Goal: Information Seeking & Learning: Learn about a topic

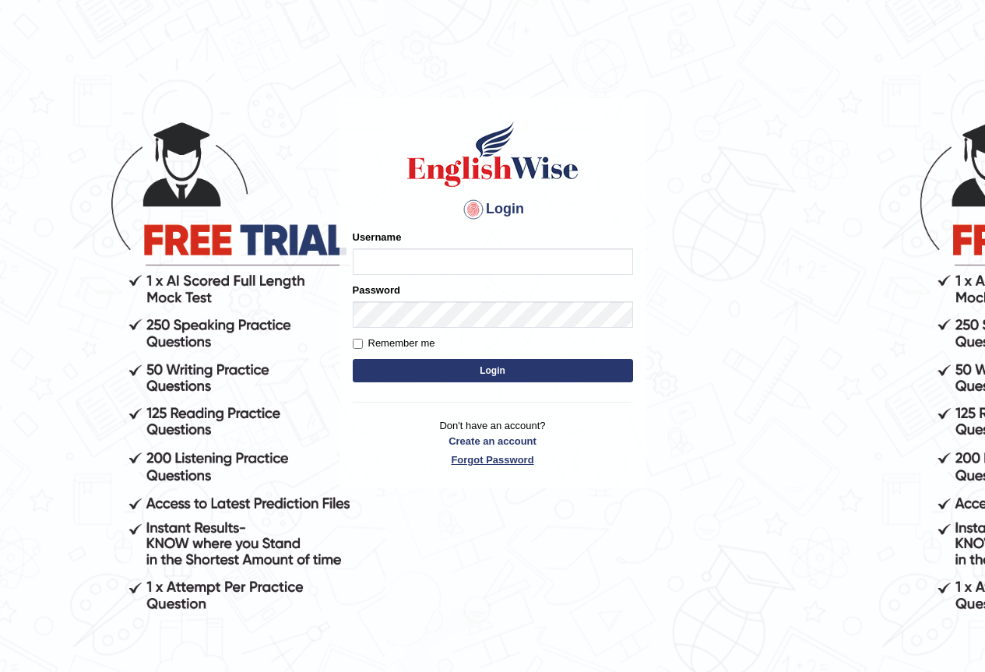
type input "Francisco_sydney"
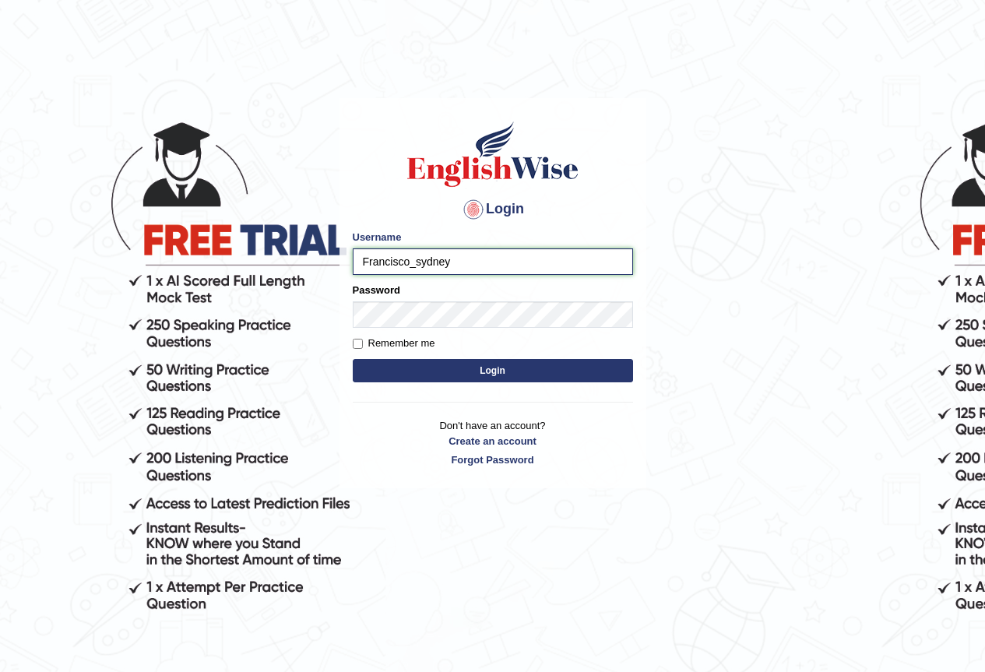
click at [479, 267] on input "Francisco_sydney" at bounding box center [493, 261] width 280 height 26
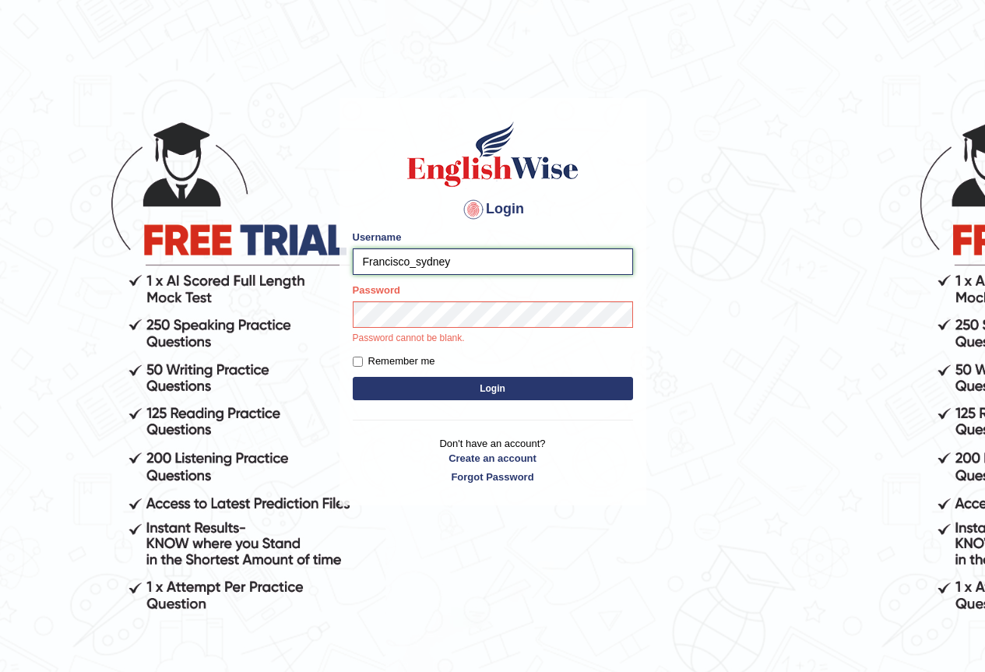
drag, startPoint x: 479, startPoint y: 267, endPoint x: 0, endPoint y: 247, distance: 479.2
click at [0, 247] on body "Login Please fix the following errors: Username Francisco_sydney Password Passw…" at bounding box center [492, 385] width 985 height 672
click at [469, 266] on input "Username" at bounding box center [493, 261] width 280 height 26
type input "namunan"
drag, startPoint x: 463, startPoint y: 251, endPoint x: 0, endPoint y: 242, distance: 463.3
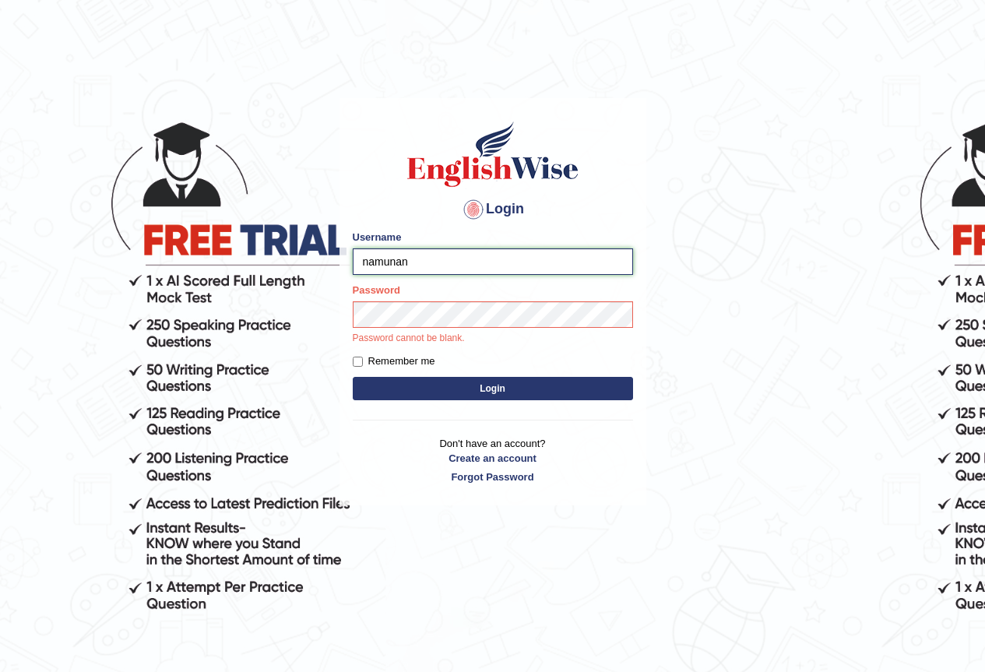
click at [7, 238] on body "Login Please fix the following errors: Username namunan Password Password canno…" at bounding box center [492, 385] width 985 height 672
click at [482, 260] on input "Username" at bounding box center [493, 261] width 280 height 26
type input "HirokaM"
drag, startPoint x: 471, startPoint y: 269, endPoint x: 35, endPoint y: 213, distance: 439.7
click at [41, 211] on body "Login Please fix the following errors: Username HirokaM Password Password canno…" at bounding box center [492, 385] width 985 height 672
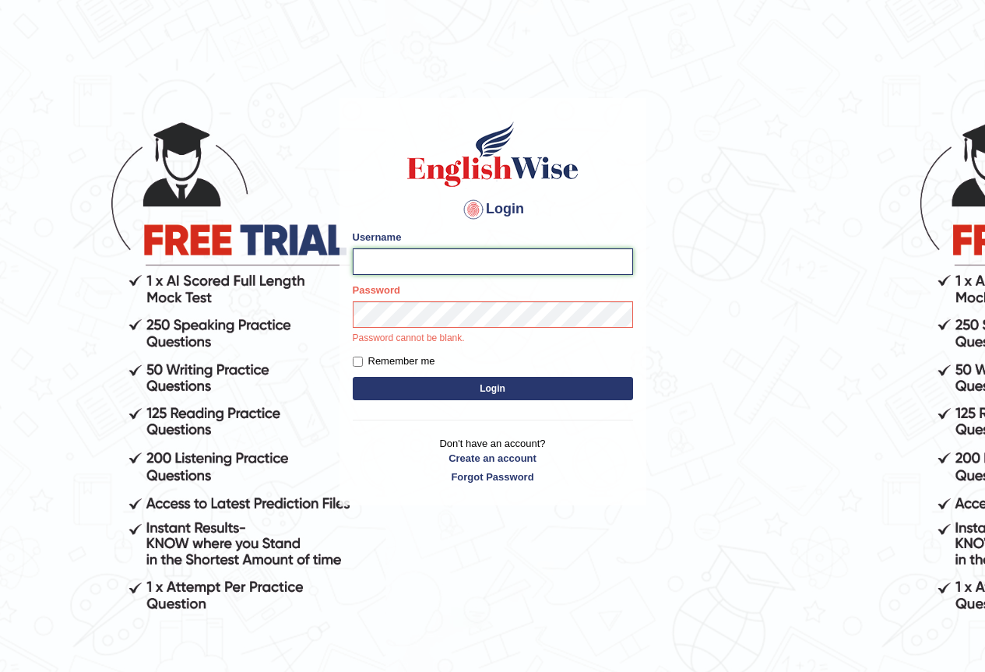
click at [410, 265] on input "Username" at bounding box center [493, 261] width 280 height 26
type input "wigner"
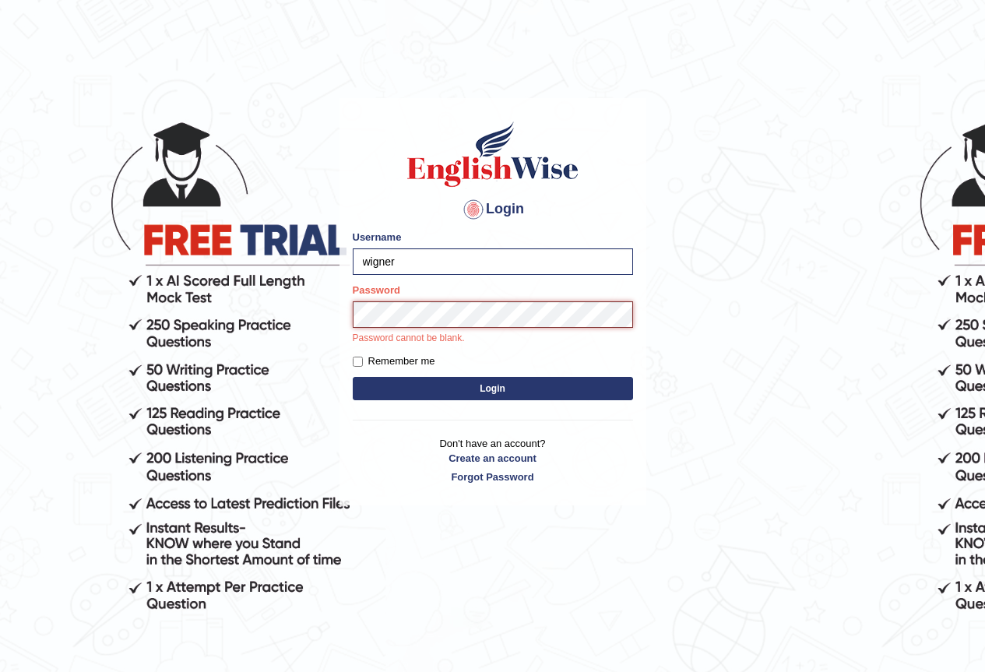
click at [353, 377] on button "Login" at bounding box center [493, 388] width 280 height 23
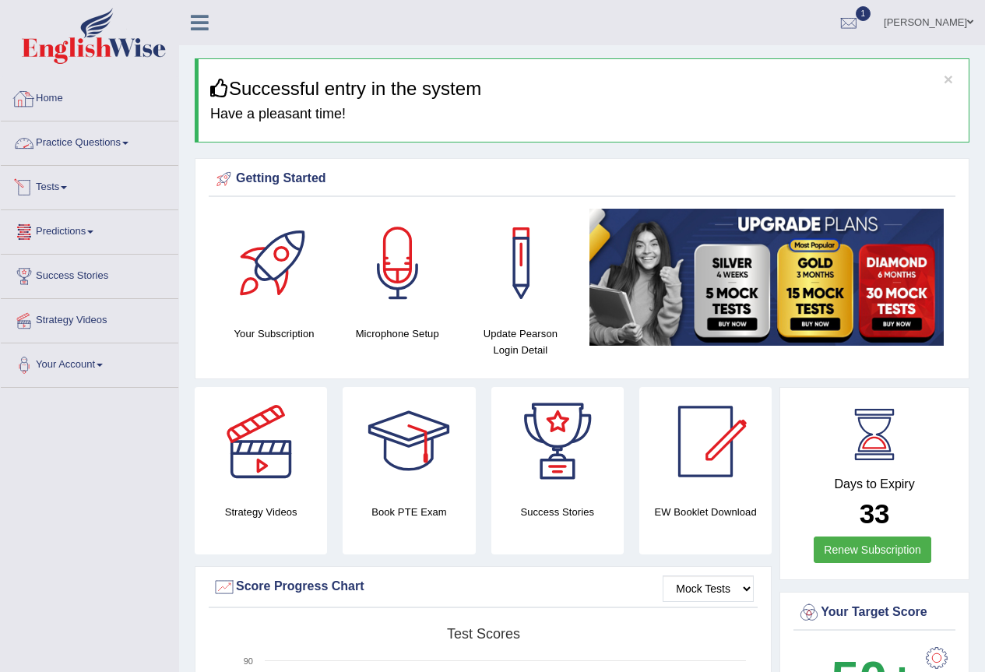
click at [142, 141] on link "Practice Questions" at bounding box center [90, 140] width 178 height 39
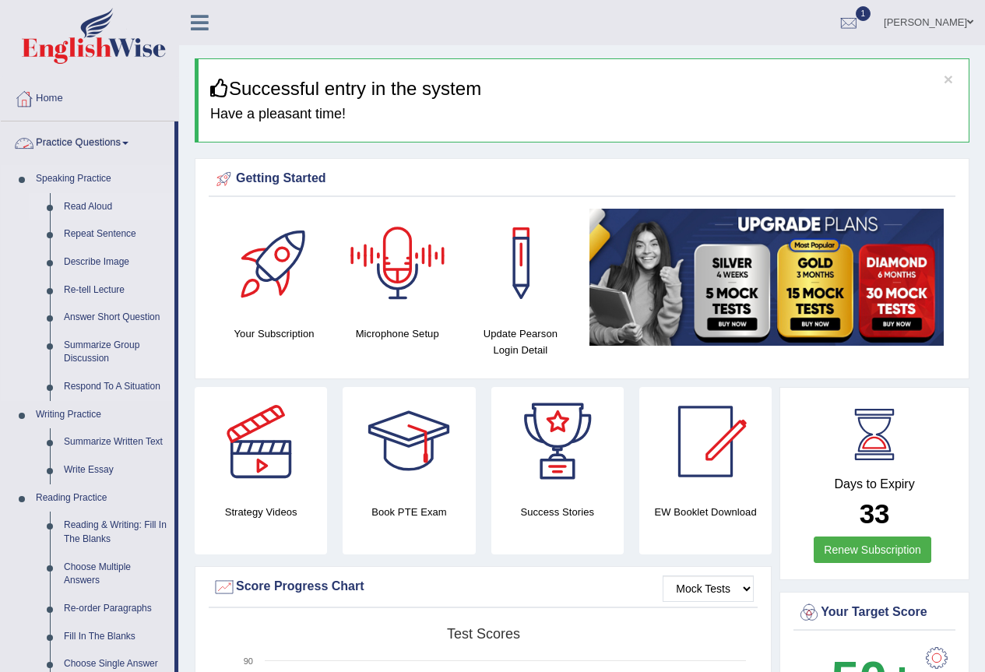
click at [90, 202] on link "Read Aloud" at bounding box center [116, 207] width 118 height 28
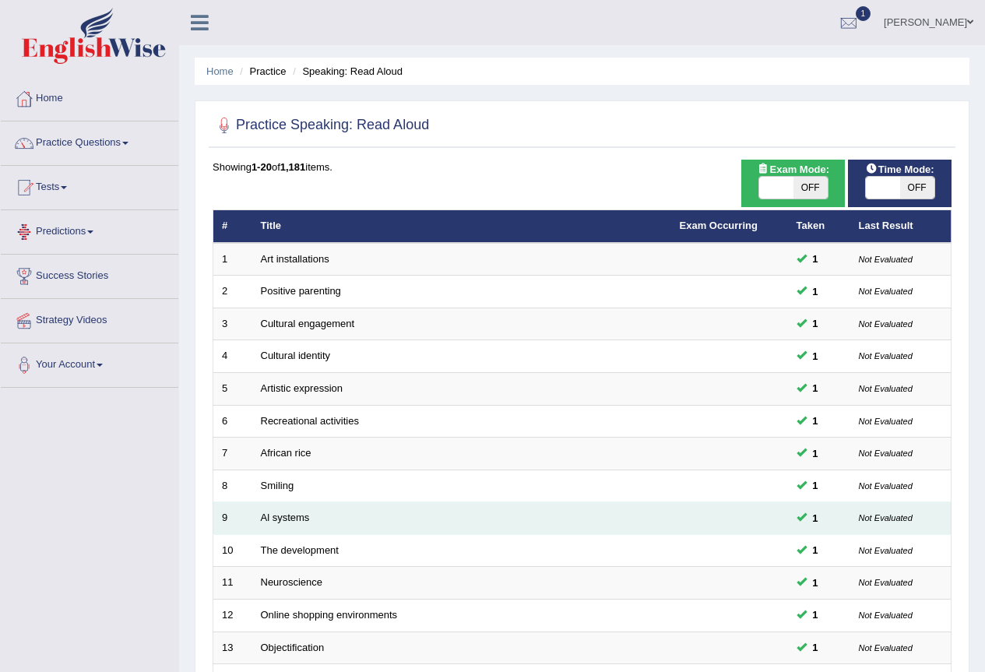
scroll to position [359, 0]
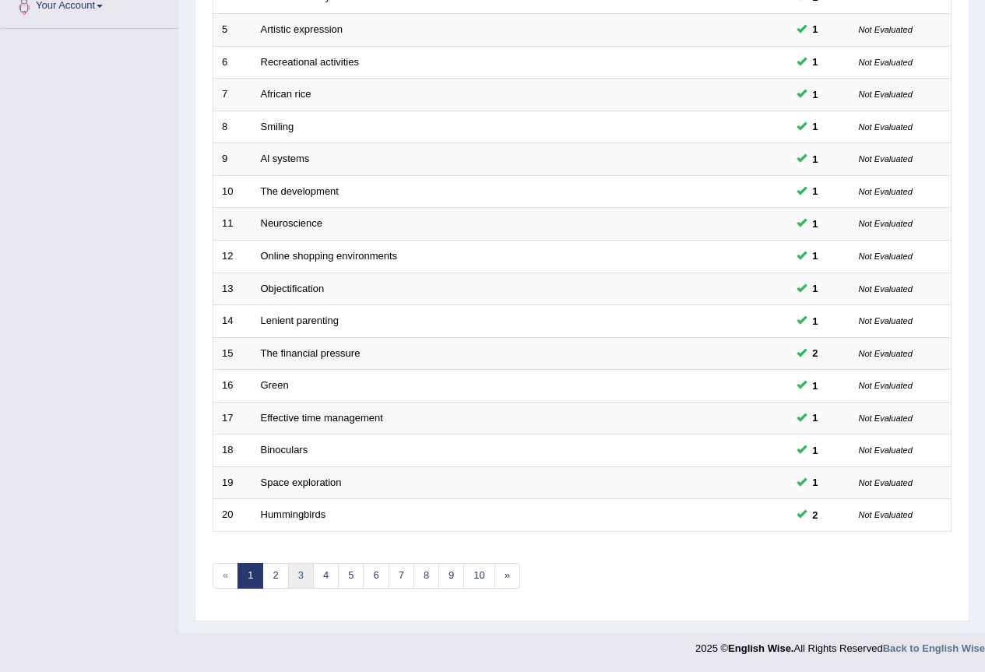
click at [308, 582] on link "3" at bounding box center [301, 576] width 26 height 26
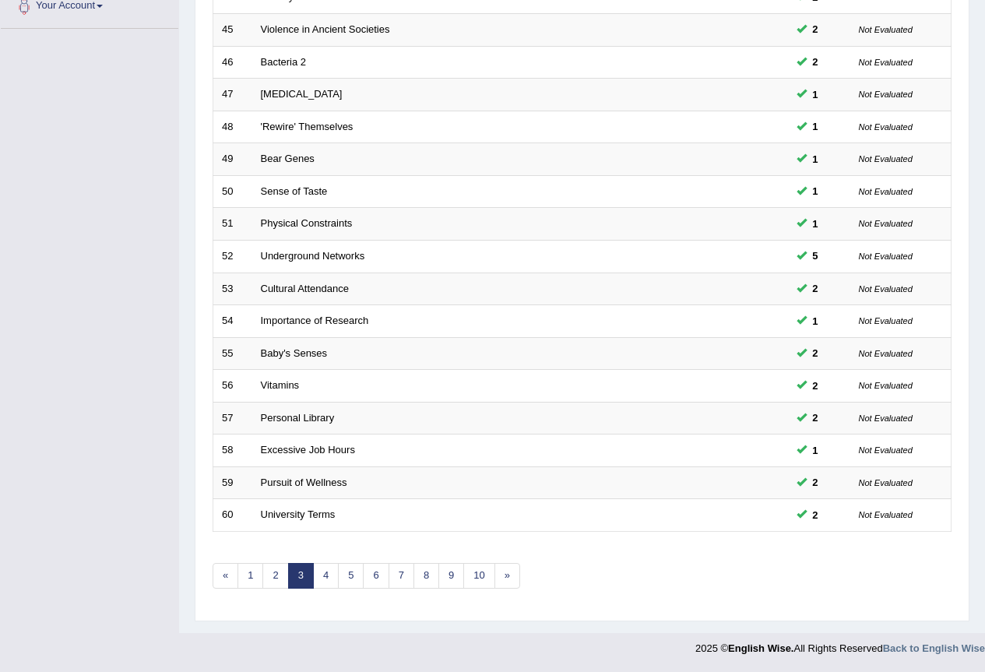
scroll to position [359, 0]
click at [320, 575] on link "4" at bounding box center [326, 576] width 26 height 26
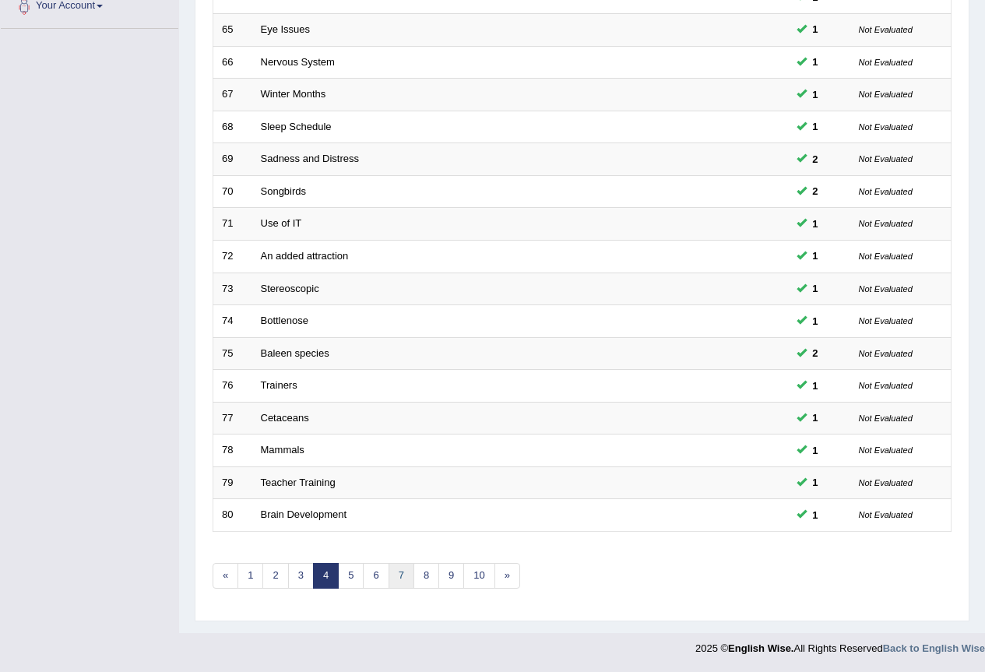
click at [389, 567] on link "7" at bounding box center [402, 576] width 26 height 26
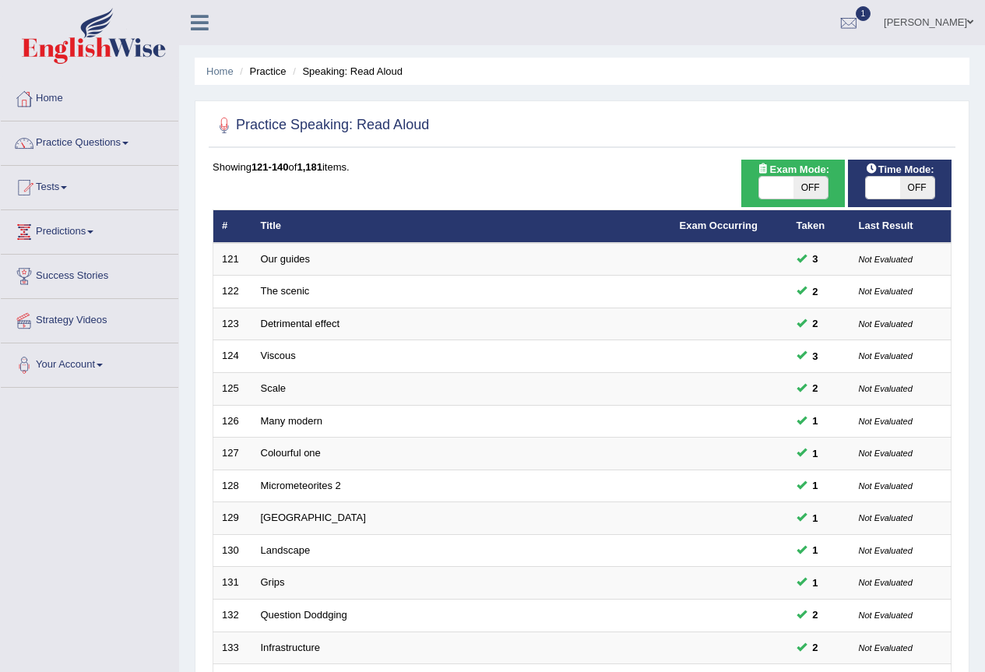
click at [902, 188] on span "OFF" at bounding box center [917, 188] width 34 height 22
checkbox input "true"
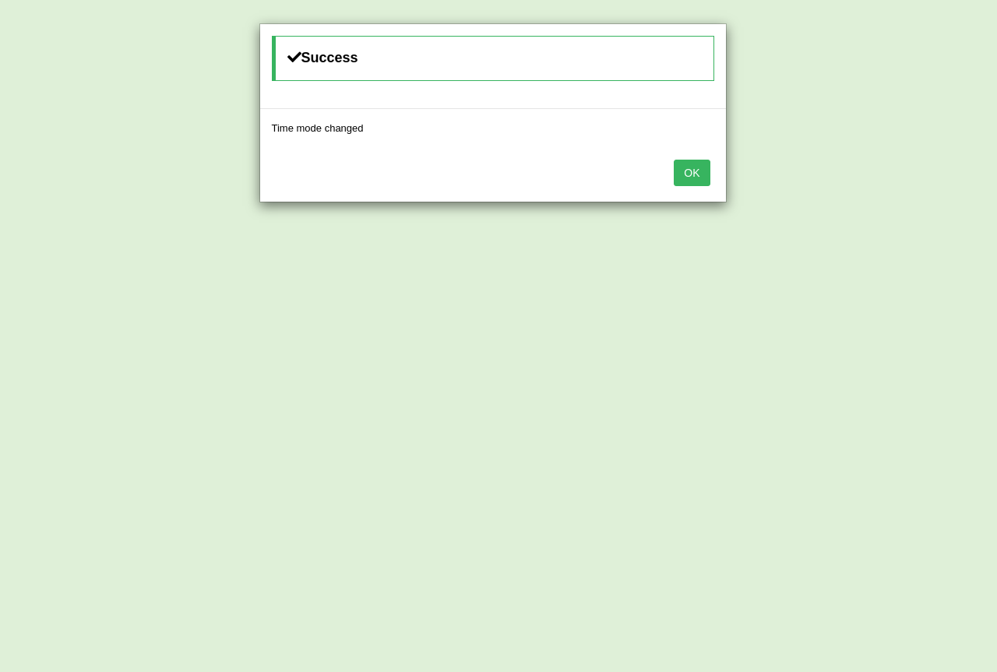
click at [691, 177] on button "OK" at bounding box center [691, 173] width 36 height 26
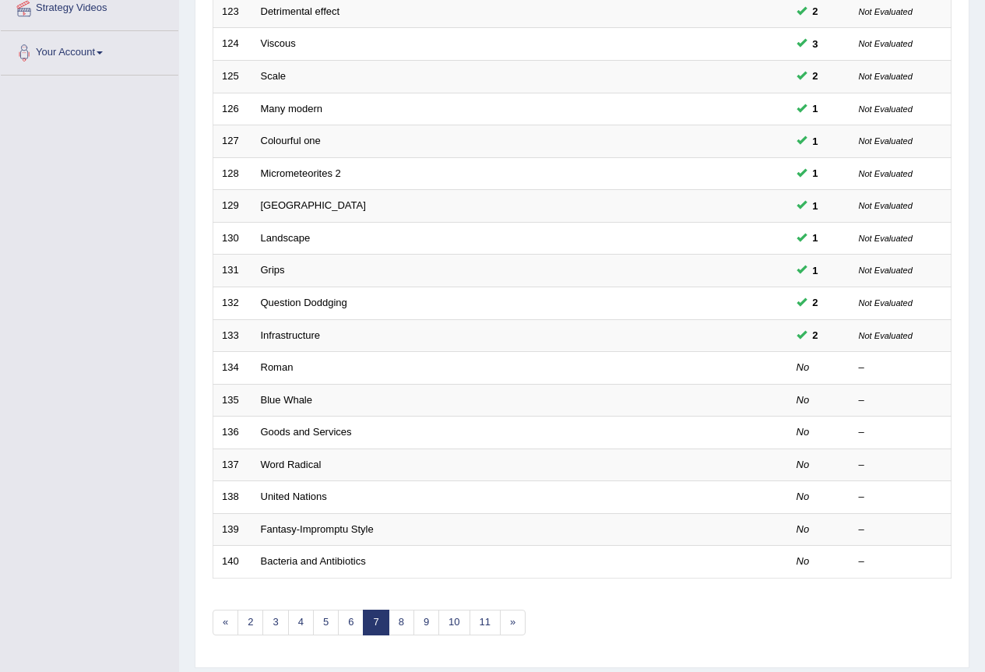
scroll to position [359, 0]
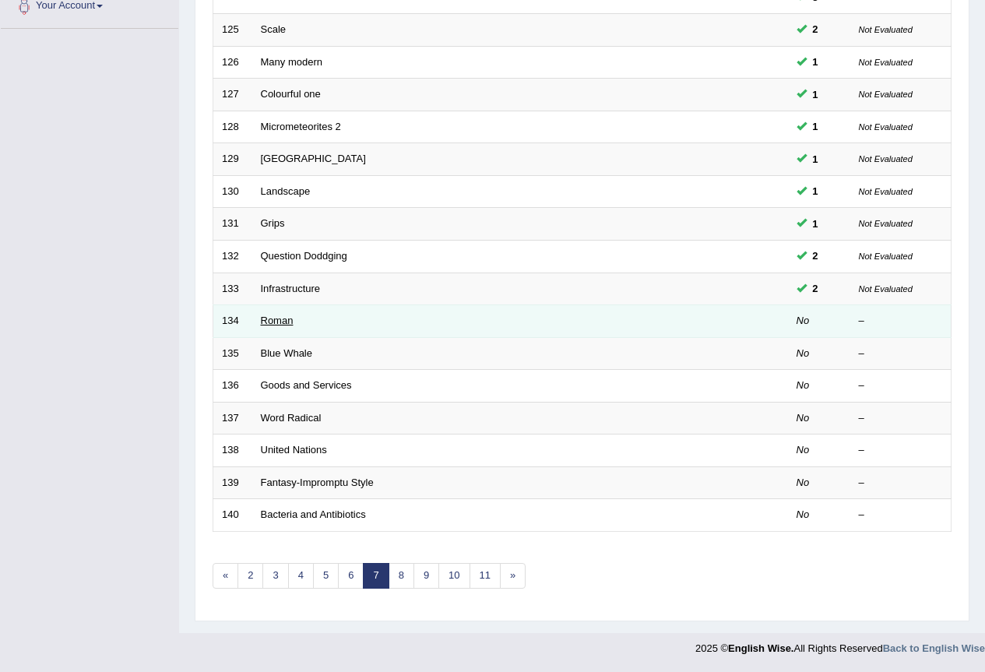
click at [282, 317] on link "Roman" at bounding box center [277, 321] width 33 height 12
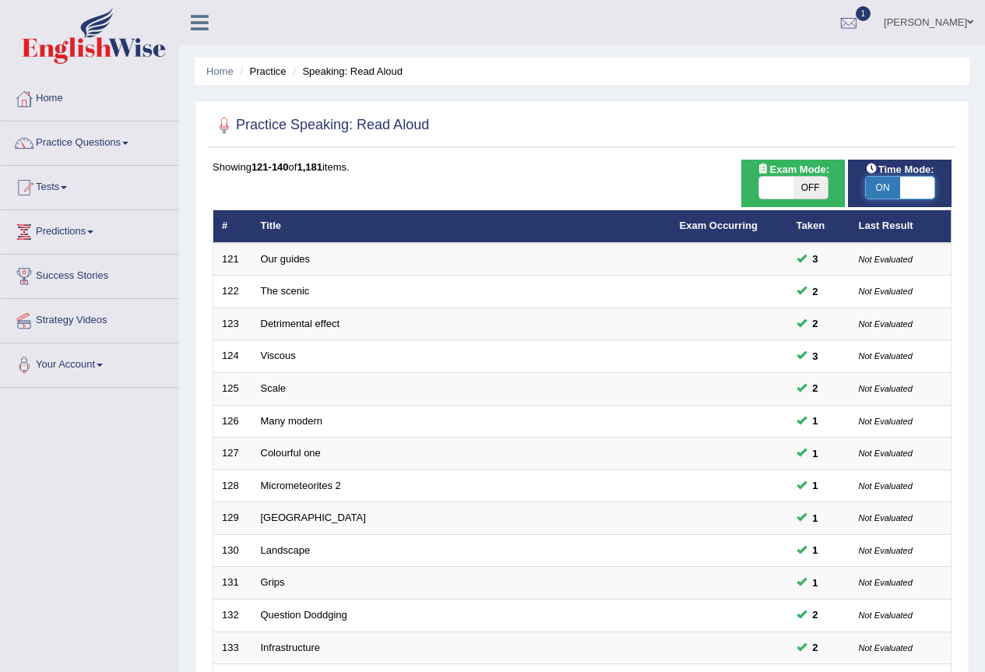
click at [921, 188] on span at bounding box center [917, 188] width 34 height 22
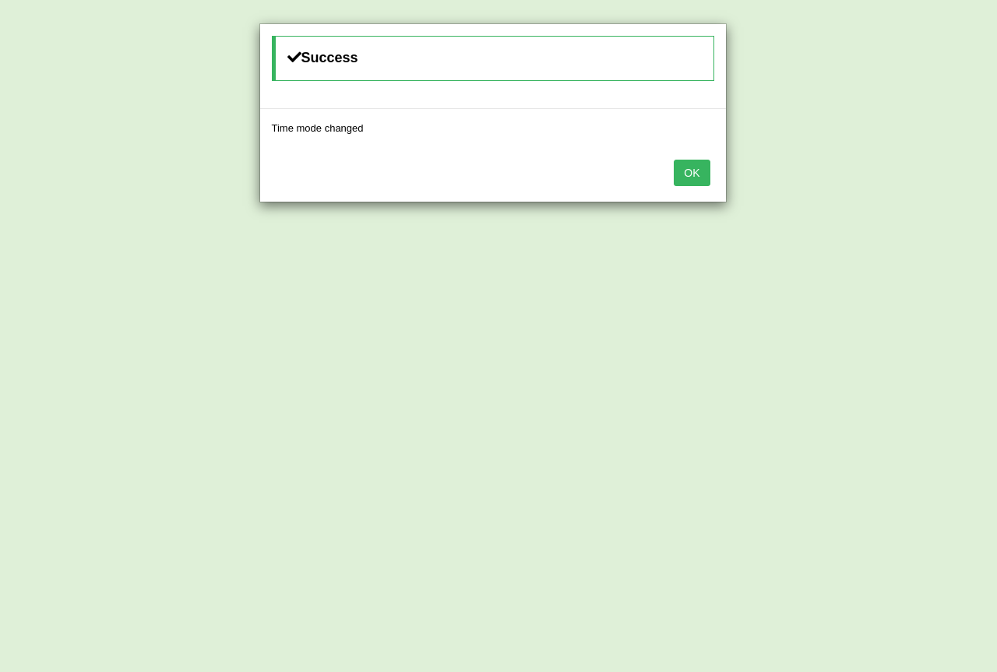
click at [696, 175] on button "OK" at bounding box center [691, 173] width 36 height 26
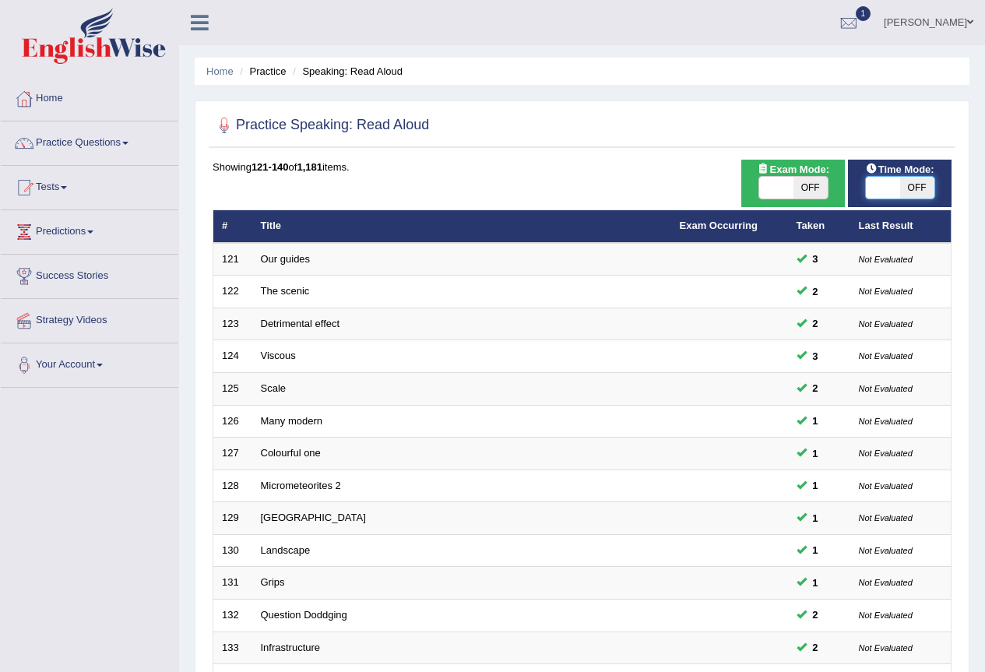
click at [874, 183] on span at bounding box center [883, 188] width 34 height 22
checkbox input "true"
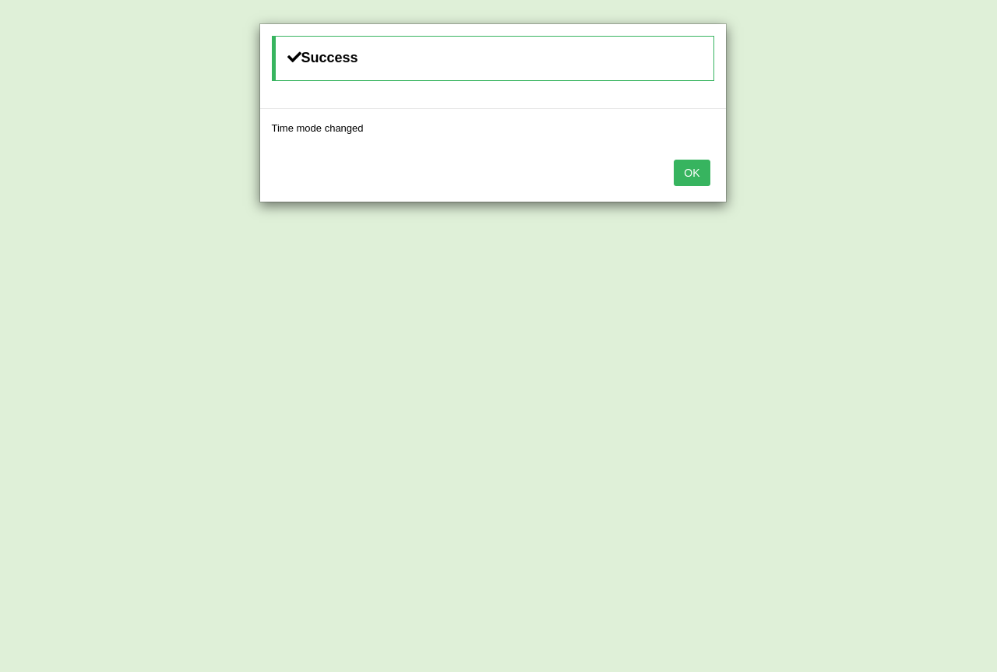
click at [693, 168] on button "OK" at bounding box center [691, 173] width 36 height 26
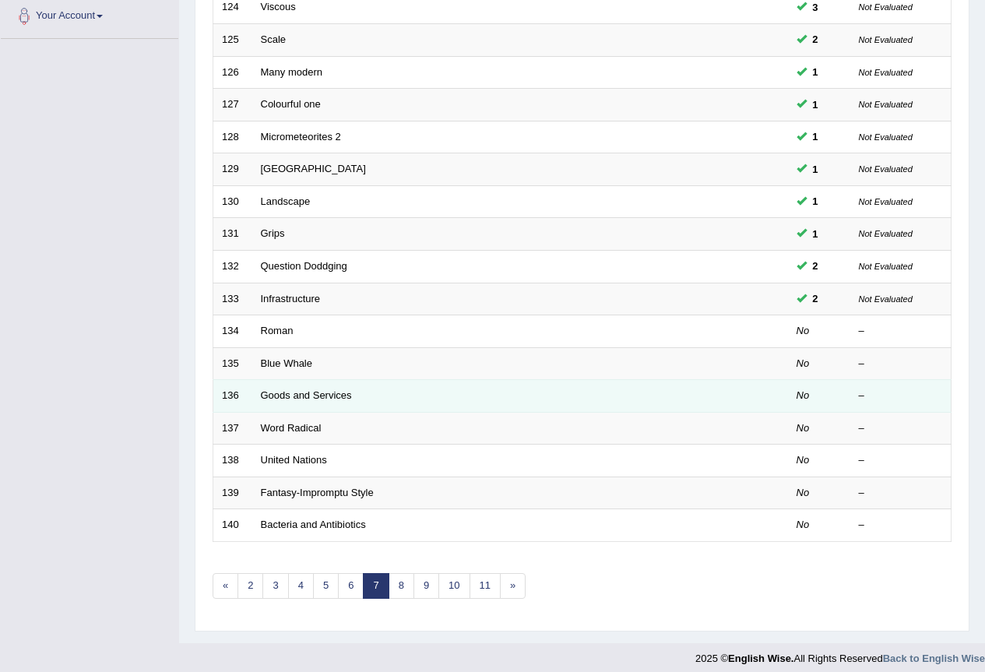
scroll to position [359, 0]
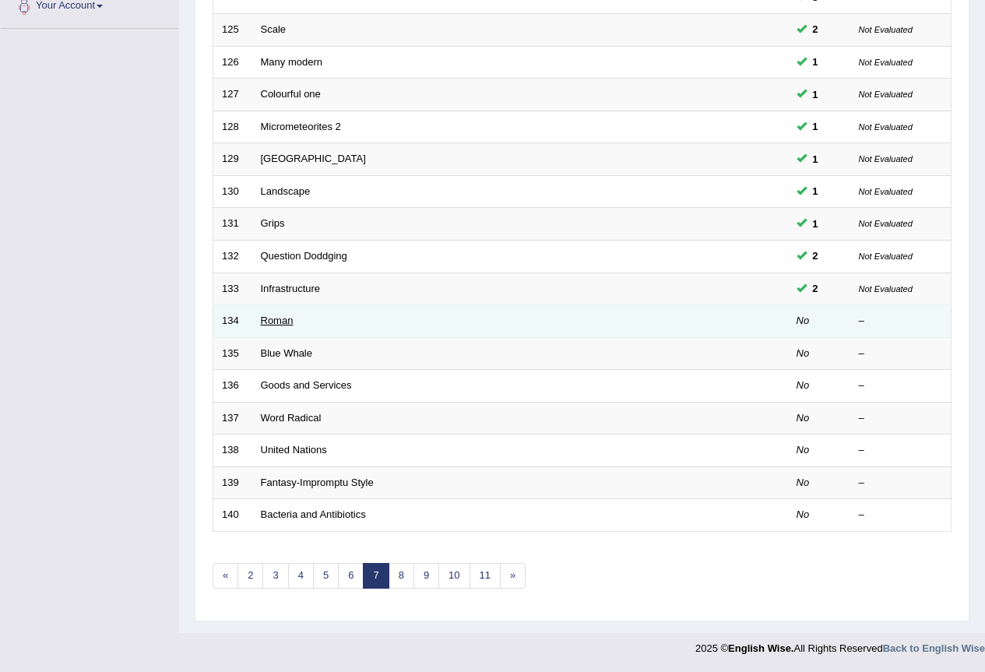
click at [286, 319] on link "Roman" at bounding box center [277, 321] width 33 height 12
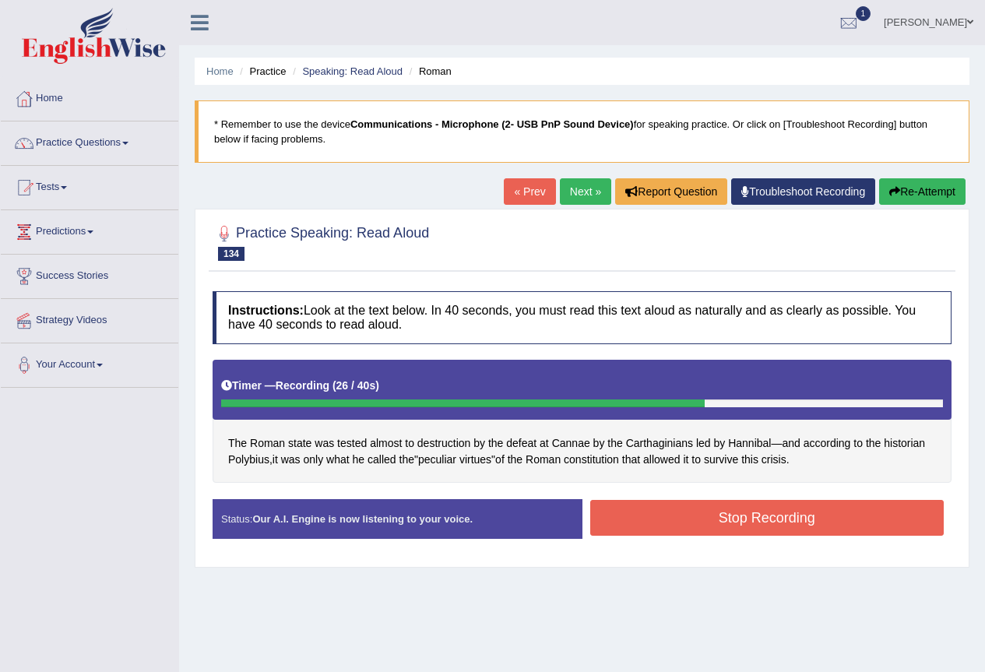
click at [748, 498] on div "Instructions: Look at the text below. In 40 seconds, you must read this text al…" at bounding box center [582, 421] width 747 height 276
click at [750, 515] on button "Stop Recording" at bounding box center [767, 518] width 354 height 36
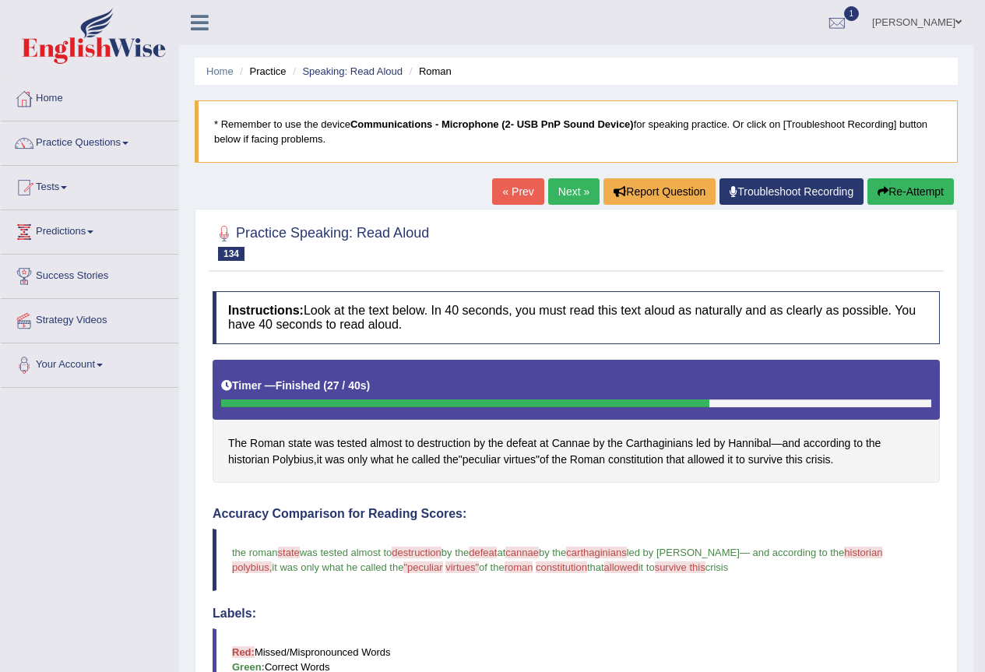
click at [918, 173] on div "Home Practice Speaking: Read [PERSON_NAME] * Remember to use the device Communi…" at bounding box center [576, 526] width 794 height 1053
click at [892, 199] on button "Re-Attempt" at bounding box center [910, 191] width 86 height 26
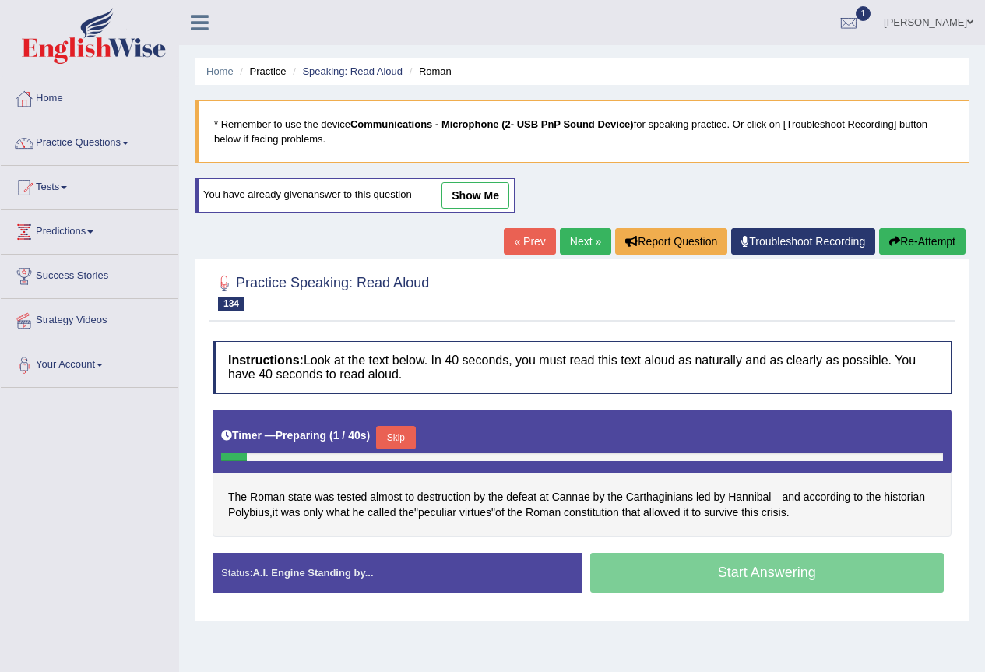
scroll to position [146, 0]
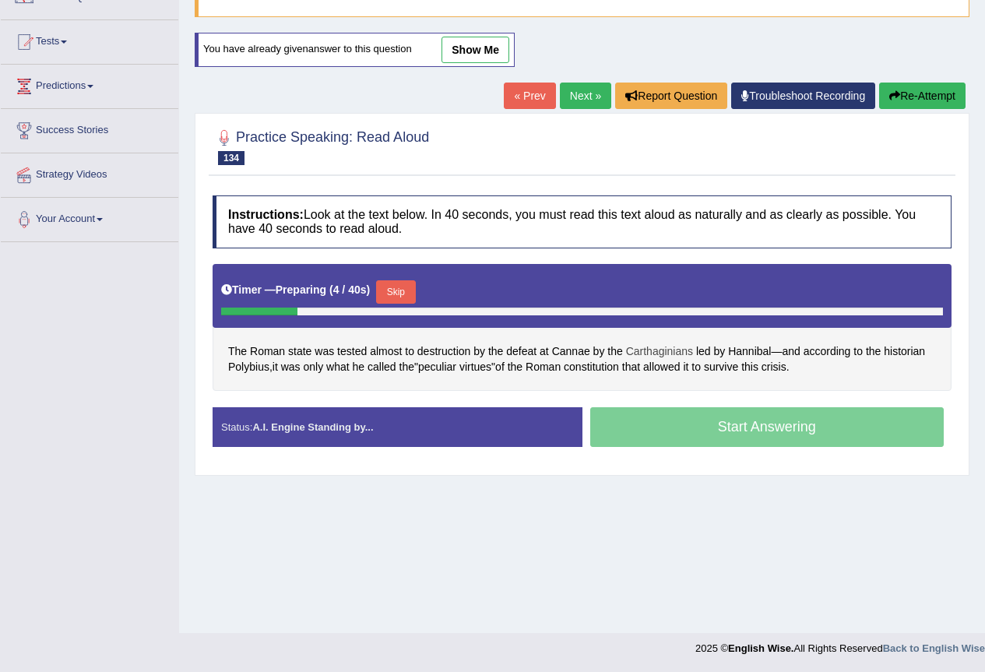
click at [659, 352] on span "Carthaginians" at bounding box center [659, 351] width 67 height 16
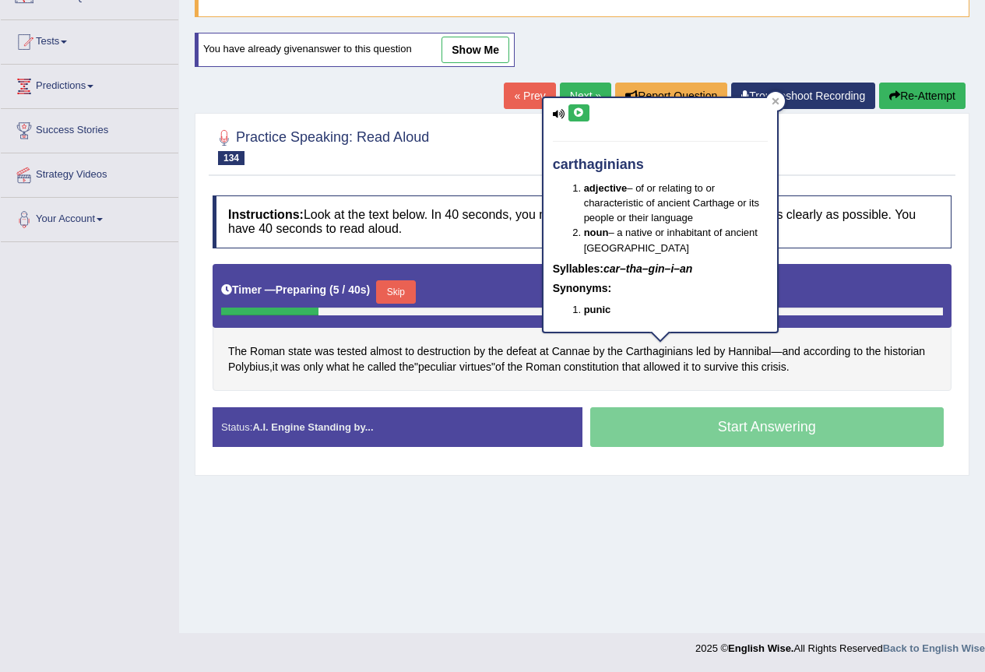
click at [582, 112] on icon at bounding box center [579, 112] width 12 height 9
click at [751, 389] on div "The Roman state was tested almost to destruction by the defeat at Cannae by the…" at bounding box center [582, 327] width 739 height 127
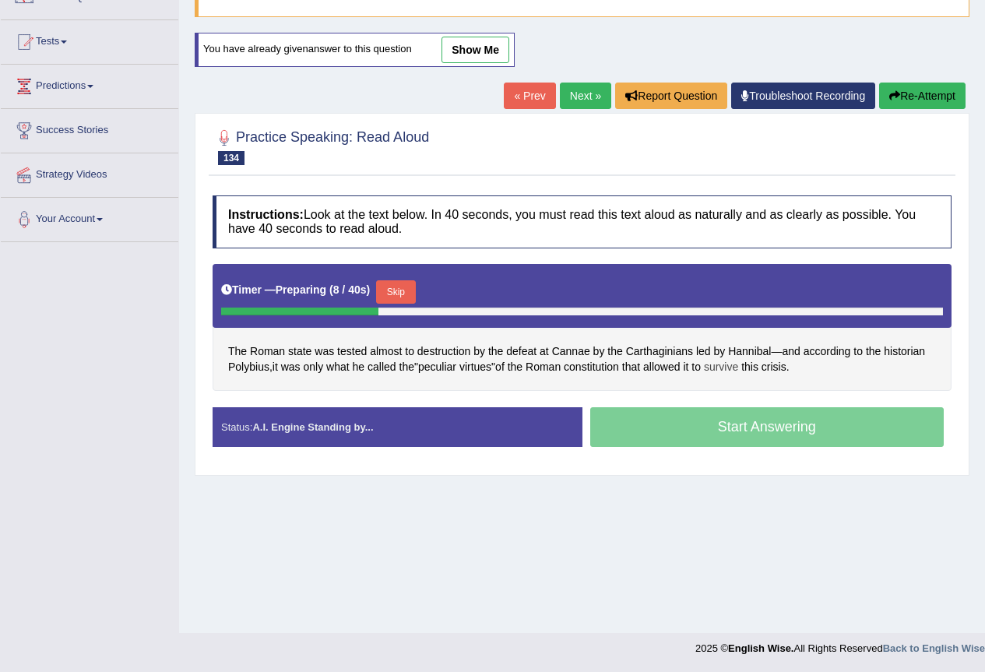
click at [738, 366] on span "survive" at bounding box center [721, 367] width 34 height 16
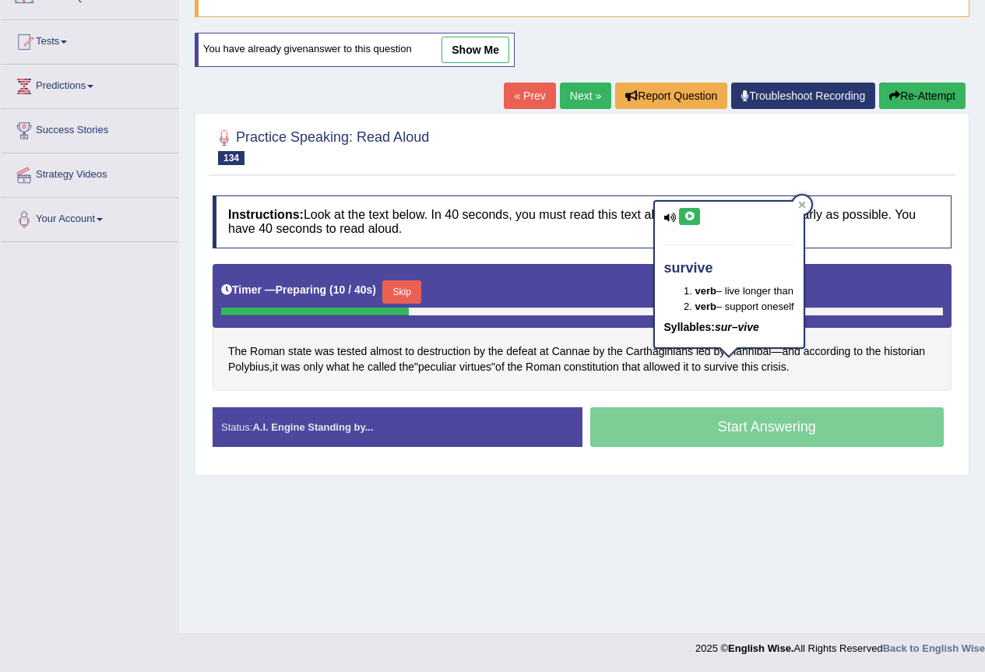
click at [694, 210] on button at bounding box center [689, 216] width 21 height 17
click at [610, 372] on span "constitution" at bounding box center [591, 367] width 55 height 16
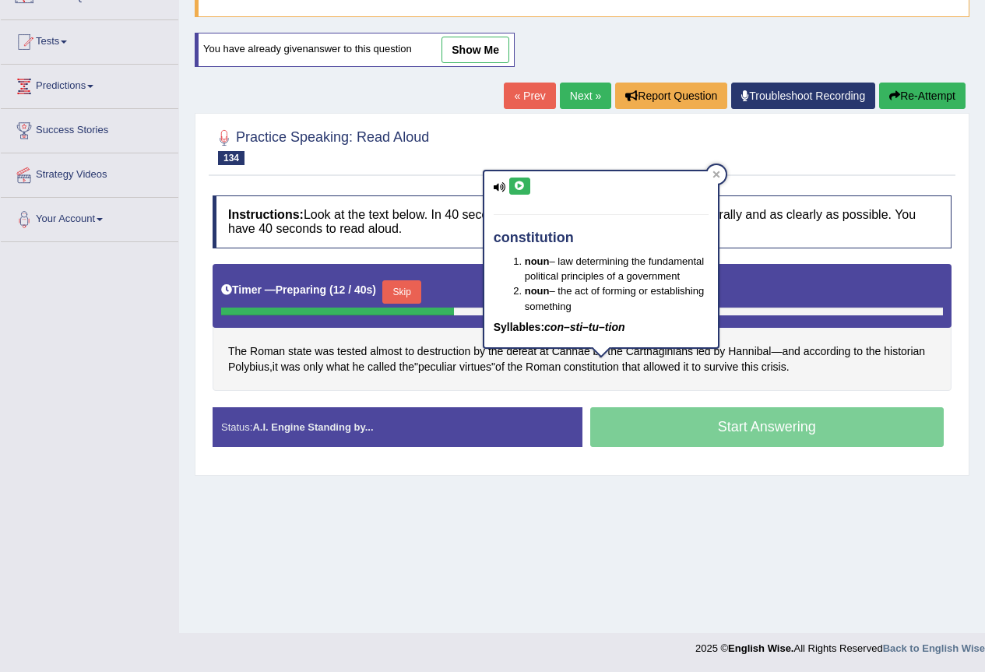
click at [509, 188] on button at bounding box center [519, 186] width 21 height 17
click at [491, 363] on span "virtues" at bounding box center [475, 367] width 32 height 16
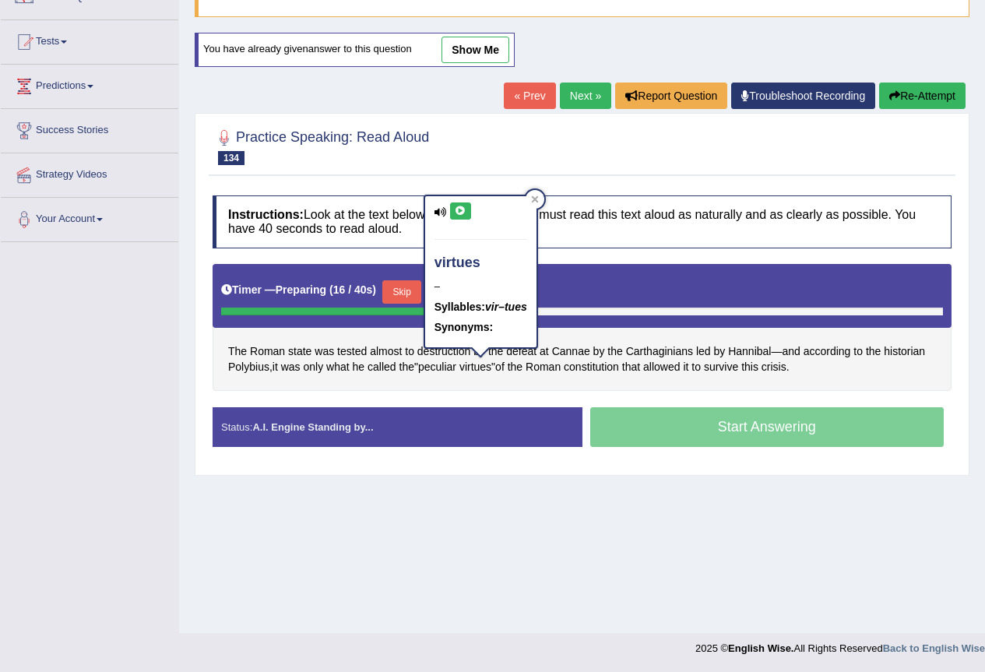
click at [455, 210] on icon at bounding box center [461, 210] width 12 height 9
click at [241, 368] on span "Polybius" at bounding box center [248, 367] width 41 height 16
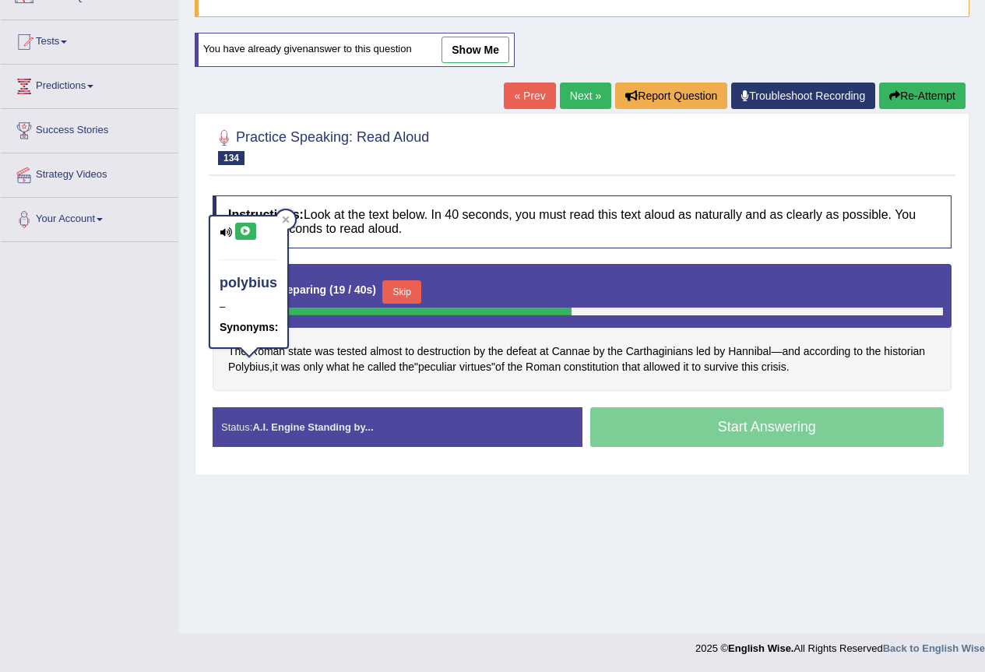
click at [244, 241] on div "polybius – Synonyms:" at bounding box center [248, 281] width 77 height 131
click at [244, 239] on button at bounding box center [245, 231] width 21 height 17
click at [765, 351] on span "Hannibal" at bounding box center [749, 351] width 43 height 16
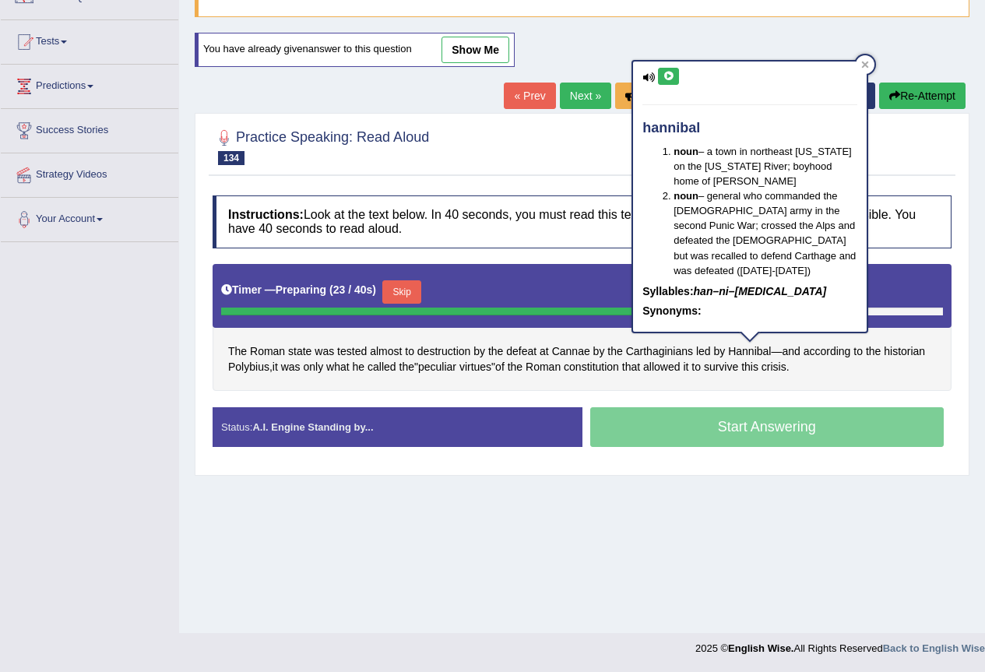
click at [671, 82] on button at bounding box center [668, 76] width 21 height 17
click at [849, 351] on span "according" at bounding box center [826, 351] width 47 height 16
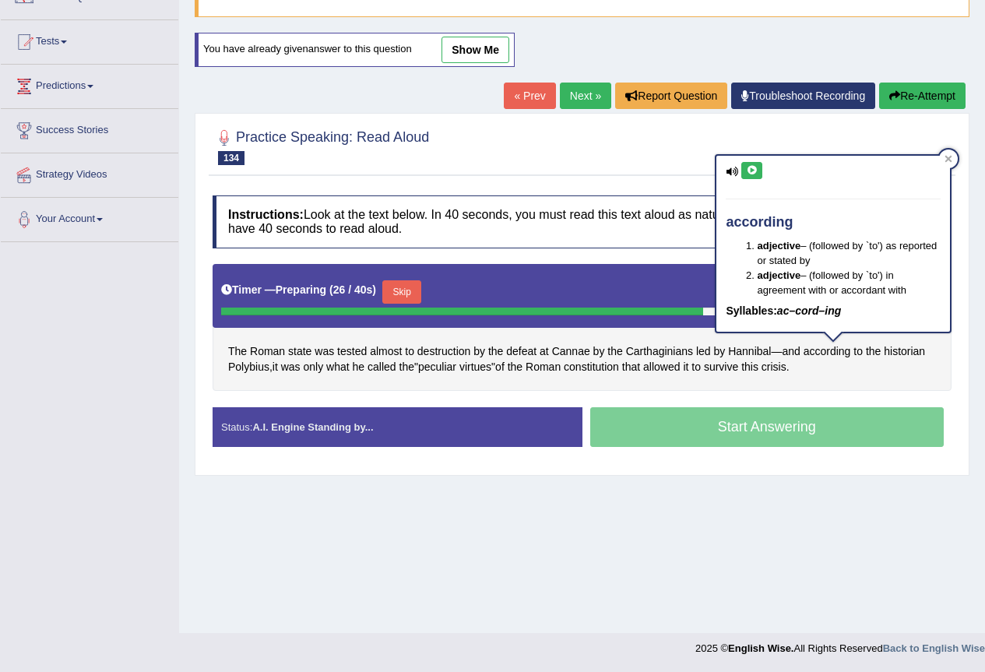
click at [741, 169] on button at bounding box center [751, 170] width 21 height 17
click at [680, 394] on div "Instructions: Look at the text below. In 40 seconds, you must read this text al…" at bounding box center [582, 327] width 747 height 279
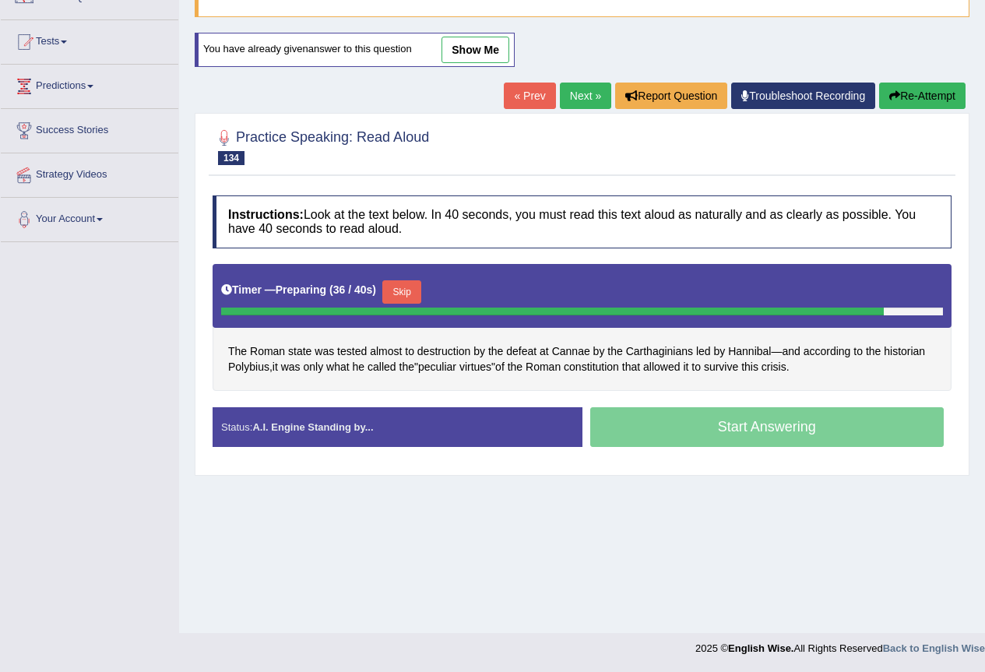
click at [404, 292] on button "Skip" at bounding box center [401, 291] width 39 height 23
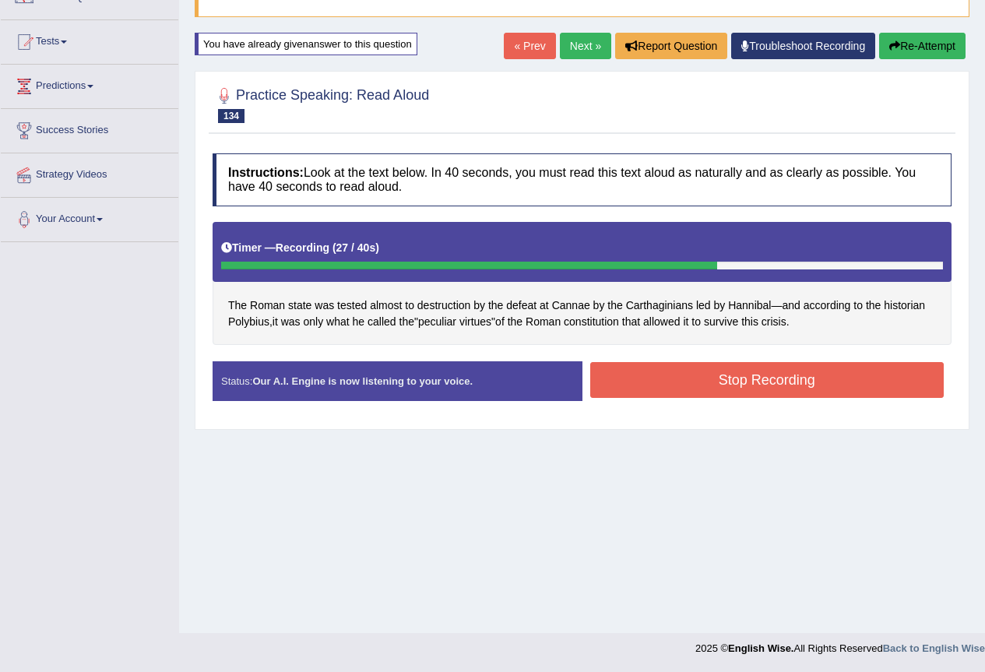
click at [780, 382] on button "Stop Recording" at bounding box center [767, 380] width 354 height 36
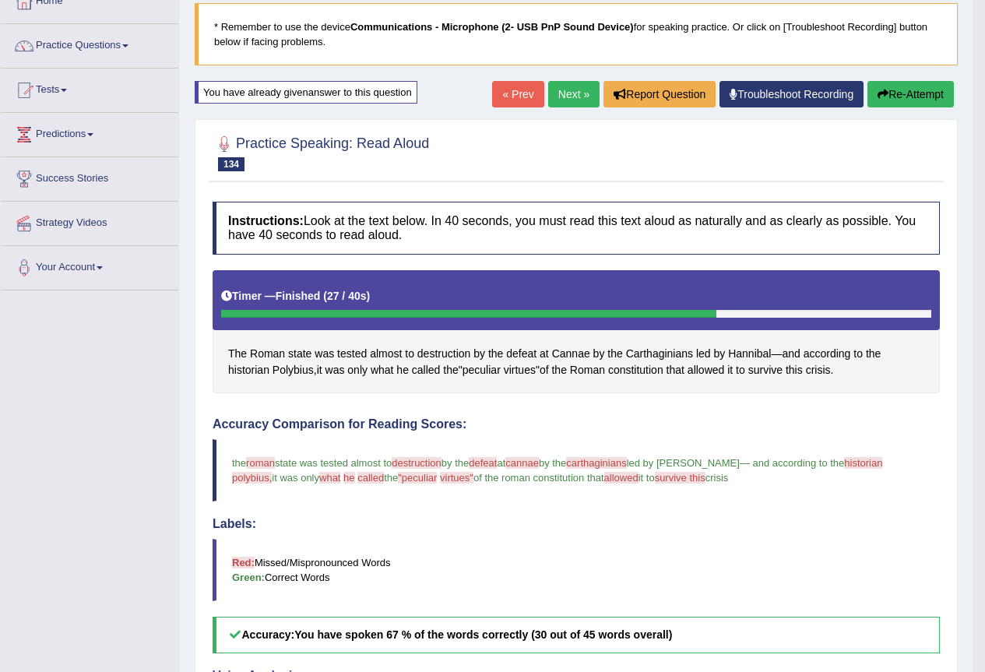
scroll to position [0, 0]
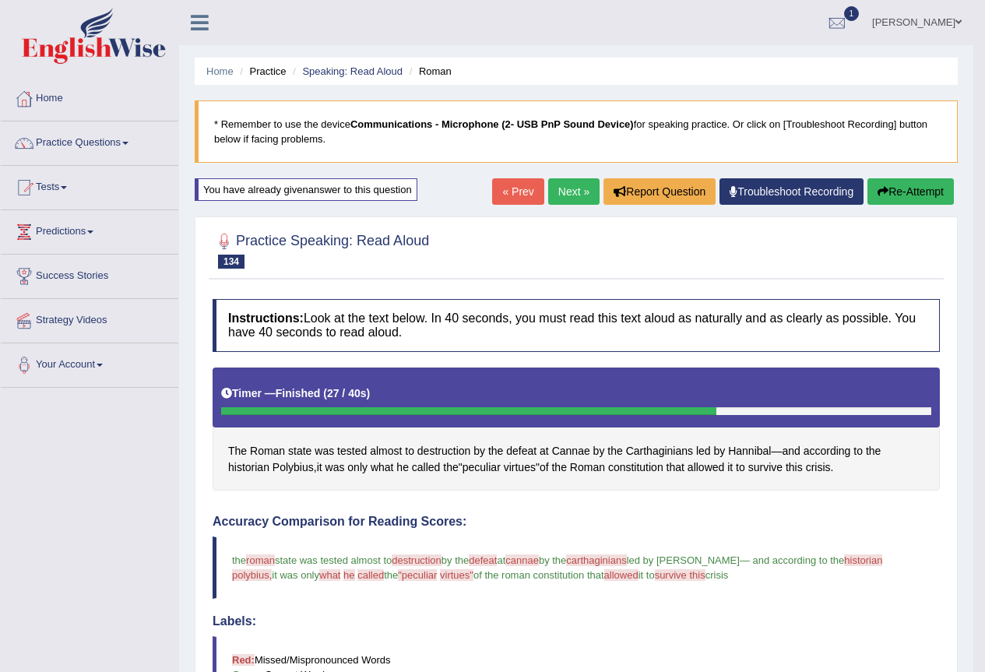
click at [550, 185] on link "Next »" at bounding box center [573, 191] width 51 height 26
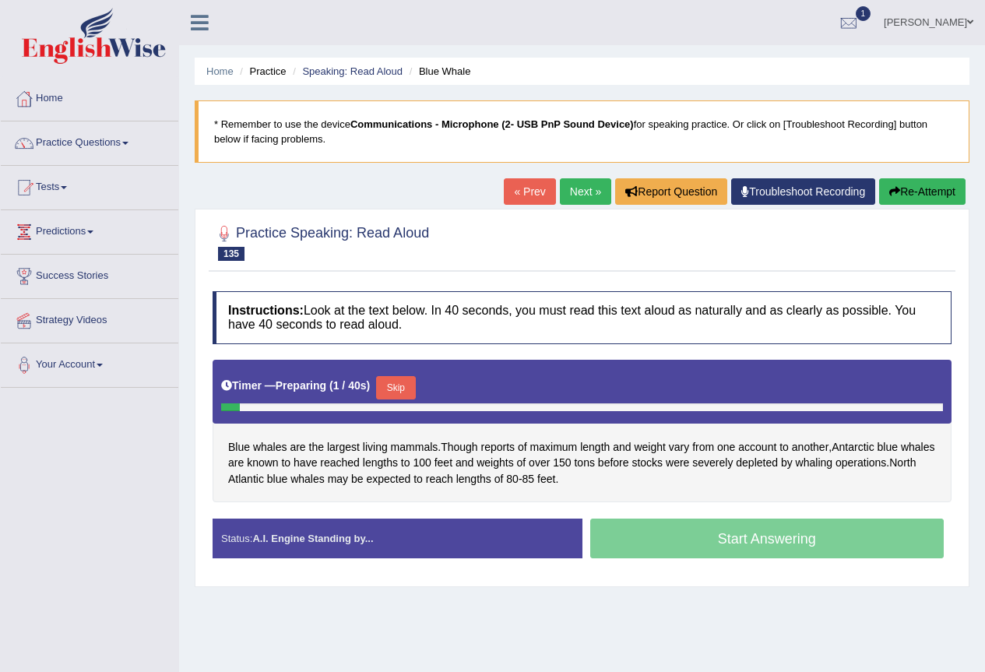
click at [396, 381] on button "Skip" at bounding box center [395, 387] width 39 height 23
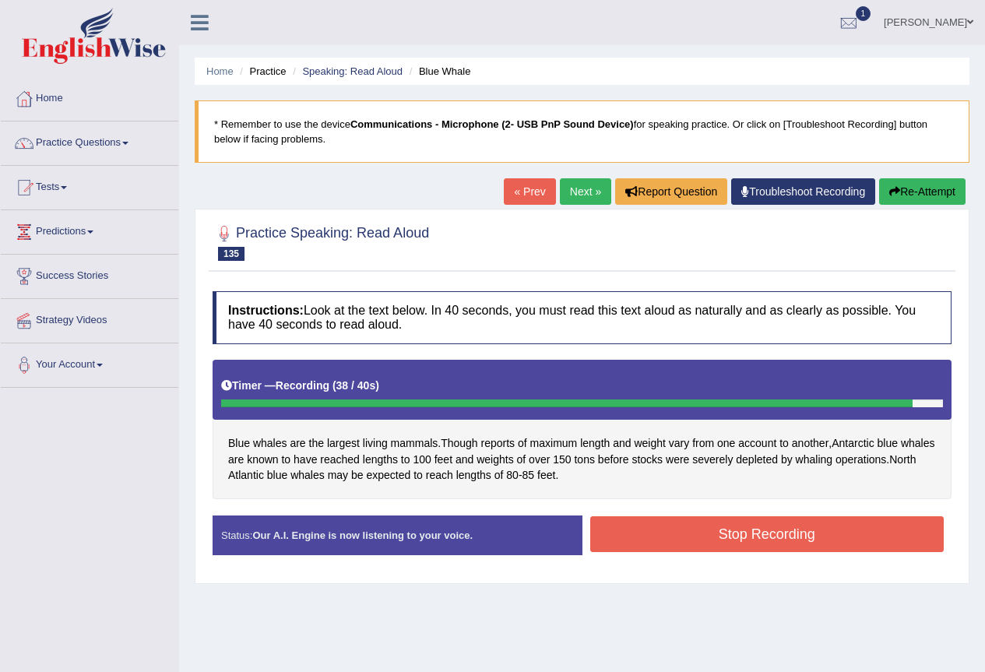
click at [708, 534] on button "Stop Recording" at bounding box center [767, 534] width 354 height 36
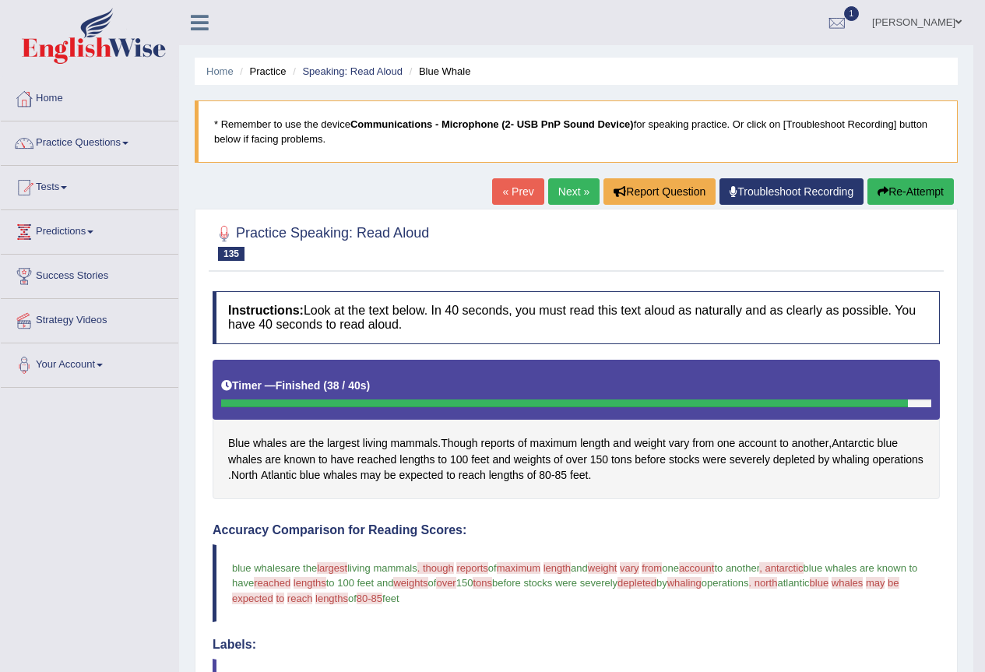
click at [901, 178] on div "Home Practice Speaking: Read Aloud Blue Whale * Remember to use the device Comm…" at bounding box center [576, 542] width 794 height 1085
click at [913, 192] on button "Re-Attempt" at bounding box center [910, 191] width 86 height 26
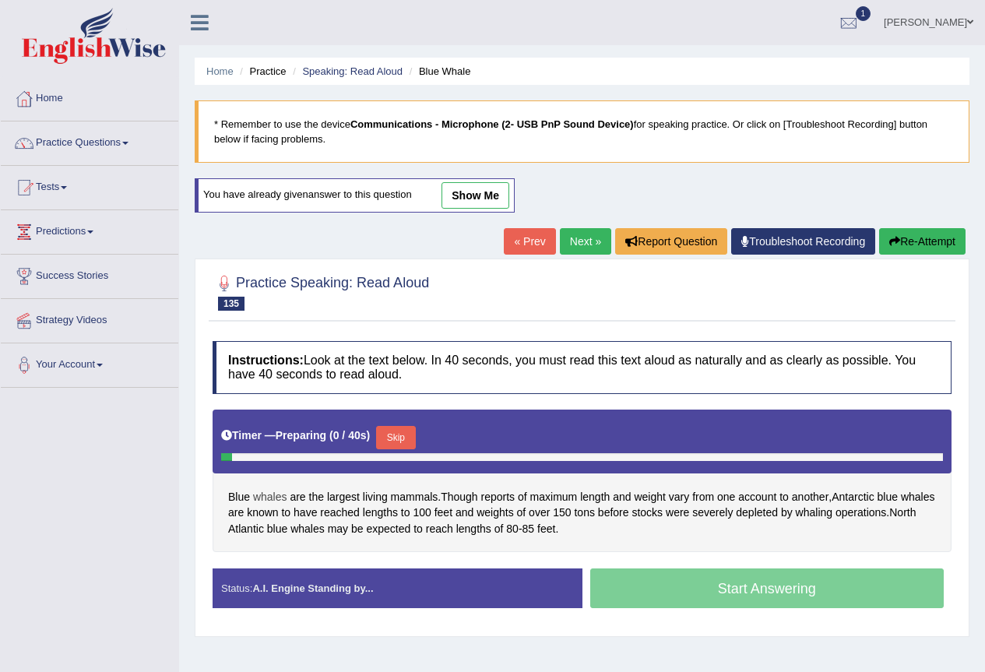
click at [265, 493] on span "whales" at bounding box center [270, 497] width 34 height 16
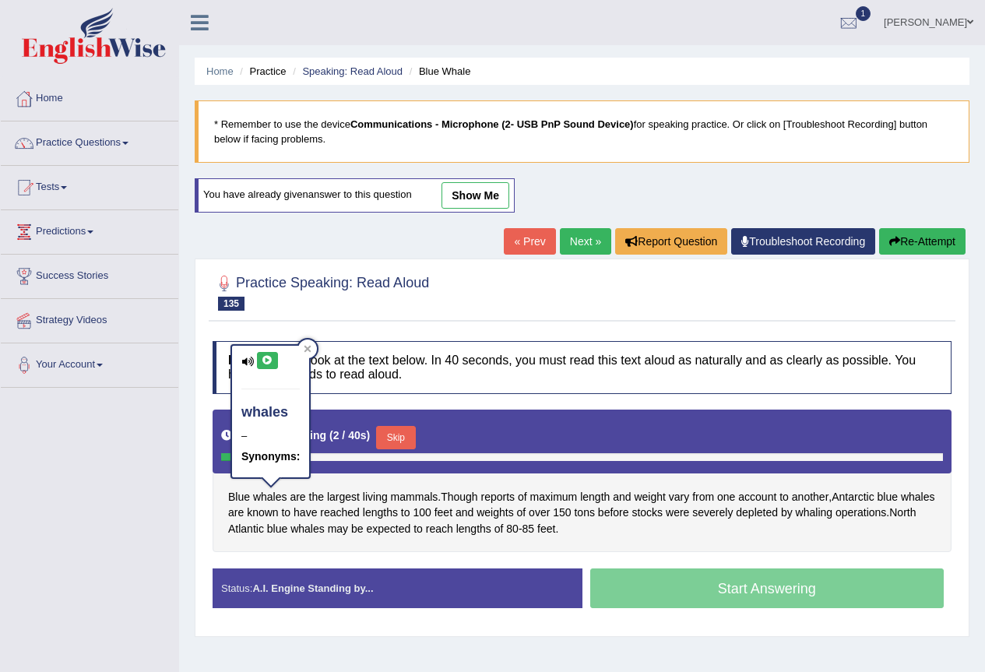
click at [258, 365] on button at bounding box center [267, 360] width 21 height 17
click at [425, 498] on span "mammals" at bounding box center [414, 497] width 47 height 16
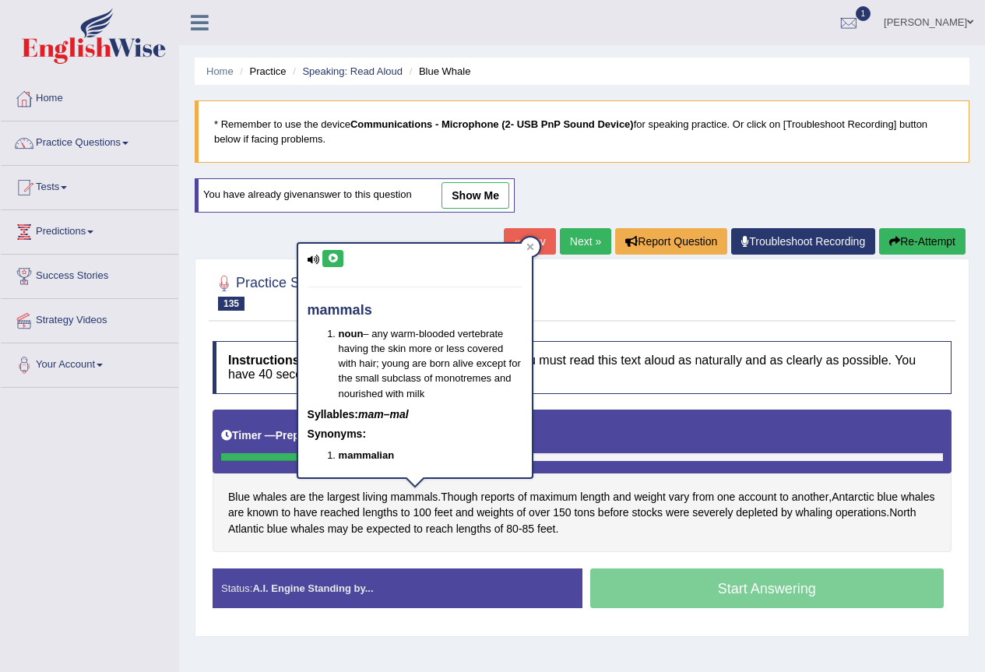
click at [335, 258] on icon at bounding box center [333, 258] width 12 height 9
click at [476, 499] on span "Though" at bounding box center [459, 497] width 37 height 16
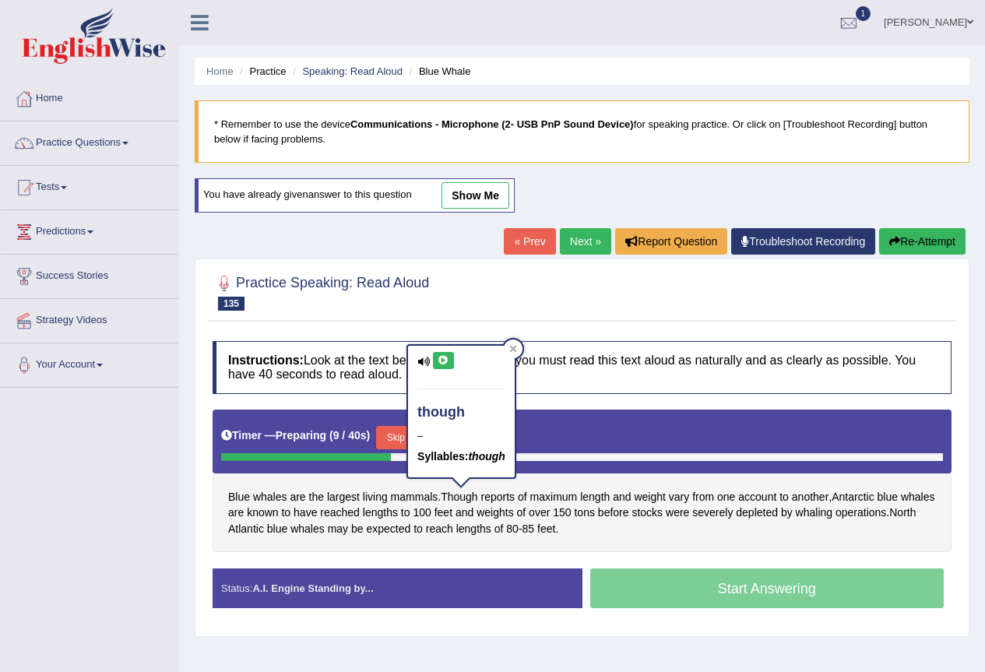
click at [452, 357] on button at bounding box center [443, 360] width 21 height 17
click at [519, 525] on span "80" at bounding box center [512, 529] width 12 height 16
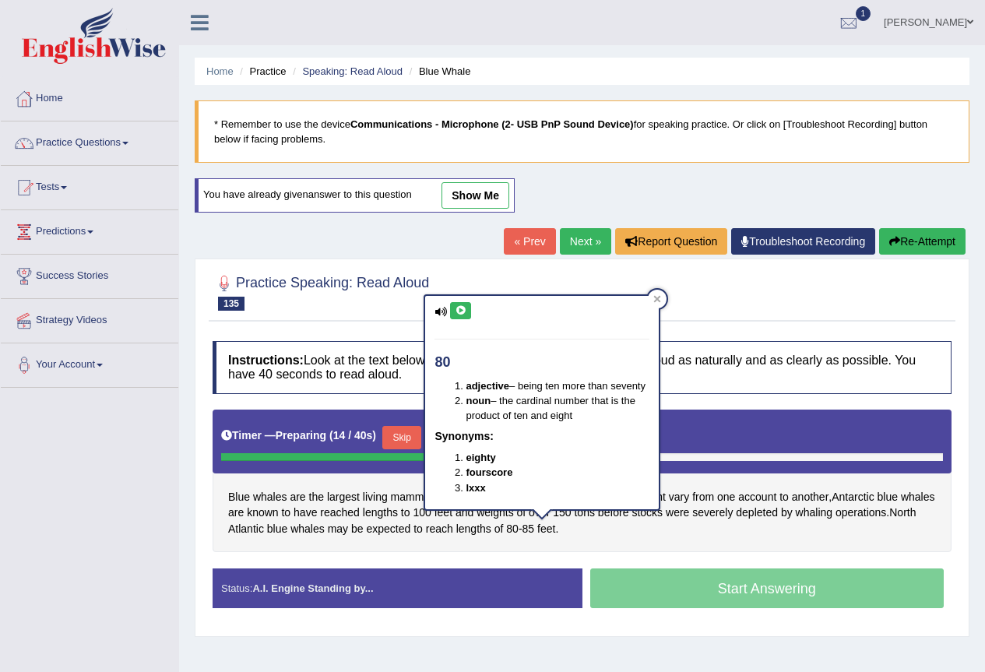
click at [462, 311] on icon at bounding box center [461, 310] width 12 height 9
click at [535, 530] on span "85" at bounding box center [528, 529] width 12 height 16
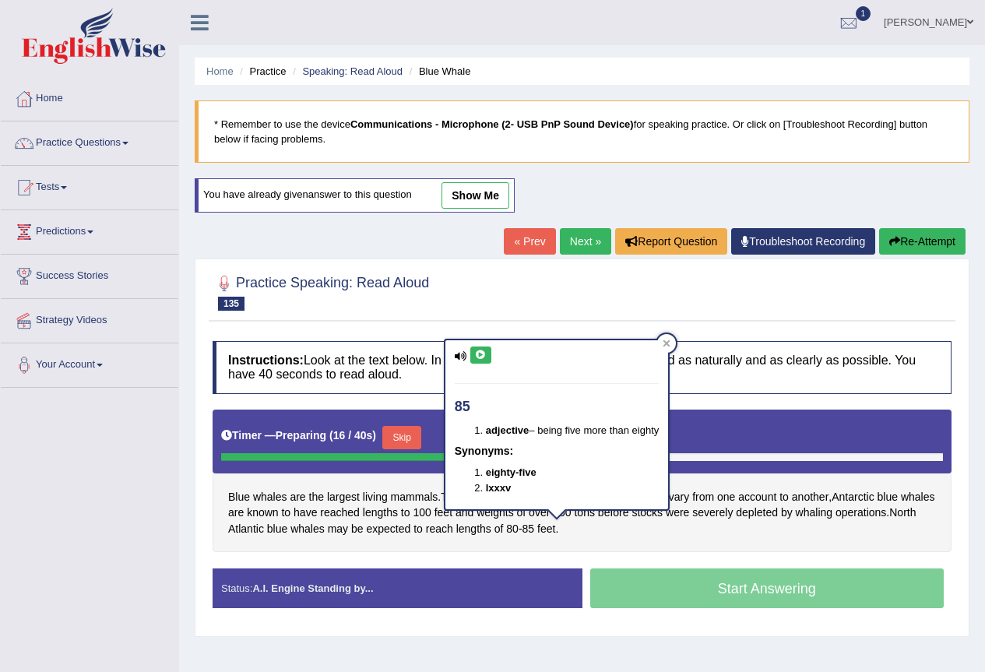
click at [482, 353] on icon at bounding box center [481, 354] width 12 height 9
click at [791, 541] on div "Blue whales are the largest living mammals . Though reports of maximum length a…" at bounding box center [582, 481] width 739 height 143
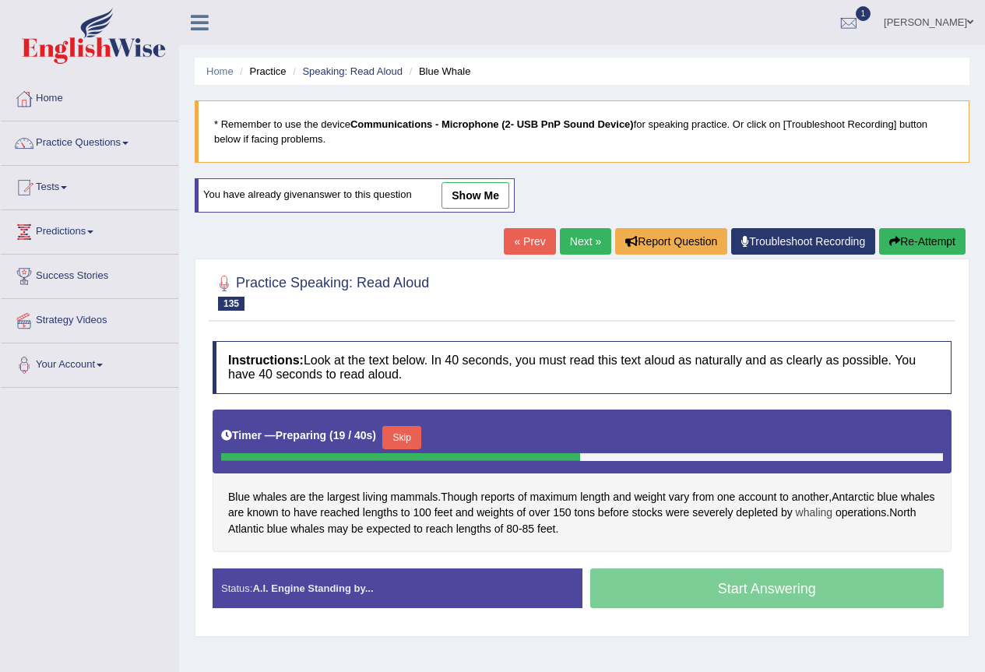
click at [832, 516] on span "whaling" at bounding box center [814, 513] width 37 height 16
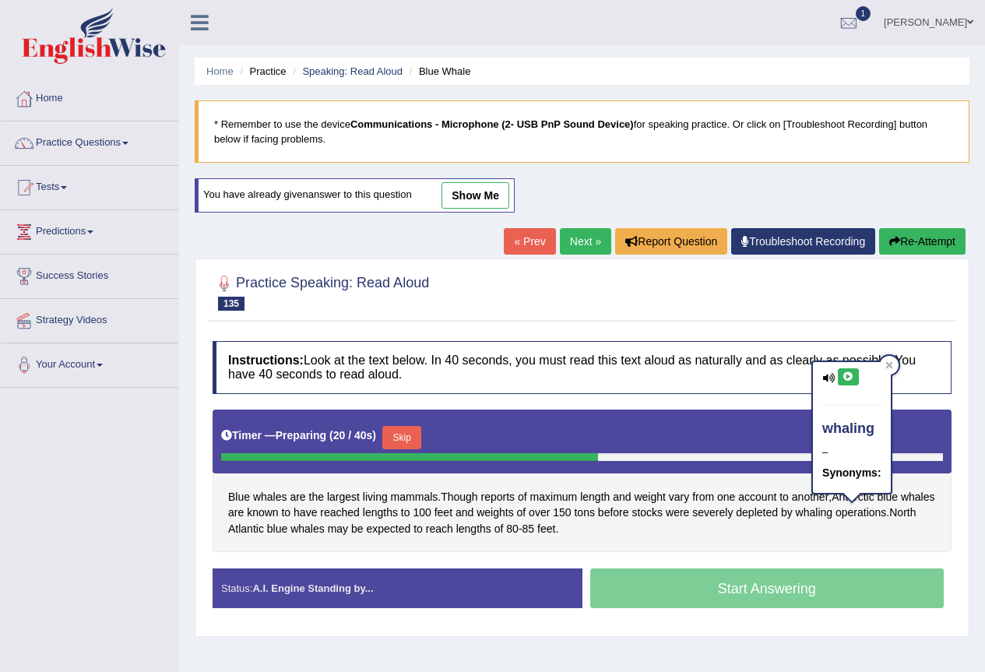
click at [846, 371] on button at bounding box center [848, 376] width 21 height 17
click at [360, 513] on span "reached" at bounding box center [340, 513] width 40 height 16
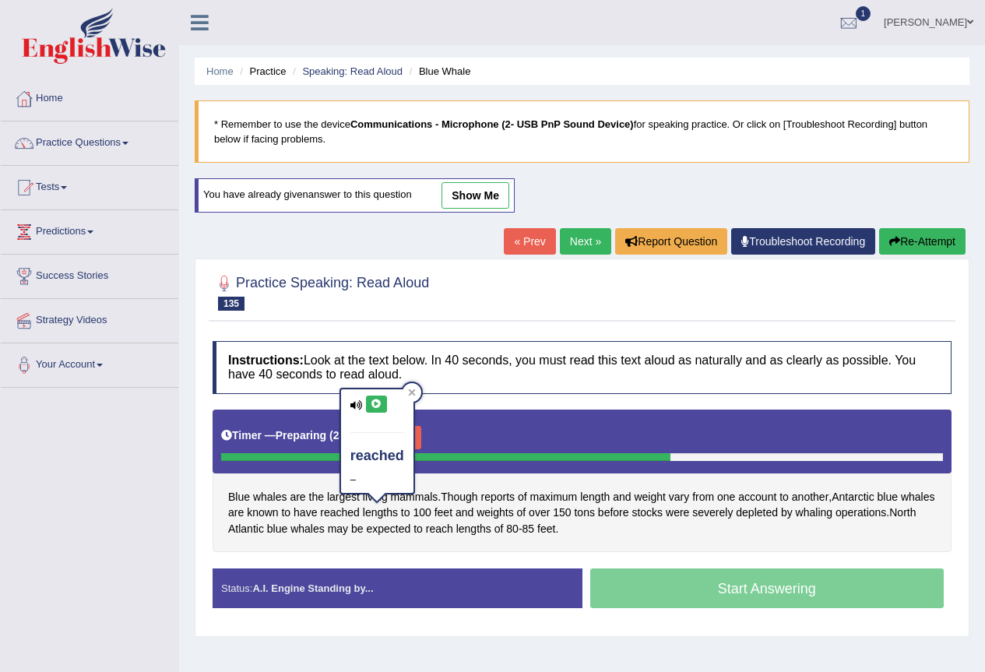
click at [374, 408] on icon at bounding box center [377, 403] width 12 height 9
click at [398, 512] on span "lengths" at bounding box center [380, 513] width 35 height 16
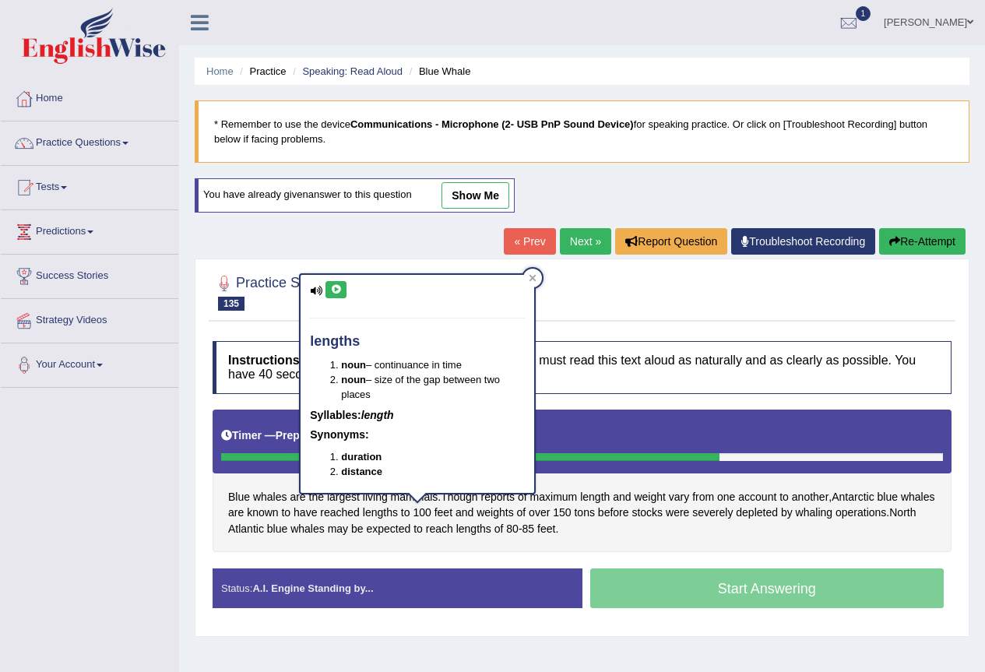
click at [339, 294] on icon at bounding box center [336, 289] width 12 height 9
click at [827, 535] on div "Blue whales are the largest living mammals . Though reports of maximum length a…" at bounding box center [582, 481] width 739 height 143
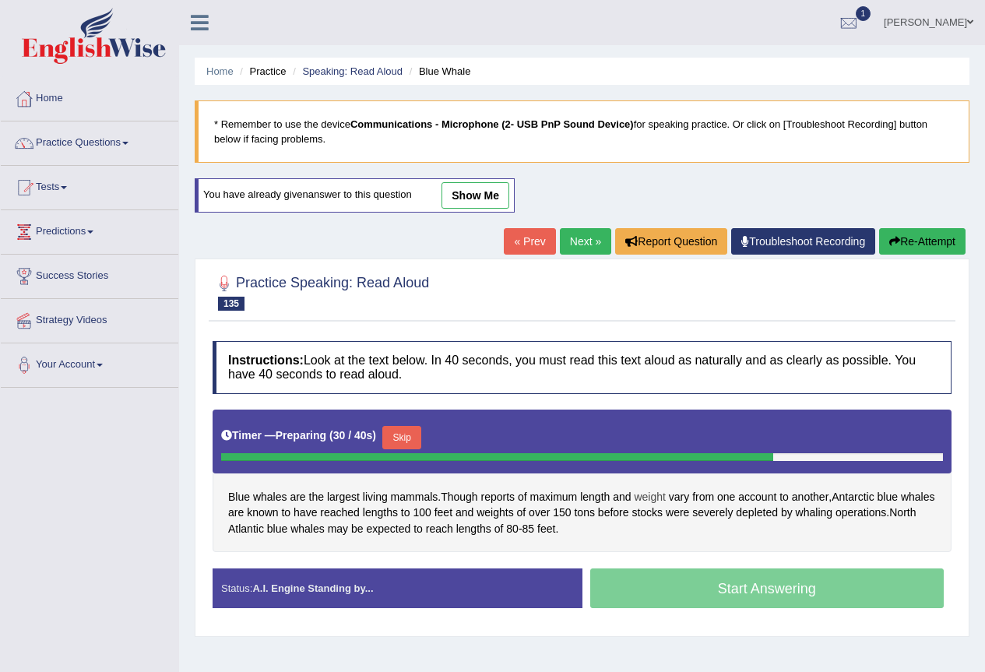
click at [651, 494] on span "weight" at bounding box center [649, 497] width 31 height 16
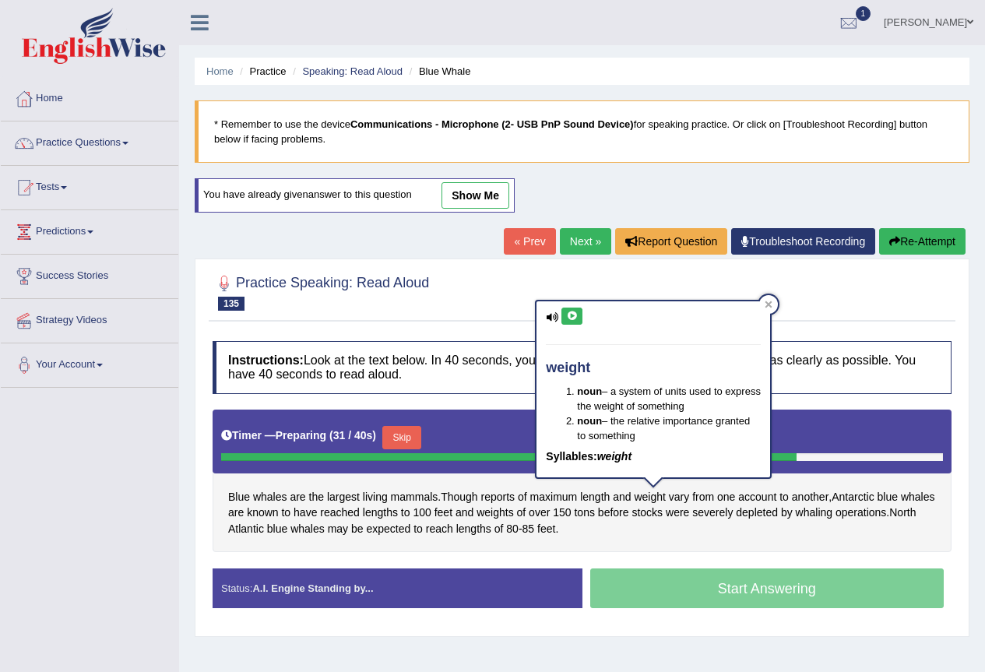
click at [573, 315] on icon at bounding box center [572, 315] width 12 height 9
click at [743, 545] on div "Blue whales are the largest living mammals . Though reports of maximum length a…" at bounding box center [582, 481] width 739 height 143
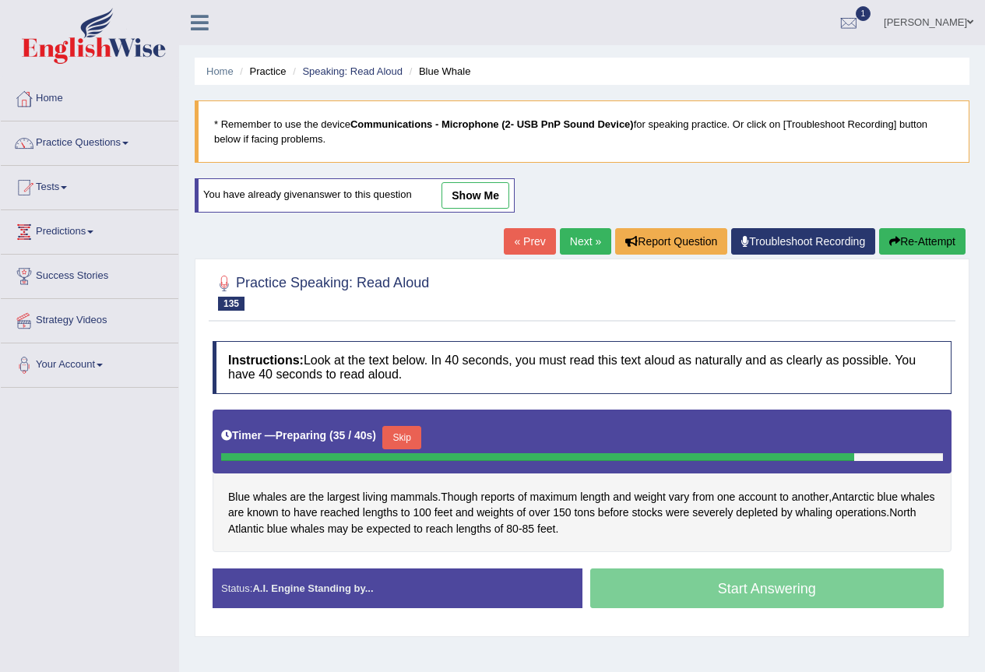
click at [420, 438] on button "Skip" at bounding box center [401, 437] width 39 height 23
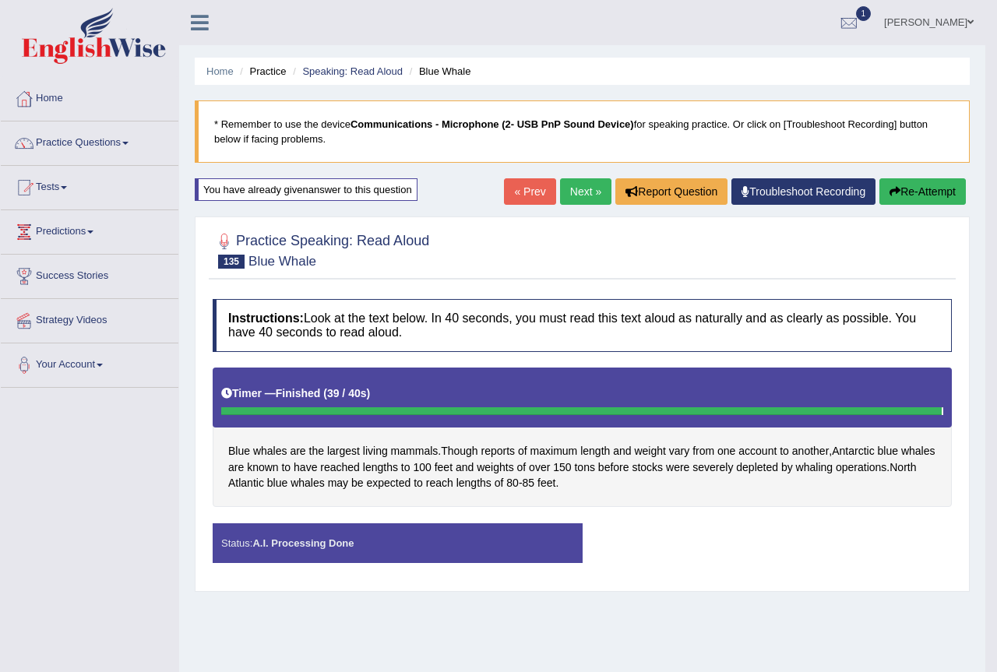
click at [788, 550] on body "Toggle navigation Home Practice Questions Speaking Practice Read Aloud Repeat S…" at bounding box center [498, 336] width 997 height 672
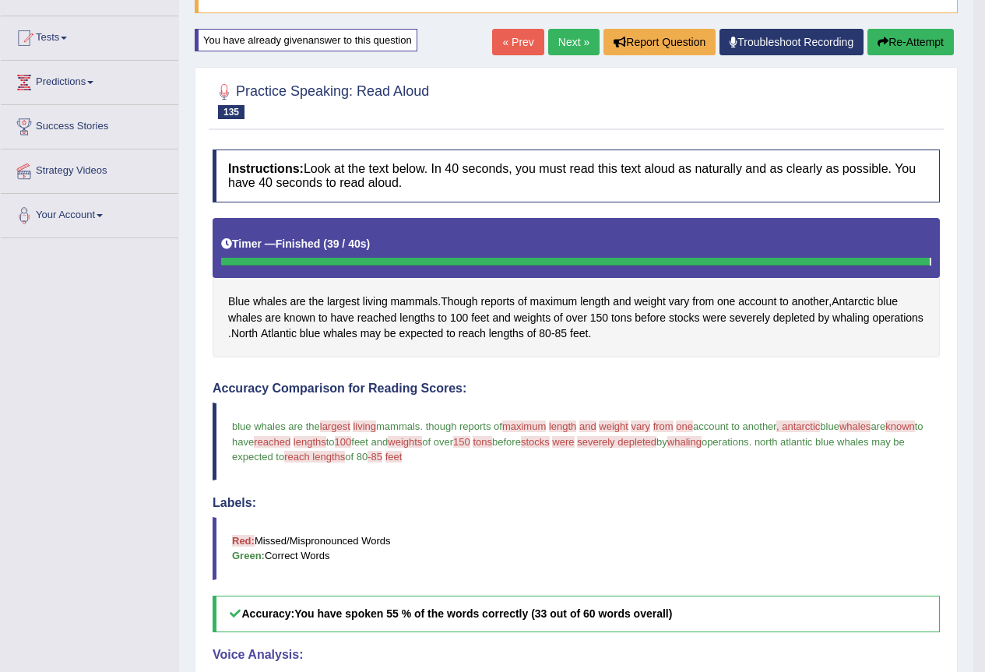
scroll to position [148, 0]
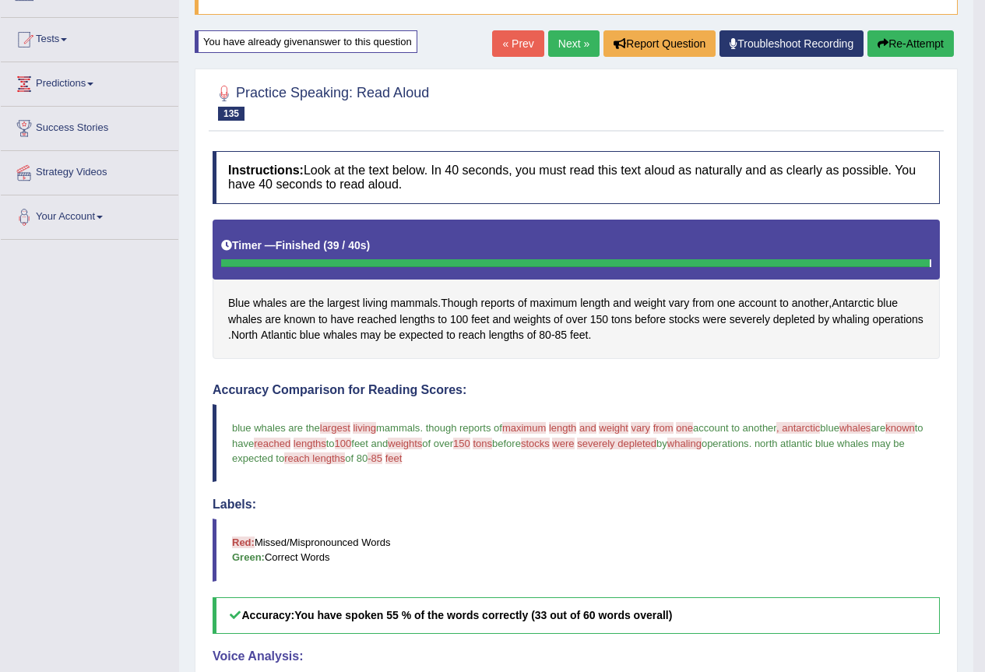
click at [937, 38] on button "Re-Attempt" at bounding box center [910, 43] width 86 height 26
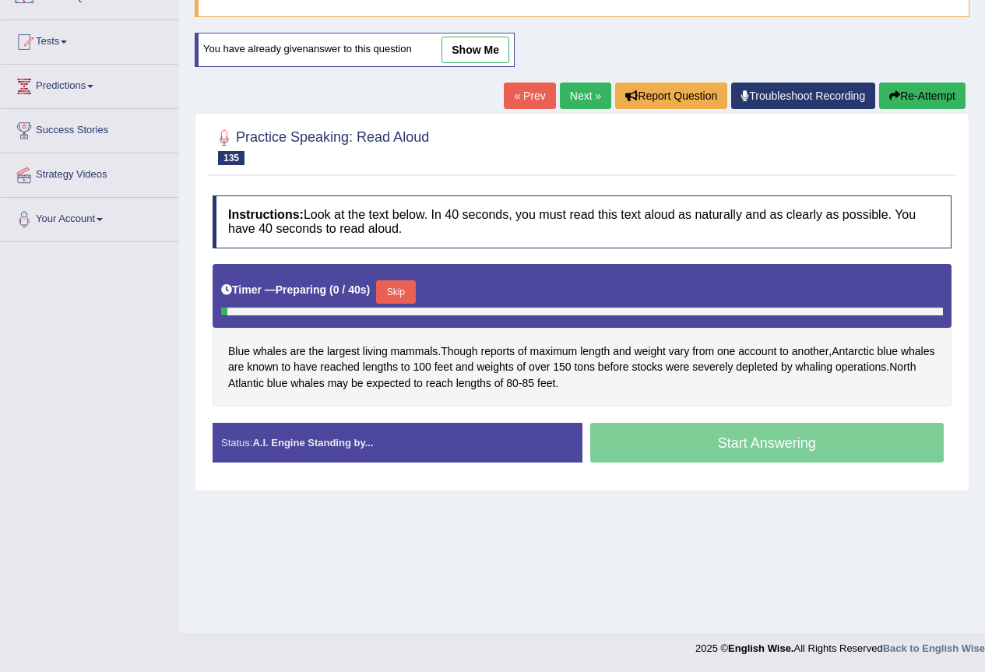
scroll to position [146, 0]
click at [562, 350] on span "maximum" at bounding box center [553, 351] width 47 height 16
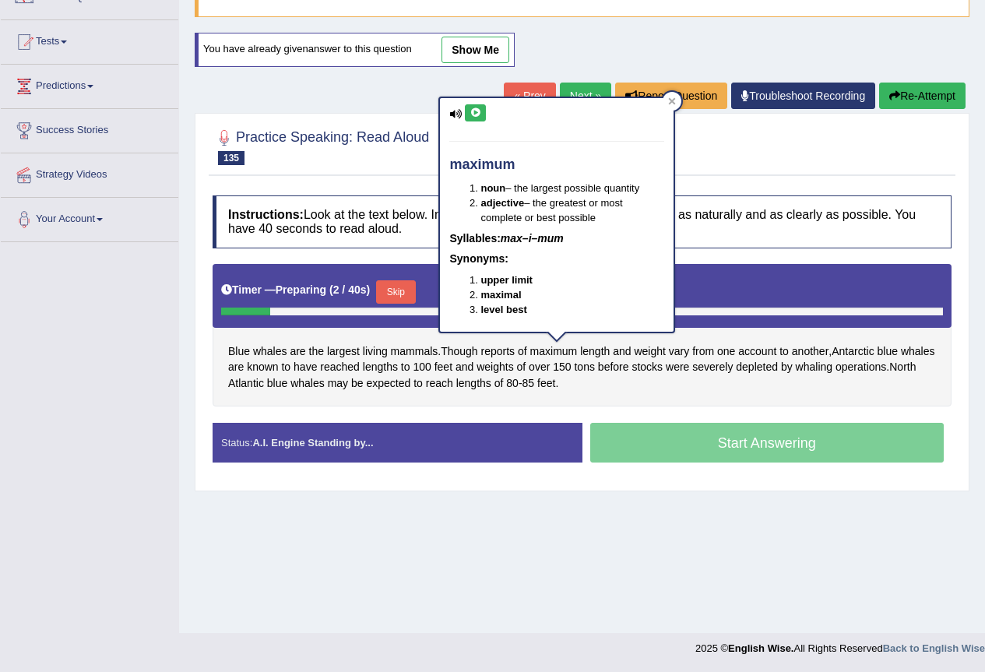
click at [468, 117] on button at bounding box center [475, 112] width 21 height 17
click at [592, 350] on span "length" at bounding box center [595, 351] width 30 height 16
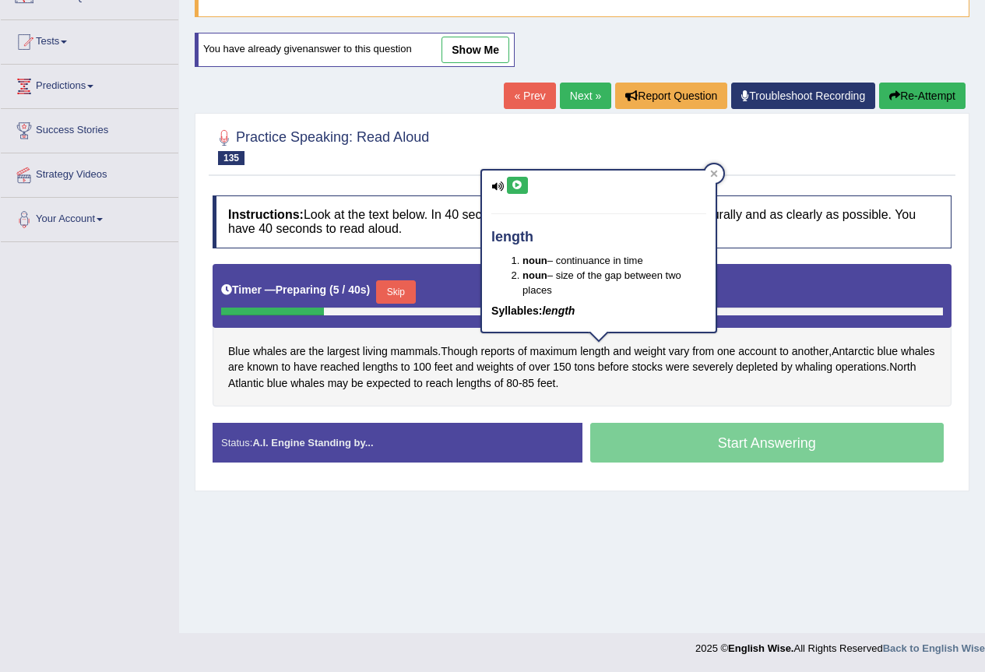
click at [515, 178] on button at bounding box center [517, 185] width 21 height 17
click at [656, 349] on span "weight" at bounding box center [649, 351] width 31 height 16
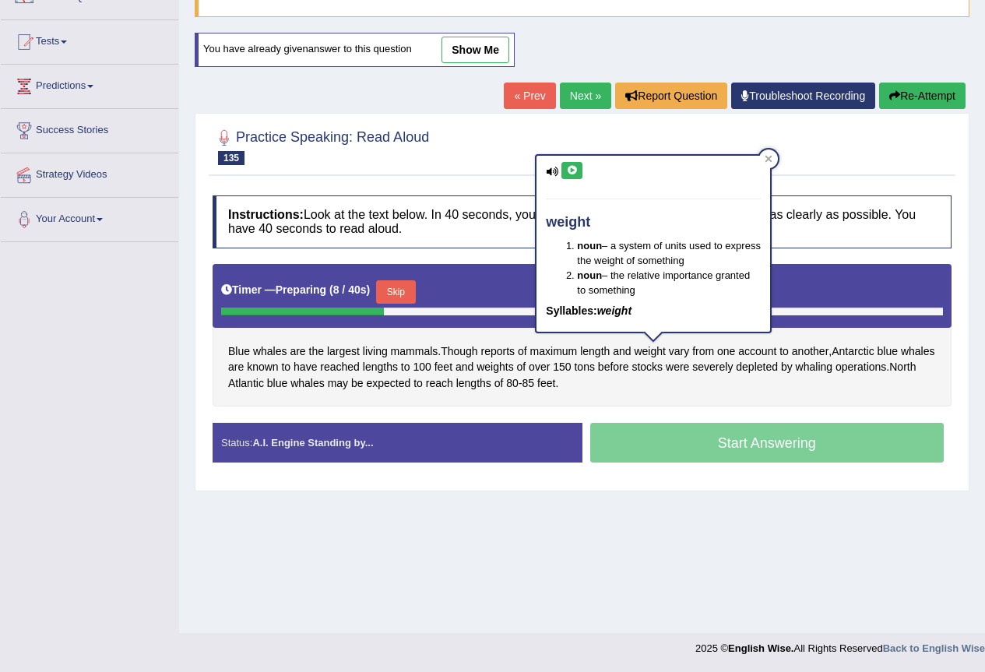
click at [573, 166] on icon at bounding box center [572, 170] width 12 height 9
click at [689, 351] on span "vary" at bounding box center [679, 351] width 20 height 16
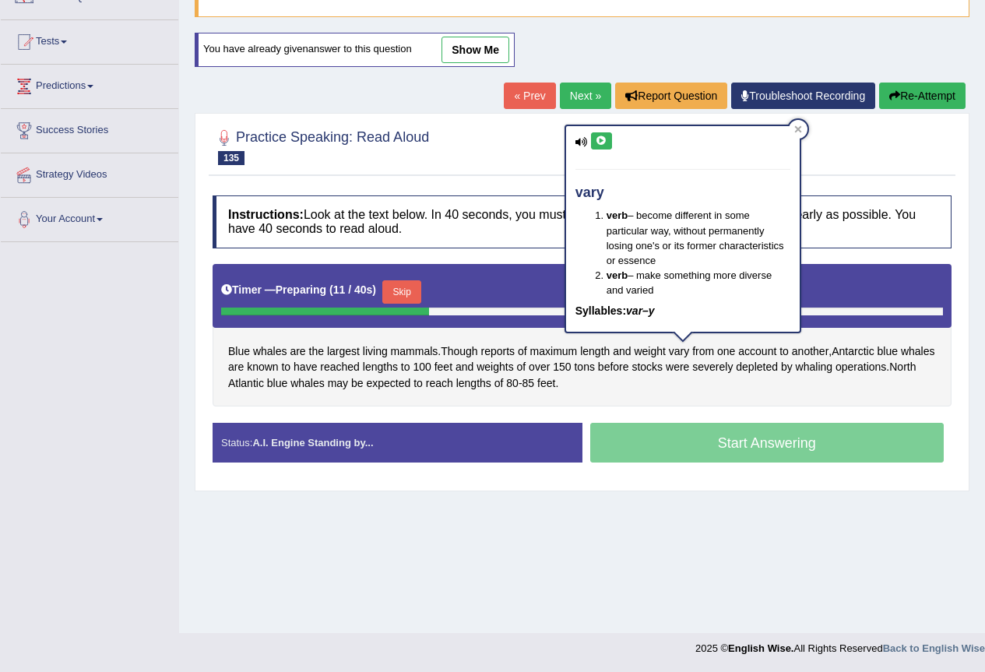
click at [604, 142] on icon at bounding box center [602, 140] width 12 height 9
click at [710, 355] on span "from" at bounding box center [703, 351] width 22 height 16
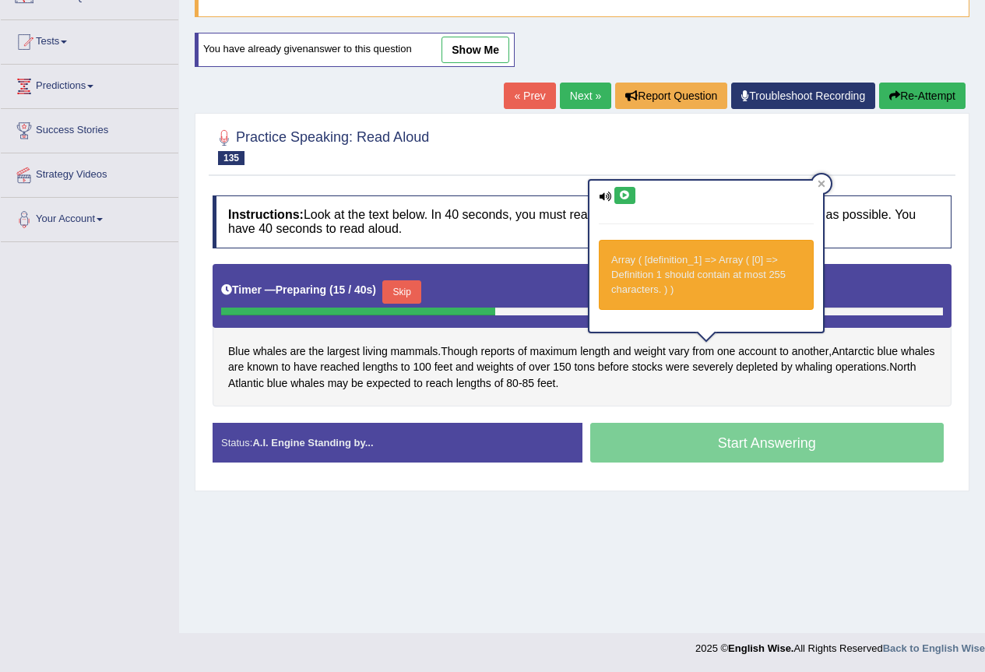
click at [617, 200] on button at bounding box center [624, 195] width 21 height 17
click at [748, 376] on div "Blue whales are the largest living mammals . Though reports of maximum length a…" at bounding box center [582, 335] width 739 height 143
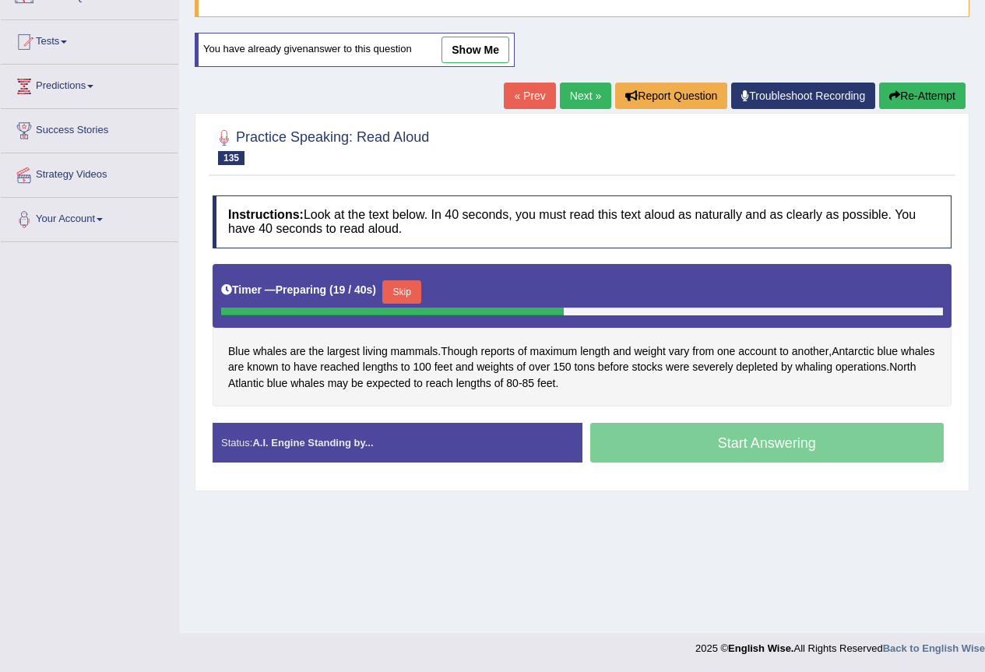
click at [406, 295] on button "Skip" at bounding box center [401, 291] width 39 height 23
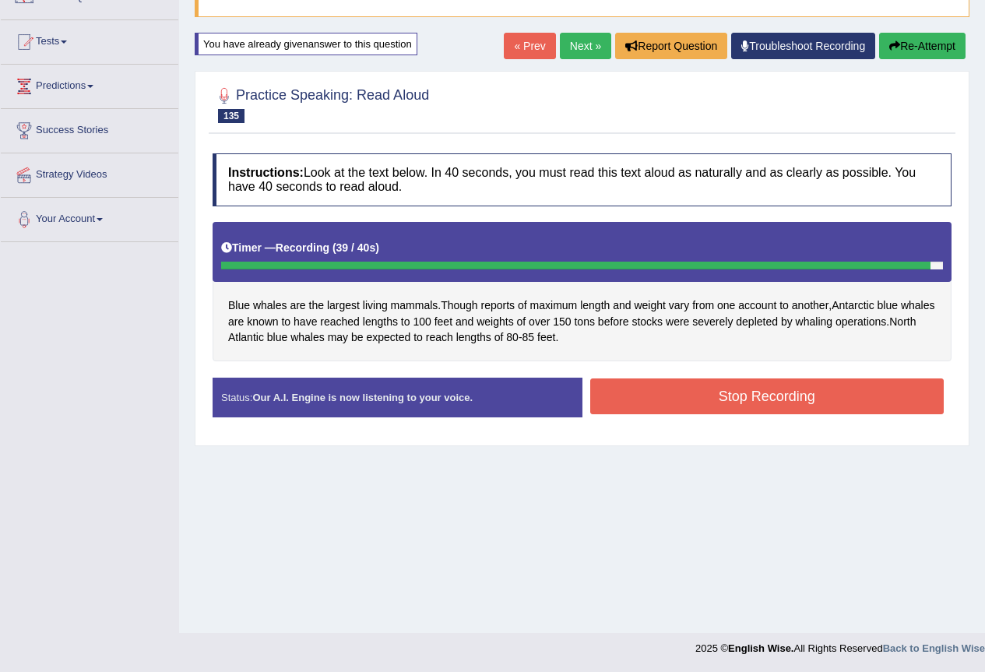
click at [764, 410] on button "Stop Recording" at bounding box center [767, 396] width 354 height 36
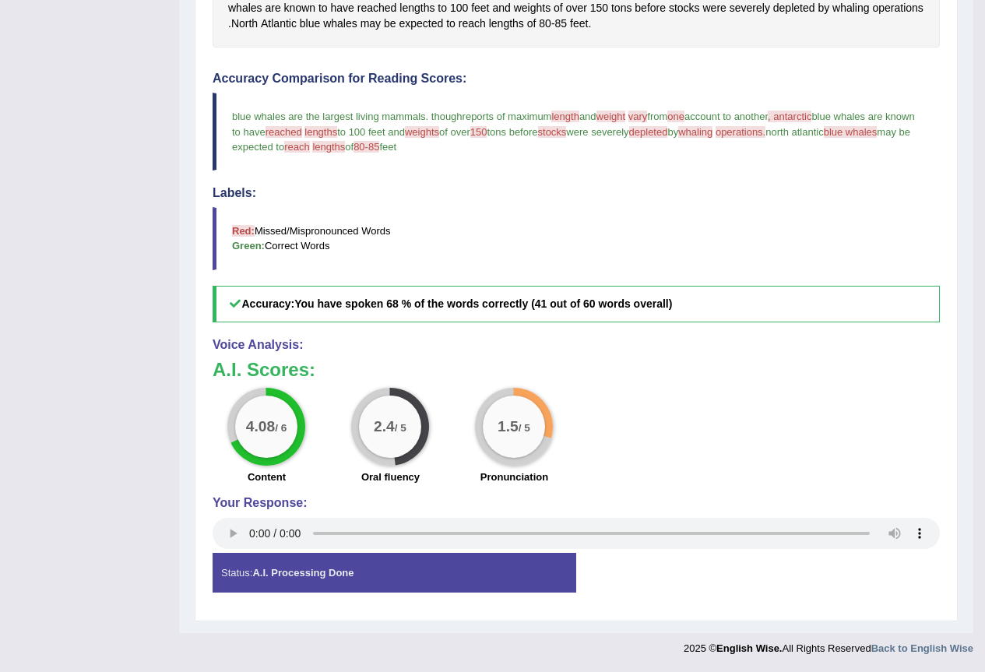
scroll to position [0, 0]
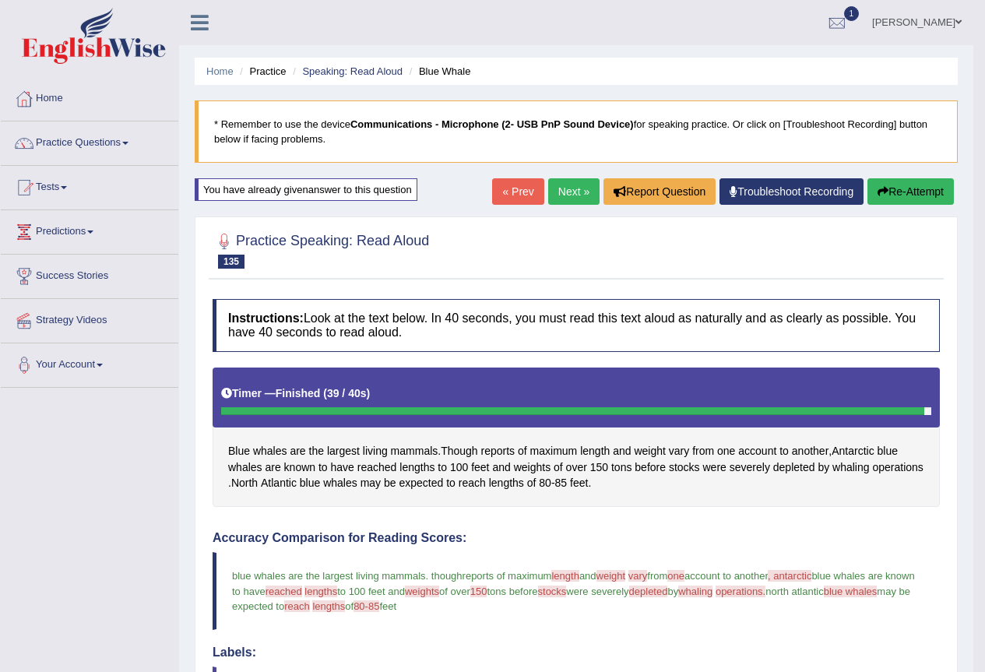
click at [569, 200] on link "Next »" at bounding box center [573, 191] width 51 height 26
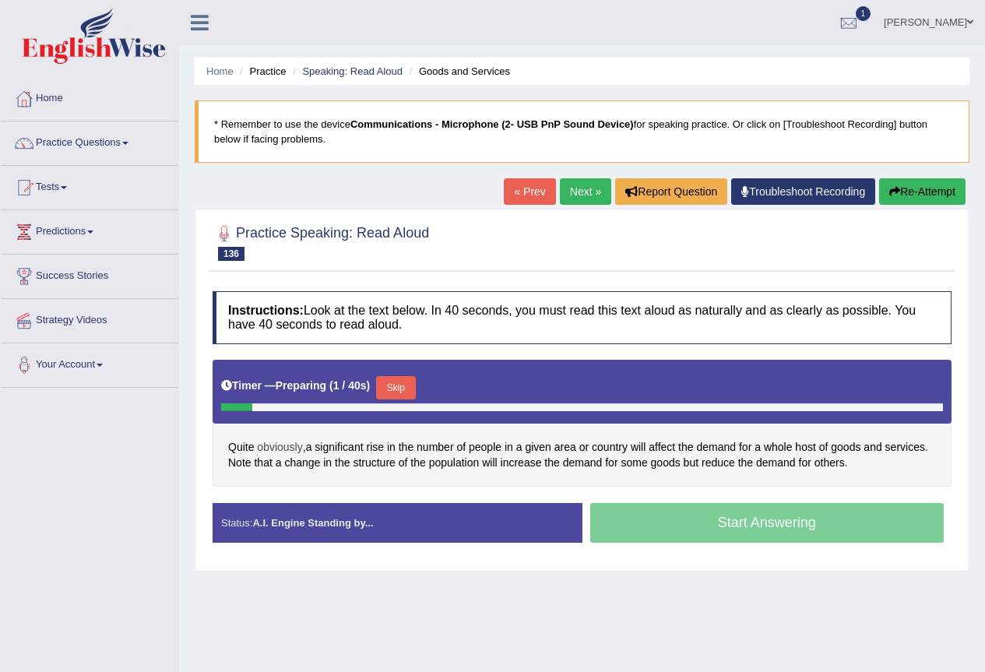
click at [288, 448] on span "obviously" at bounding box center [279, 447] width 45 height 16
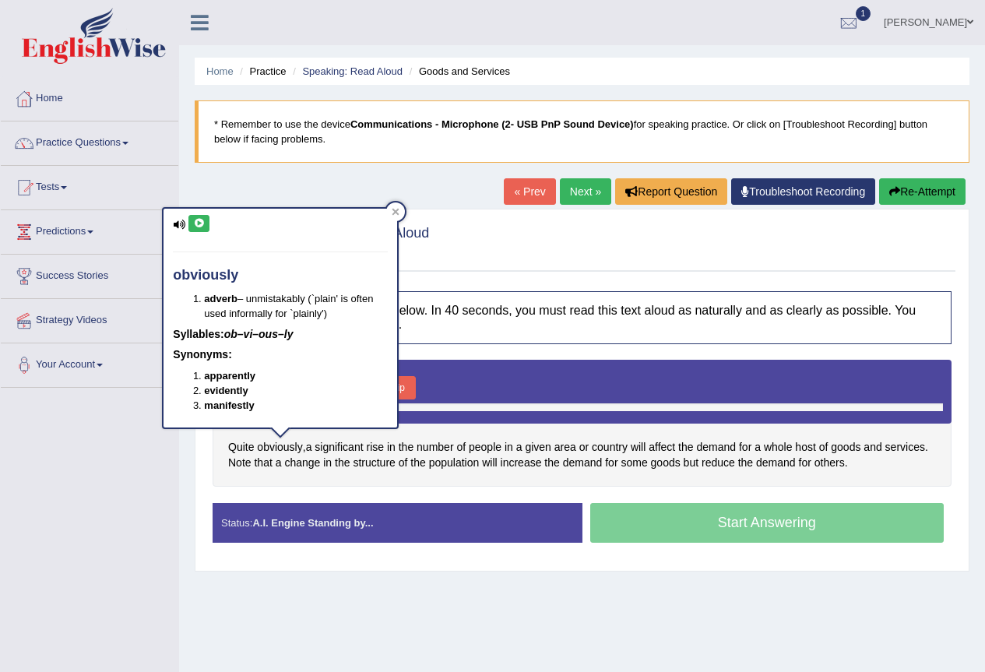
click at [188, 226] on button at bounding box center [198, 223] width 21 height 17
click at [247, 448] on span "Quite" at bounding box center [241, 447] width 26 height 16
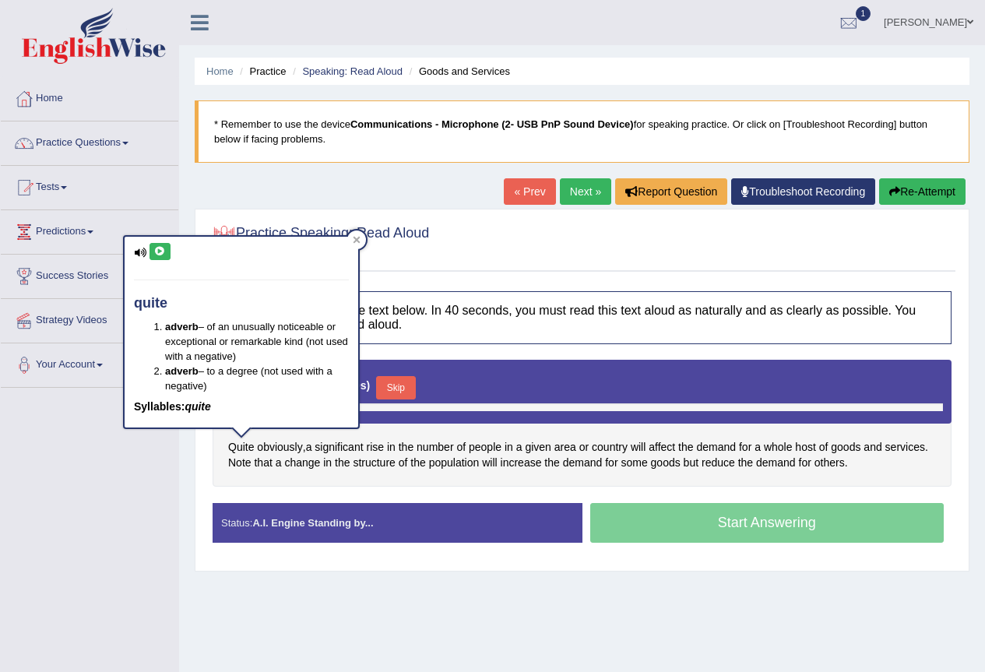
click at [159, 256] on button at bounding box center [159, 251] width 21 height 17
click at [491, 474] on div "Quite obviously , a significant rise in the number of people in a given area or…" at bounding box center [582, 423] width 739 height 127
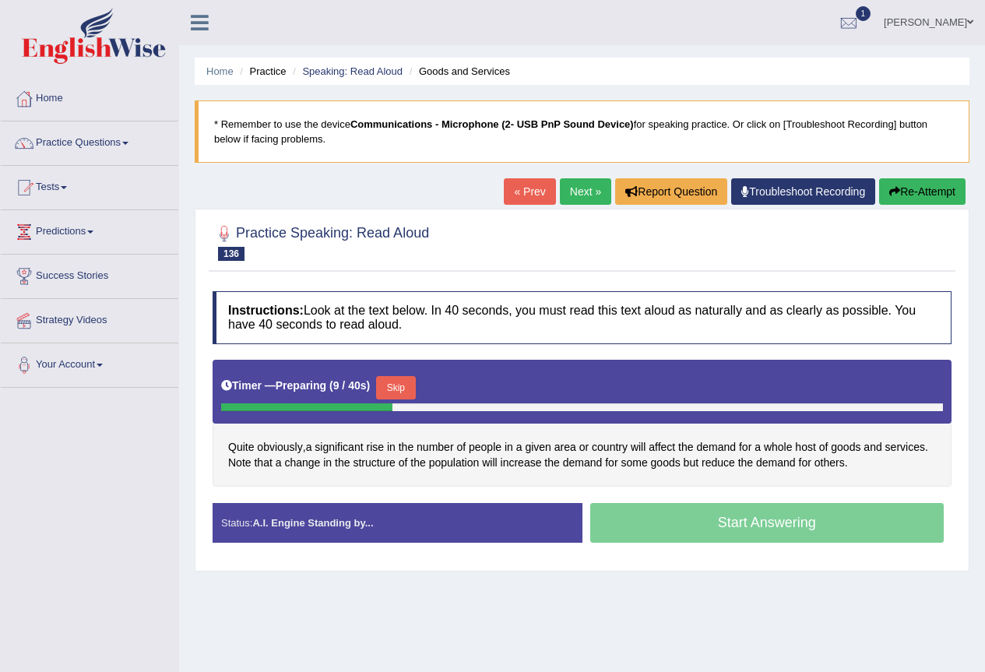
click at [411, 384] on button "Skip" at bounding box center [395, 387] width 39 height 23
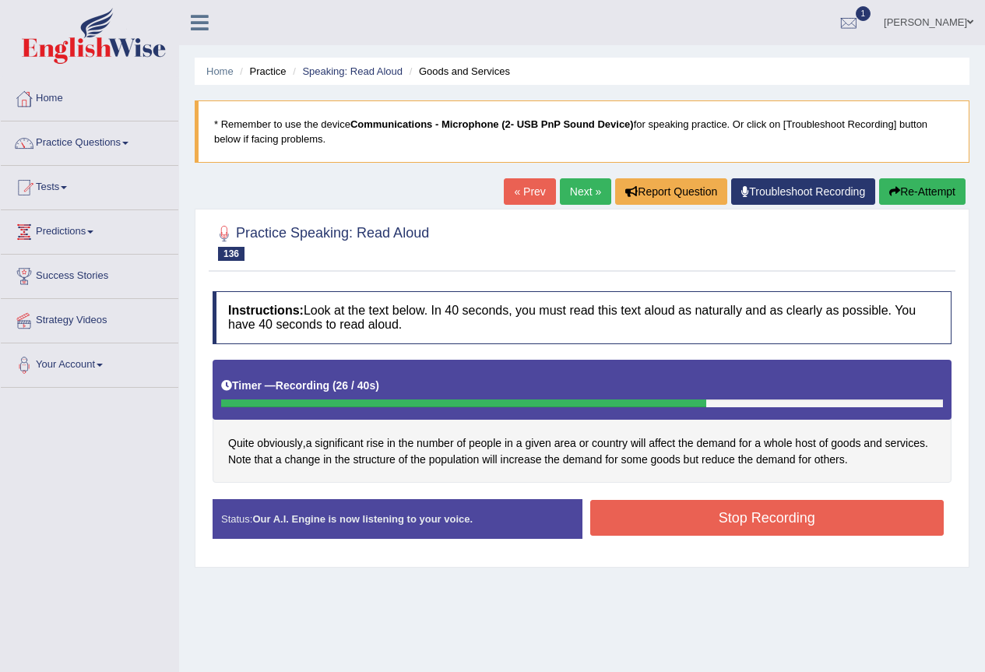
click at [778, 504] on button "Stop Recording" at bounding box center [767, 518] width 354 height 36
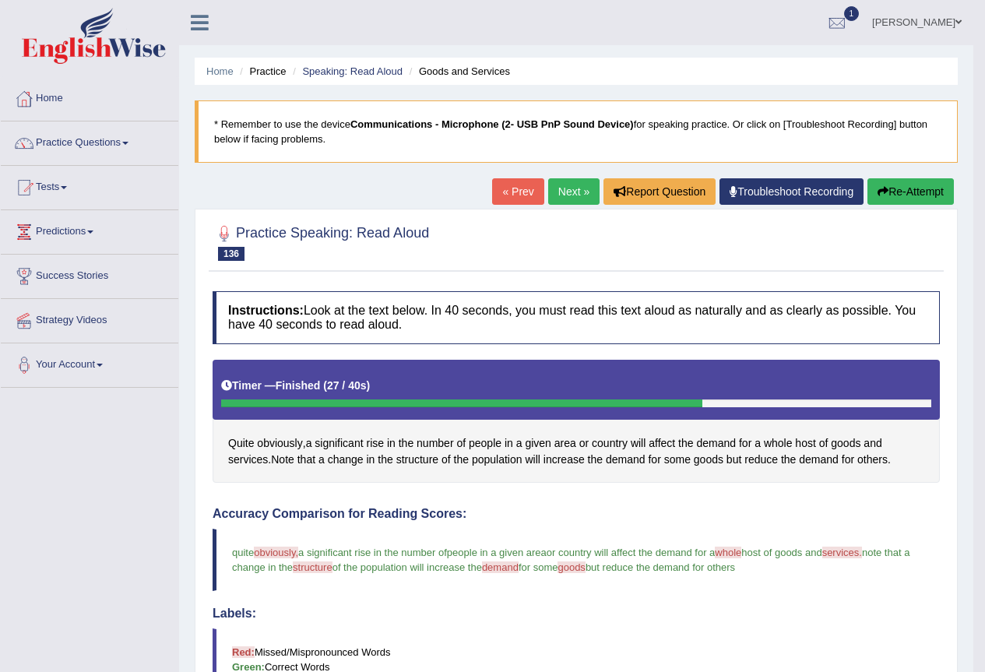
click at [930, 186] on button "Re-Attempt" at bounding box center [910, 191] width 86 height 26
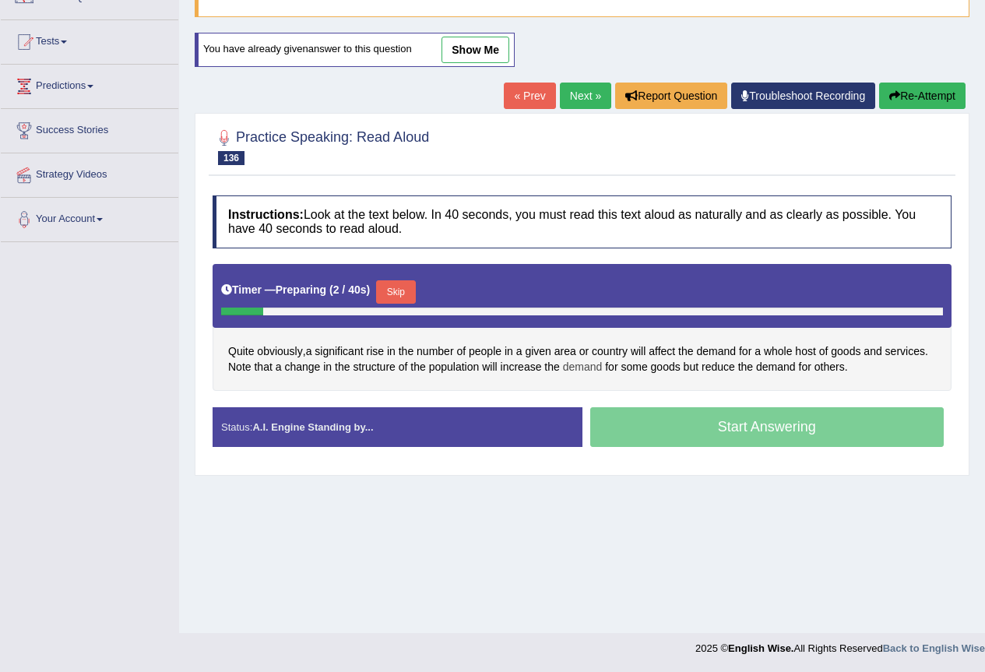
click at [592, 368] on span "demand" at bounding box center [583, 367] width 40 height 16
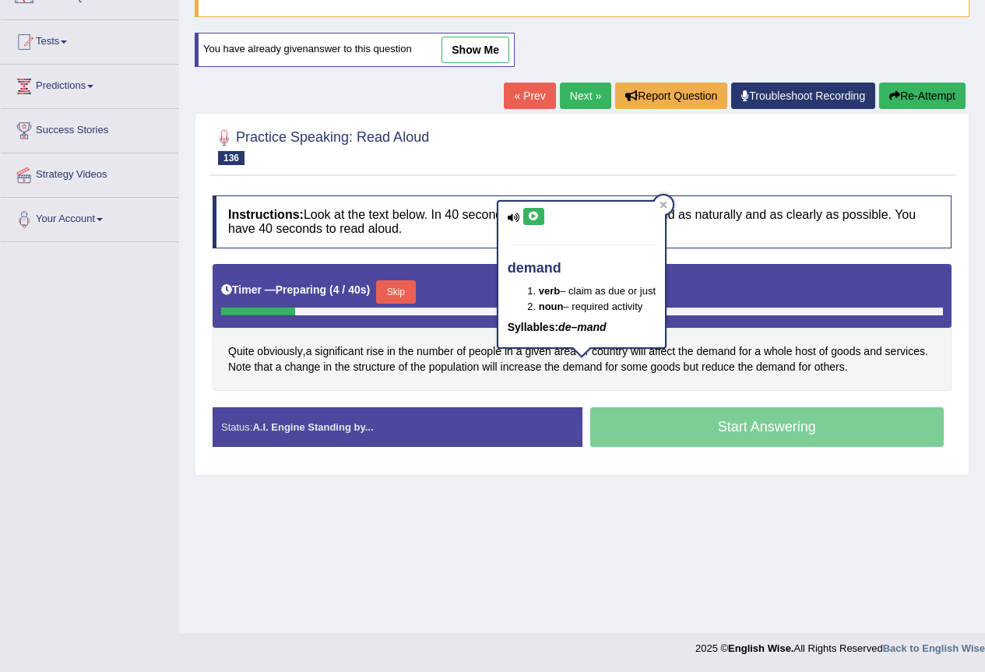
click at [533, 209] on button at bounding box center [533, 216] width 21 height 17
click at [779, 350] on span "whole" at bounding box center [778, 351] width 29 height 16
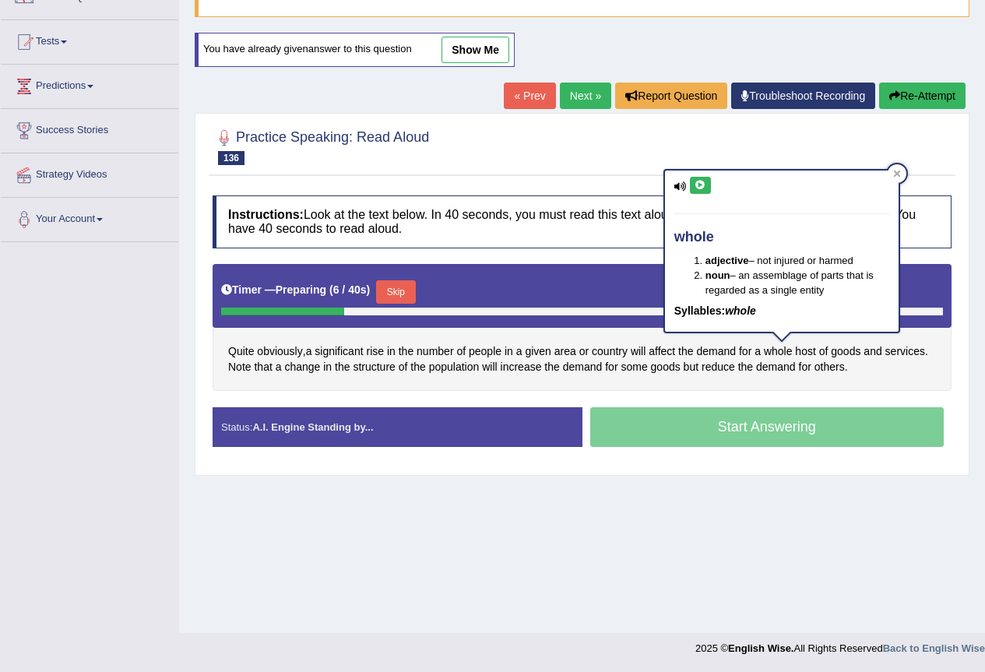
click at [695, 174] on div "whole adjective – not injured or harmed noun – an assemblage of parts that is r…" at bounding box center [782, 251] width 234 height 161
click at [697, 184] on icon at bounding box center [700, 185] width 12 height 9
click at [778, 347] on span "whole" at bounding box center [778, 351] width 29 height 16
click at [699, 178] on button at bounding box center [700, 185] width 21 height 17
click at [519, 392] on div "Instructions: Look at the text below. In 40 seconds, you must read this text al…" at bounding box center [582, 327] width 747 height 279
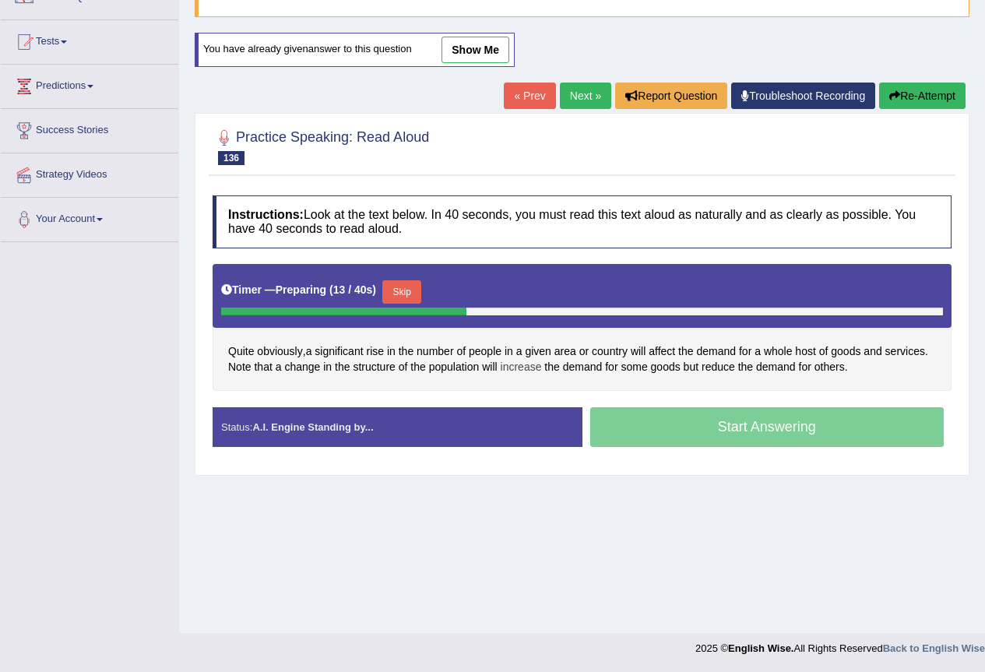
click at [522, 367] on span "increase" at bounding box center [521, 367] width 41 height 16
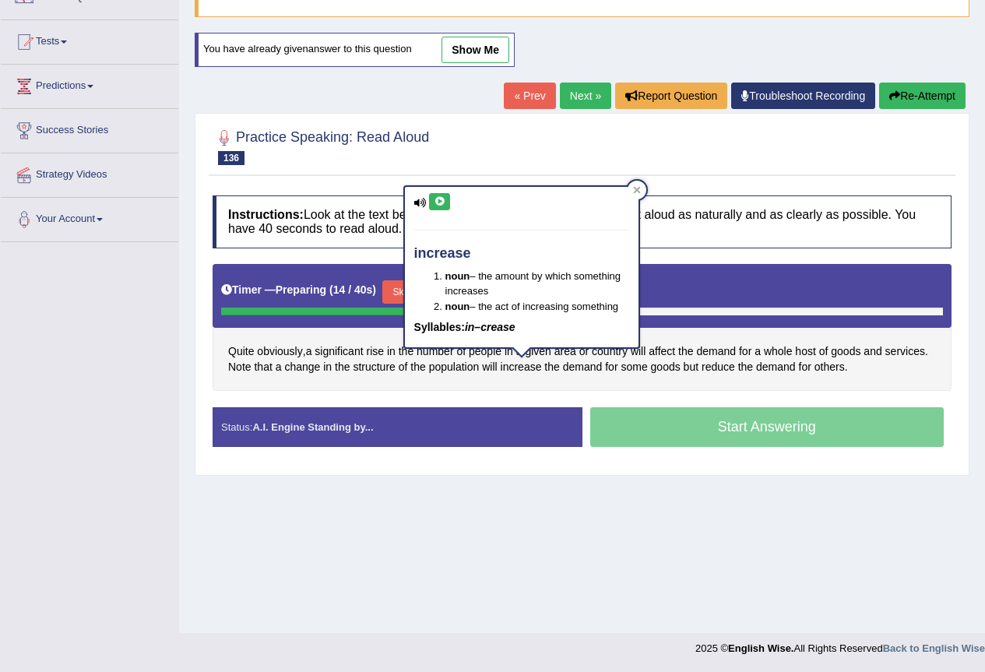
click at [436, 209] on button at bounding box center [439, 201] width 21 height 17
click at [377, 371] on span "structure" at bounding box center [374, 367] width 42 height 16
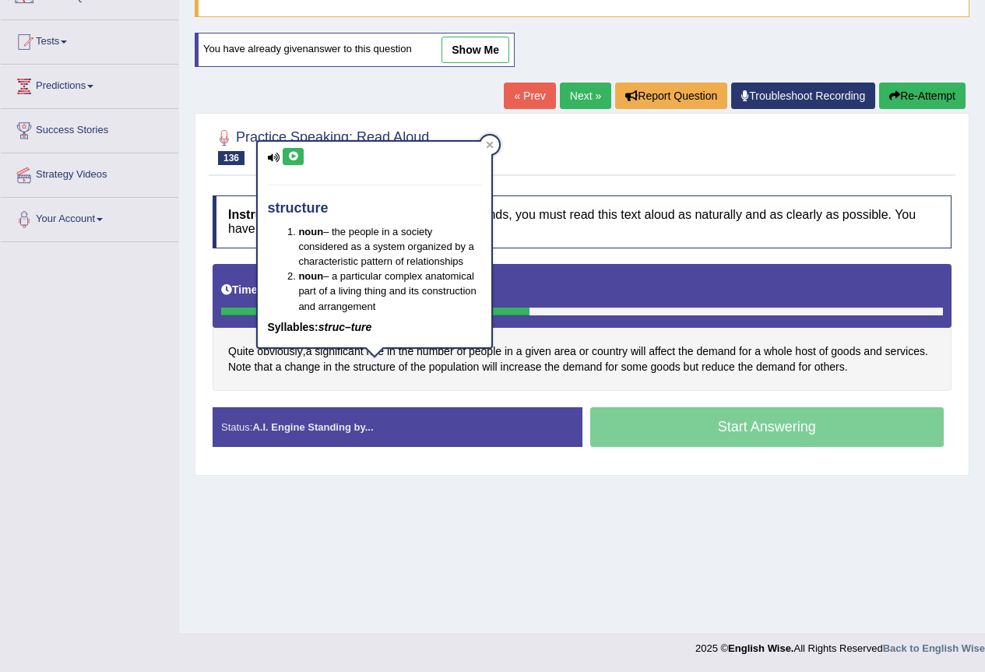
click at [297, 153] on icon at bounding box center [293, 156] width 12 height 9
click at [894, 181] on div "Practice Speaking: Read Aloud 136 Goods and Services Instructions: Look at the …" at bounding box center [582, 294] width 775 height 362
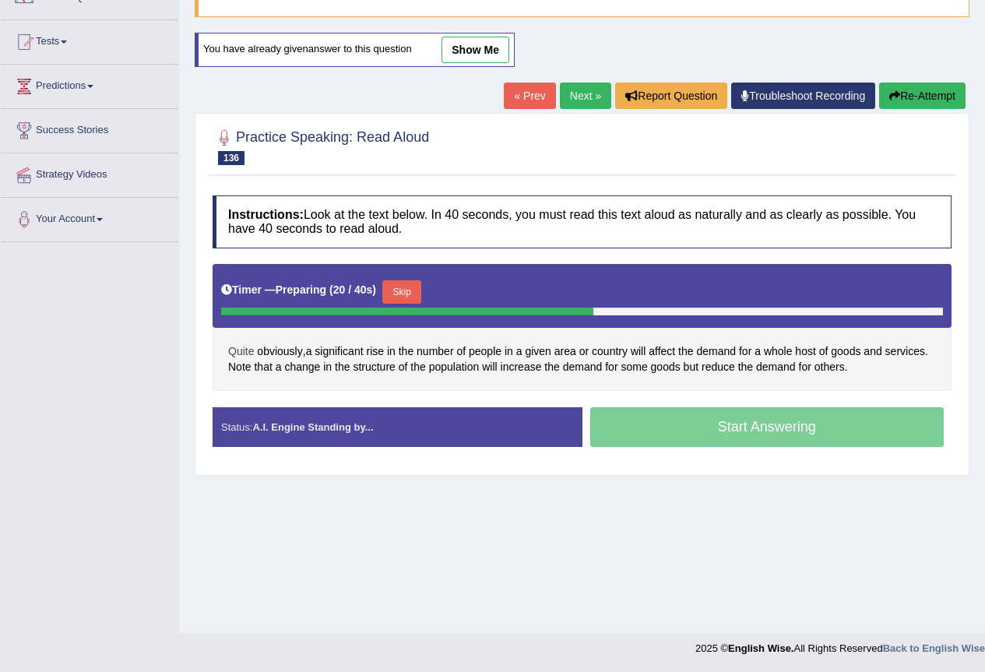
click at [242, 347] on span "Quite" at bounding box center [241, 351] width 26 height 16
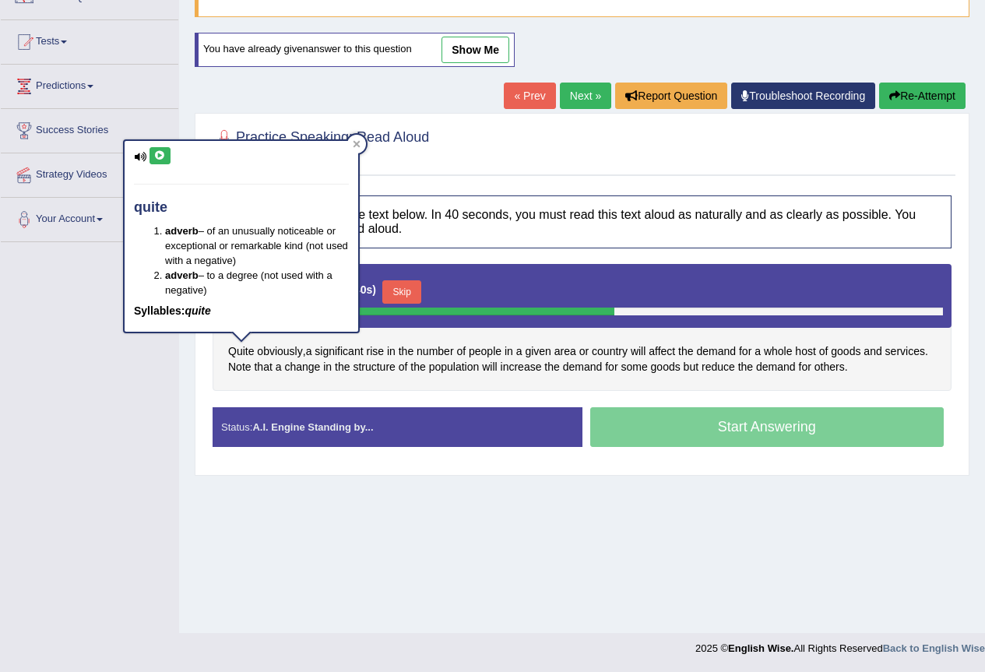
click at [154, 162] on button at bounding box center [159, 155] width 21 height 17
click at [424, 199] on h4 "Instructions: Look at the text below. In 40 seconds, you must read this text al…" at bounding box center [582, 221] width 739 height 52
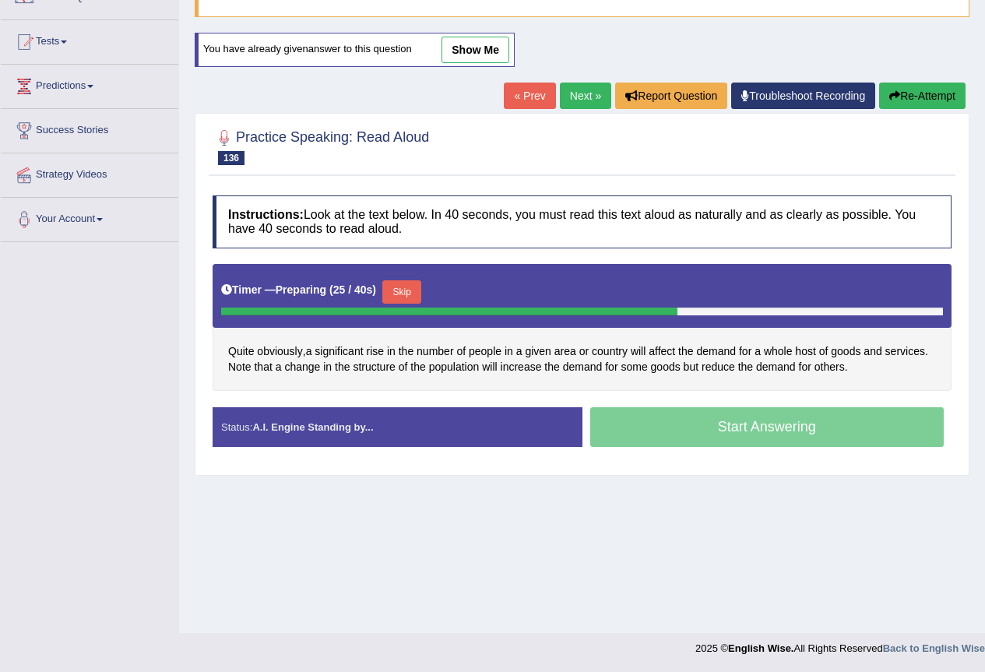
click at [419, 297] on button "Skip" at bounding box center [401, 291] width 39 height 23
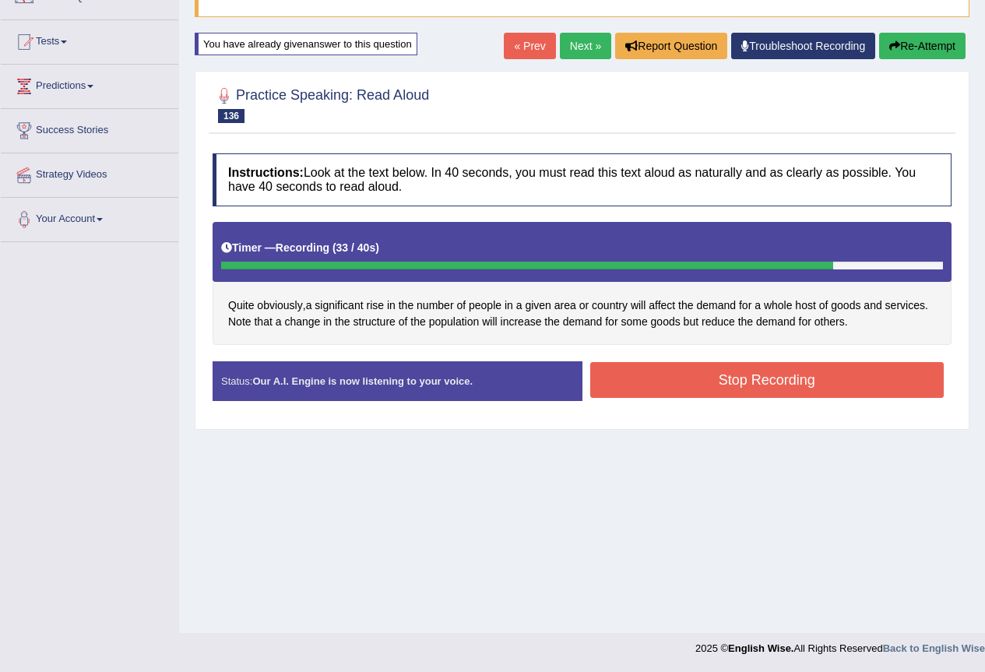
click at [810, 381] on button "Stop Recording" at bounding box center [767, 380] width 354 height 36
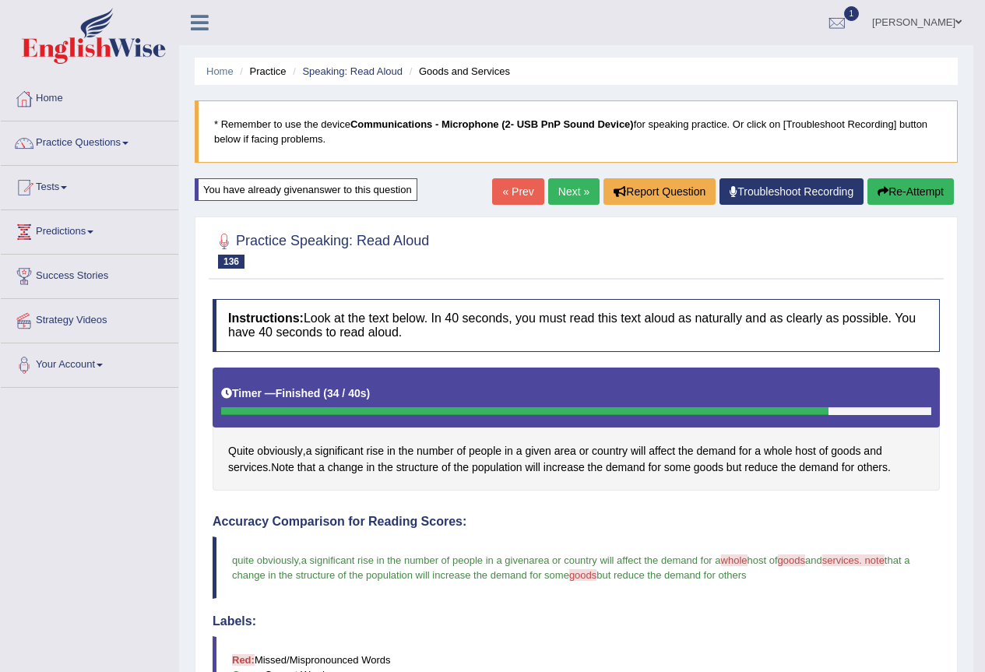
click at [560, 190] on link "Next »" at bounding box center [573, 191] width 51 height 26
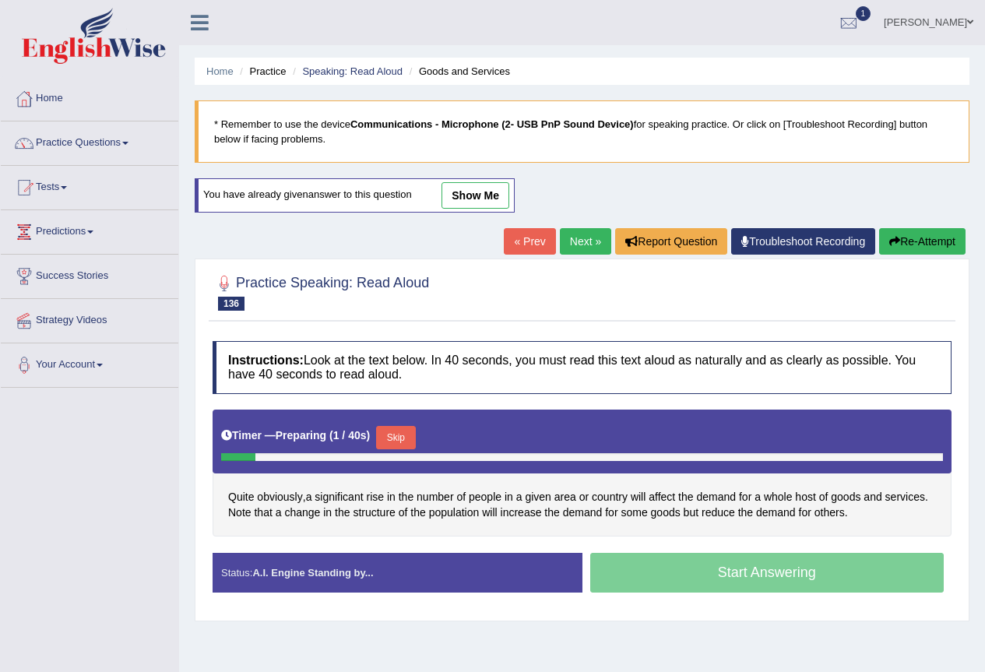
click at [475, 202] on link "show me" at bounding box center [475, 195] width 68 height 26
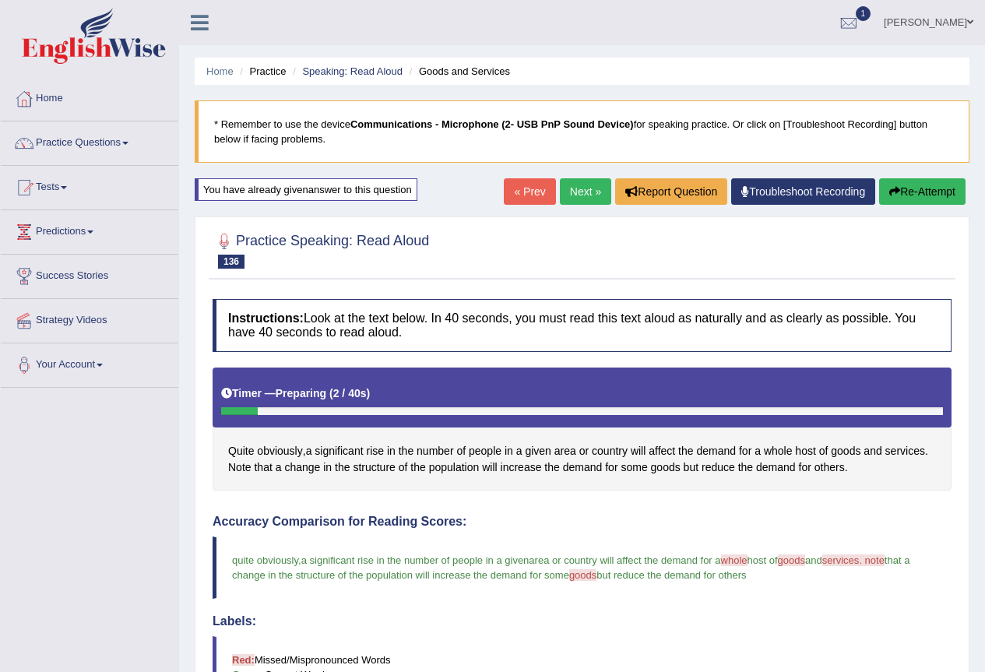
click at [545, 191] on link "« Prev" at bounding box center [529, 191] width 51 height 26
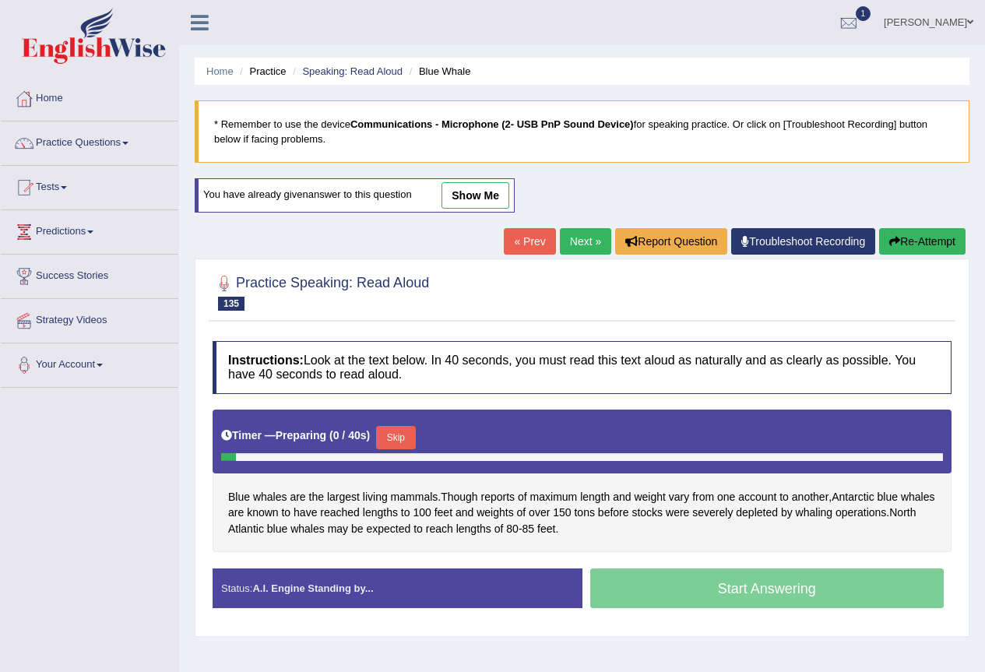
click at [568, 247] on link "Next »" at bounding box center [585, 241] width 51 height 26
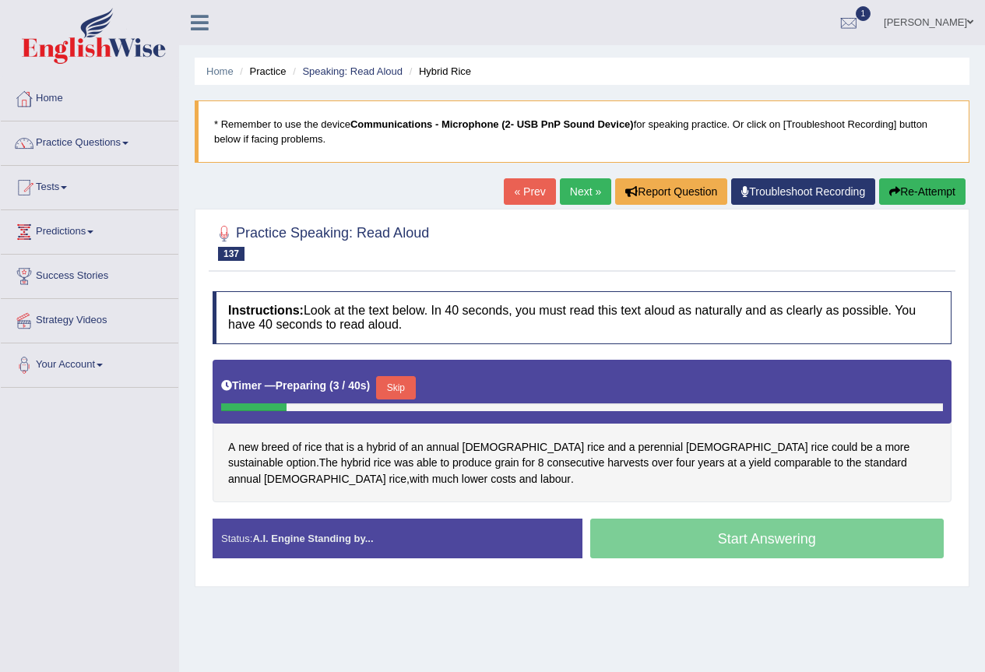
click at [397, 385] on button "Skip" at bounding box center [395, 387] width 39 height 23
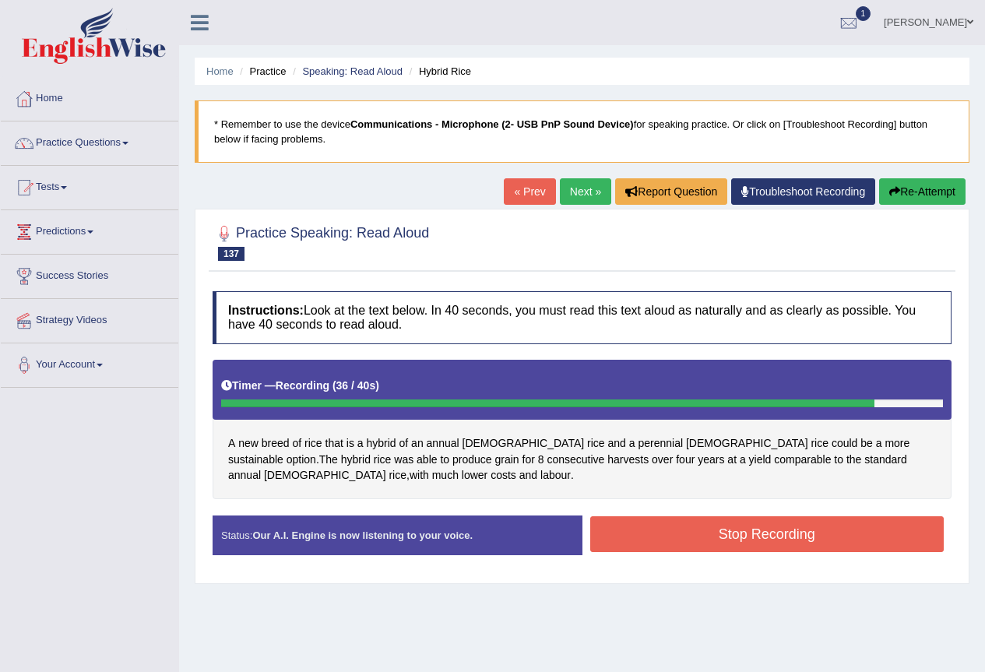
click at [706, 542] on button "Stop Recording" at bounding box center [767, 534] width 354 height 36
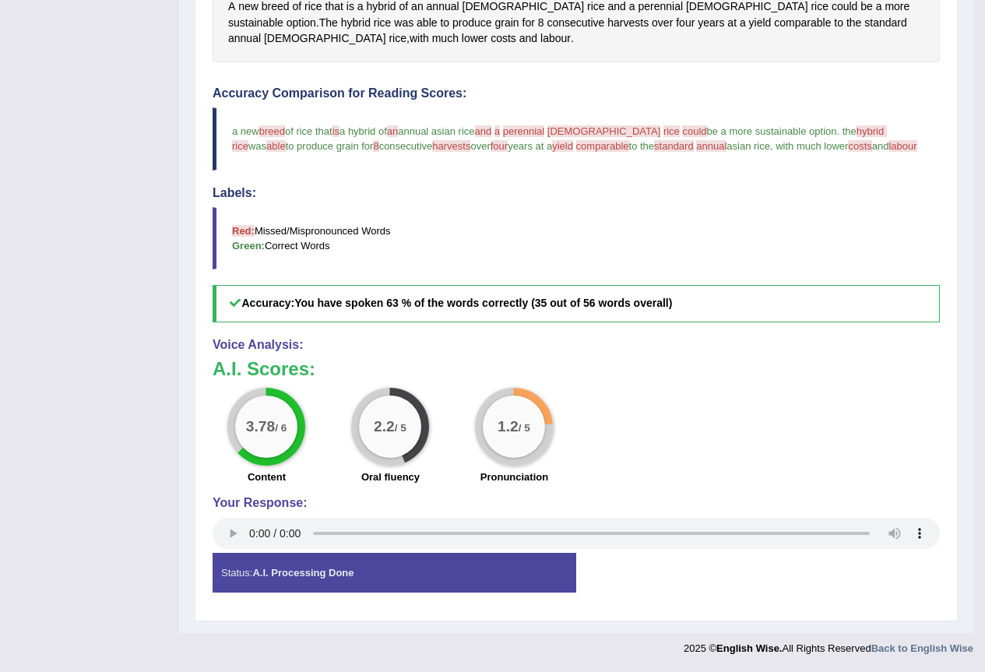
scroll to position [125, 0]
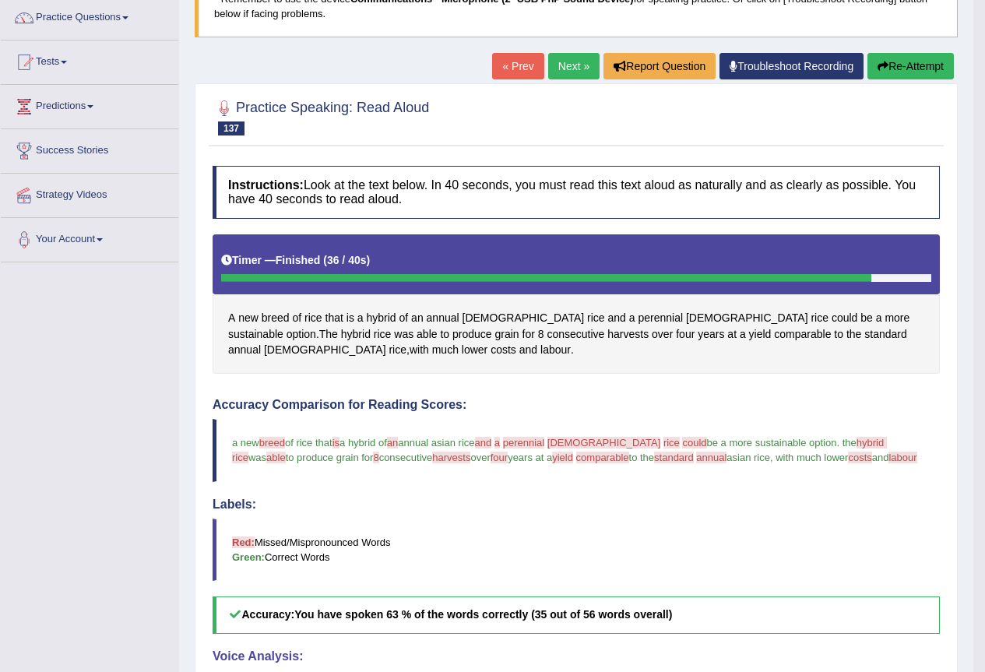
click at [888, 62] on button "Re-Attempt" at bounding box center [910, 66] width 86 height 26
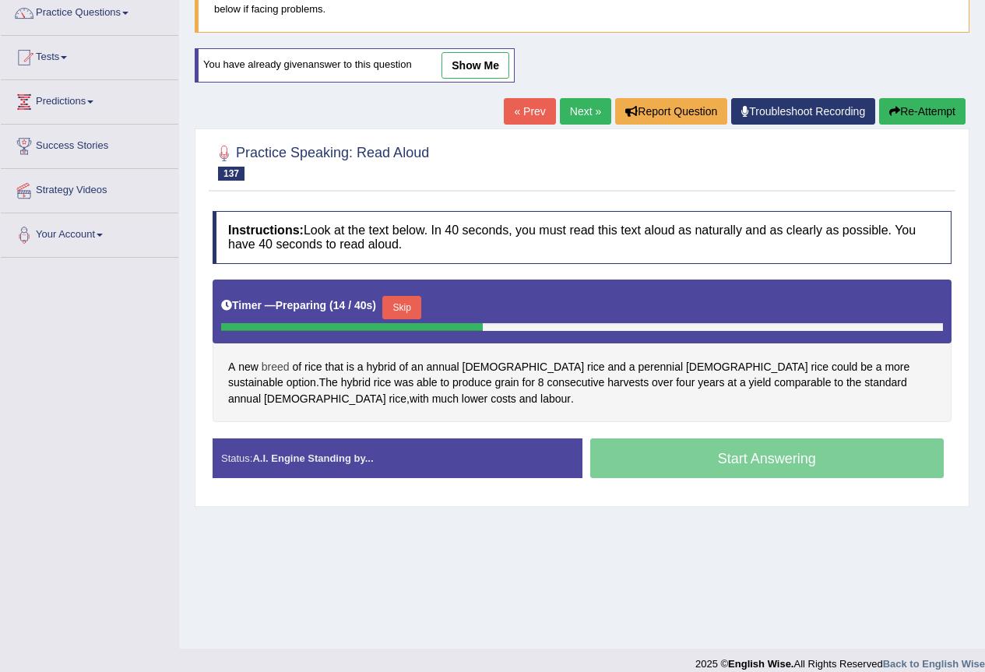
click at [287, 366] on span "breed" at bounding box center [276, 367] width 28 height 16
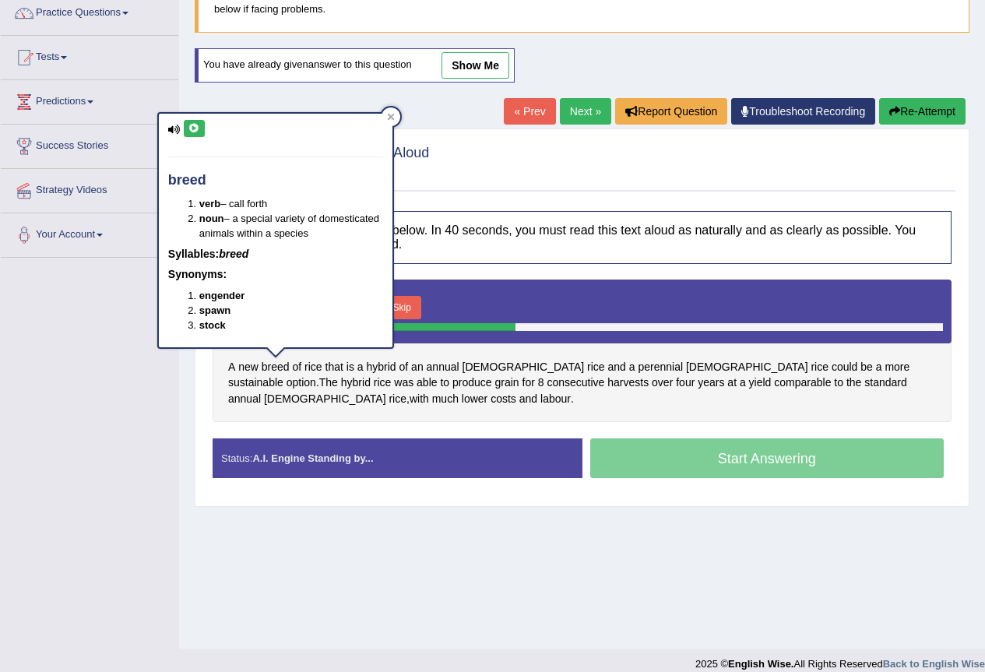
click at [194, 132] on icon at bounding box center [194, 128] width 12 height 9
click at [690, 417] on div "A new breed of rice that is a hybrid of an annual Asian rice and a perennial Af…" at bounding box center [582, 351] width 739 height 143
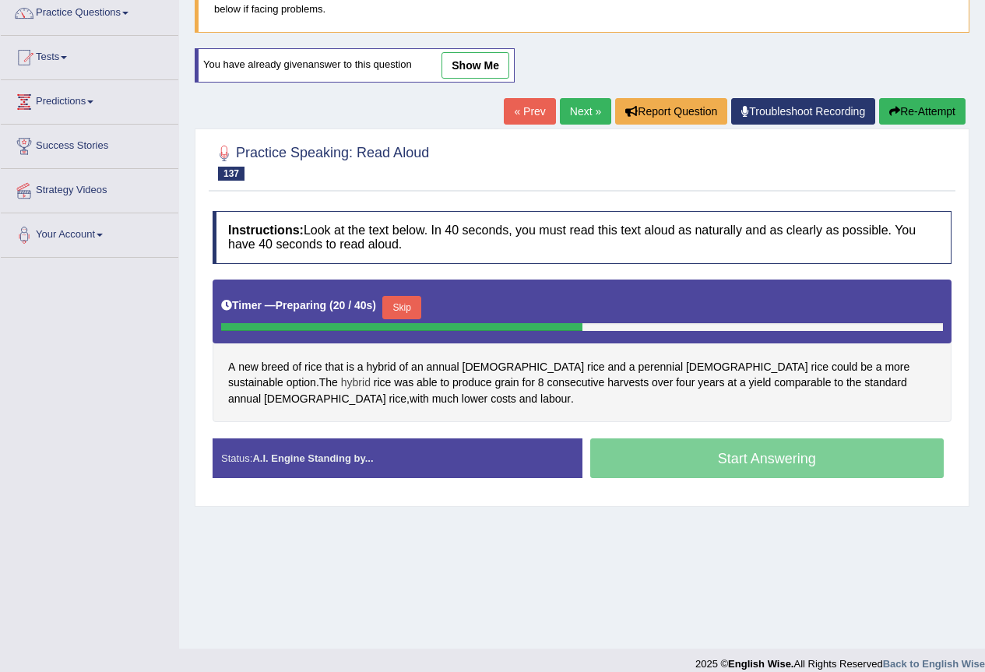
click at [371, 374] on span "hybrid" at bounding box center [356, 382] width 30 height 16
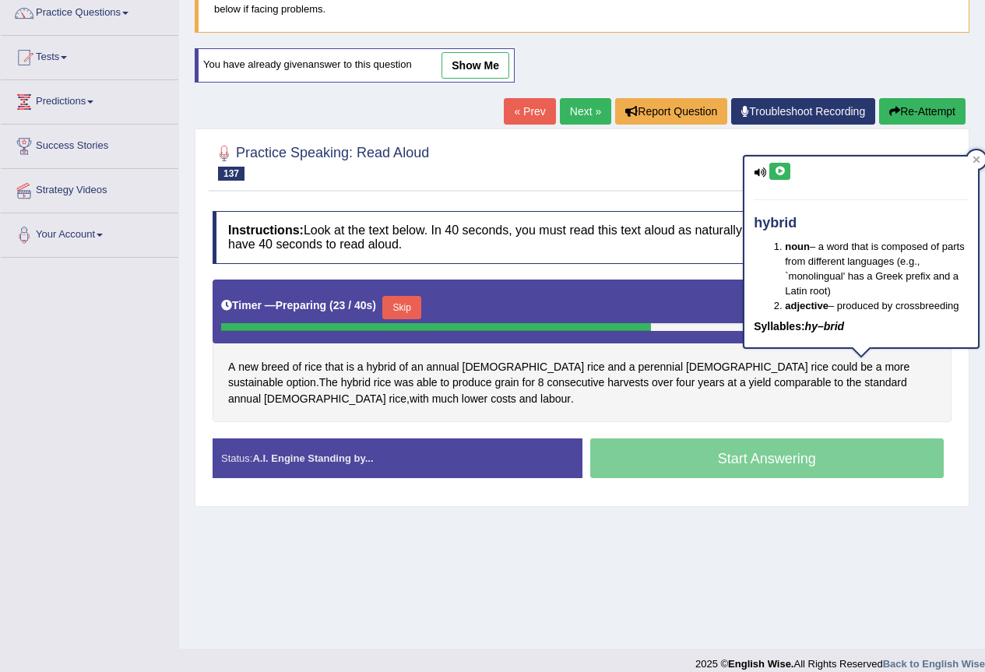
click at [787, 177] on button at bounding box center [779, 171] width 21 height 17
click at [607, 386] on span "harvests" at bounding box center [627, 382] width 41 height 16
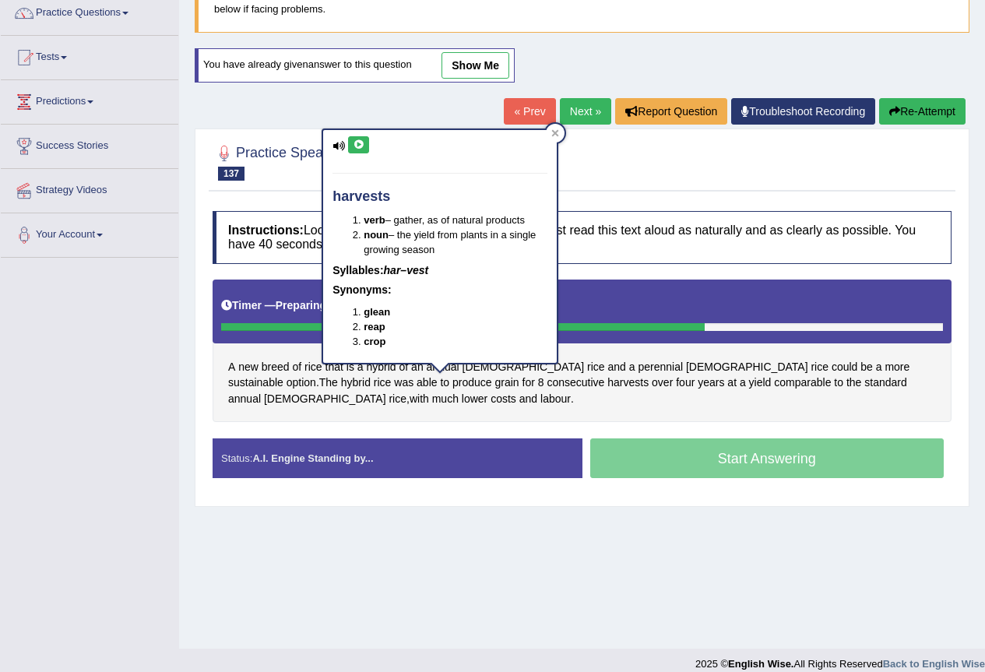
click at [352, 142] on button at bounding box center [358, 144] width 21 height 17
click at [641, 415] on div "A new breed of rice that is a hybrid of an annual Asian rice and a perennial Af…" at bounding box center [582, 351] width 739 height 143
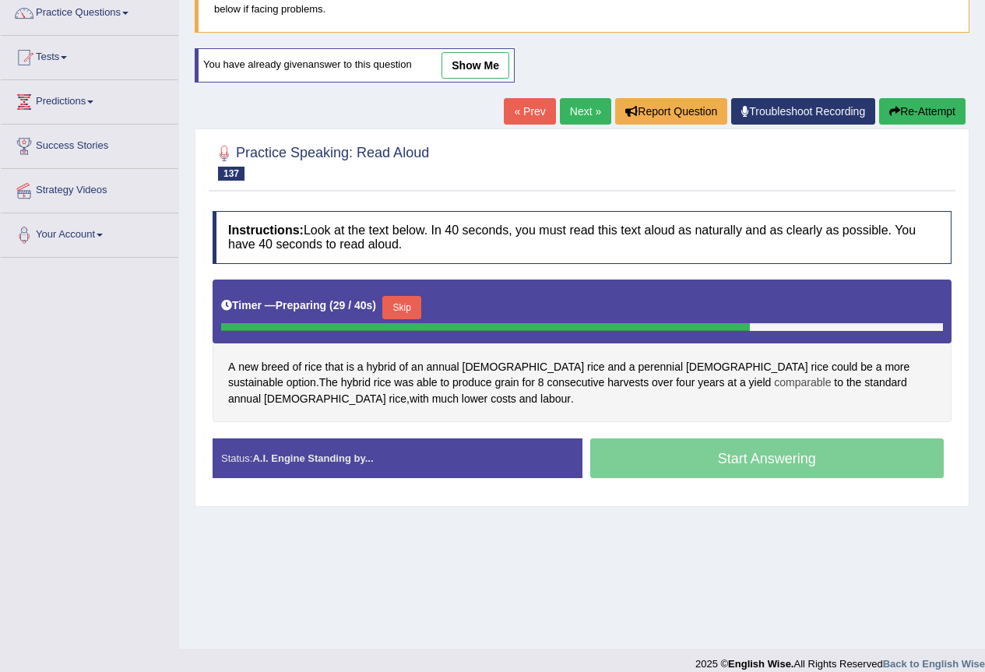
click at [774, 390] on span "comparable" at bounding box center [802, 382] width 57 height 16
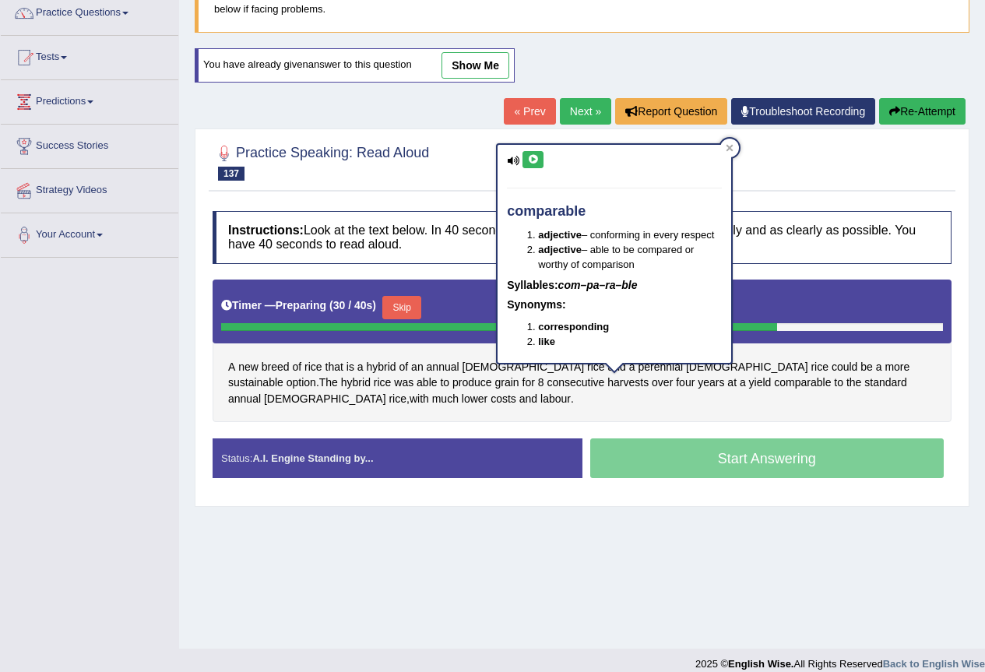
click at [533, 161] on icon at bounding box center [533, 159] width 12 height 9
click at [536, 403] on div "A new breed of rice that is a hybrid of an annual Asian rice and a perennial Af…" at bounding box center [582, 351] width 739 height 143
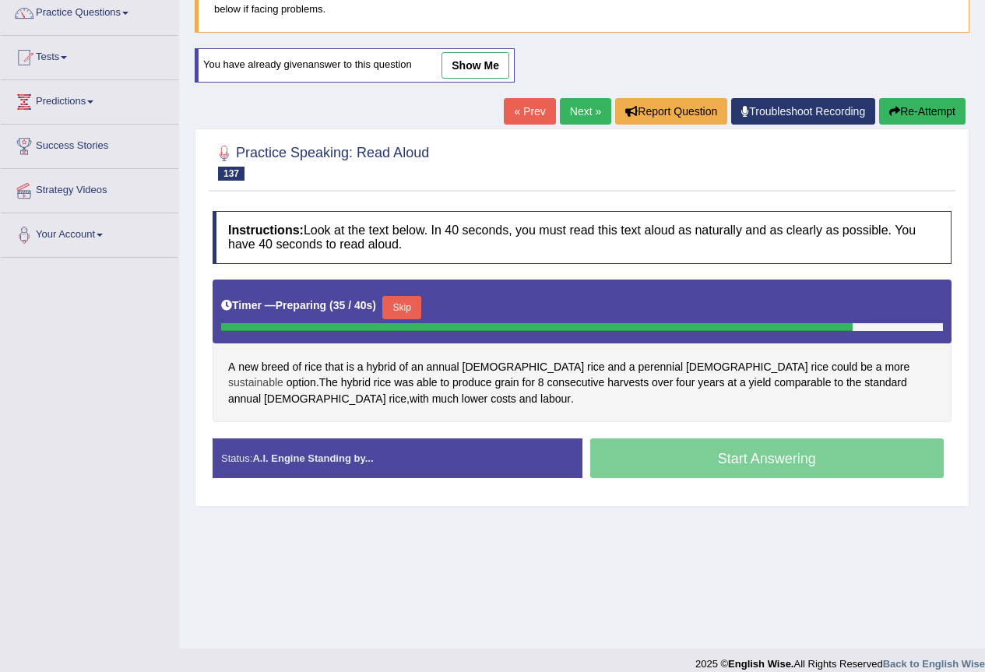
click at [283, 374] on span "sustainable" at bounding box center [255, 382] width 55 height 16
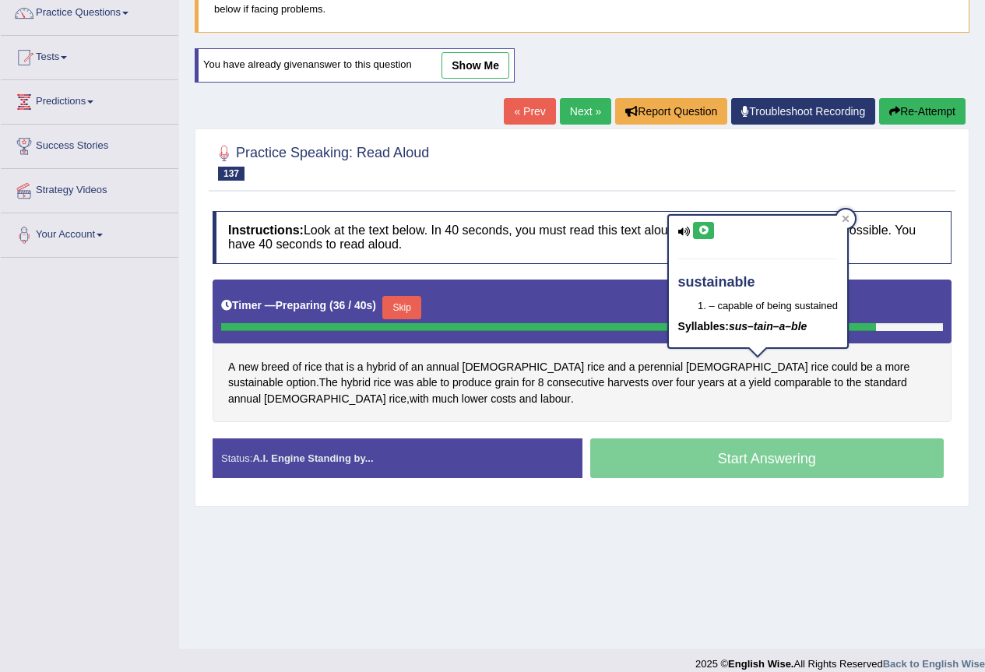
click at [702, 232] on icon at bounding box center [704, 230] width 12 height 9
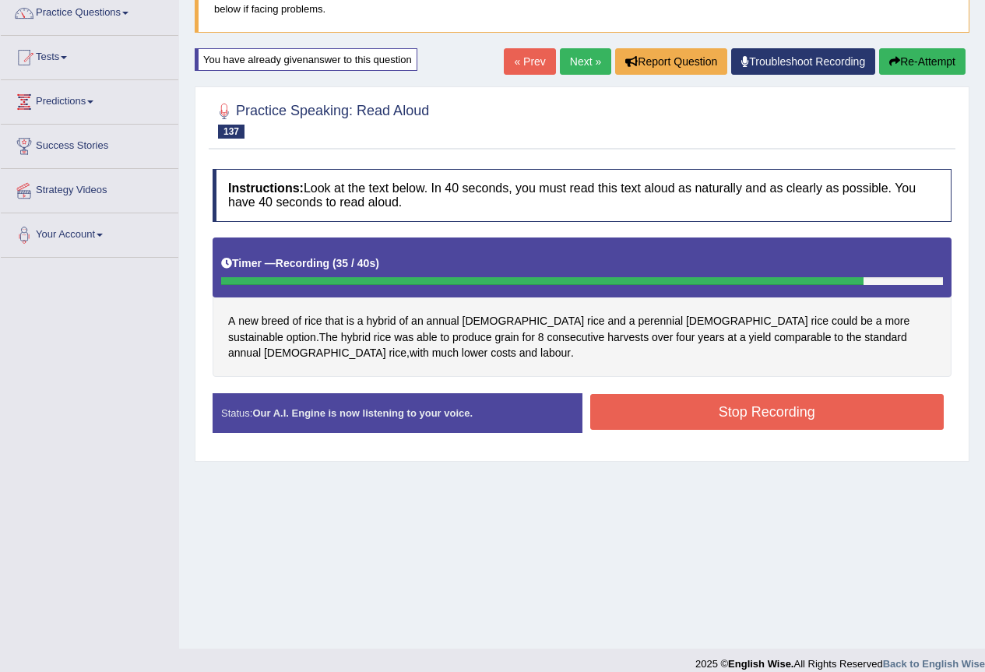
click at [716, 413] on button "Stop Recording" at bounding box center [767, 412] width 354 height 36
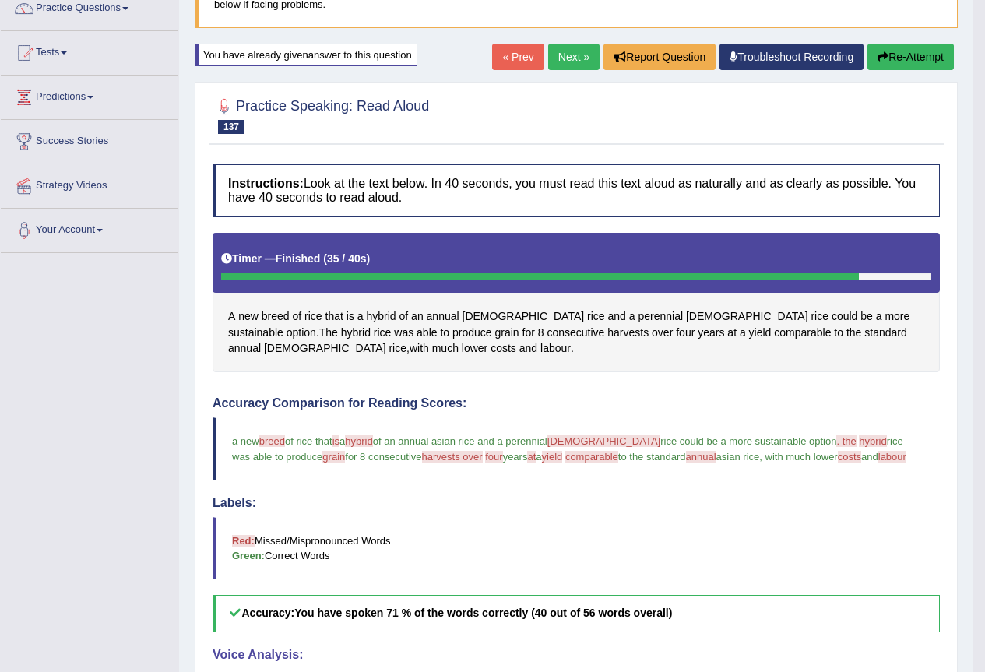
scroll to position [133, 0]
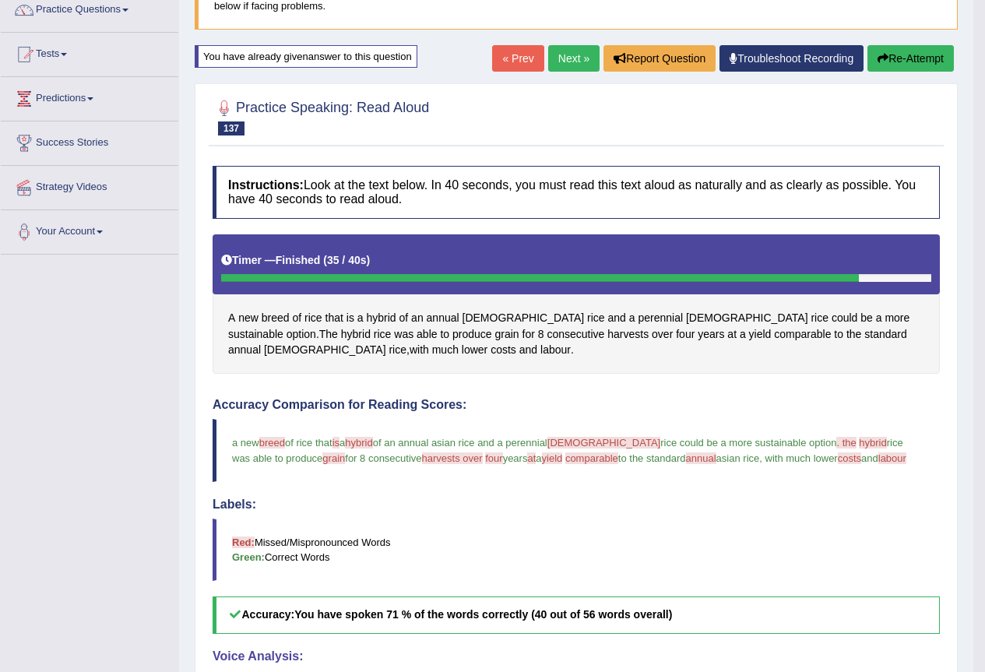
click at [555, 47] on link "Next »" at bounding box center [573, 58] width 51 height 26
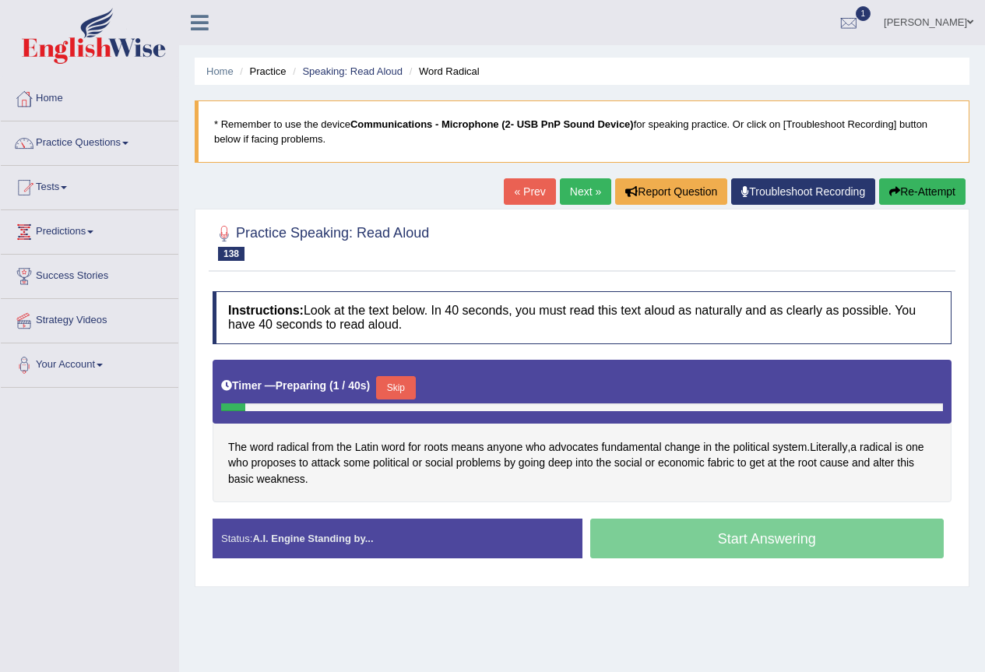
click at [399, 396] on button "Skip" at bounding box center [395, 387] width 39 height 23
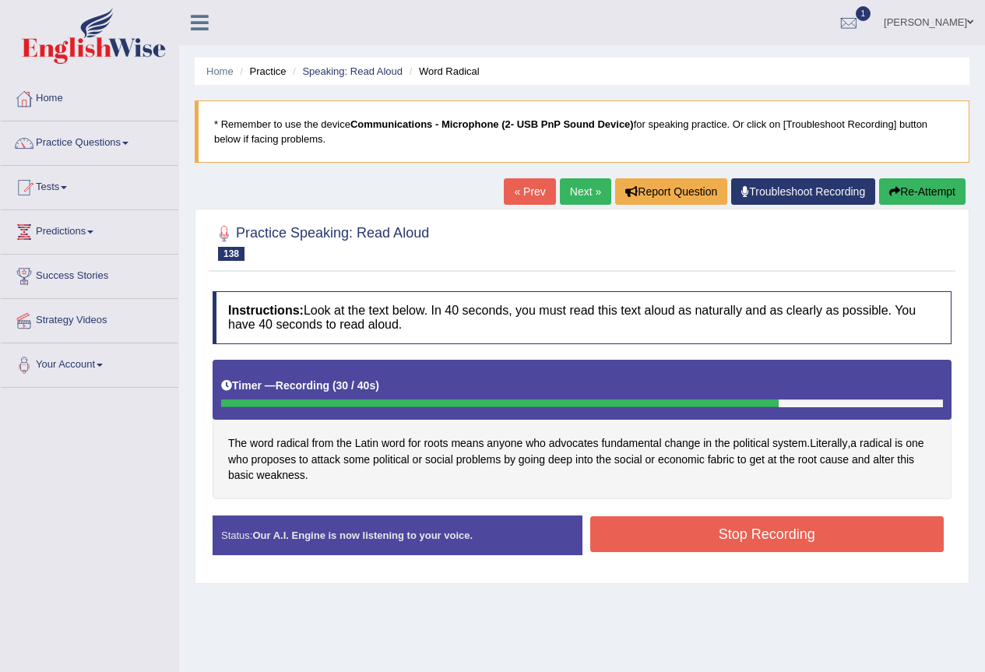
click at [732, 548] on button "Stop Recording" at bounding box center [767, 534] width 354 height 36
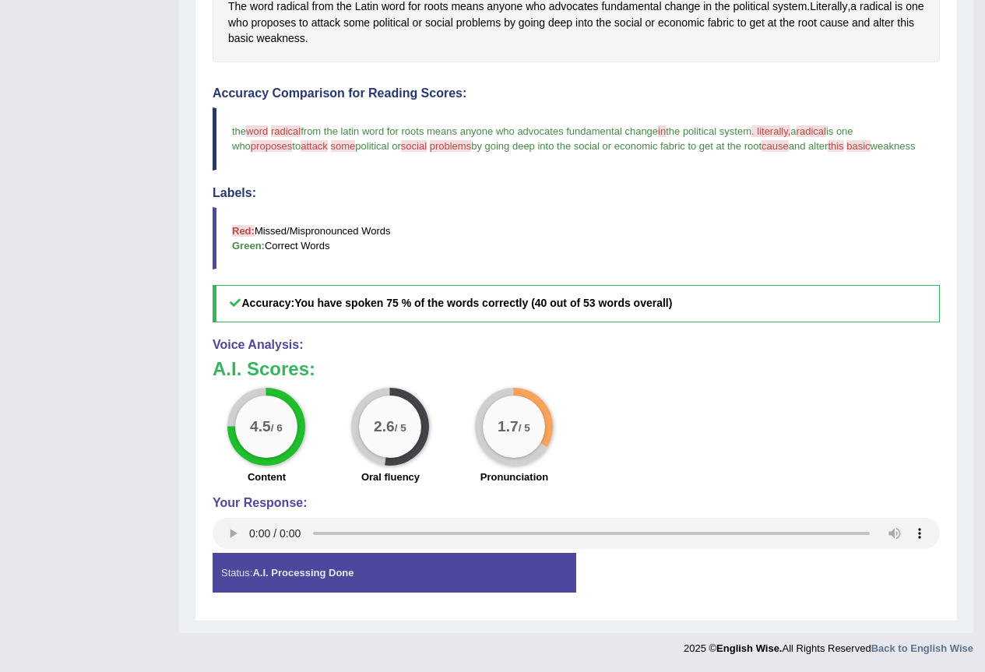
scroll to position [125, 0]
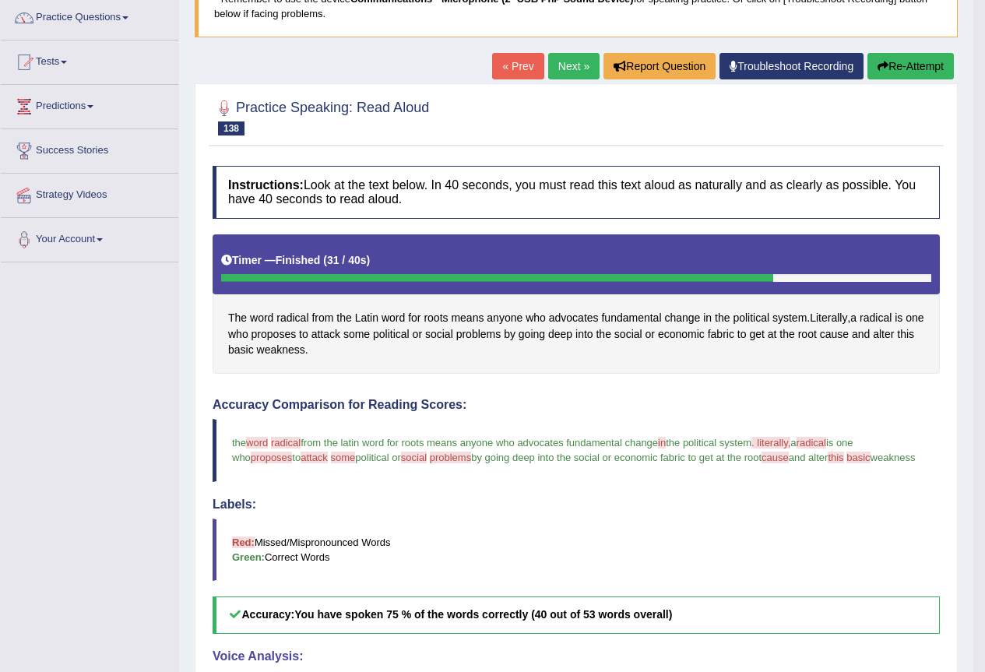
click at [898, 62] on button "Re-Attempt" at bounding box center [910, 66] width 86 height 26
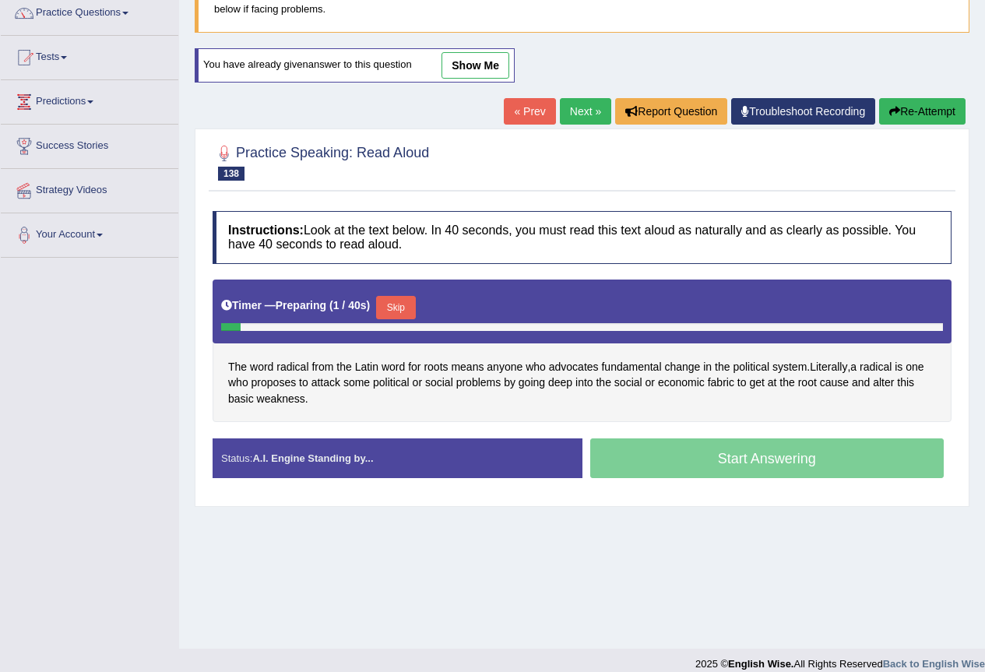
scroll to position [130, 0]
click at [891, 371] on span "radical" at bounding box center [876, 367] width 32 height 16
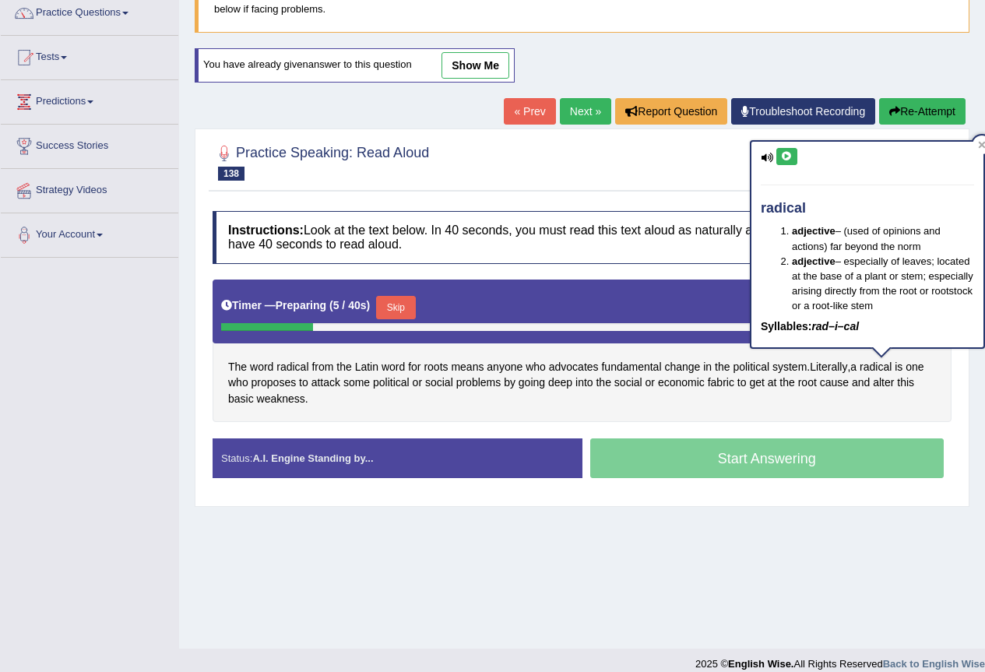
click at [786, 157] on icon at bounding box center [787, 156] width 12 height 9
click at [589, 365] on span "advocates" at bounding box center [574, 367] width 50 height 16
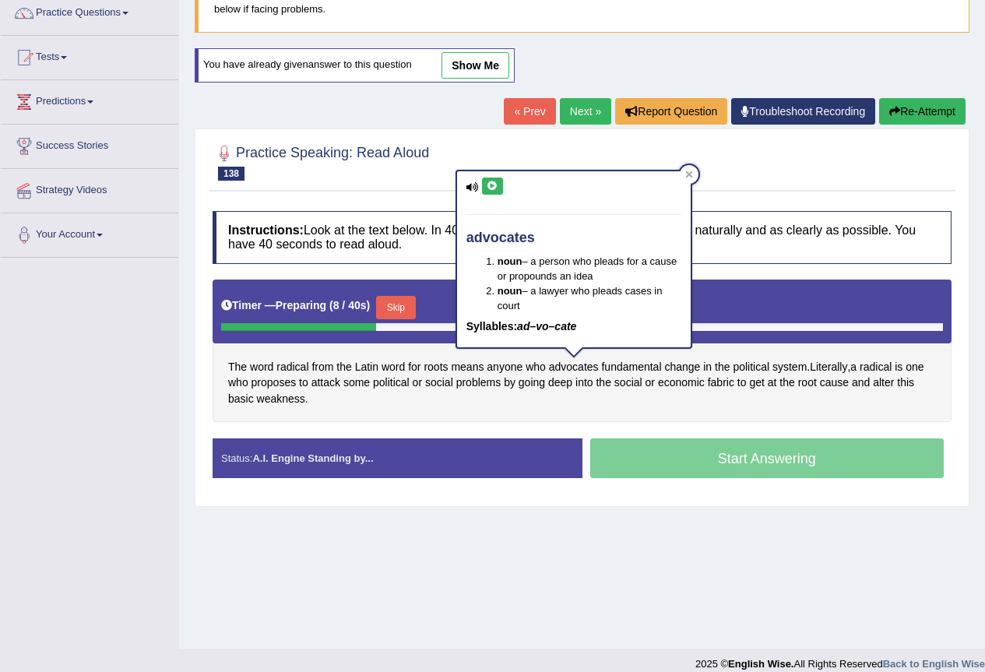
click at [492, 182] on icon at bounding box center [493, 185] width 12 height 9
click at [462, 369] on span "means" at bounding box center [467, 367] width 33 height 16
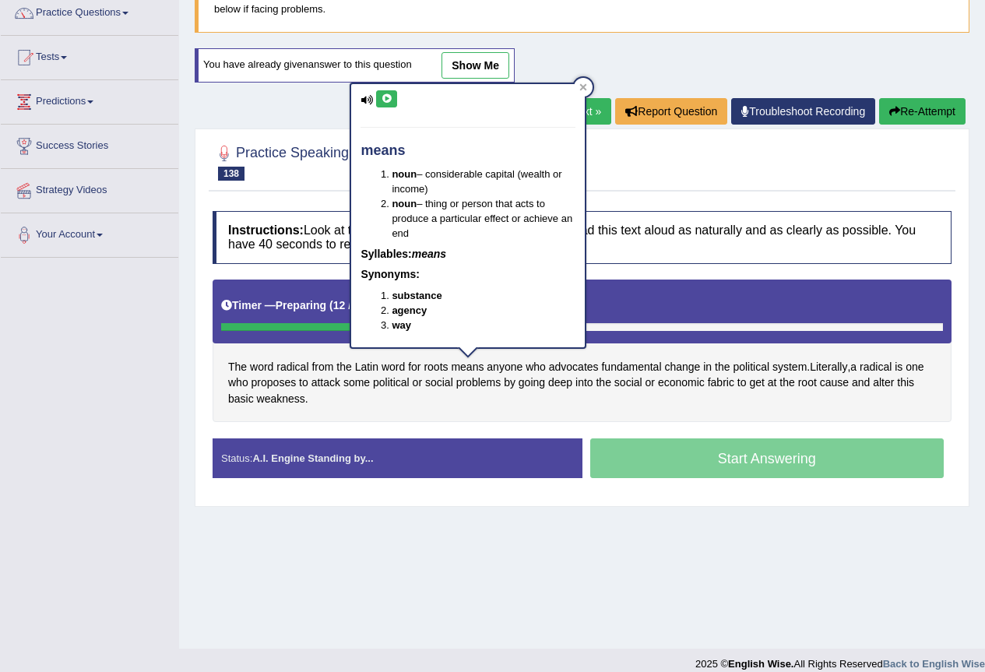
click at [394, 96] on button at bounding box center [386, 98] width 21 height 17
click at [444, 410] on div "The word radical from the Latin word for roots means anyone who advocates funda…" at bounding box center [582, 351] width 739 height 143
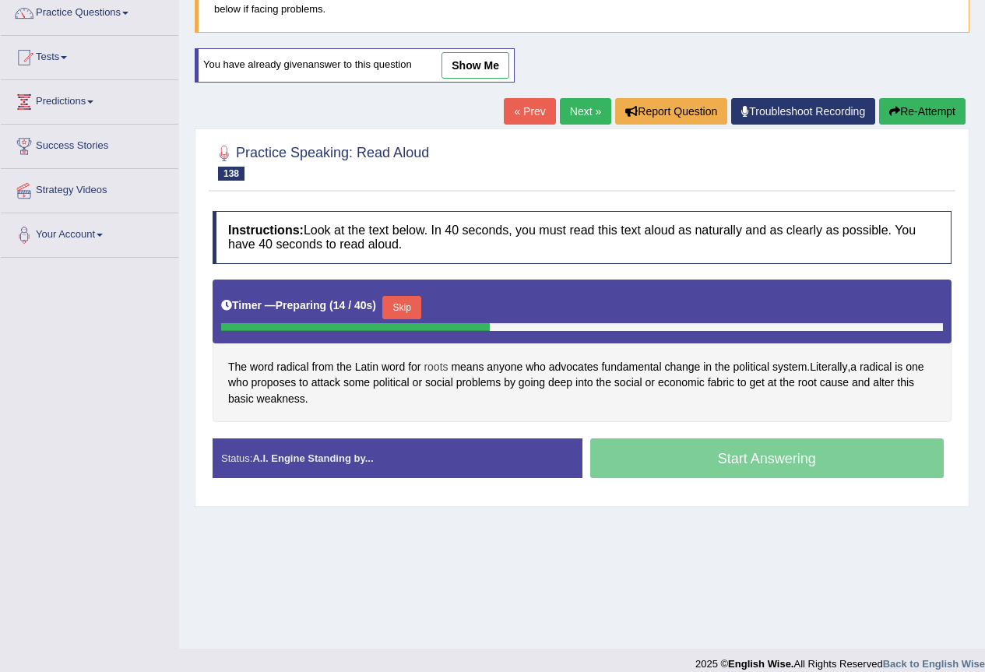
click at [441, 371] on span "roots" at bounding box center [436, 367] width 24 height 16
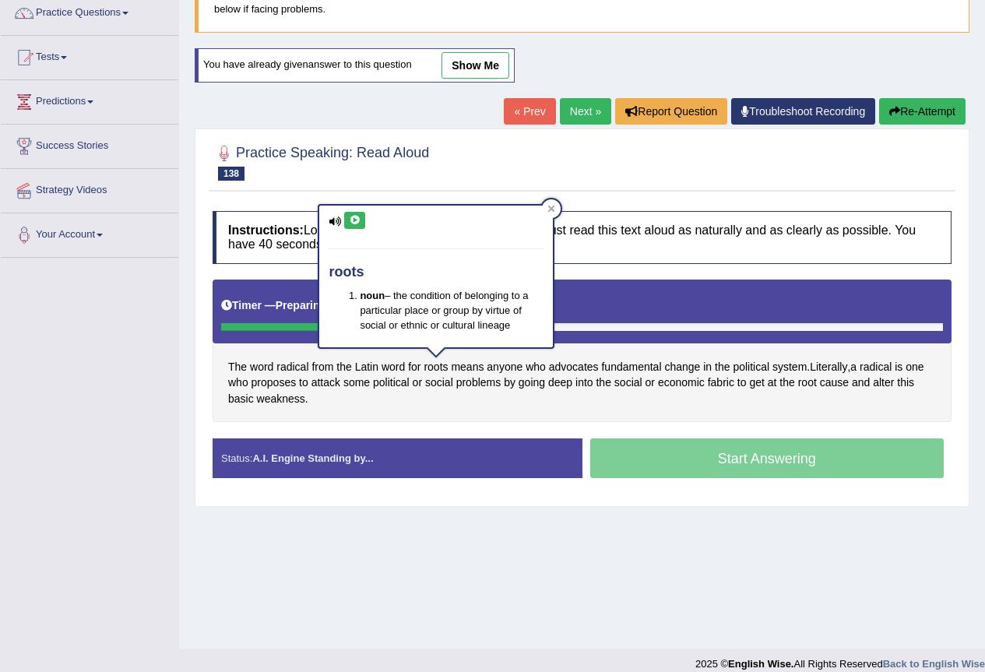
click at [355, 227] on button at bounding box center [354, 220] width 21 height 17
click at [269, 371] on span "word" at bounding box center [261, 367] width 23 height 16
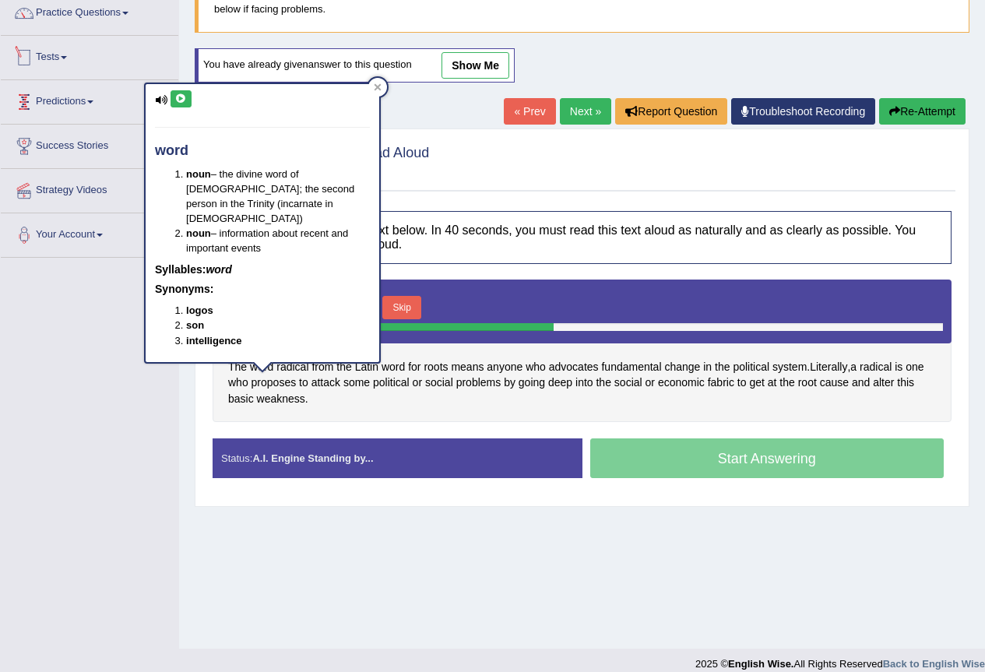
click at [178, 95] on icon at bounding box center [181, 98] width 12 height 9
click at [359, 411] on div "The word radical from the Latin word for roots means anyone who advocates funda…" at bounding box center [582, 351] width 739 height 143
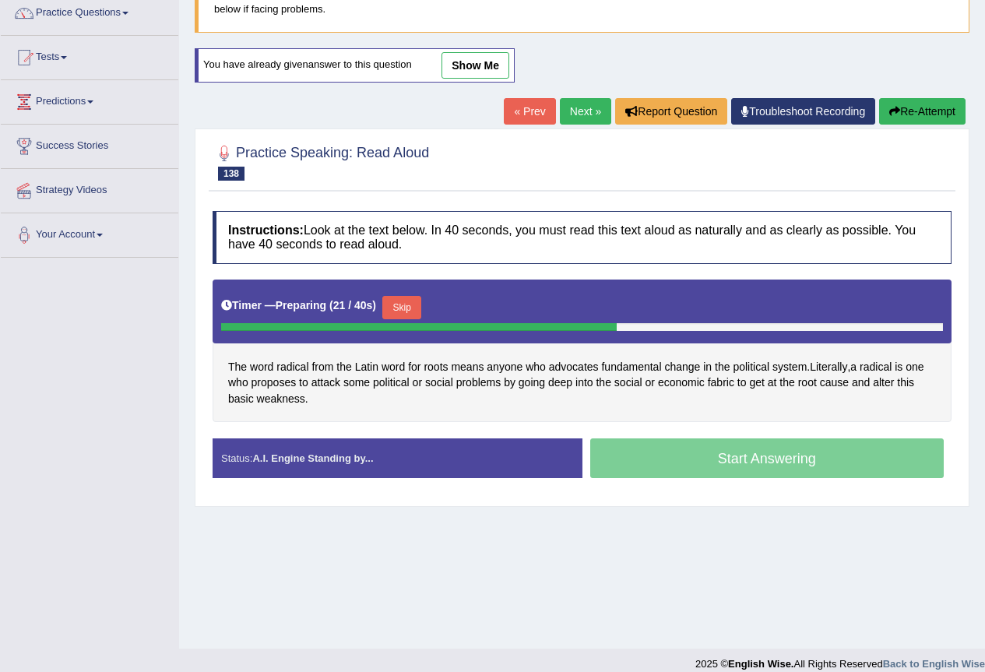
click at [397, 311] on button "Skip" at bounding box center [401, 307] width 39 height 23
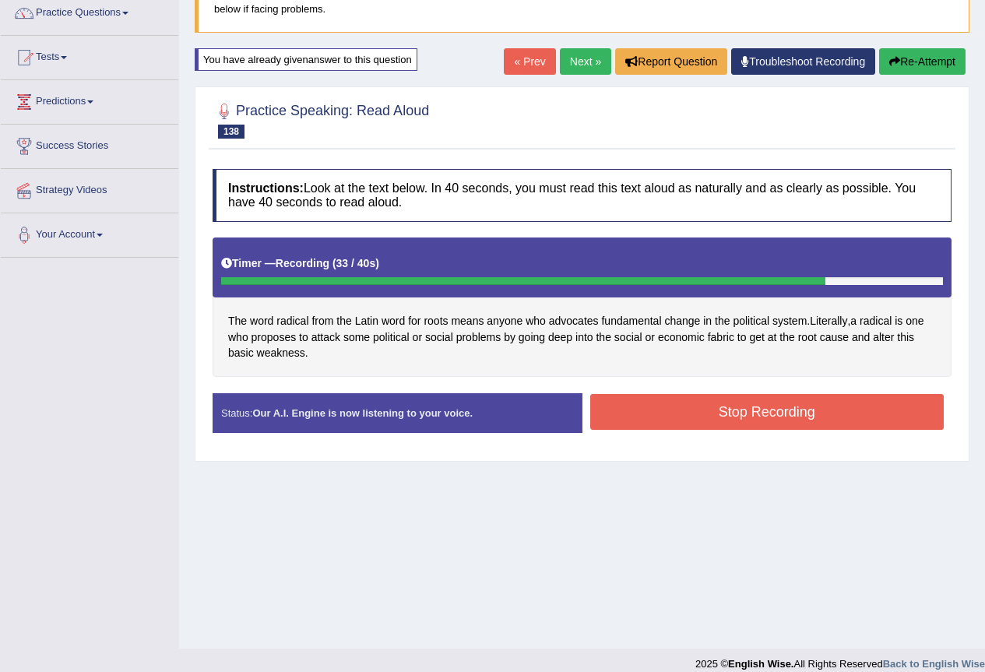
click at [711, 408] on button "Stop Recording" at bounding box center [767, 412] width 354 height 36
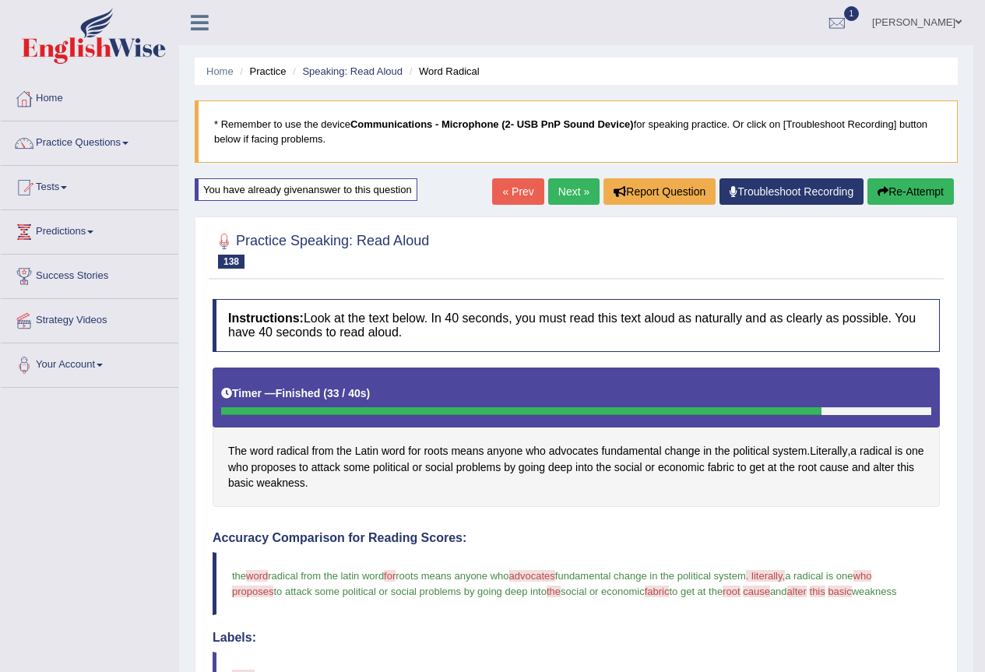
click at [579, 192] on link "Next »" at bounding box center [573, 191] width 51 height 26
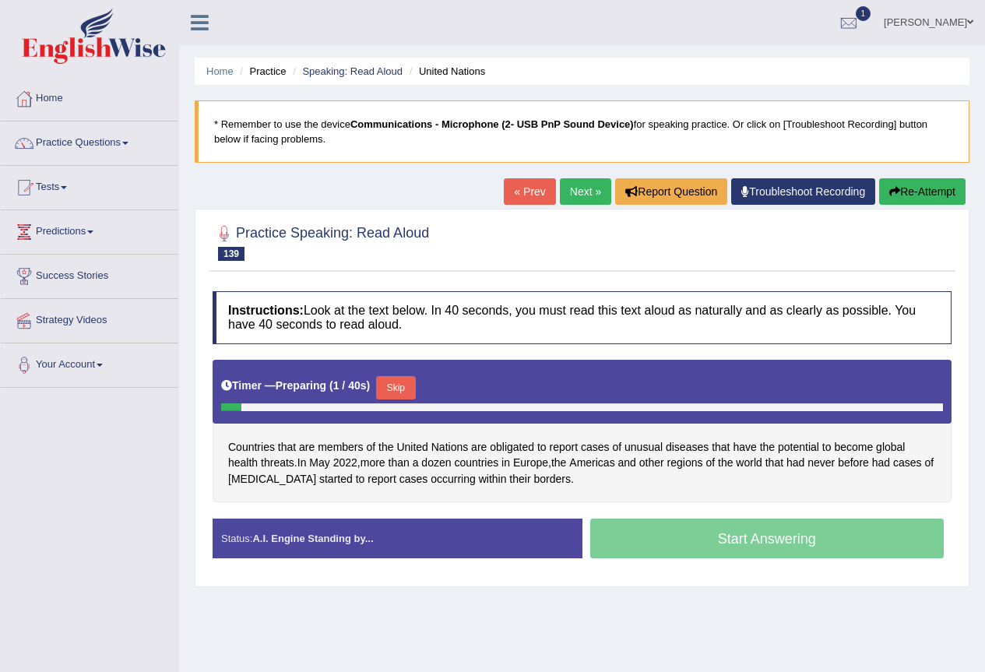
click at [410, 388] on button "Skip" at bounding box center [395, 387] width 39 height 23
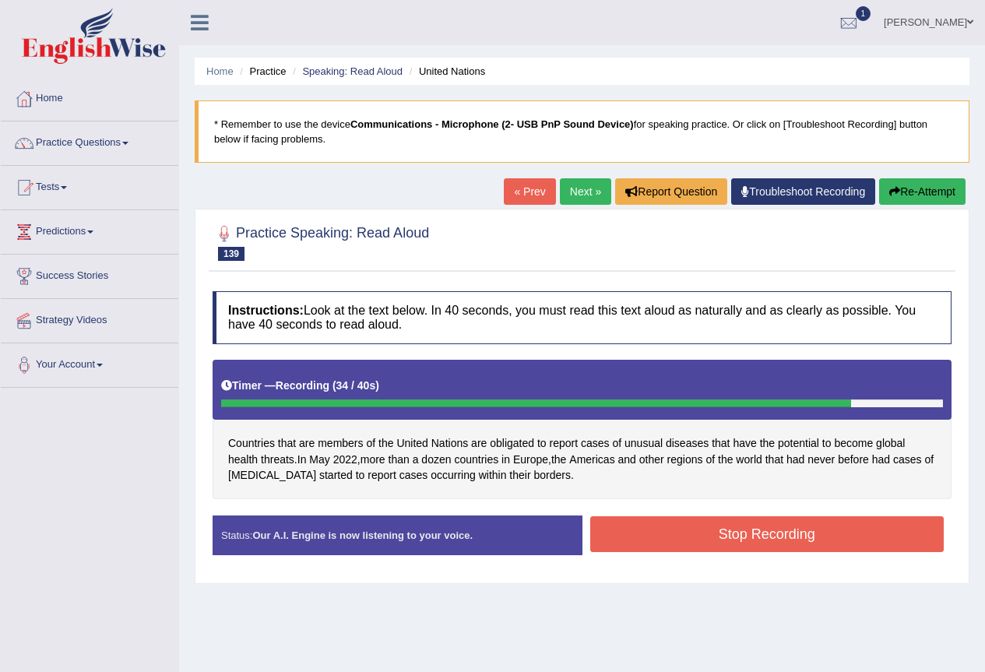
click at [773, 541] on button "Stop Recording" at bounding box center [767, 534] width 354 height 36
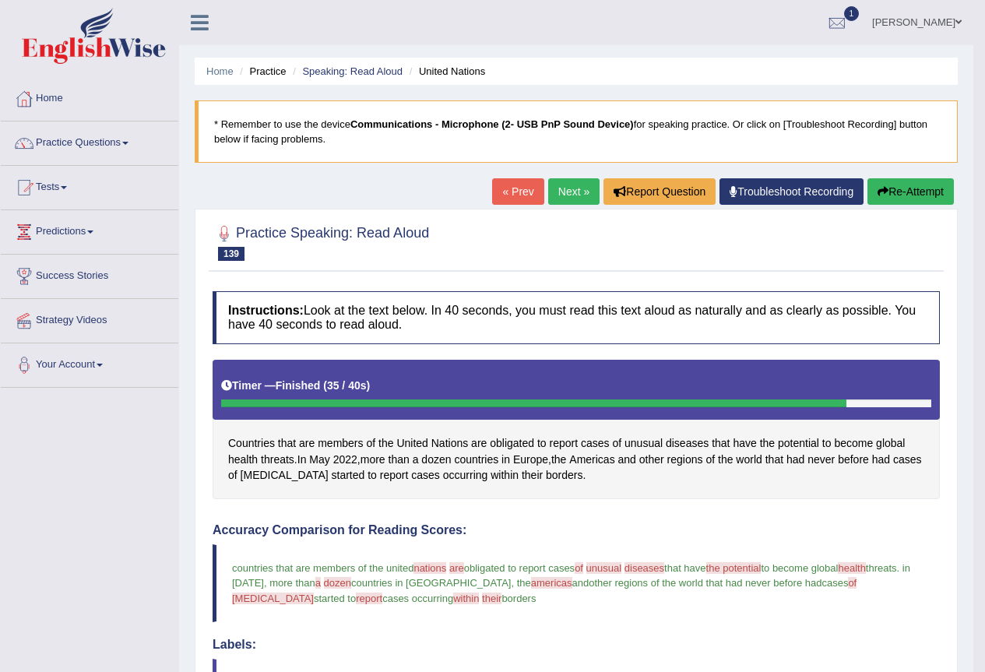
click at [577, 191] on link "Next »" at bounding box center [573, 191] width 51 height 26
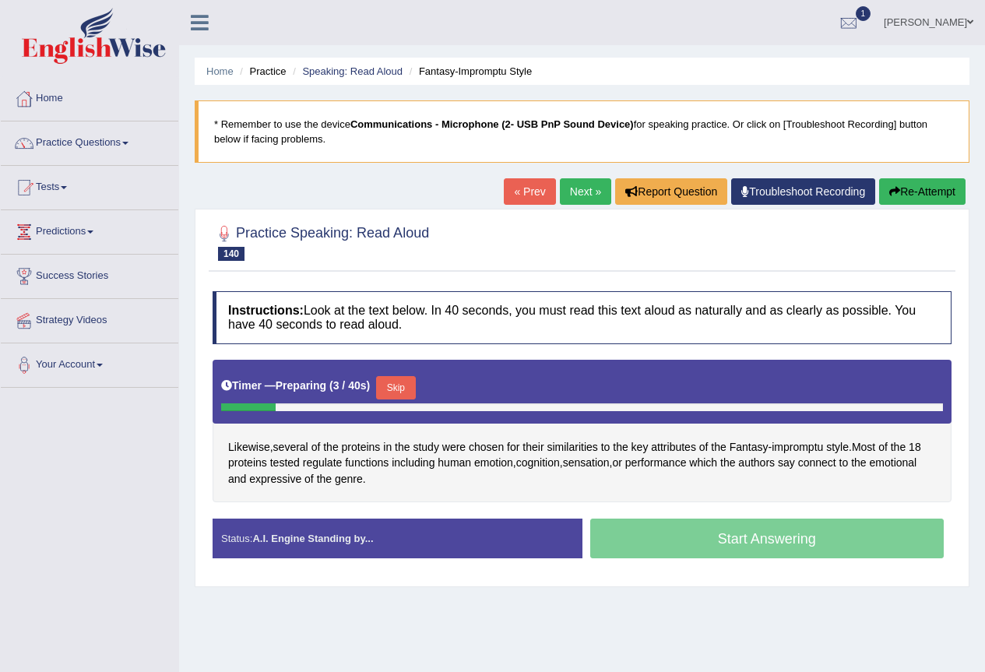
click at [400, 392] on button "Skip" at bounding box center [395, 387] width 39 height 23
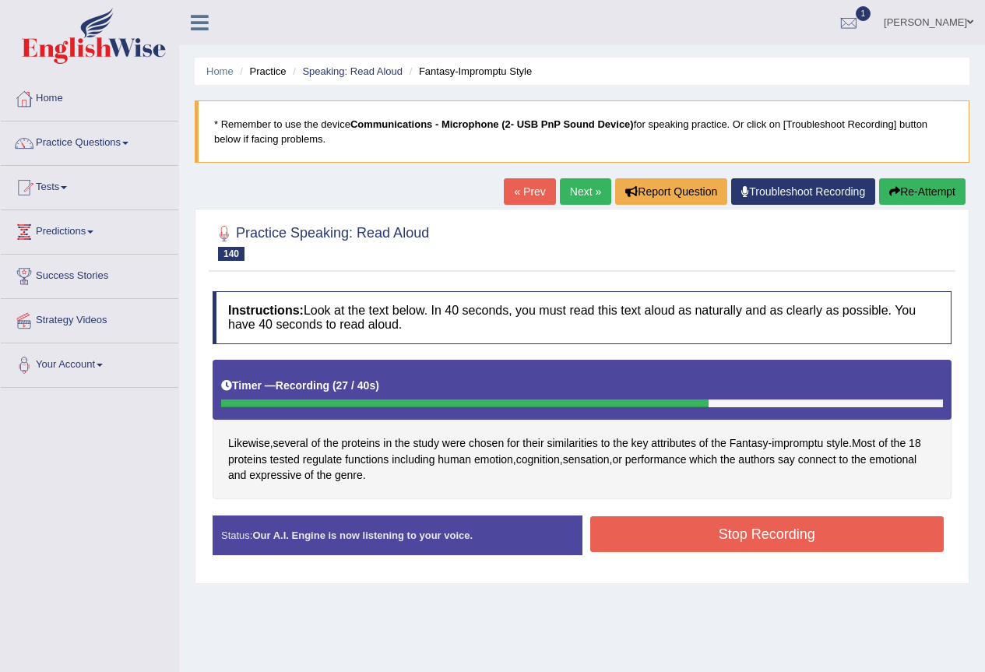
click at [713, 543] on button "Stop Recording" at bounding box center [767, 534] width 354 height 36
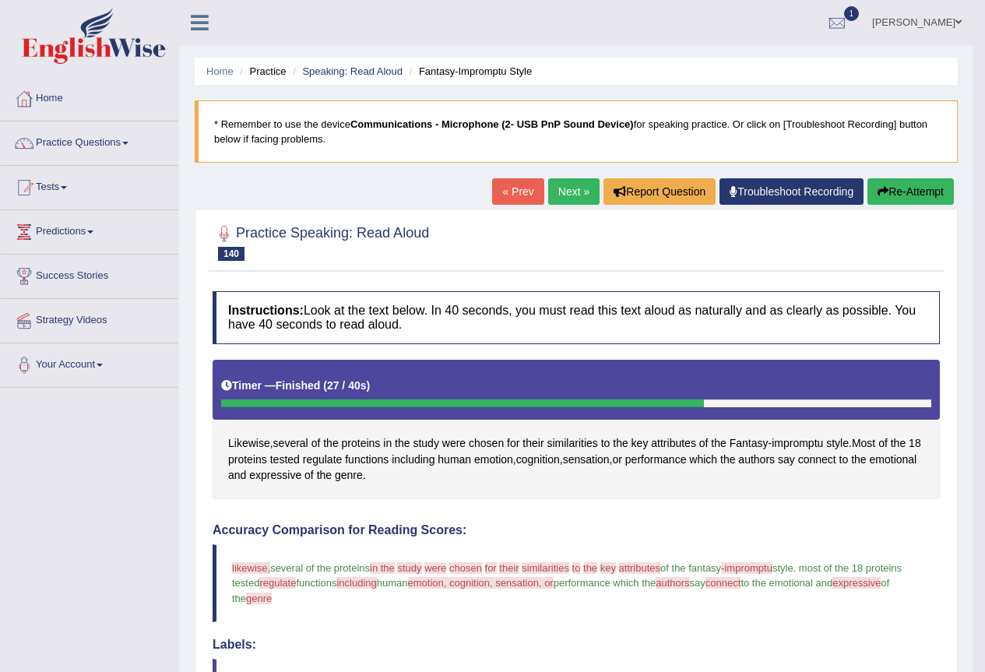
click at [937, 193] on button "Re-Attempt" at bounding box center [910, 191] width 86 height 26
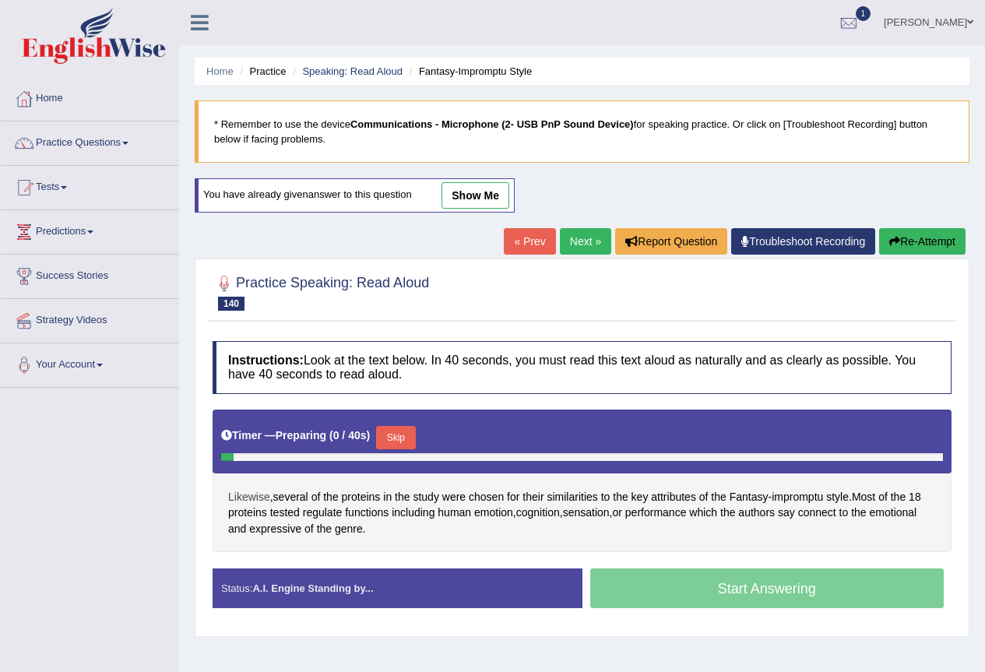
click at [251, 493] on span "Likewise" at bounding box center [249, 497] width 42 height 16
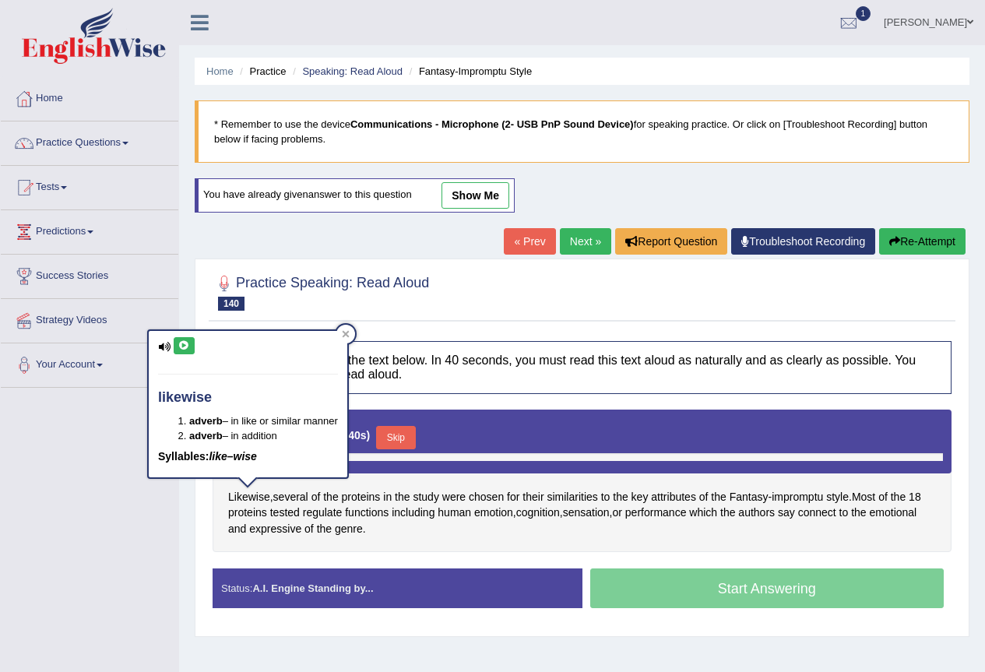
click at [180, 347] on icon at bounding box center [184, 345] width 12 height 9
click at [372, 492] on span "proteins" at bounding box center [361, 497] width 39 height 16
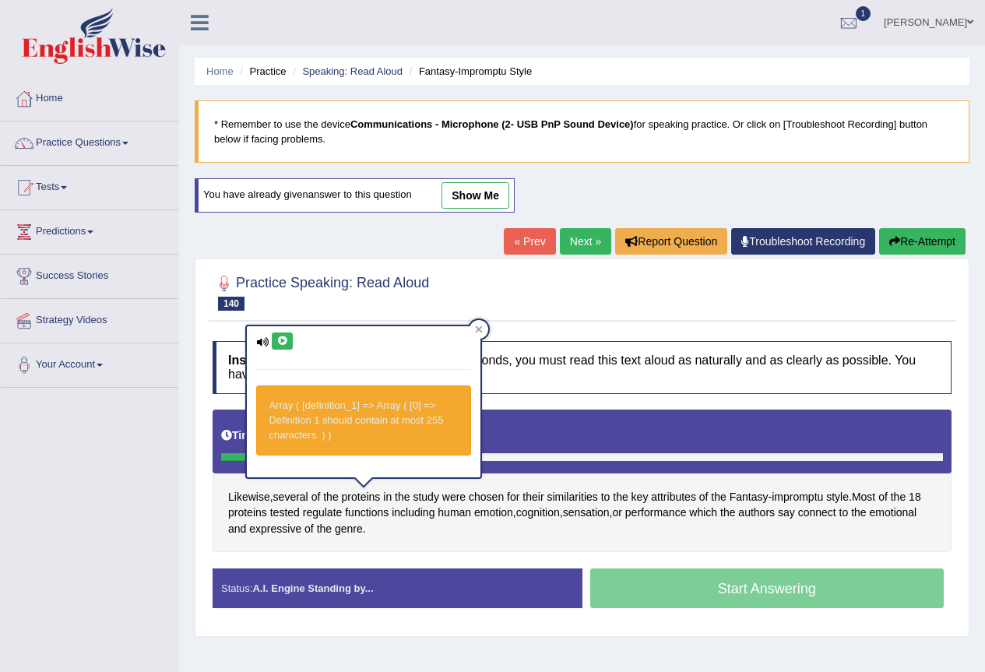
click at [280, 340] on icon at bounding box center [282, 340] width 12 height 9
click at [566, 497] on span "similarities" at bounding box center [572, 497] width 51 height 16
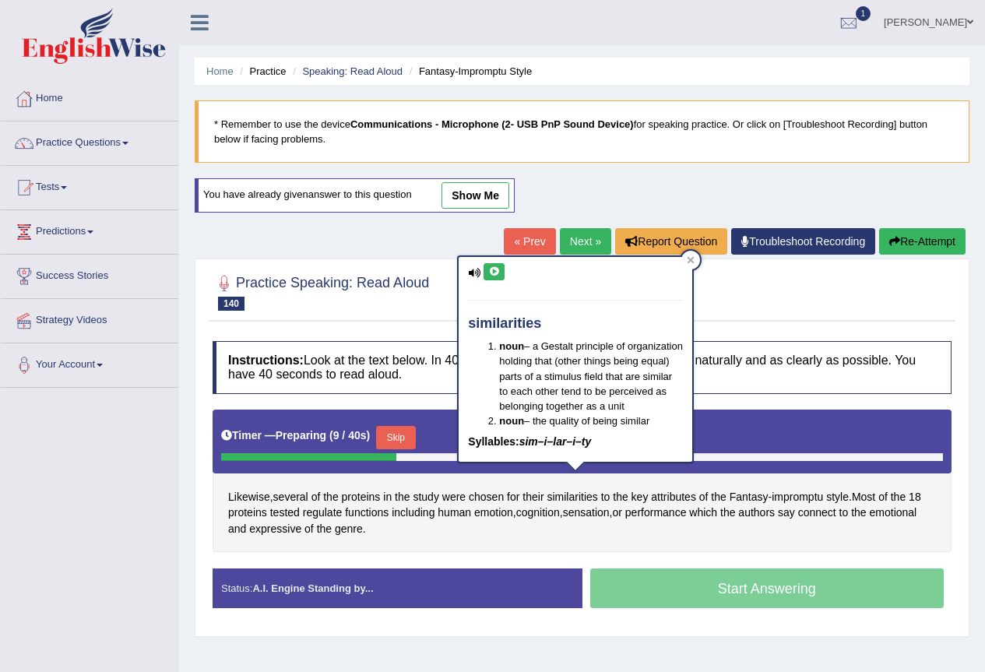
click at [504, 263] on button at bounding box center [493, 271] width 21 height 17
click at [645, 502] on span "key" at bounding box center [639, 497] width 17 height 16
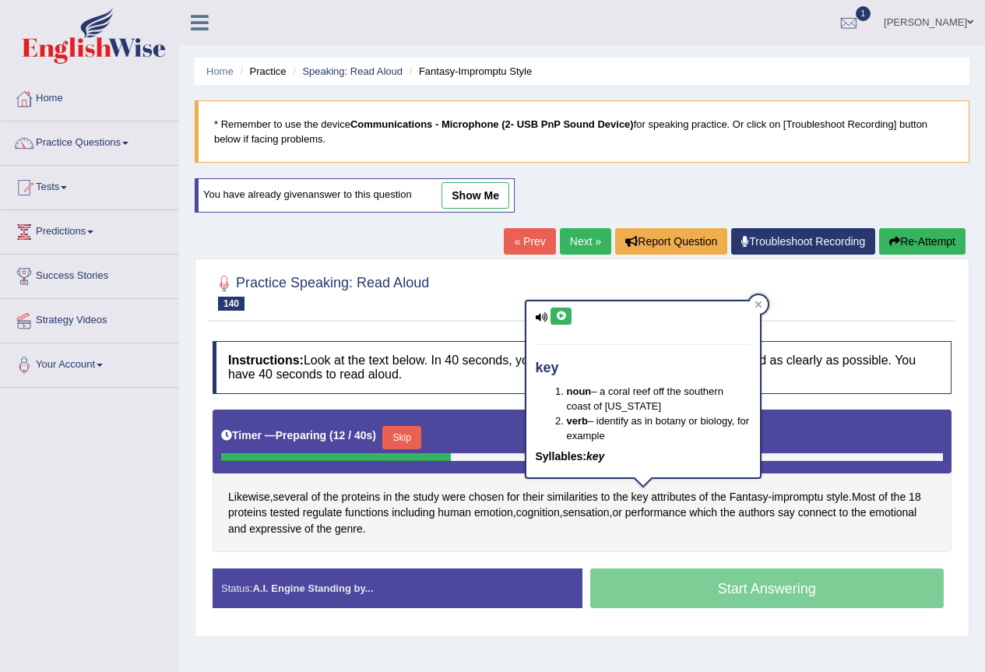
click at [554, 318] on button at bounding box center [560, 316] width 21 height 17
click at [676, 500] on span "attributes" at bounding box center [673, 497] width 45 height 16
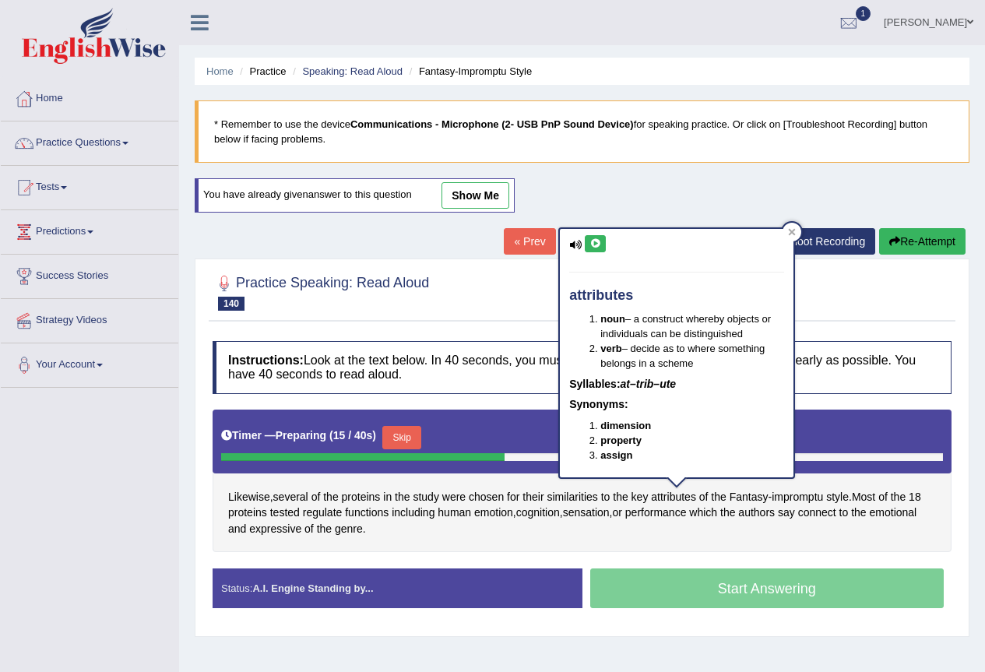
click at [589, 242] on icon at bounding box center [595, 243] width 12 height 9
click at [747, 497] on span "Fantasy" at bounding box center [749, 497] width 39 height 16
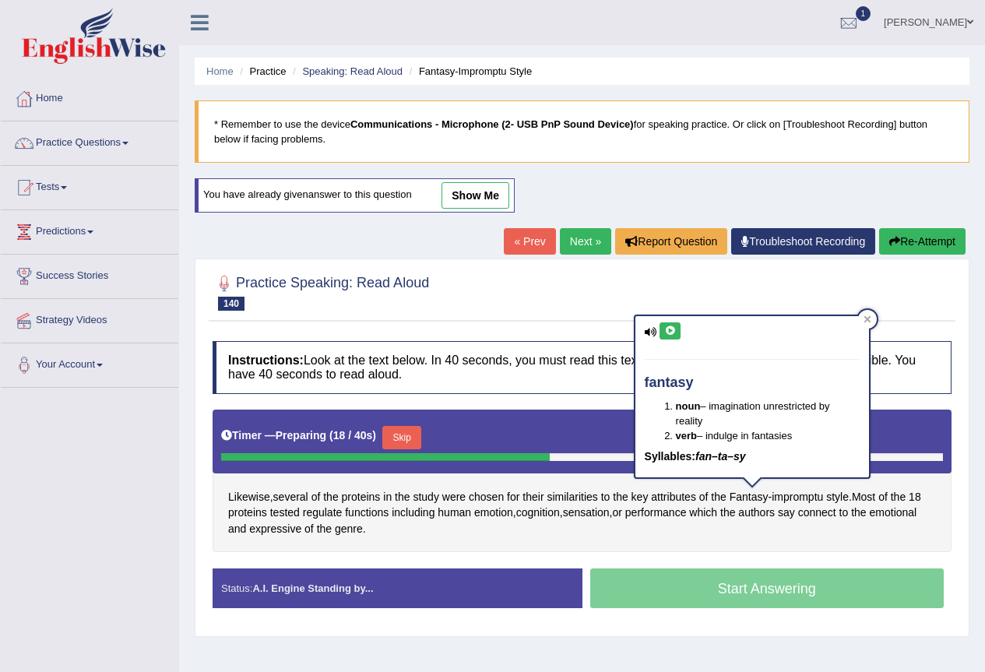
click at [670, 336] on button at bounding box center [669, 330] width 21 height 17
click at [792, 530] on div "Likewise , several of the proteins in the study were chosen for their similarit…" at bounding box center [582, 481] width 739 height 143
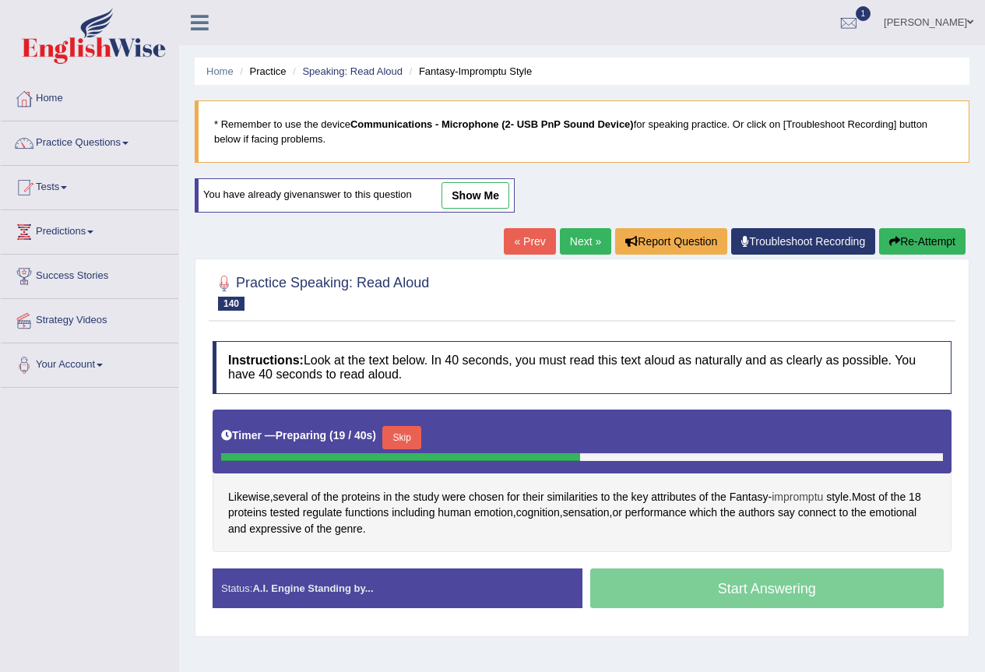
click at [800, 494] on span "impromptu" at bounding box center [797, 497] width 51 height 16
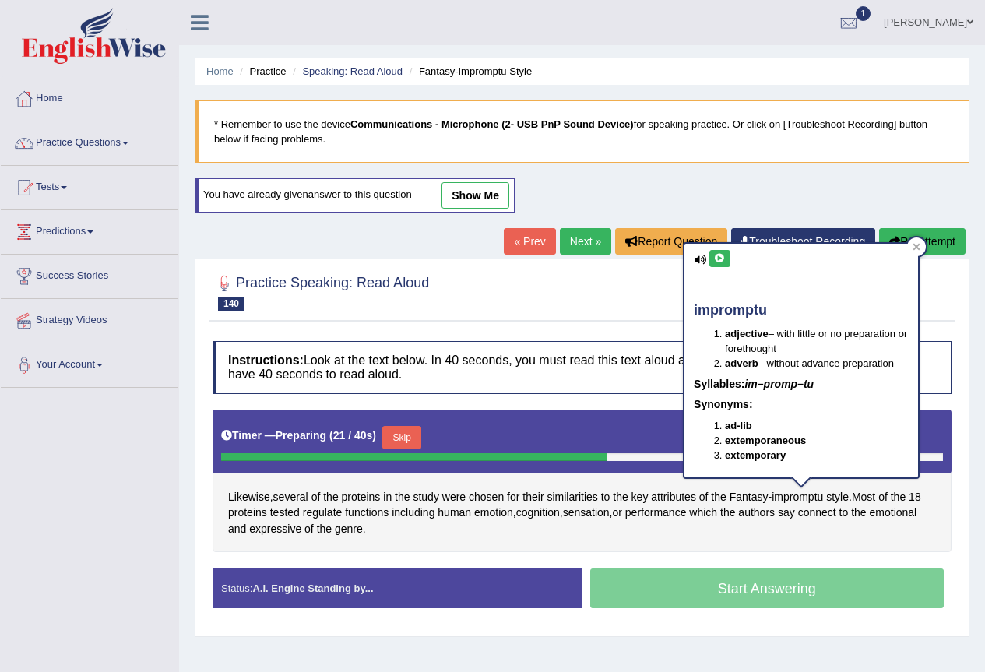
click at [717, 255] on icon at bounding box center [720, 258] width 12 height 9
click at [842, 499] on span "style" at bounding box center [837, 497] width 23 height 16
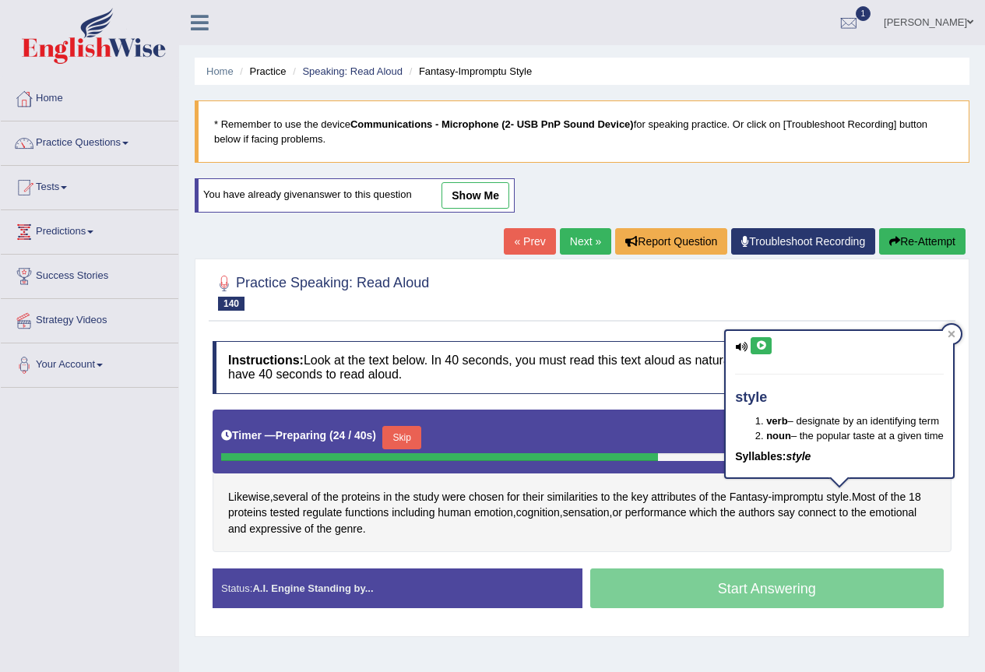
click at [762, 349] on icon at bounding box center [761, 345] width 12 height 9
click at [420, 439] on button "Skip" at bounding box center [401, 437] width 39 height 23
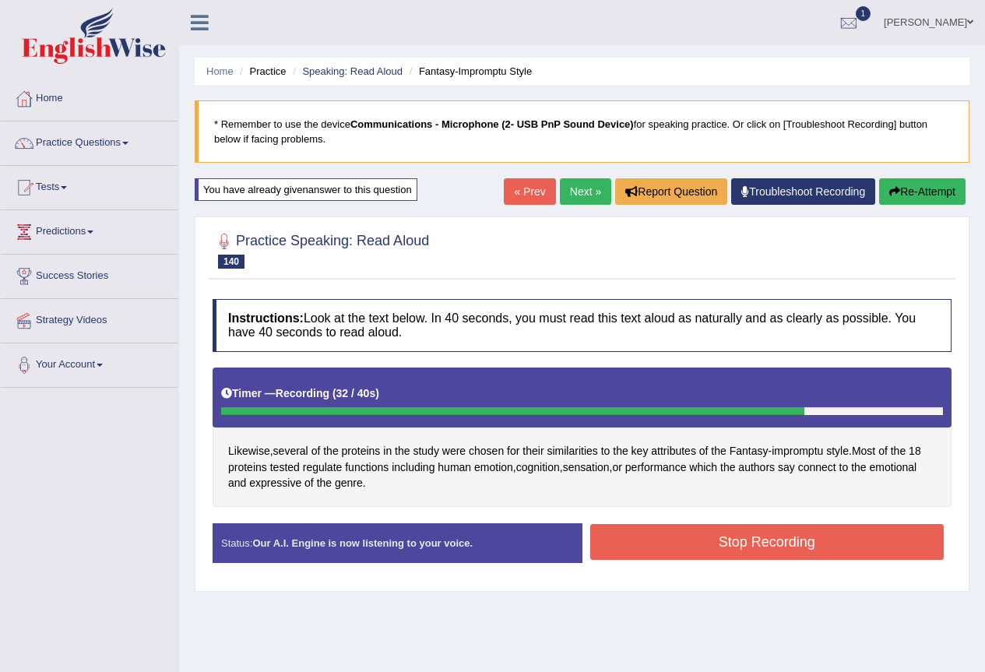
click at [762, 535] on button "Stop Recording" at bounding box center [767, 542] width 354 height 36
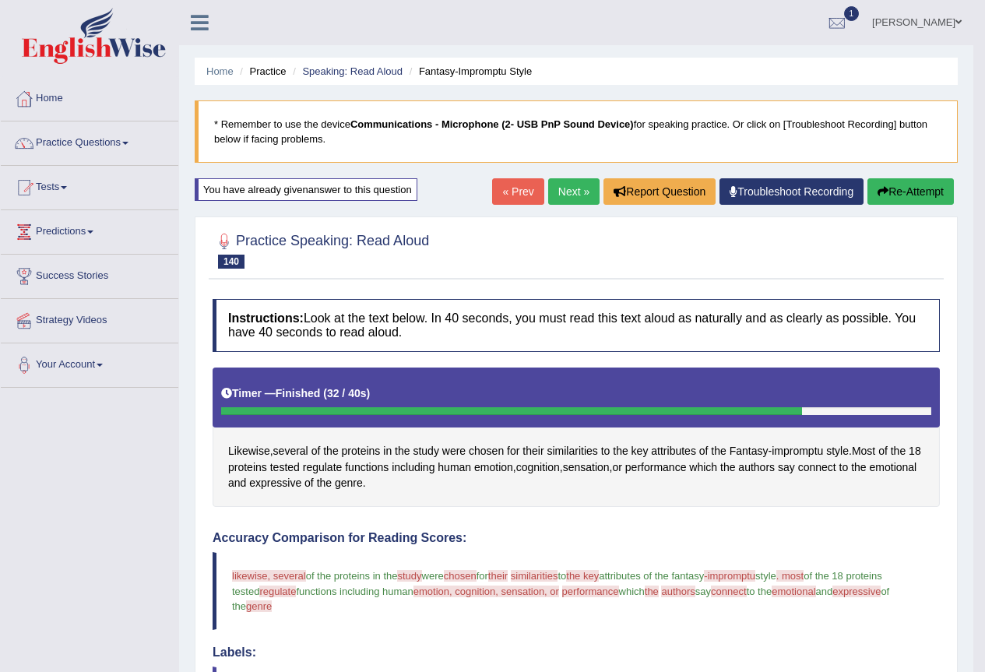
click at [921, 178] on div "Home Practice Speaking: Read Aloud Fantasy-Impromptu Style * Remember to use th…" at bounding box center [576, 546] width 794 height 1092
click at [916, 186] on button "Re-Attempt" at bounding box center [910, 191] width 86 height 26
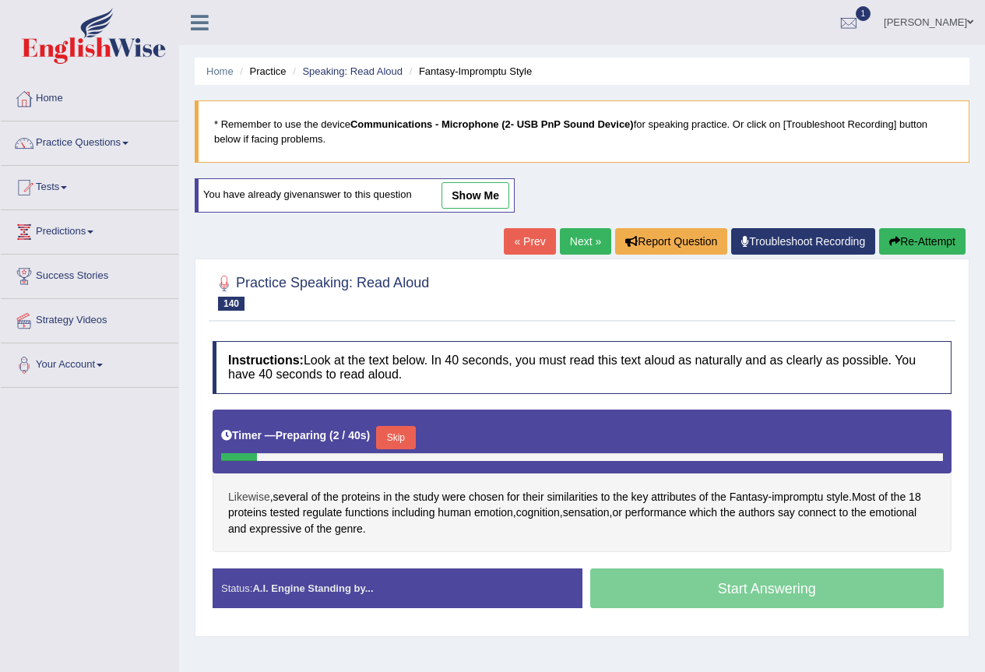
click at [265, 497] on span "Likewise" at bounding box center [249, 497] width 42 height 16
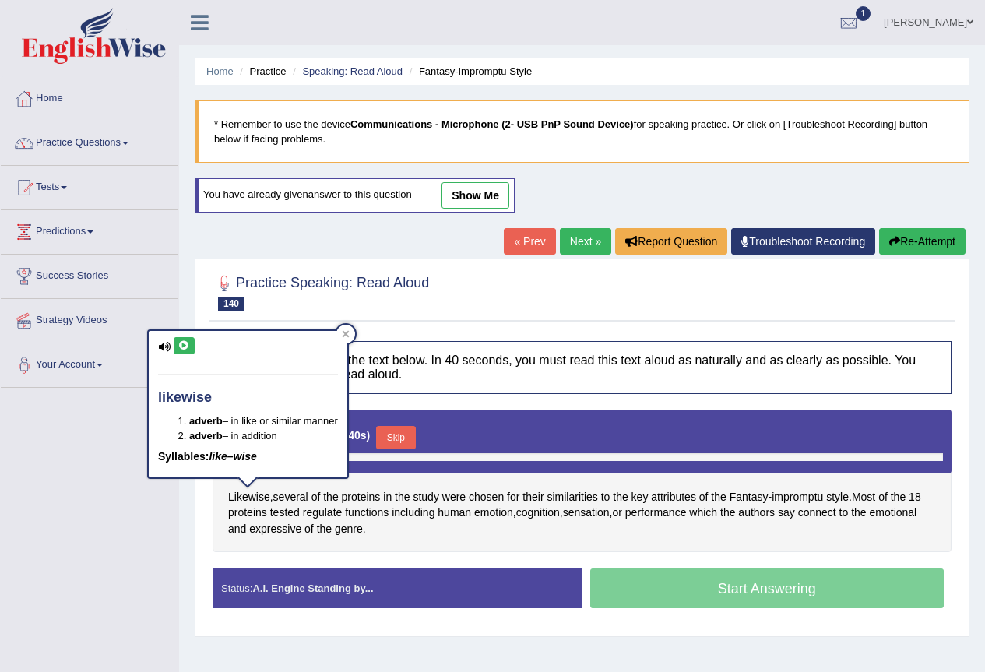
click at [181, 346] on icon at bounding box center [184, 345] width 12 height 9
click at [543, 322] on div "Practice Speaking: Read Aloud 140 Fantasy-Impromptu Style" at bounding box center [582, 294] width 747 height 54
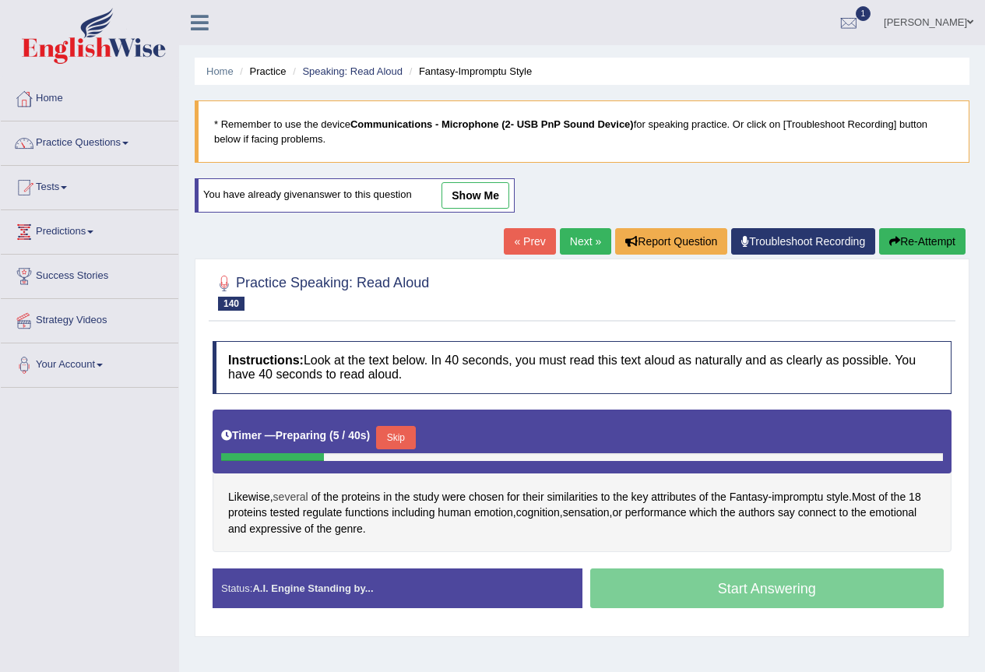
click at [294, 493] on span "several" at bounding box center [290, 497] width 35 height 16
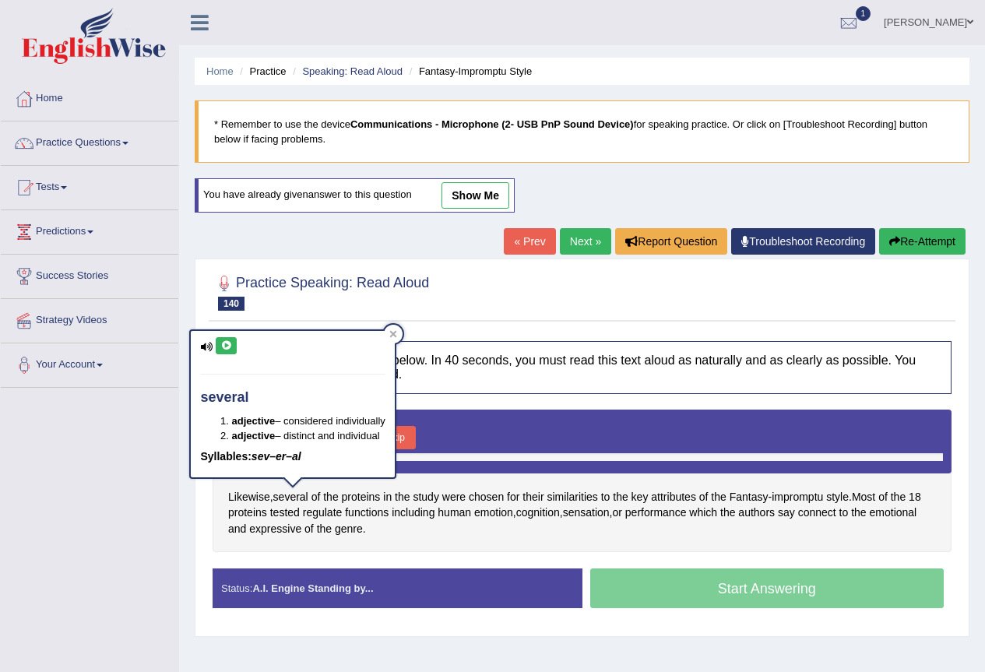
click at [225, 349] on icon at bounding box center [226, 345] width 12 height 9
click at [486, 513] on span "emotion" at bounding box center [493, 513] width 39 height 16
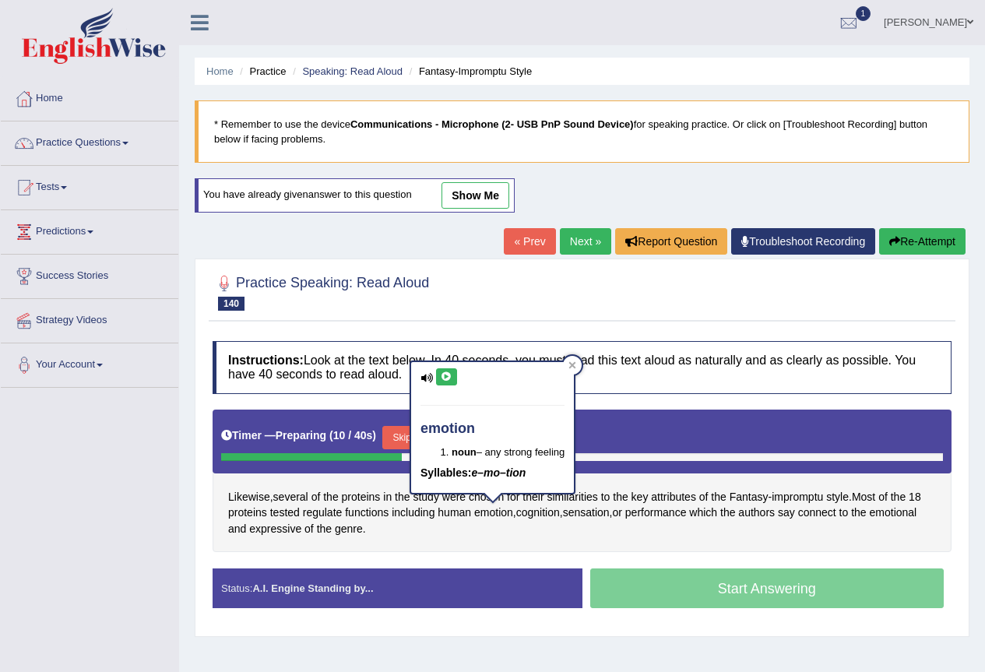
click at [436, 375] on button at bounding box center [446, 376] width 21 height 17
click at [546, 513] on span "cognition" at bounding box center [538, 513] width 44 height 16
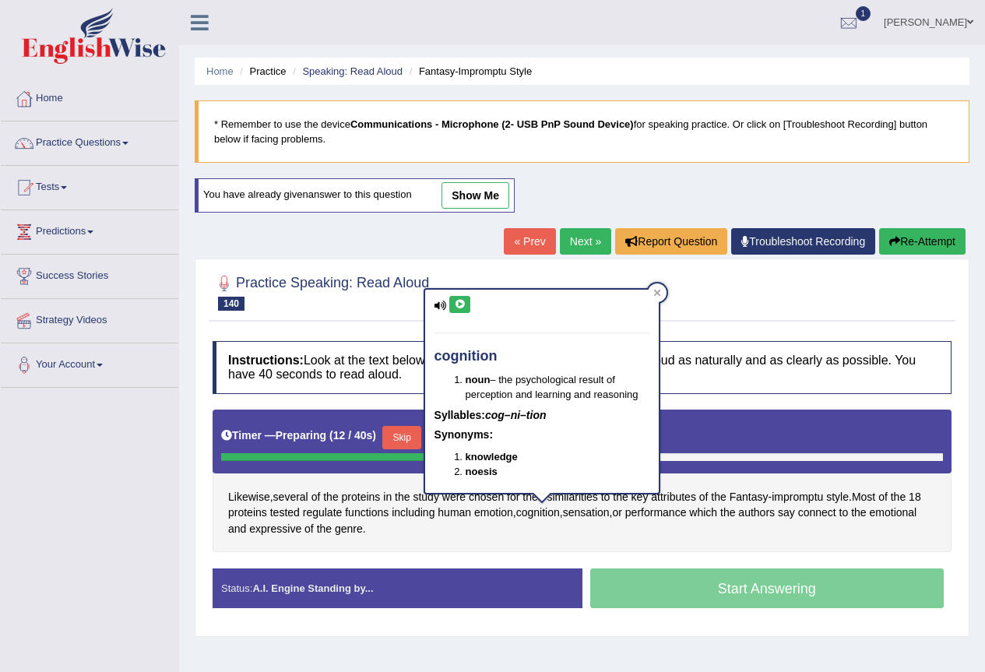
click at [462, 300] on icon at bounding box center [460, 304] width 12 height 9
click at [596, 517] on span "sensation" at bounding box center [586, 513] width 47 height 16
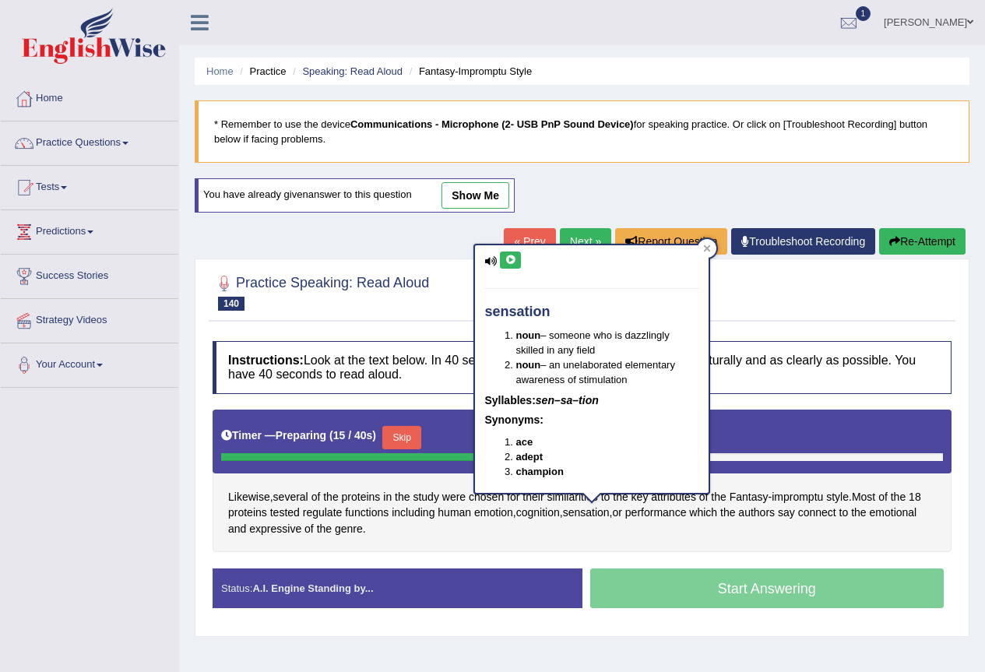
click at [505, 264] on button at bounding box center [510, 259] width 21 height 17
click at [929, 272] on div at bounding box center [582, 291] width 739 height 47
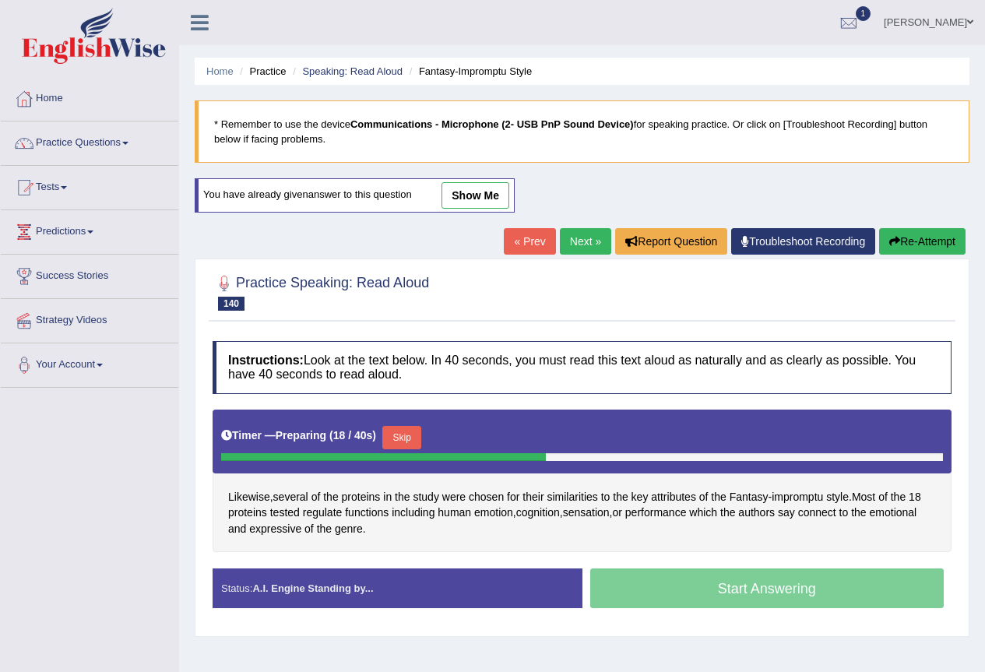
click at [414, 429] on button "Skip" at bounding box center [401, 437] width 39 height 23
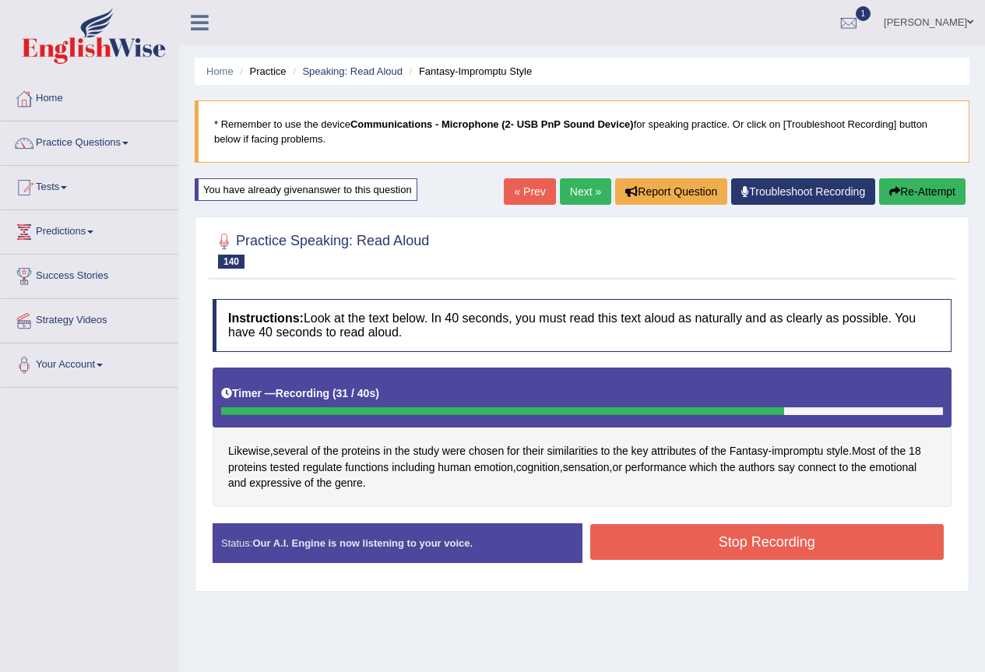
click at [776, 544] on button "Stop Recording" at bounding box center [767, 542] width 354 height 36
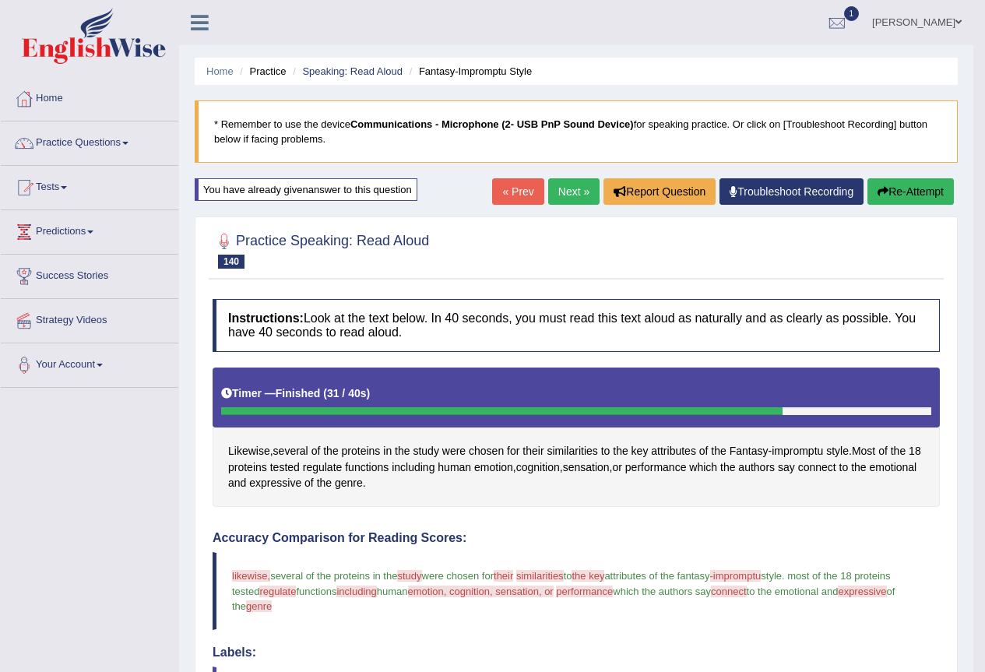
click at [556, 201] on link "Next »" at bounding box center [573, 191] width 51 height 26
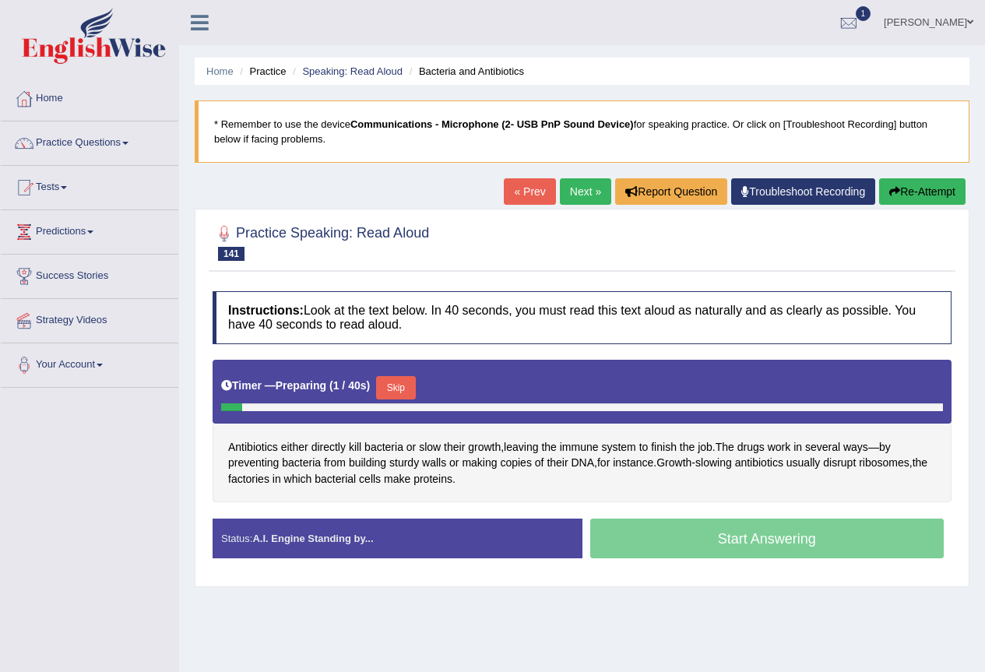
click at [403, 392] on button "Skip" at bounding box center [395, 387] width 39 height 23
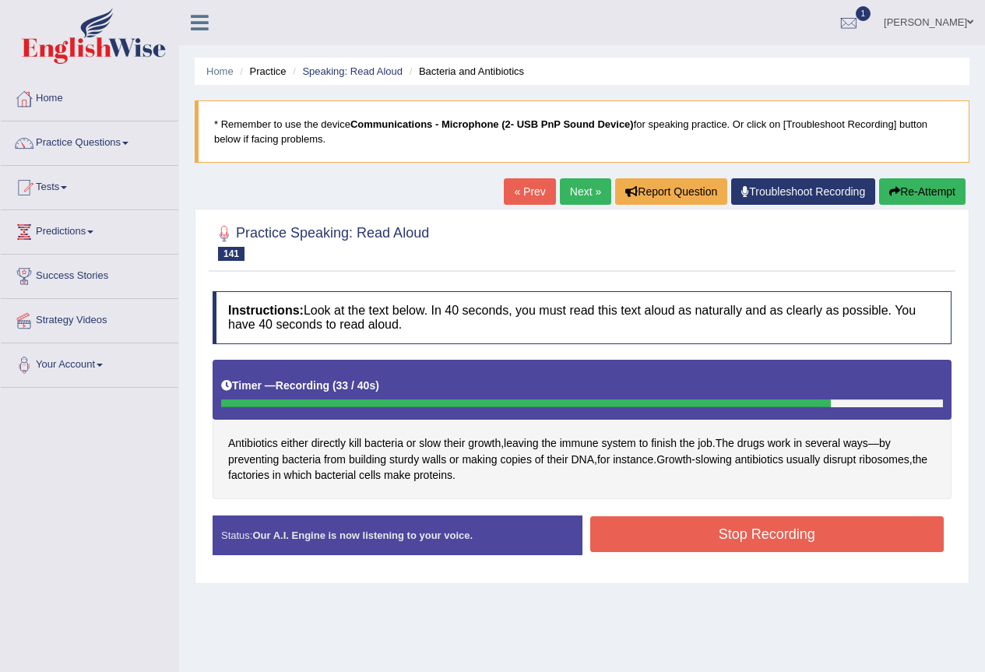
click at [812, 543] on button "Stop Recording" at bounding box center [767, 534] width 354 height 36
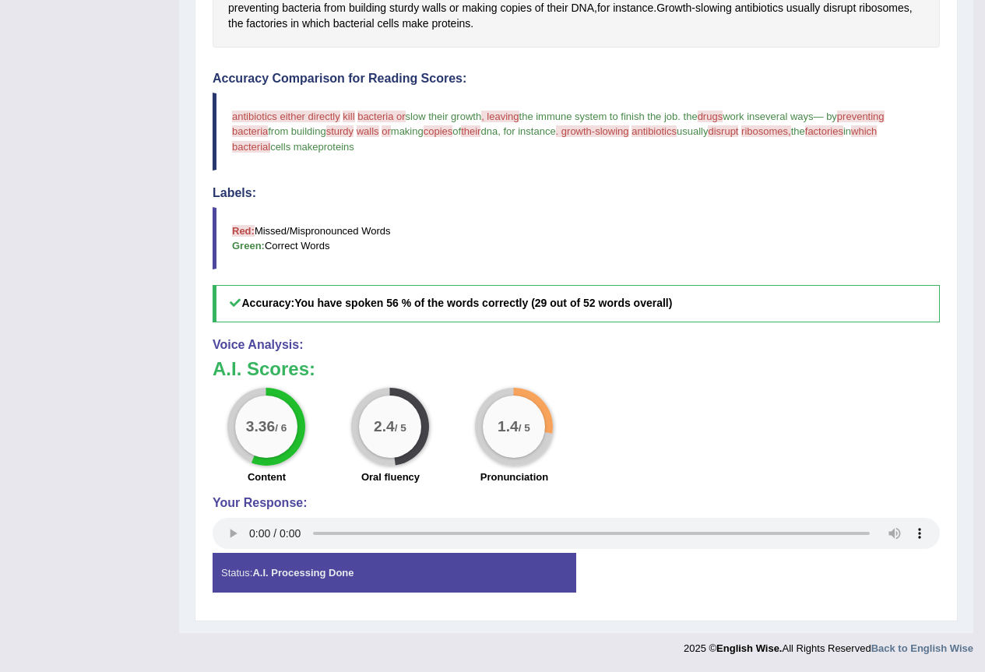
scroll to position [140, 0]
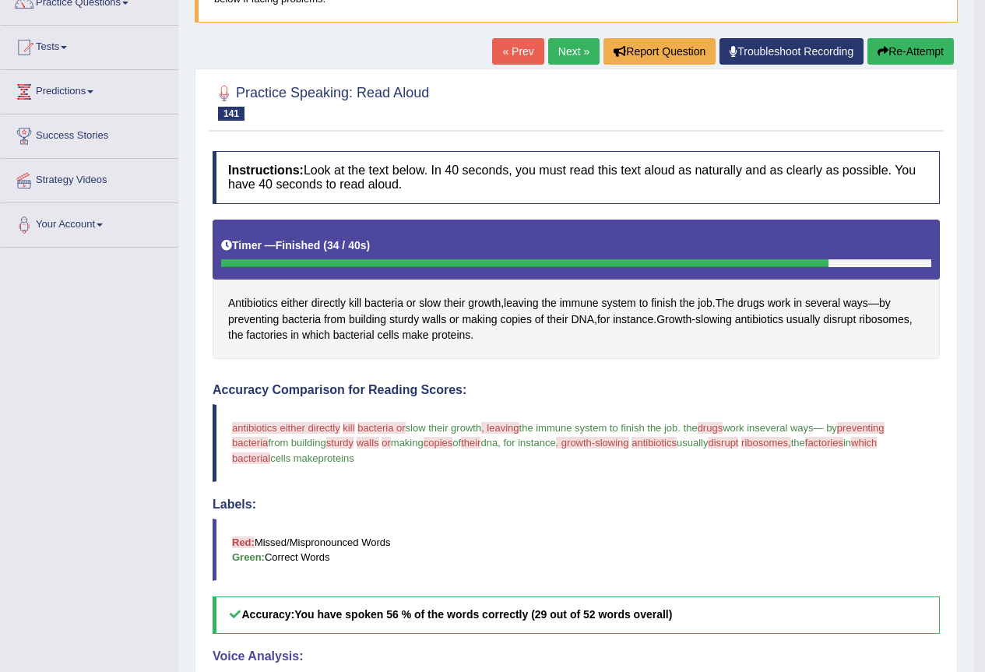
click at [936, 42] on button "Re-Attempt" at bounding box center [910, 51] width 86 height 26
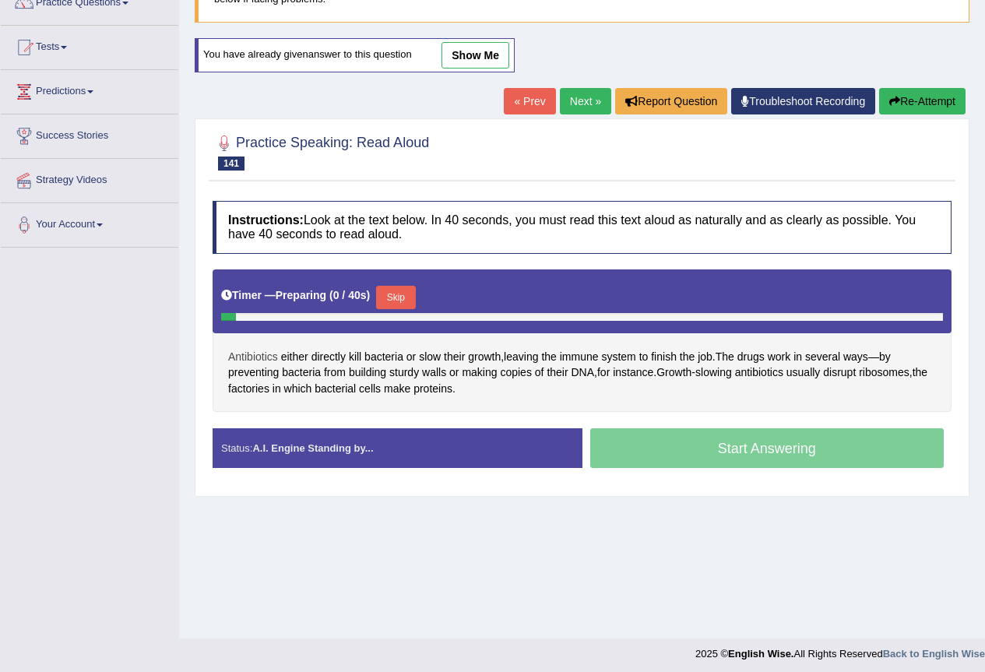
click at [266, 351] on span "Antibiotics" at bounding box center [253, 357] width 50 height 16
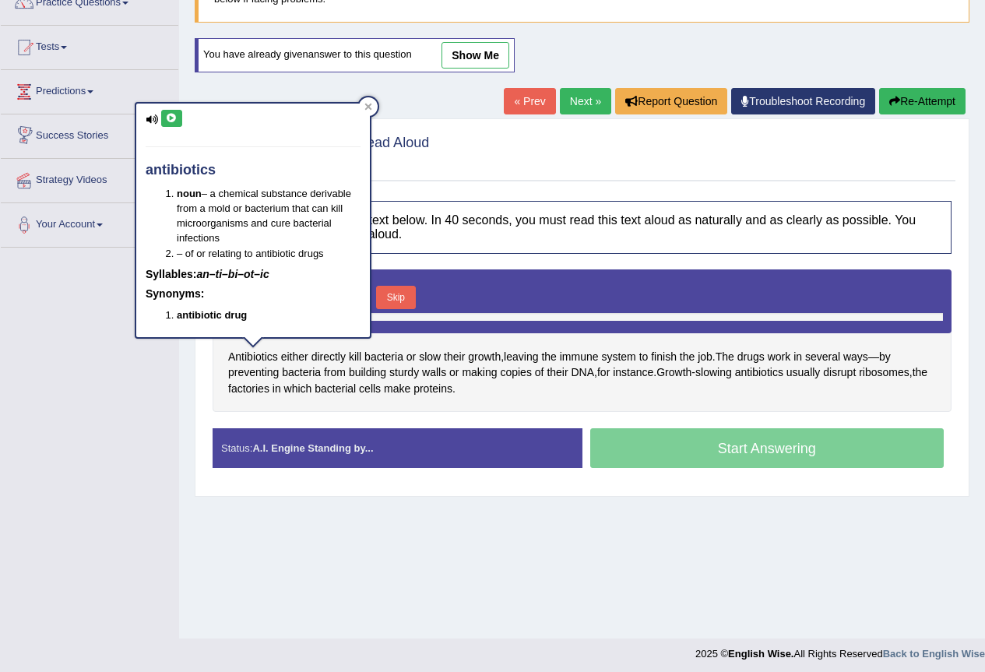
click at [169, 118] on icon at bounding box center [172, 118] width 12 height 9
click at [291, 353] on span "either" at bounding box center [294, 357] width 27 height 16
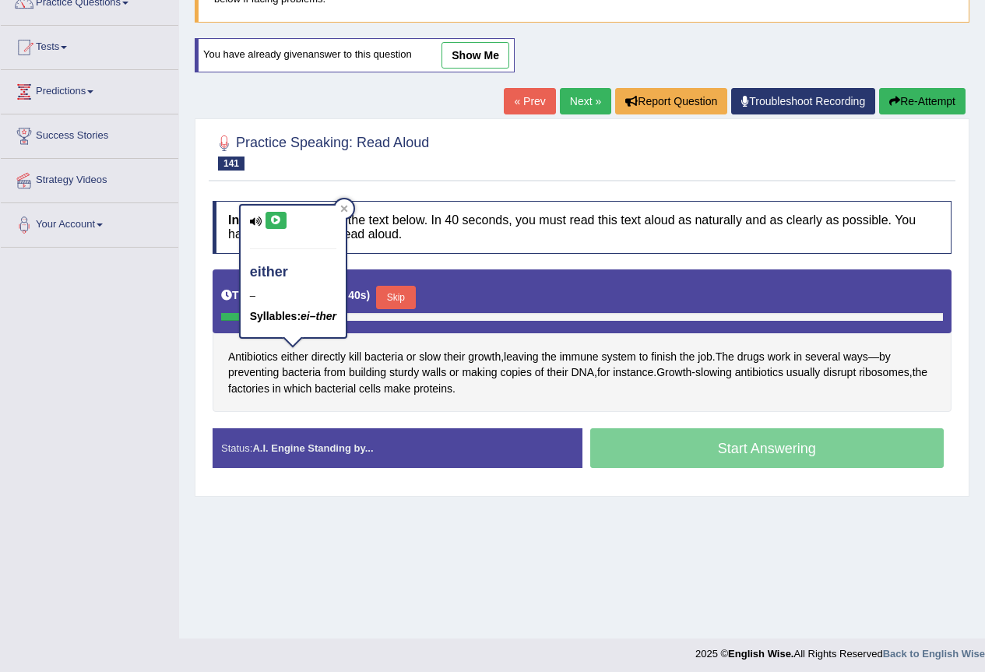
click at [271, 220] on icon at bounding box center [276, 220] width 12 height 9
click at [339, 350] on span "directly" at bounding box center [328, 357] width 34 height 16
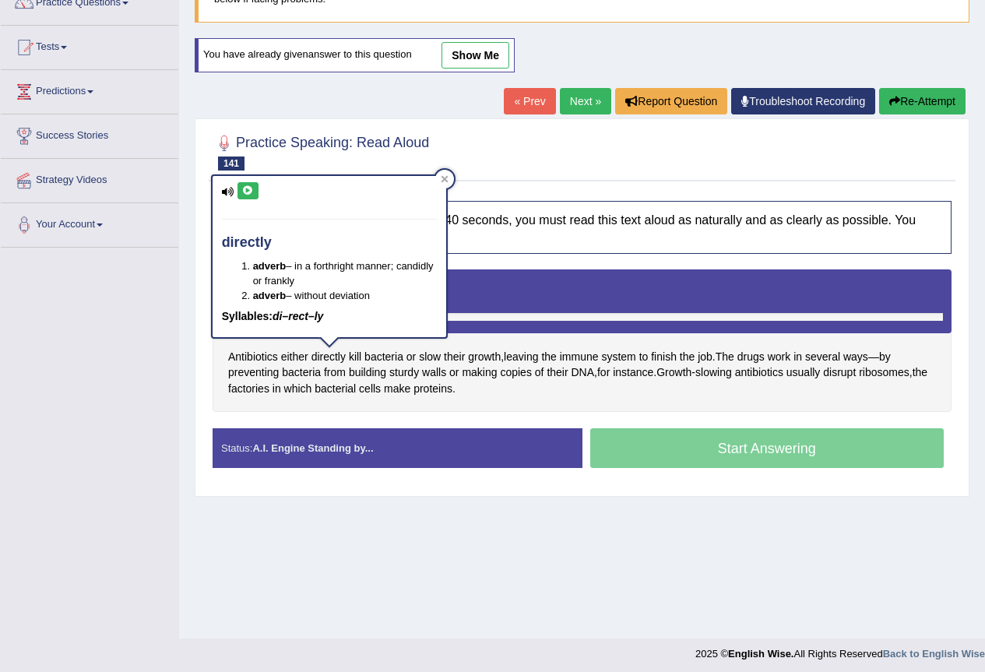
click at [243, 187] on icon at bounding box center [248, 190] width 12 height 9
click at [247, 192] on icon at bounding box center [248, 190] width 12 height 9
click at [374, 353] on span "bacteria" at bounding box center [383, 357] width 39 height 16
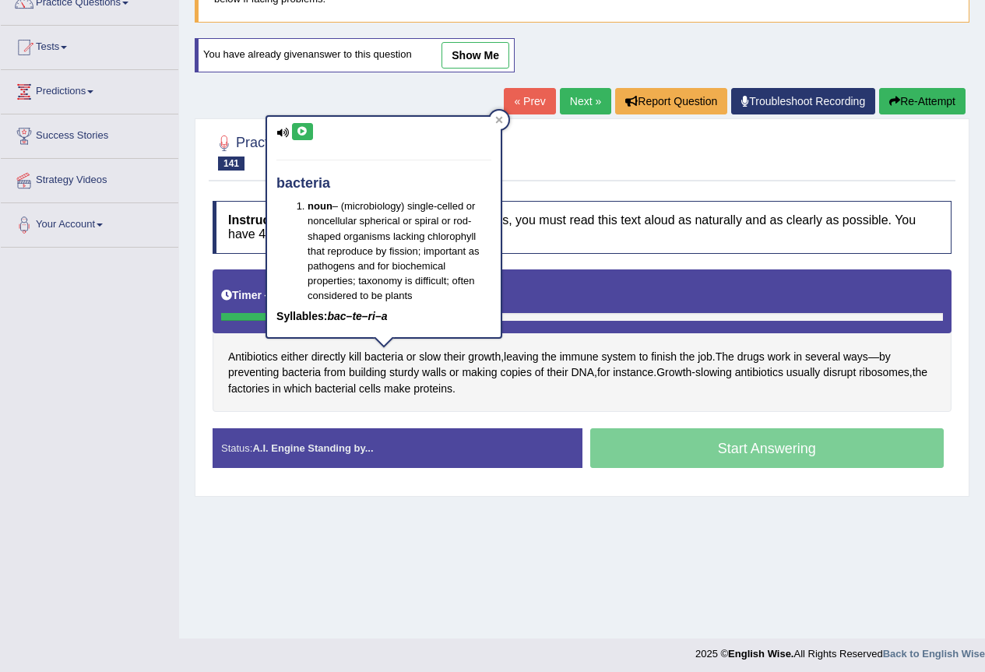
click at [301, 131] on icon at bounding box center [303, 131] width 12 height 9
click at [483, 353] on span "growth" at bounding box center [484, 357] width 33 height 16
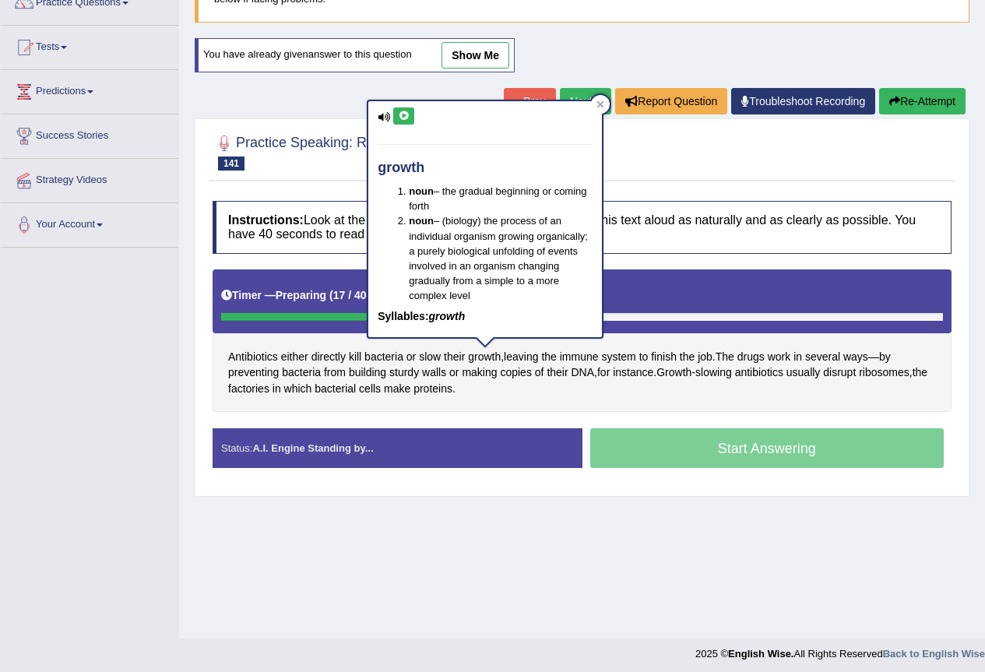
click at [396, 117] on button at bounding box center [403, 115] width 21 height 17
click at [408, 112] on icon at bounding box center [404, 115] width 12 height 9
click at [863, 356] on span "ways" at bounding box center [855, 357] width 25 height 16
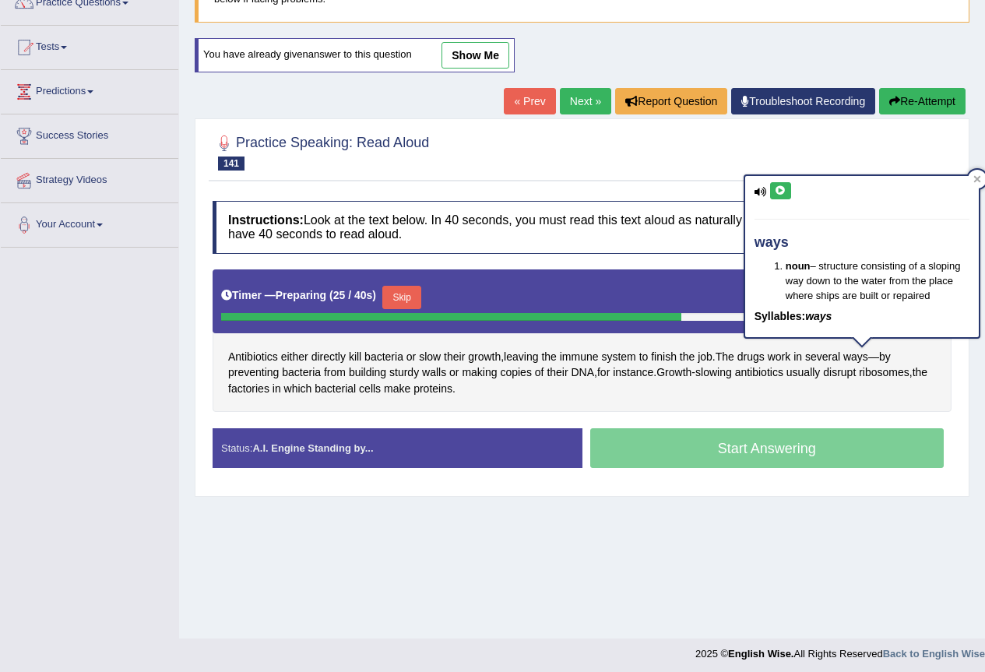
click at [781, 198] on button at bounding box center [780, 190] width 21 height 17
click at [403, 373] on span "sturdy" at bounding box center [404, 372] width 30 height 16
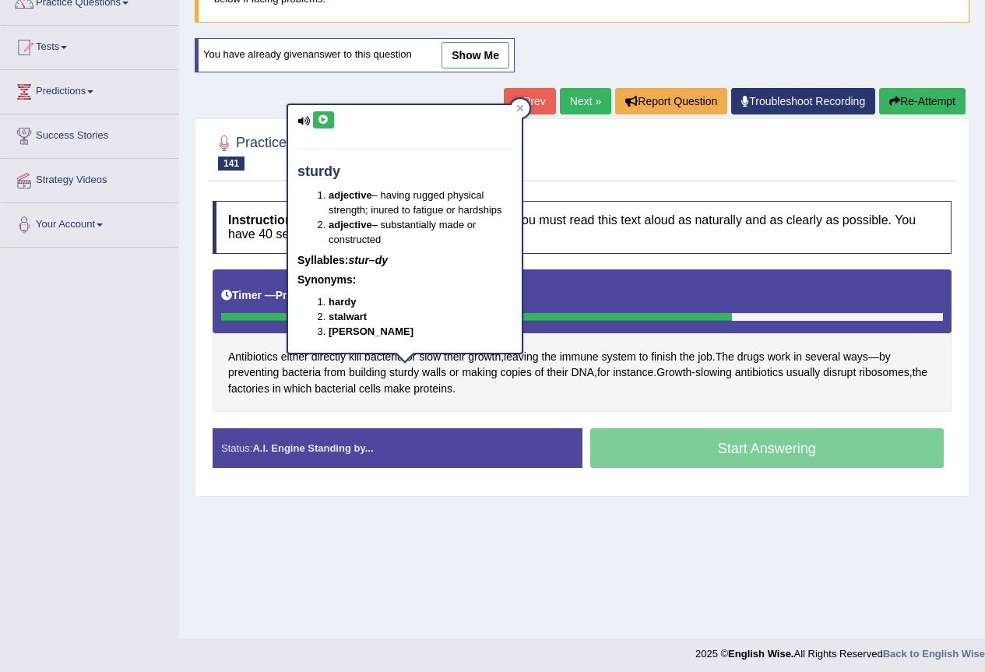
click at [324, 119] on icon at bounding box center [324, 119] width 12 height 9
click at [372, 370] on span "building" at bounding box center [367, 372] width 37 height 16
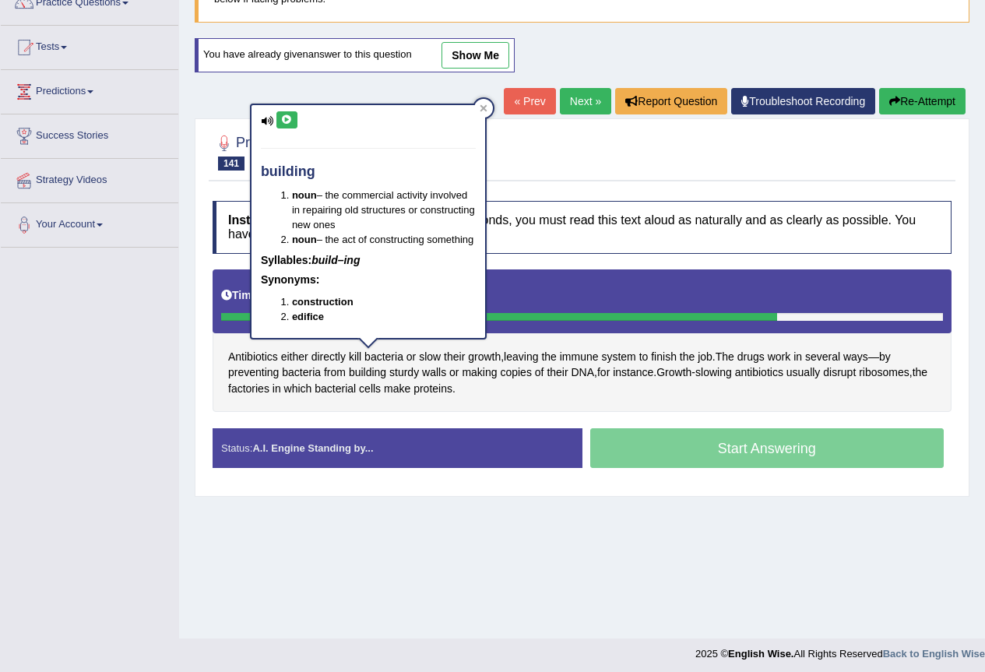
click at [289, 121] on icon at bounding box center [287, 119] width 12 height 9
click at [714, 371] on span "slowing" at bounding box center [713, 372] width 37 height 16
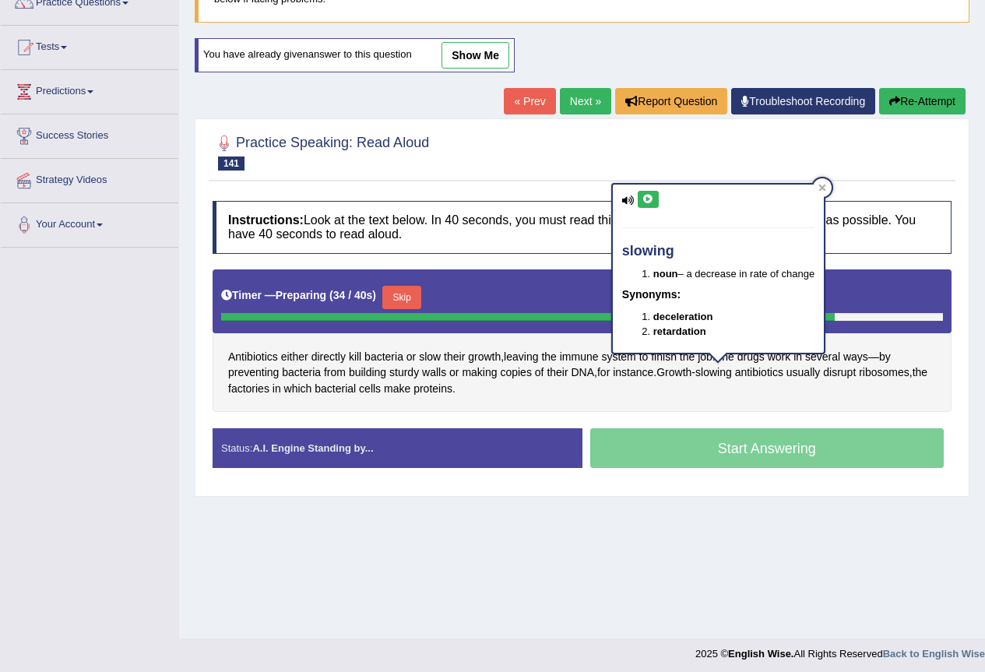
click at [645, 201] on icon at bounding box center [648, 199] width 12 height 9
click at [693, 392] on div "Antibiotics either directly kill bacteria or slow their growth , leaving the im…" at bounding box center [582, 340] width 739 height 143
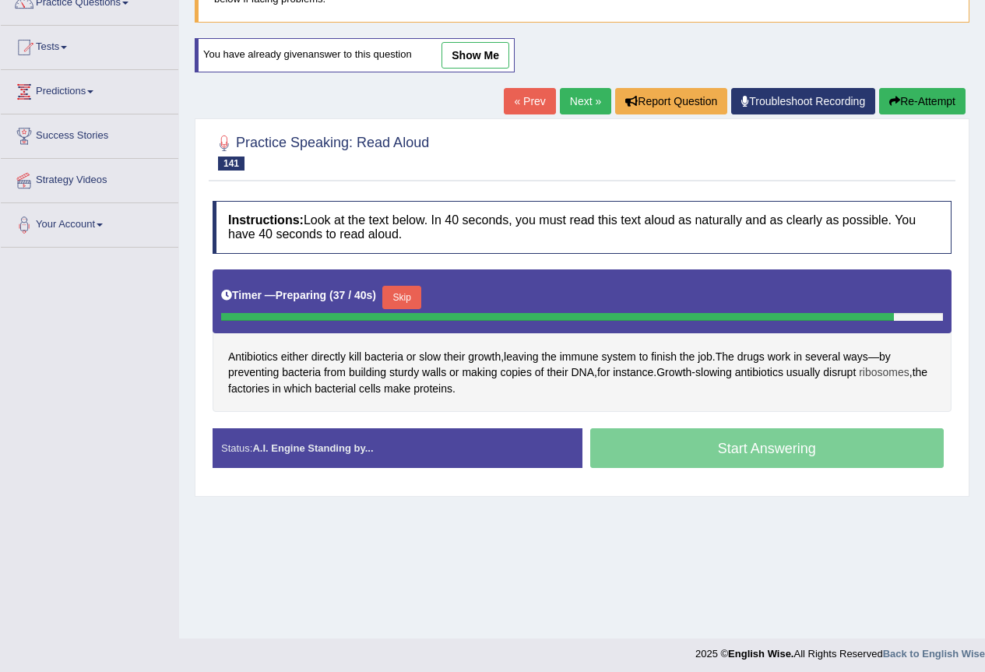
click at [894, 369] on span "ribosomes" at bounding box center [884, 372] width 51 height 16
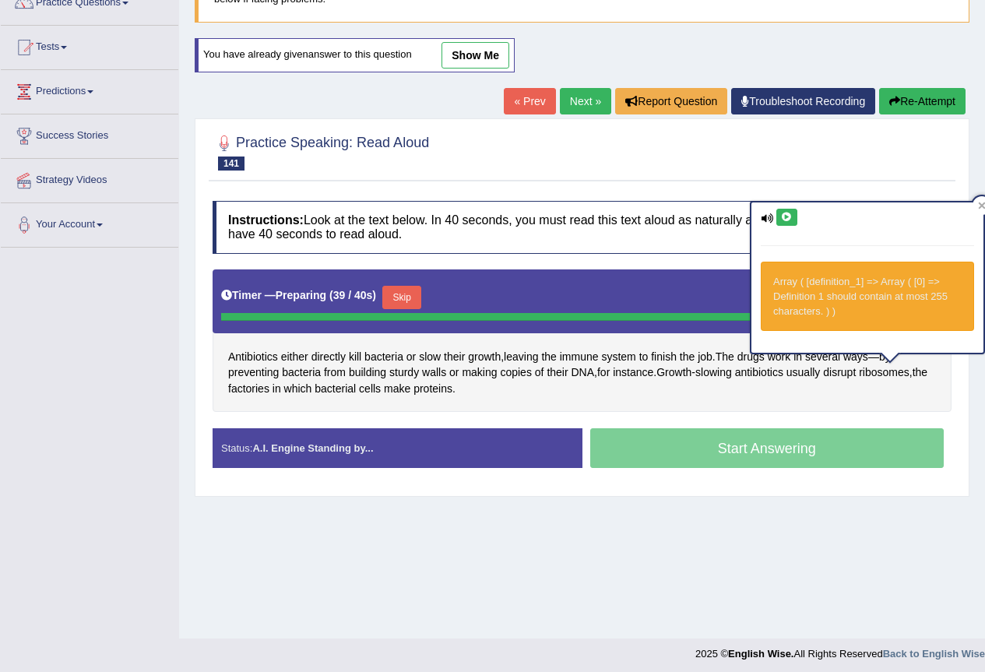
click at [782, 221] on icon at bounding box center [787, 217] width 12 height 9
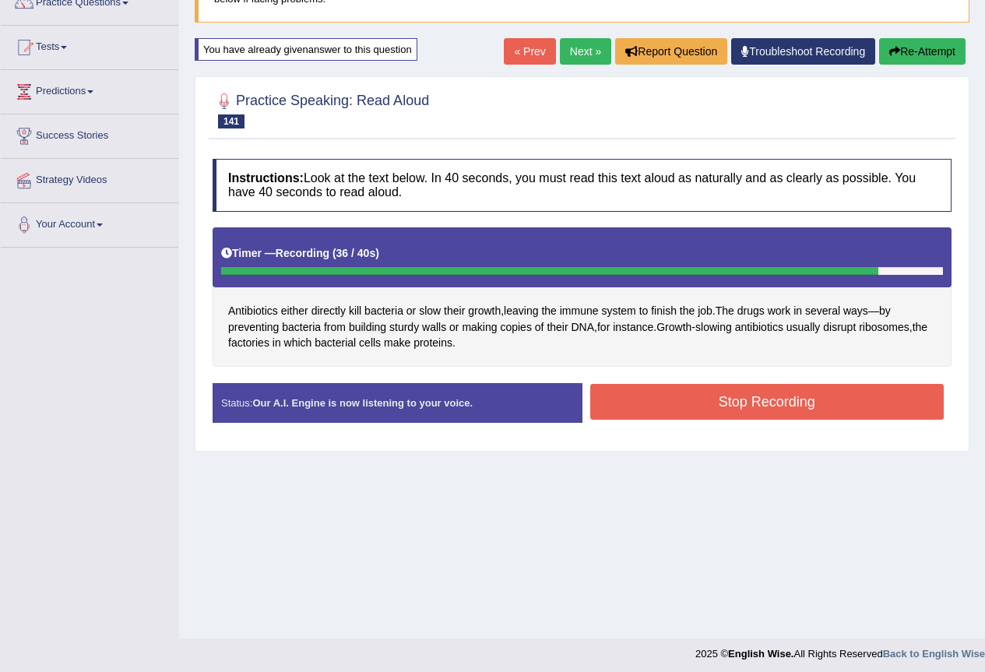
click at [753, 405] on button "Stop Recording" at bounding box center [767, 402] width 354 height 36
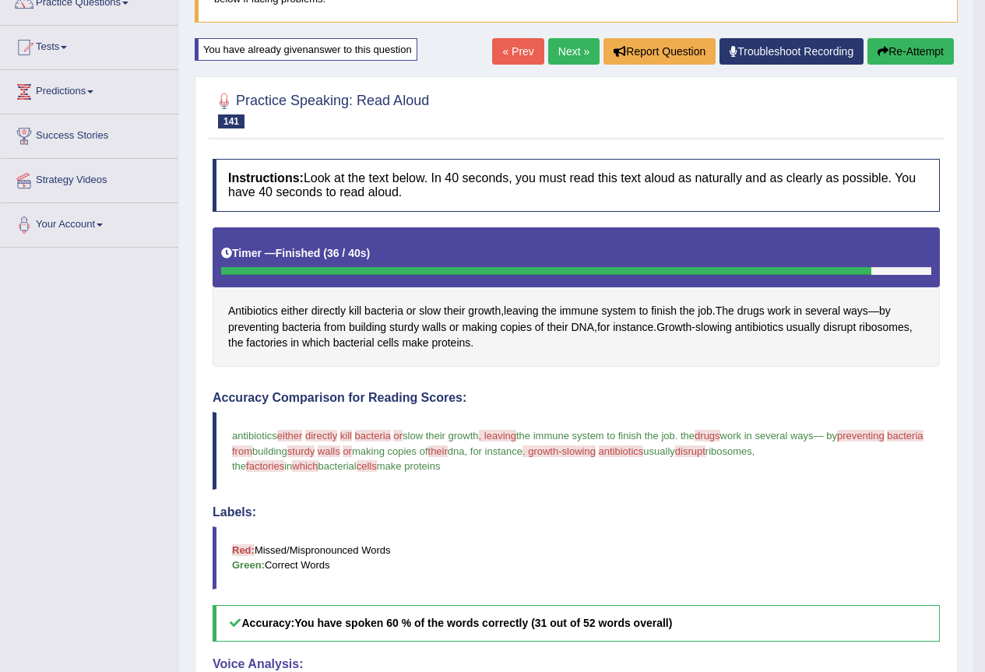
click at [549, 58] on link "Next »" at bounding box center [573, 51] width 51 height 26
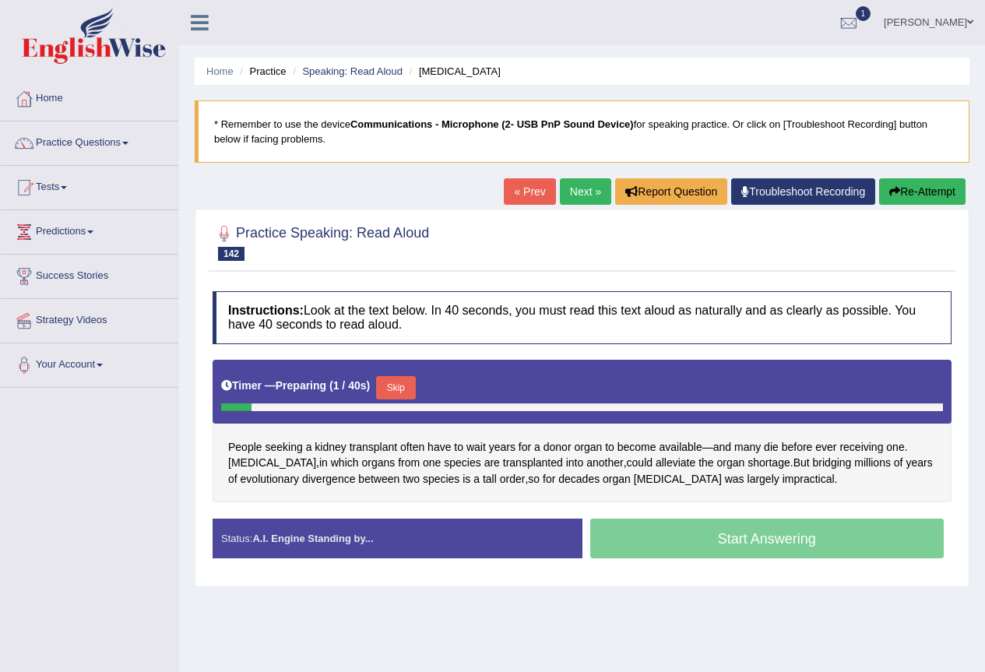
click at [411, 385] on button "Skip" at bounding box center [395, 387] width 39 height 23
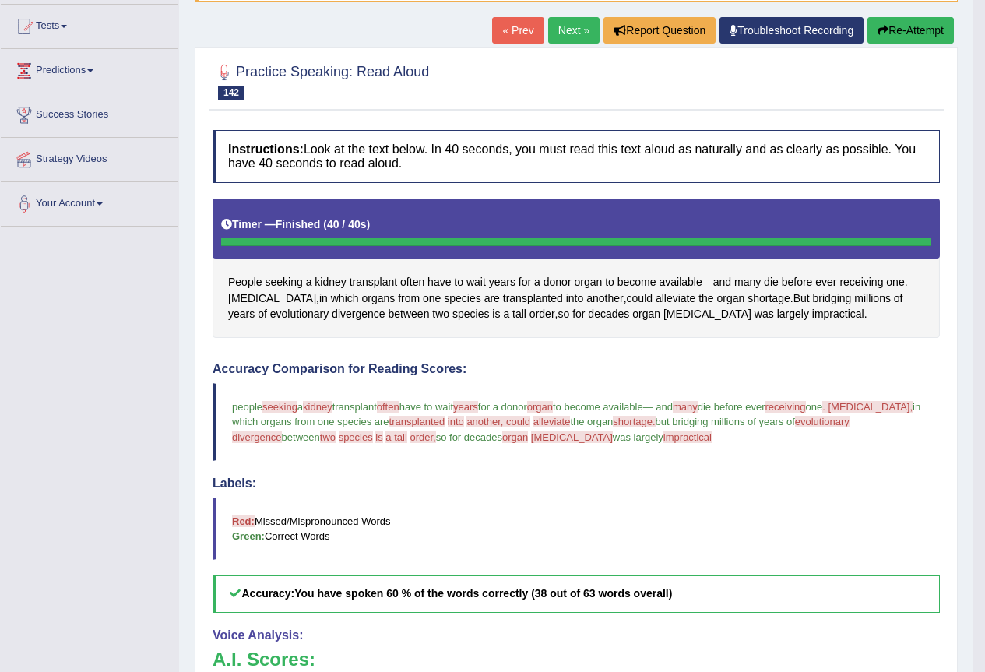
scroll to position [140, 0]
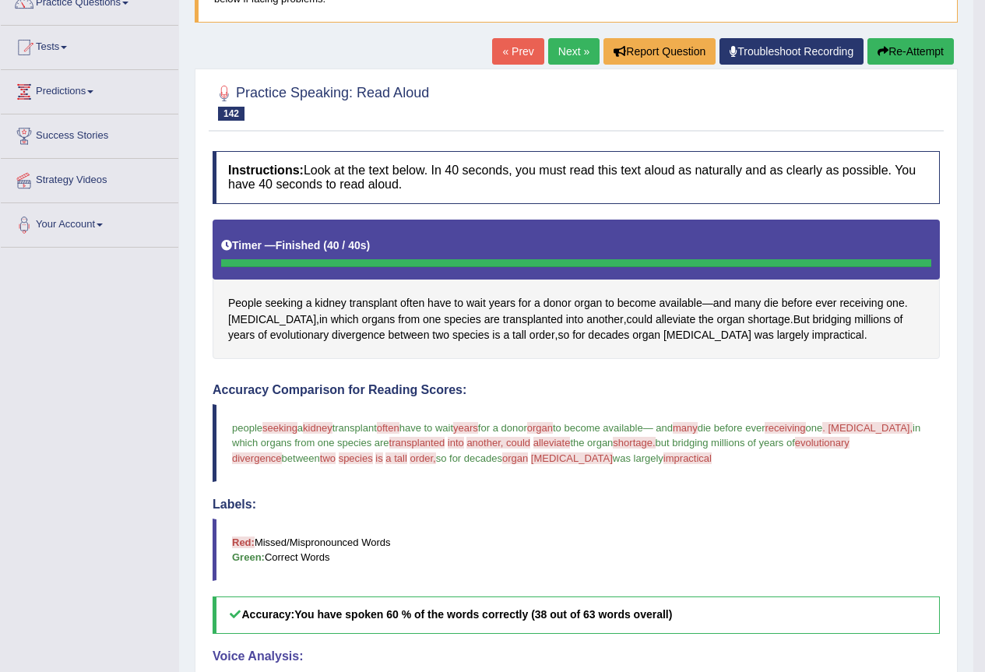
click at [909, 62] on button "Re-Attempt" at bounding box center [910, 51] width 86 height 26
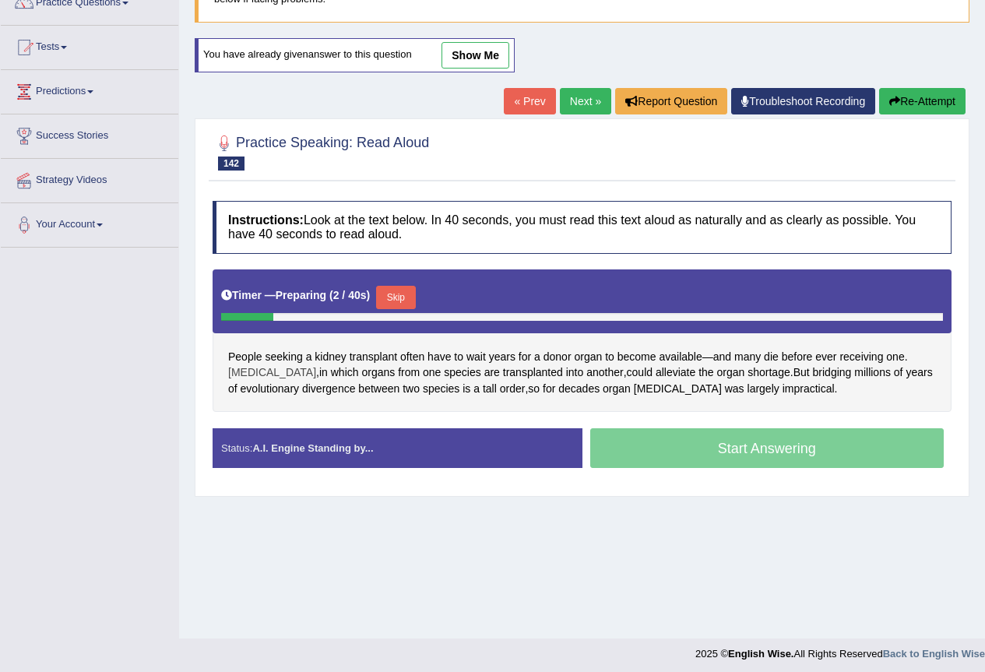
click at [286, 367] on span "[MEDICAL_DATA]" at bounding box center [272, 372] width 88 height 16
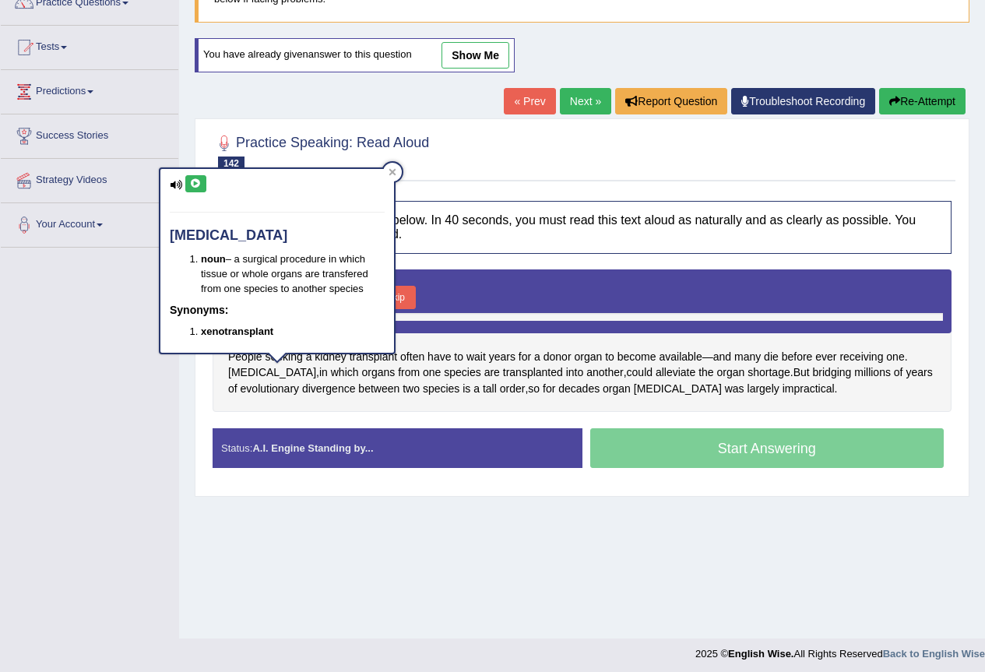
click at [199, 186] on icon at bounding box center [196, 183] width 12 height 9
click at [346, 393] on span "divergence" at bounding box center [329, 389] width 54 height 16
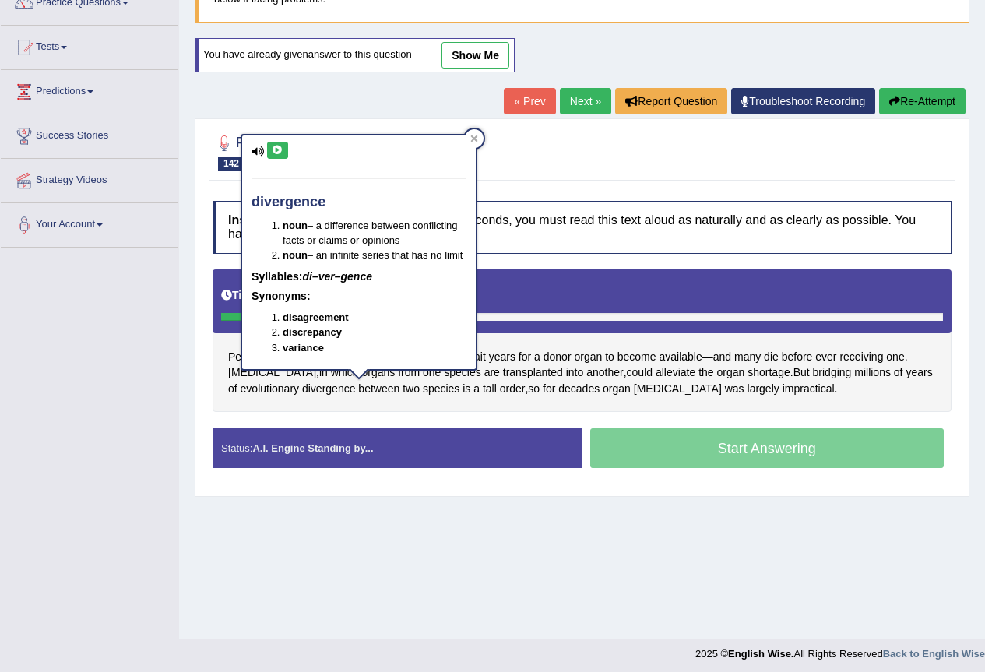
click at [280, 149] on icon at bounding box center [278, 150] width 12 height 9
click at [272, 371] on div "divergence noun – a difference between conflicting facts or claims or opinions …" at bounding box center [359, 257] width 237 height 246
click at [280, 371] on div "divergence noun – a difference between conflicting facts or claims or opinions …" at bounding box center [359, 257] width 237 height 246
click at [239, 376] on span "[MEDICAL_DATA]" at bounding box center [272, 372] width 88 height 16
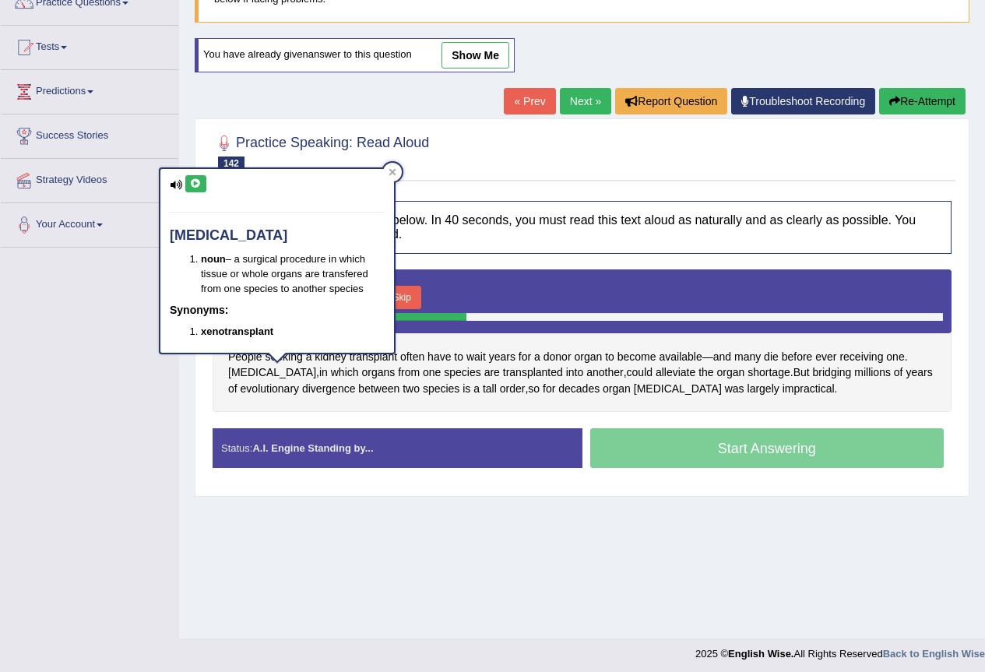
click at [190, 181] on icon at bounding box center [196, 183] width 12 height 9
click at [695, 371] on span "alleviate" at bounding box center [676, 372] width 40 height 16
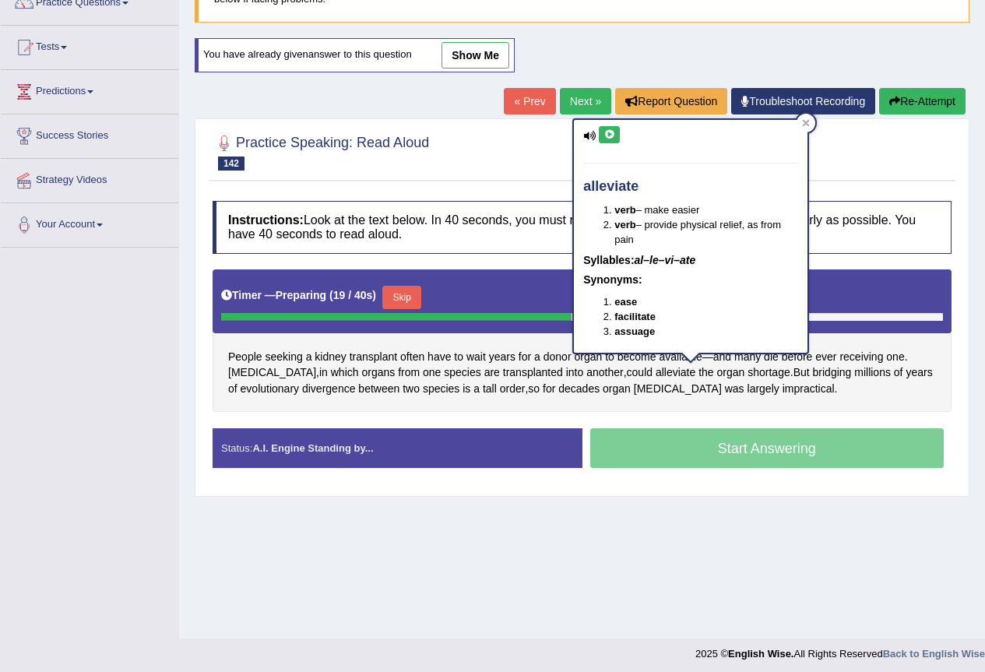
click at [614, 137] on icon at bounding box center [609, 134] width 12 height 9
click at [290, 387] on span "evolutionary" at bounding box center [270, 389] width 59 height 16
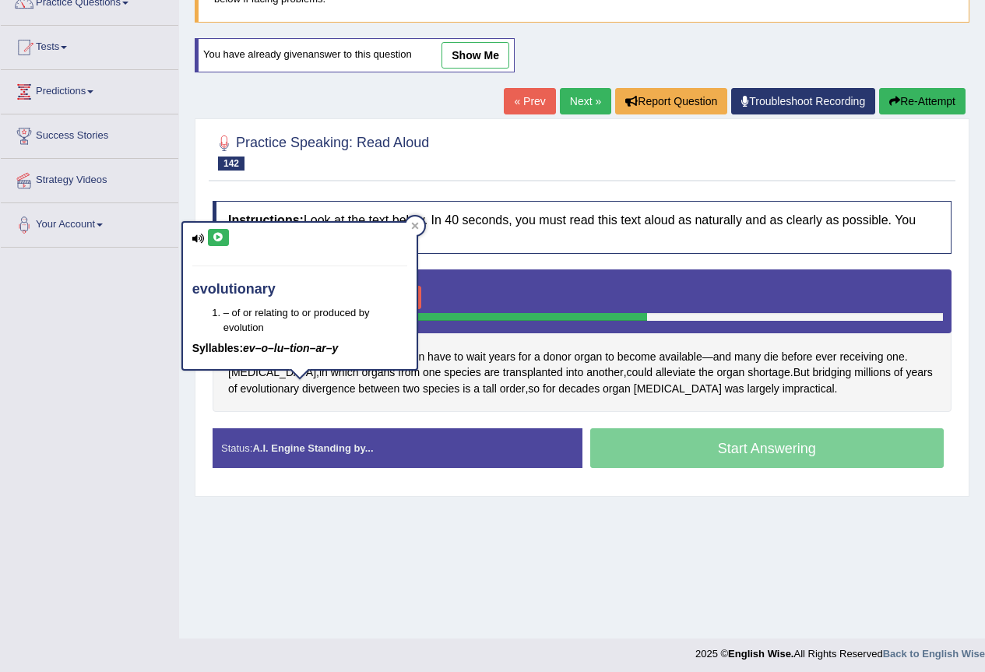
click at [220, 240] on icon at bounding box center [219, 237] width 12 height 9
click at [694, 391] on span "xenotransplantation" at bounding box center [678, 389] width 88 height 16
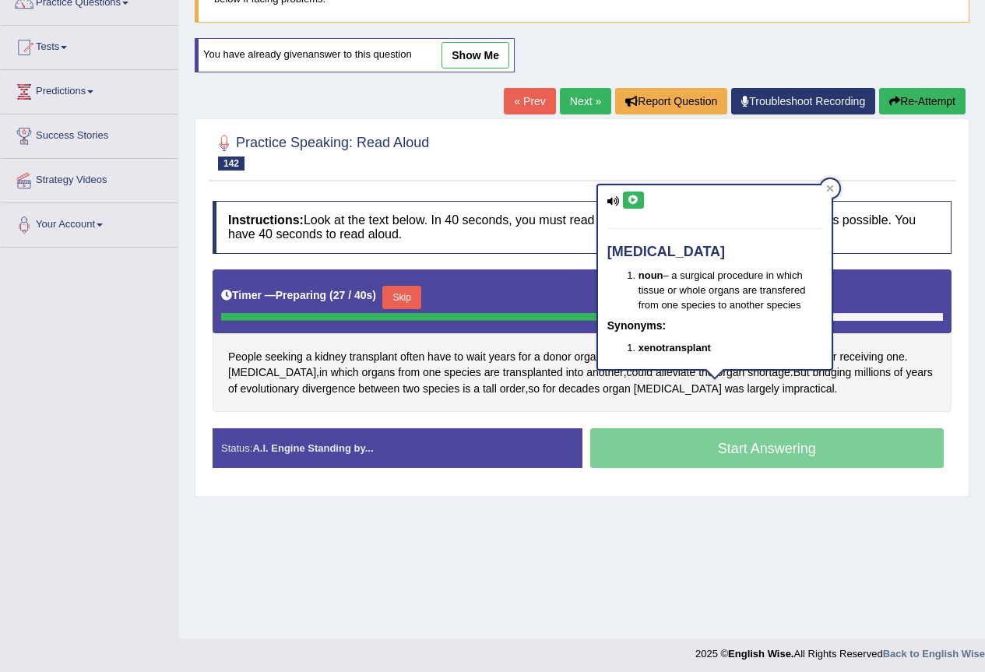
click at [636, 202] on icon at bounding box center [634, 199] width 12 height 9
click at [412, 294] on button "Skip" at bounding box center [401, 297] width 39 height 23
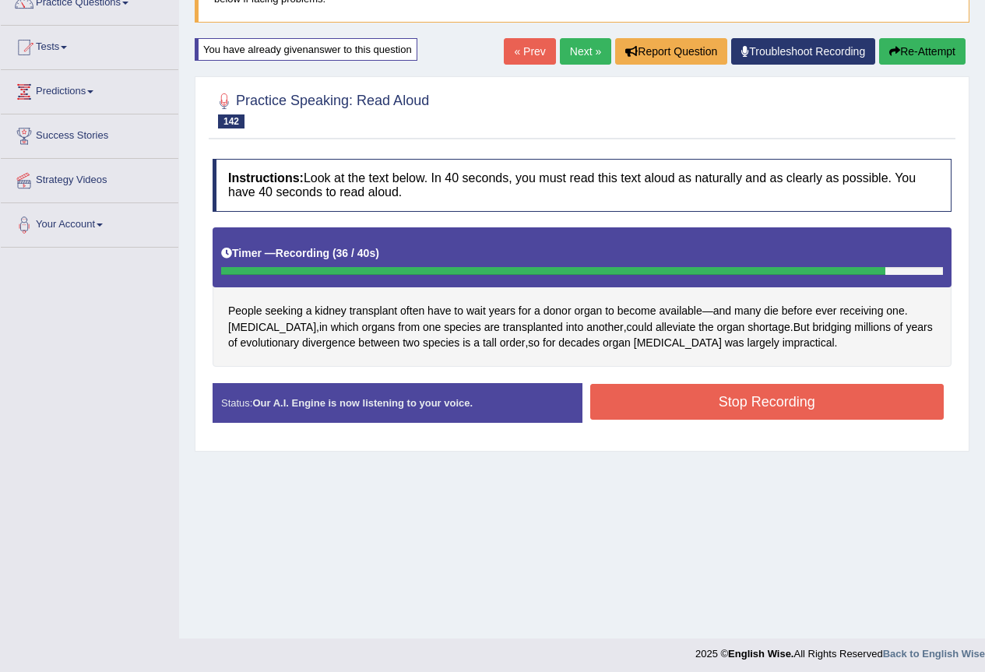
drag, startPoint x: 758, startPoint y: 400, endPoint x: 747, endPoint y: 402, distance: 11.8
click at [758, 399] on button "Stop Recording" at bounding box center [767, 402] width 354 height 36
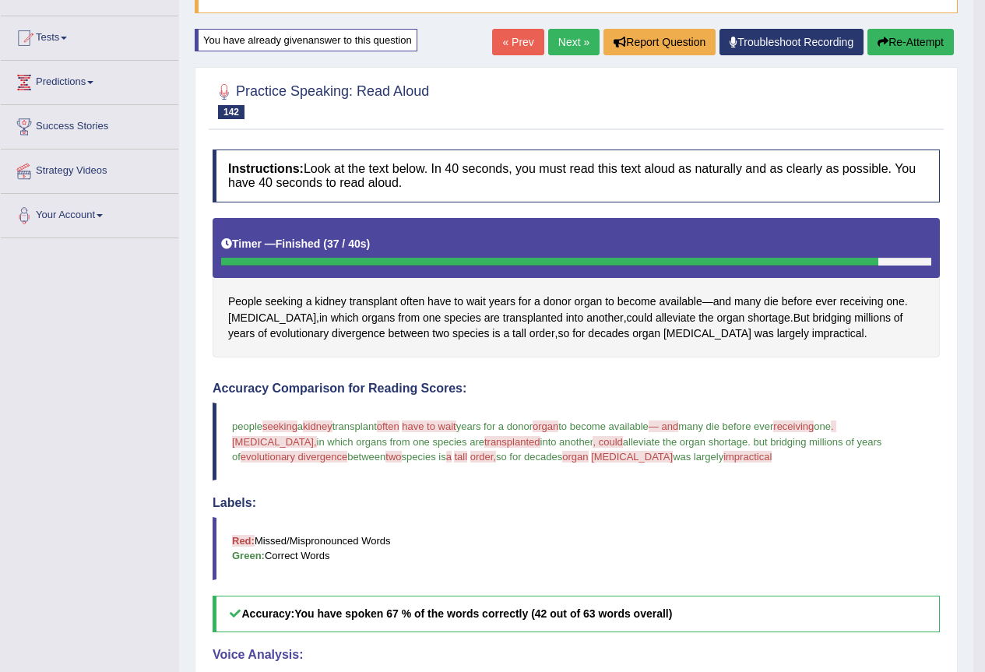
scroll to position [148, 0]
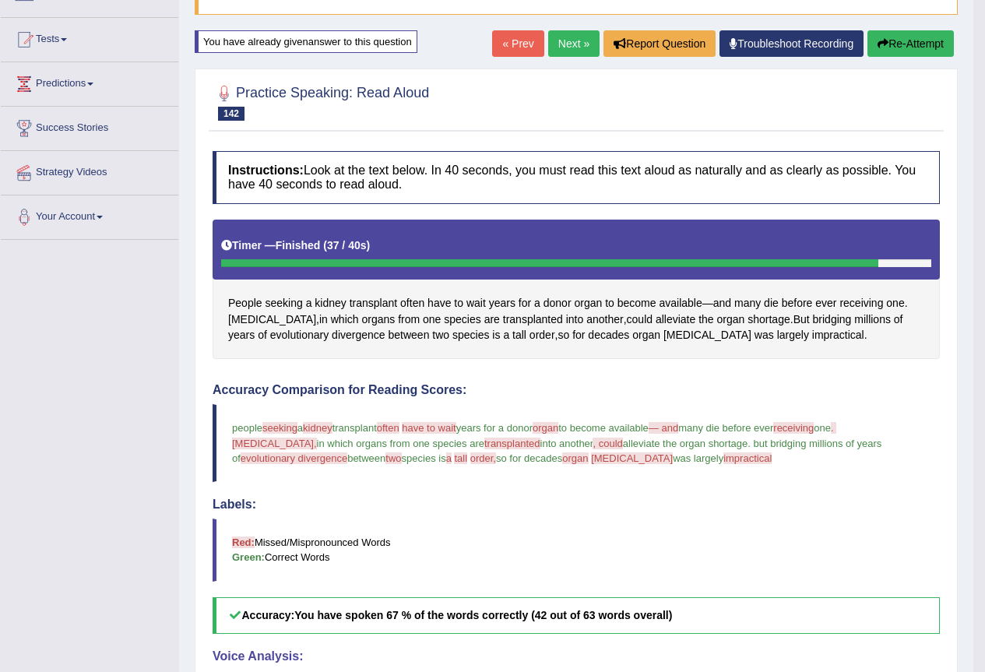
click at [908, 43] on button "Re-Attempt" at bounding box center [910, 43] width 86 height 26
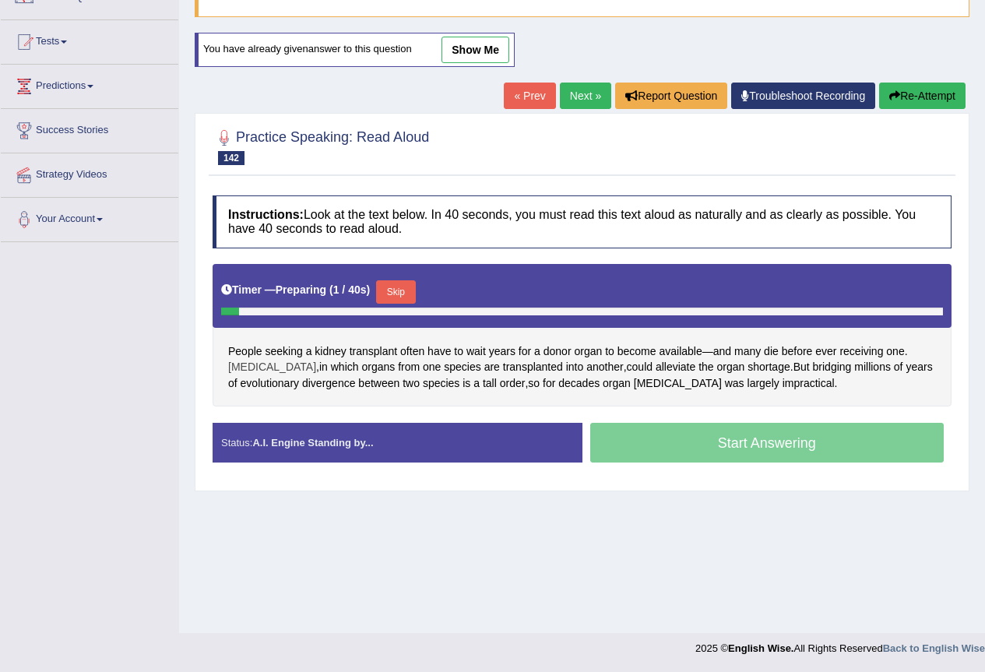
click at [287, 370] on span "[MEDICAL_DATA]" at bounding box center [272, 367] width 88 height 16
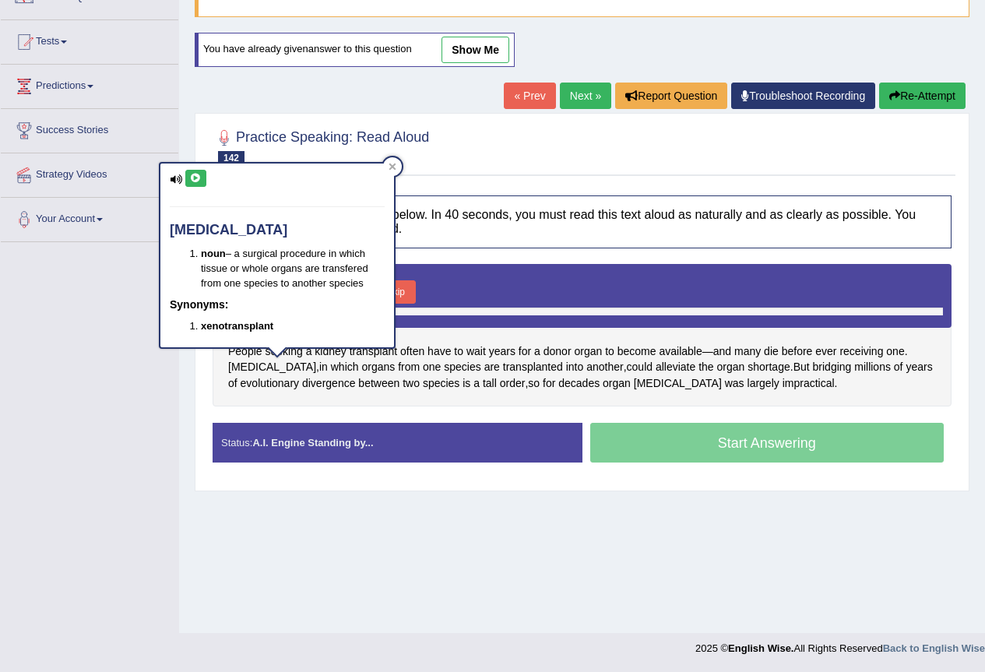
click at [195, 187] on button at bounding box center [195, 178] width 21 height 17
click at [582, 89] on link "Next »" at bounding box center [585, 96] width 51 height 26
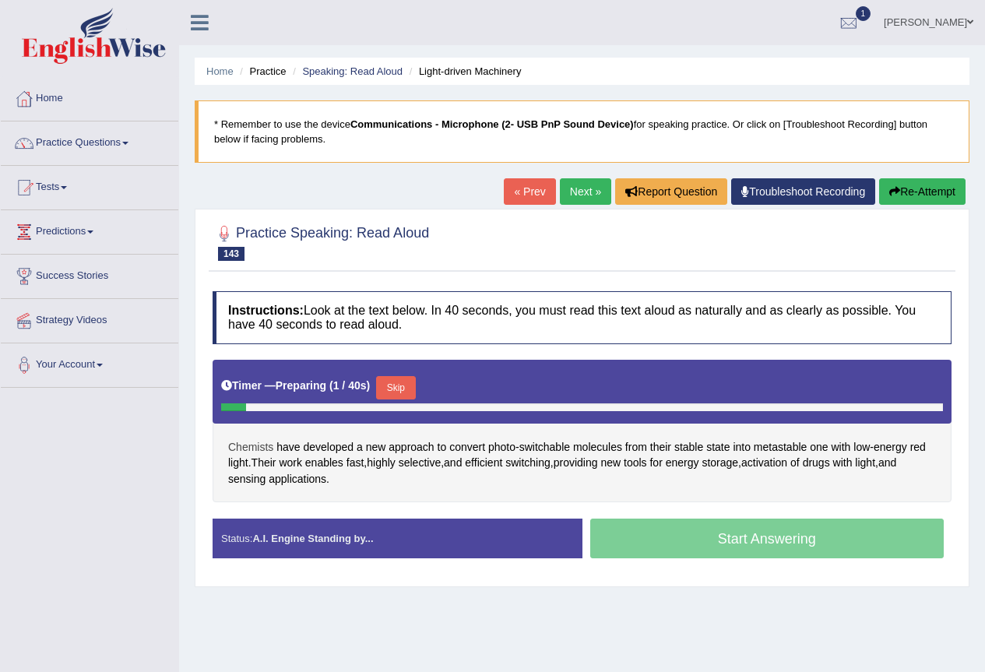
click at [262, 453] on span "Chemists" at bounding box center [250, 447] width 45 height 16
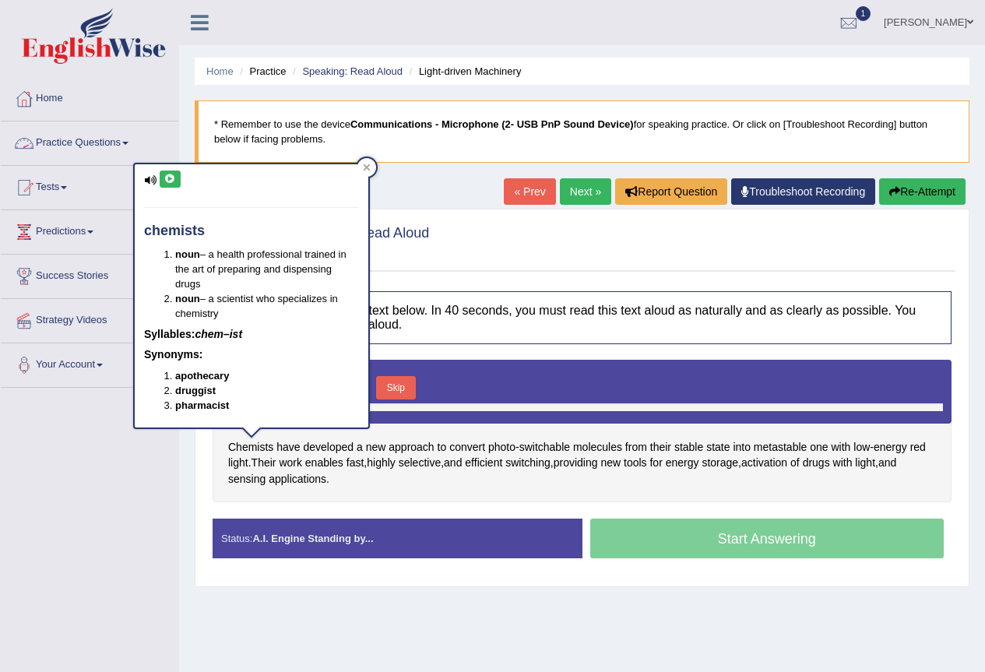
click at [179, 184] on button at bounding box center [170, 179] width 21 height 17
click at [104, 135] on link "Practice Questions" at bounding box center [90, 140] width 178 height 39
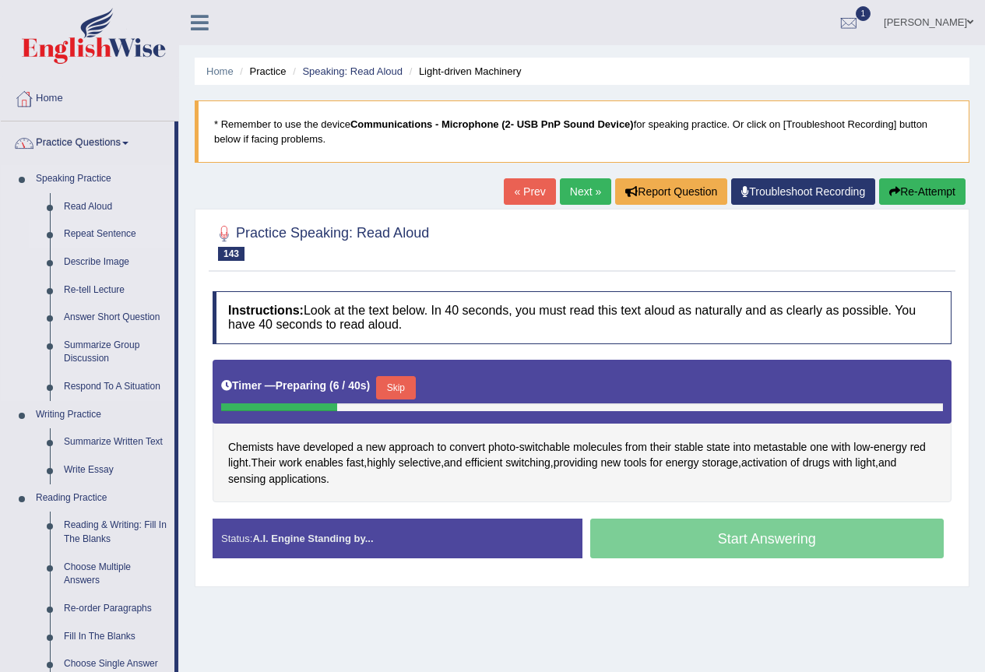
click at [86, 228] on link "Repeat Sentence" at bounding box center [116, 234] width 118 height 28
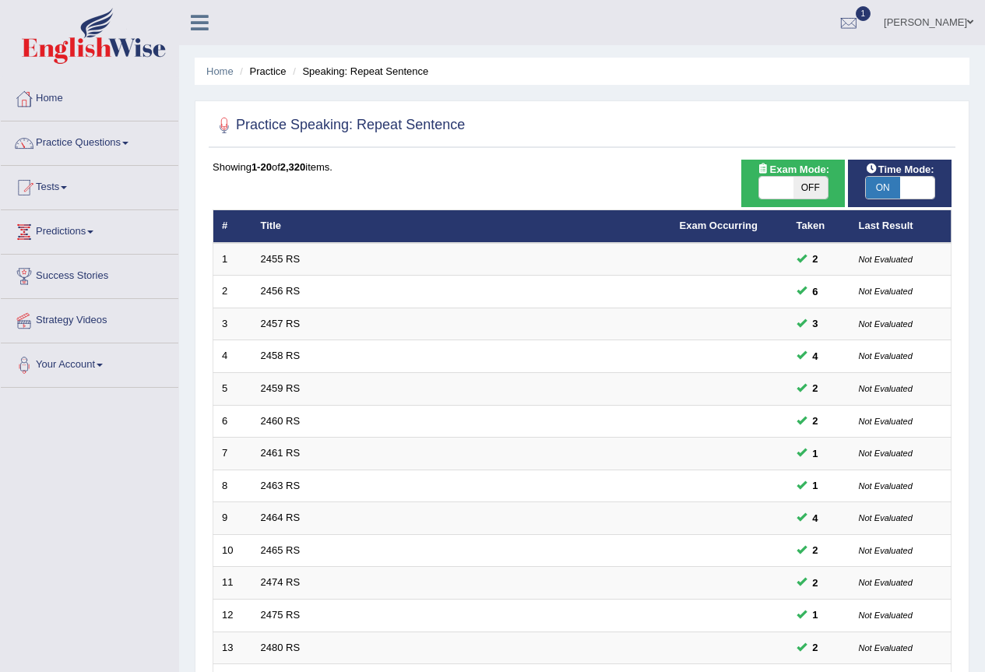
scroll to position [359, 0]
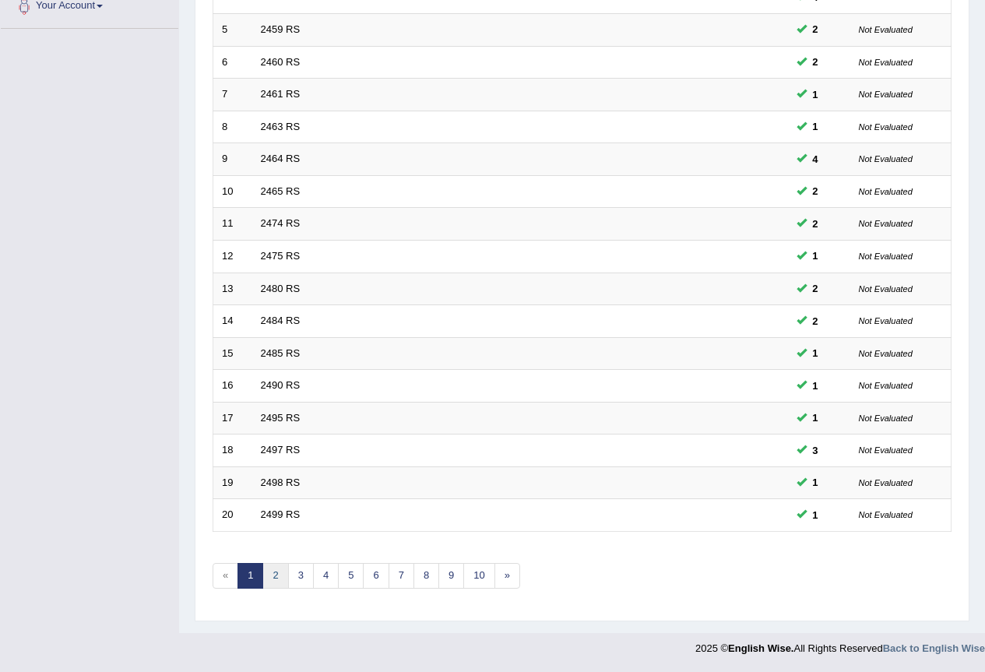
click at [271, 577] on link "2" at bounding box center [275, 576] width 26 height 26
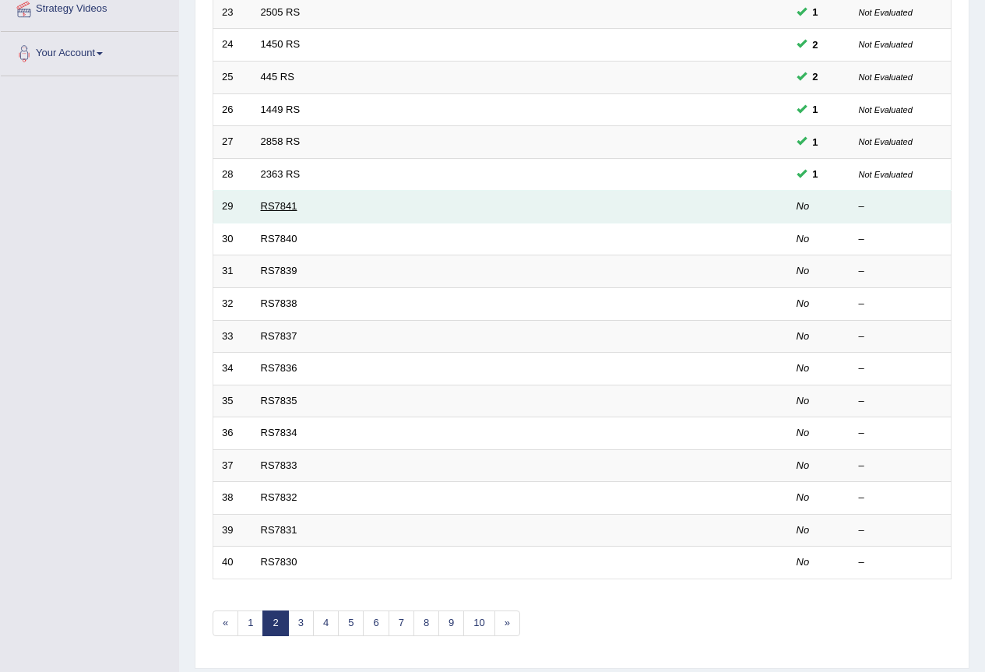
click at [277, 204] on link "RS7841" at bounding box center [279, 206] width 37 height 12
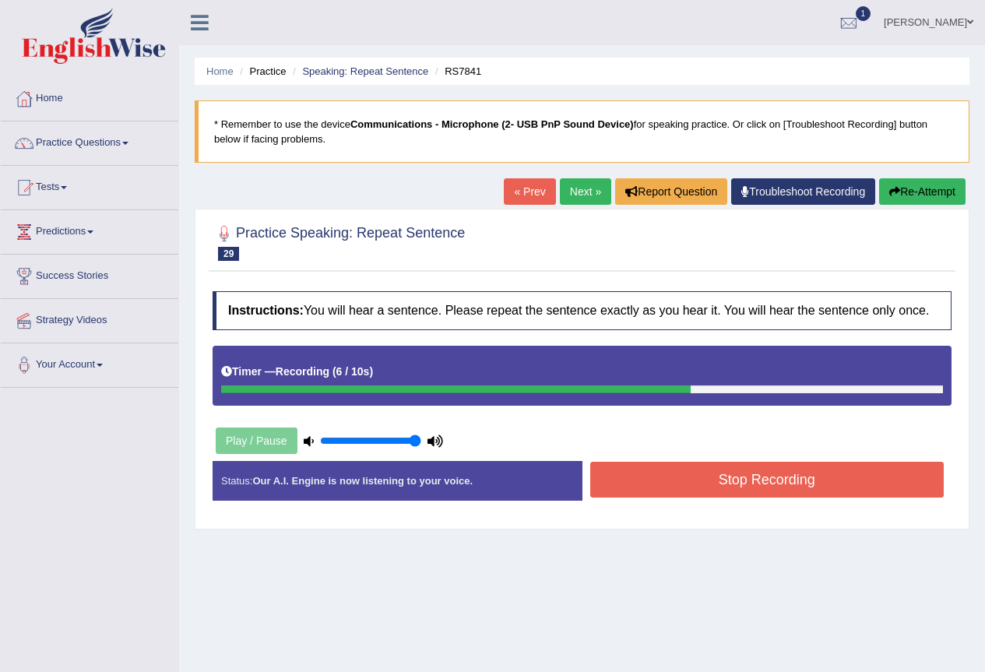
click at [779, 481] on button "Stop Recording" at bounding box center [767, 480] width 354 height 36
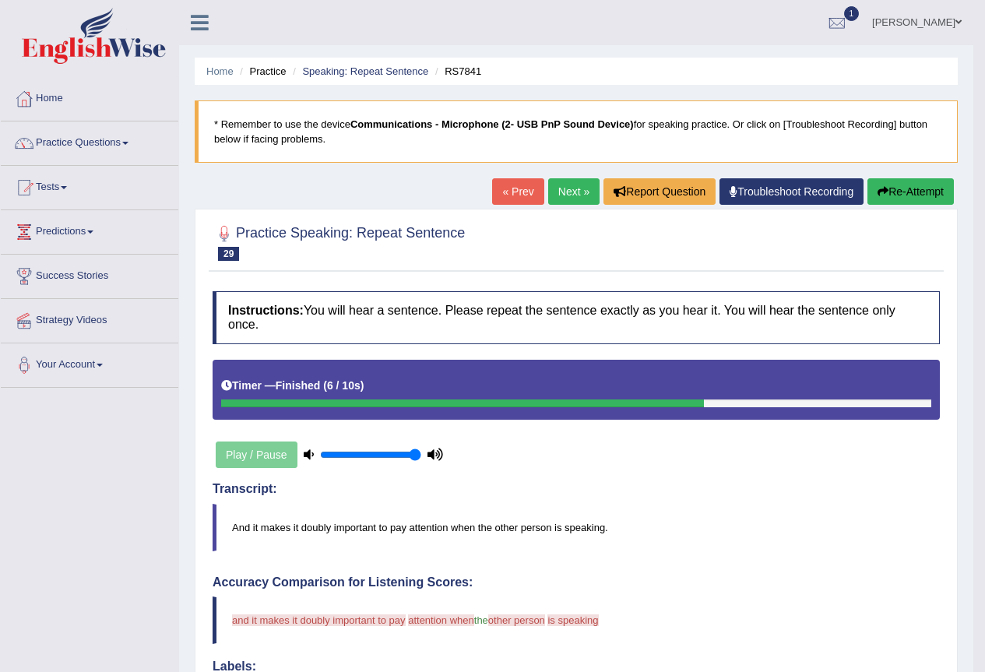
click at [551, 187] on link "Next »" at bounding box center [573, 191] width 51 height 26
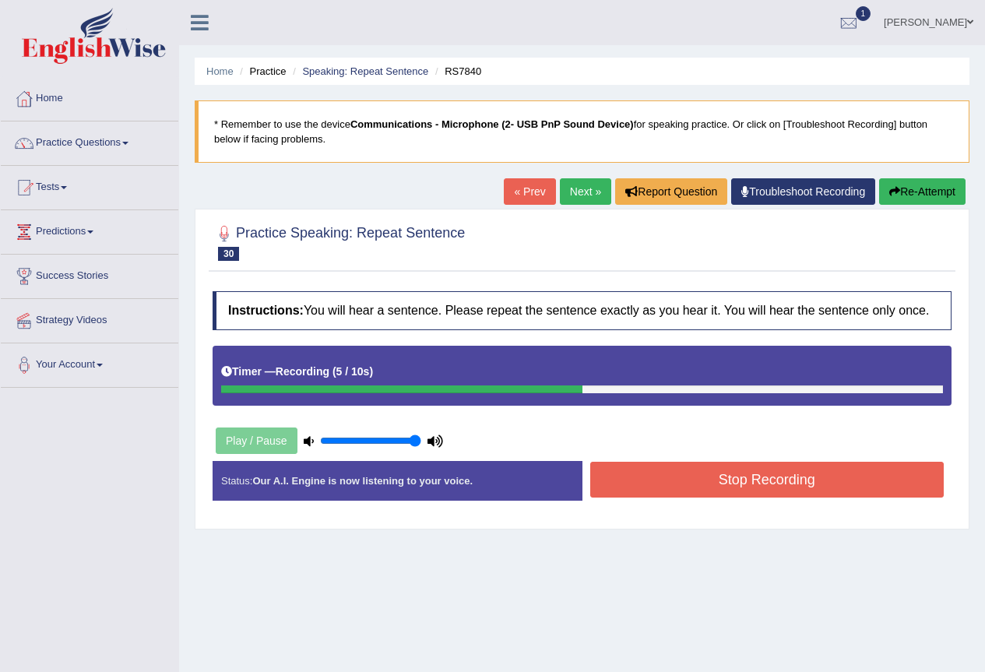
click at [742, 490] on button "Stop Recording" at bounding box center [767, 480] width 354 height 36
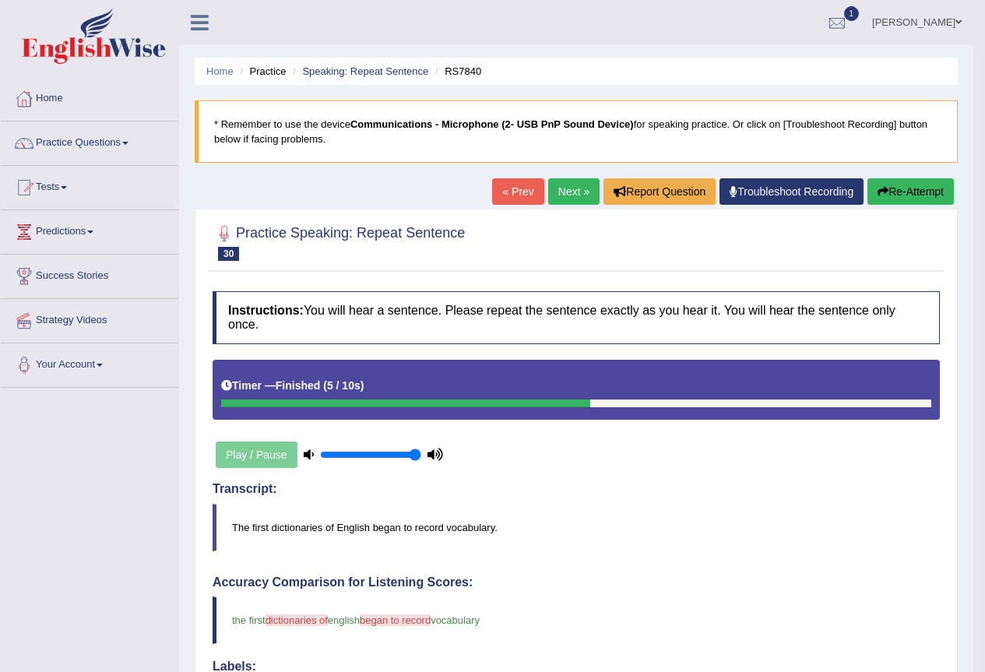
click at [557, 185] on link "Next »" at bounding box center [573, 191] width 51 height 26
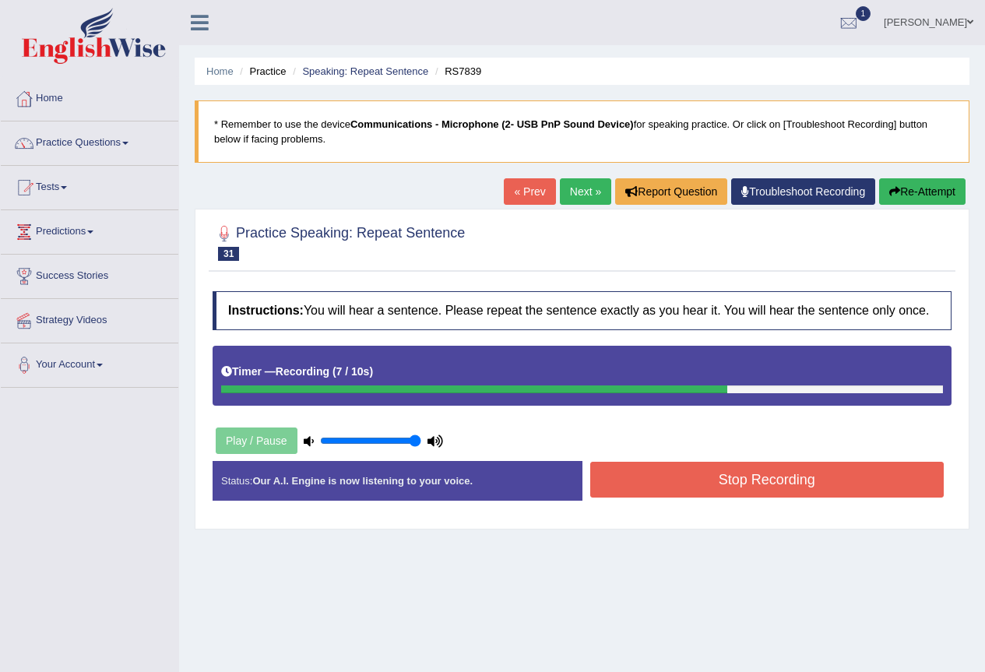
click at [732, 491] on button "Stop Recording" at bounding box center [767, 480] width 354 height 36
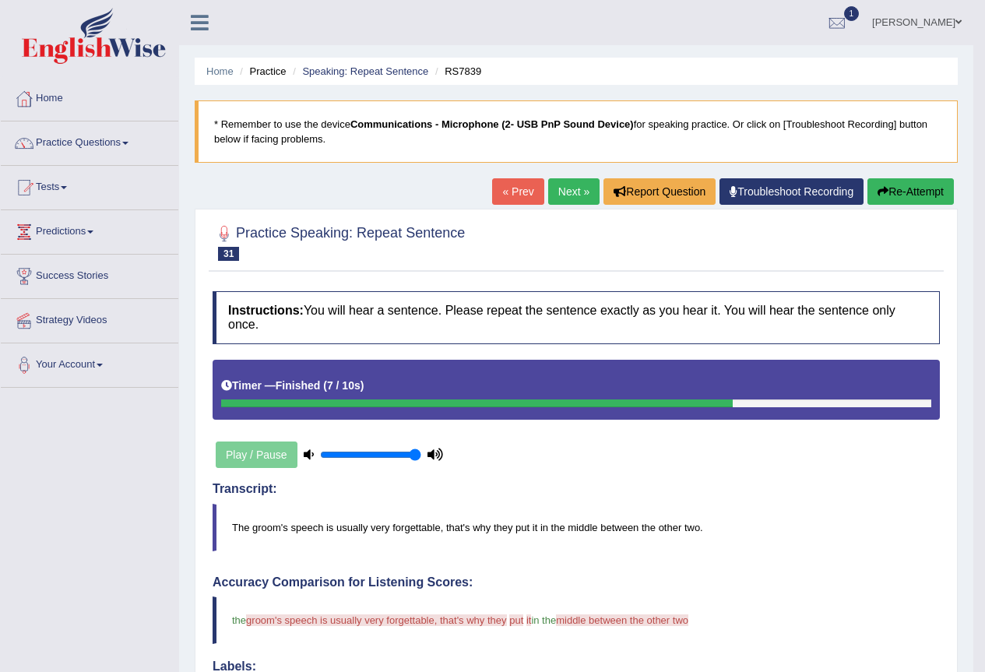
click at [571, 205] on link "Next »" at bounding box center [573, 191] width 51 height 26
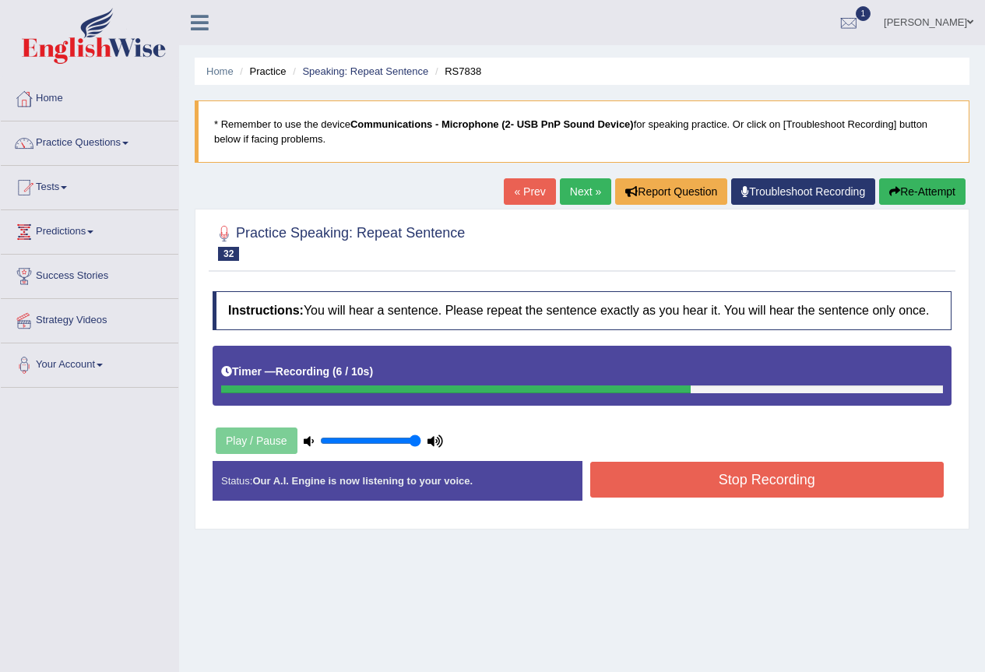
click at [767, 487] on button "Stop Recording" at bounding box center [767, 480] width 354 height 36
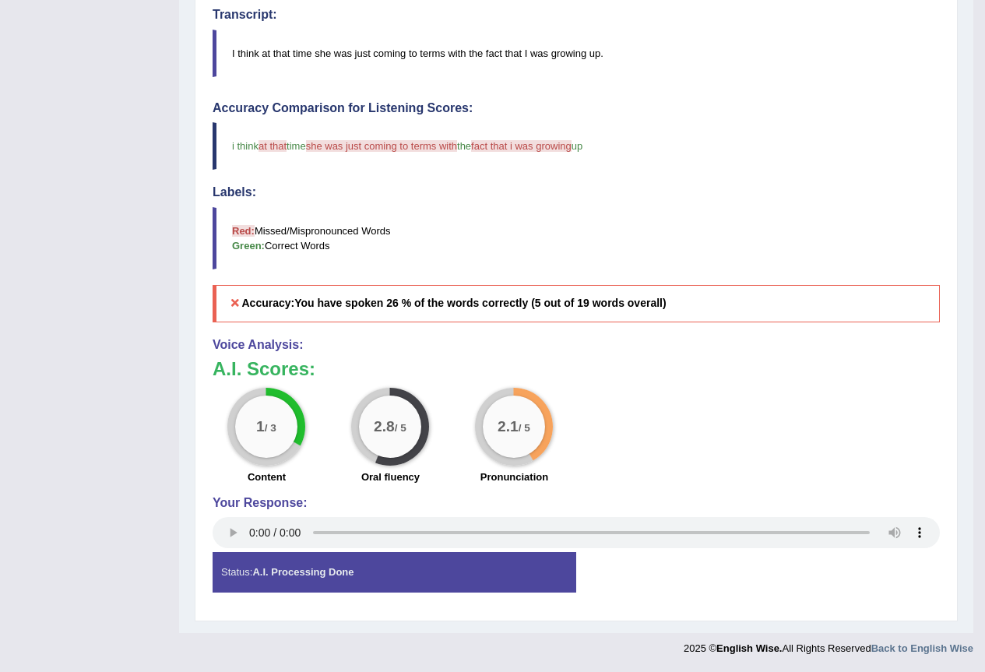
scroll to position [163, 0]
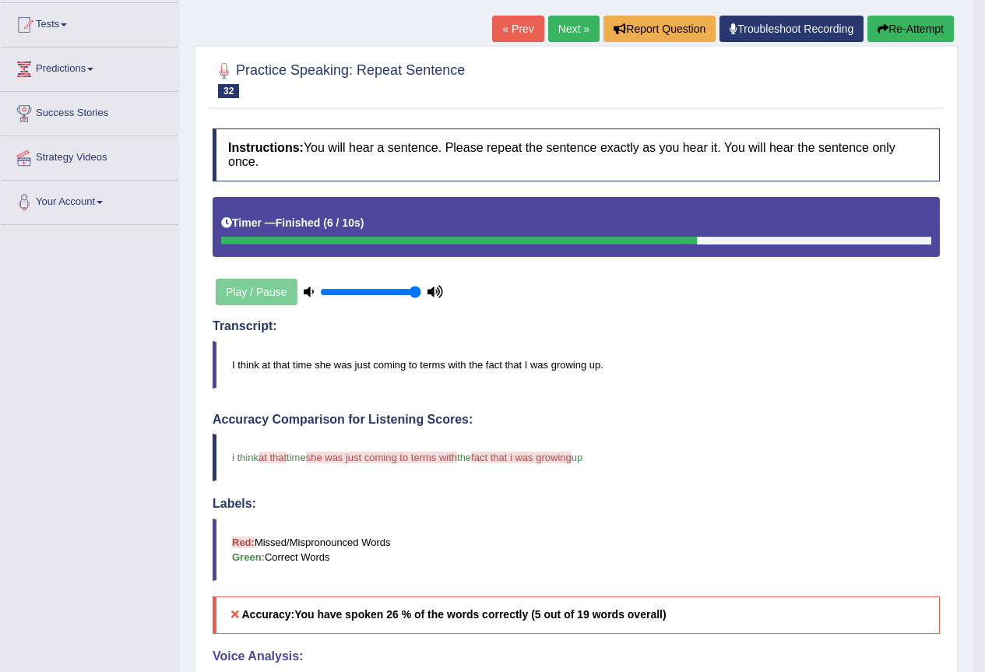
click at [562, 25] on link "Next »" at bounding box center [573, 29] width 51 height 26
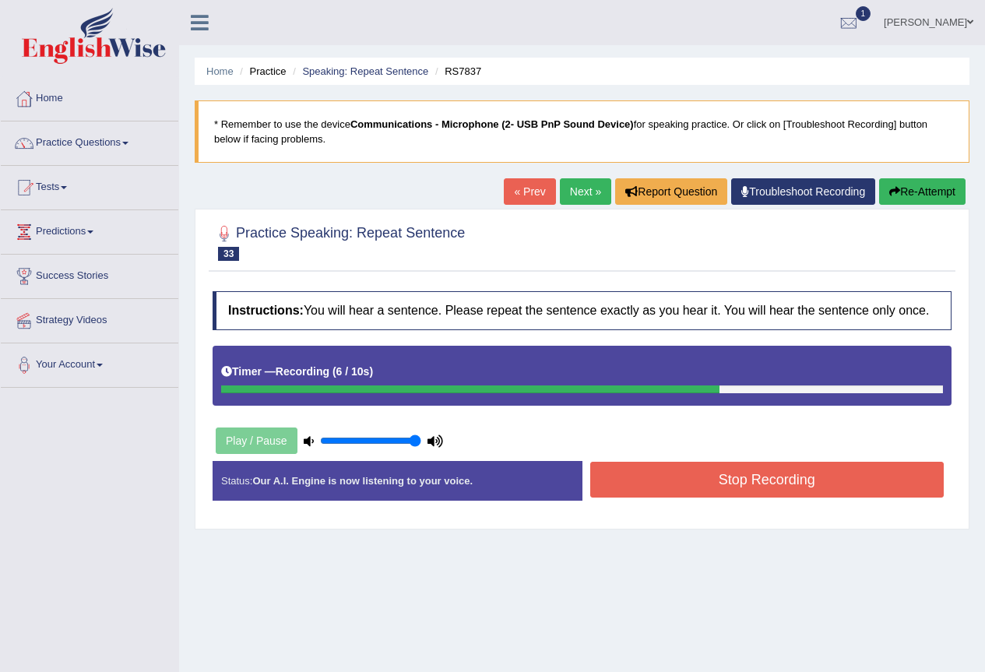
click at [828, 477] on button "Stop Recording" at bounding box center [767, 480] width 354 height 36
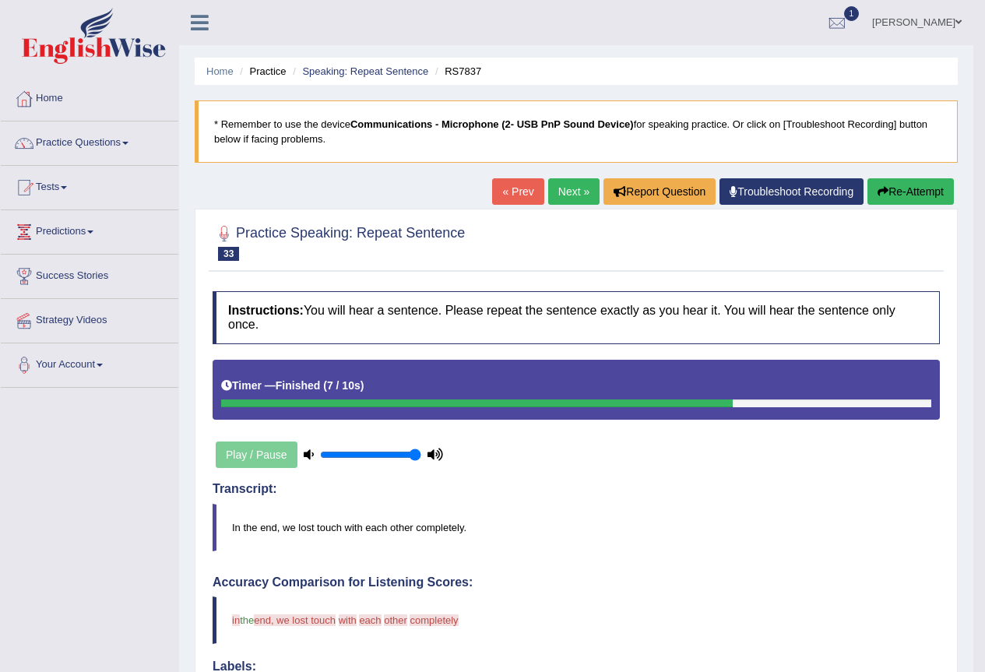
click at [559, 205] on link "Next »" at bounding box center [573, 191] width 51 height 26
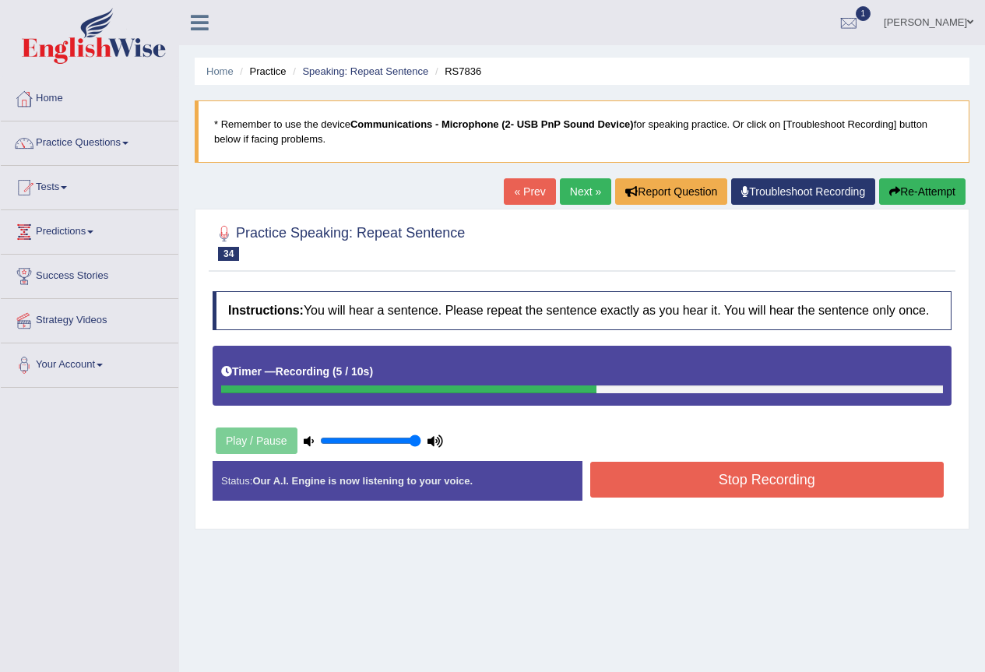
click at [830, 489] on button "Stop Recording" at bounding box center [767, 480] width 354 height 36
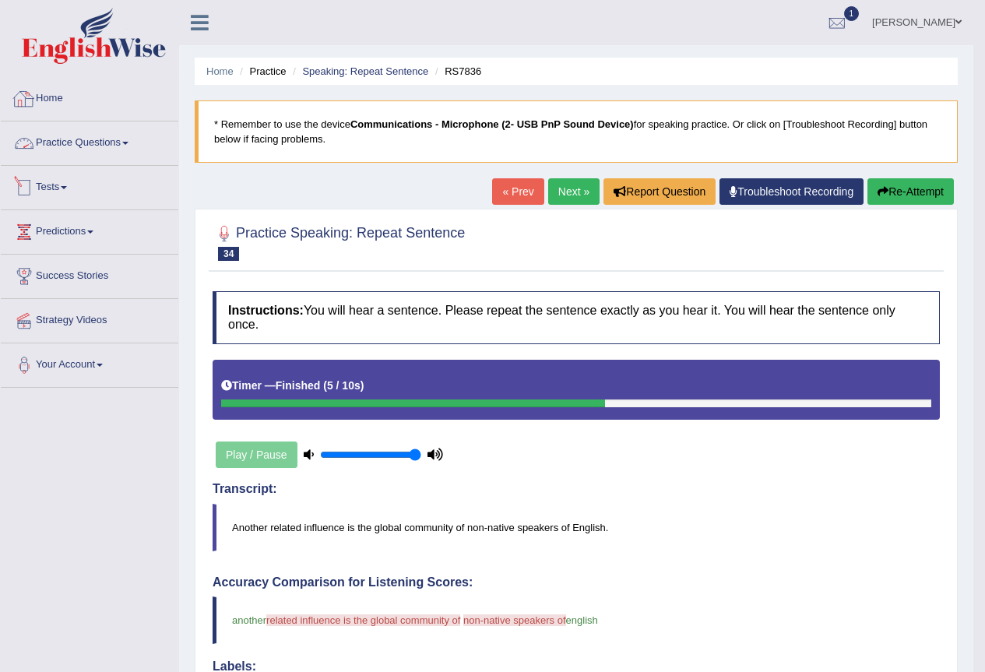
click at [95, 160] on li "Practice Questions Speaking Practice Read Aloud Repeat Sentence Describe Image …" at bounding box center [90, 143] width 178 height 44
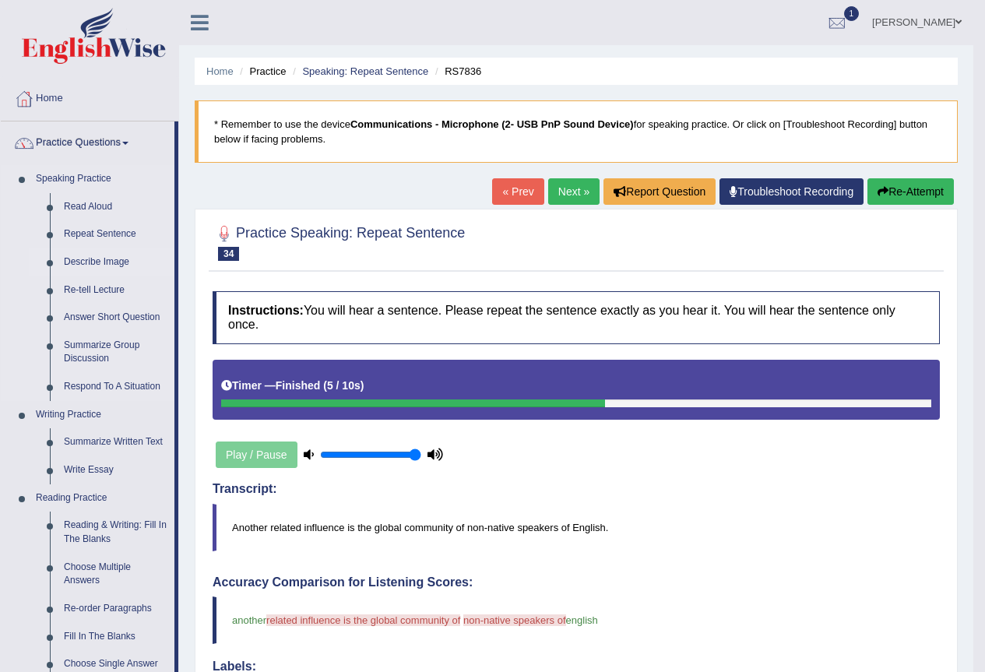
click at [86, 258] on link "Describe Image" at bounding box center [116, 262] width 118 height 28
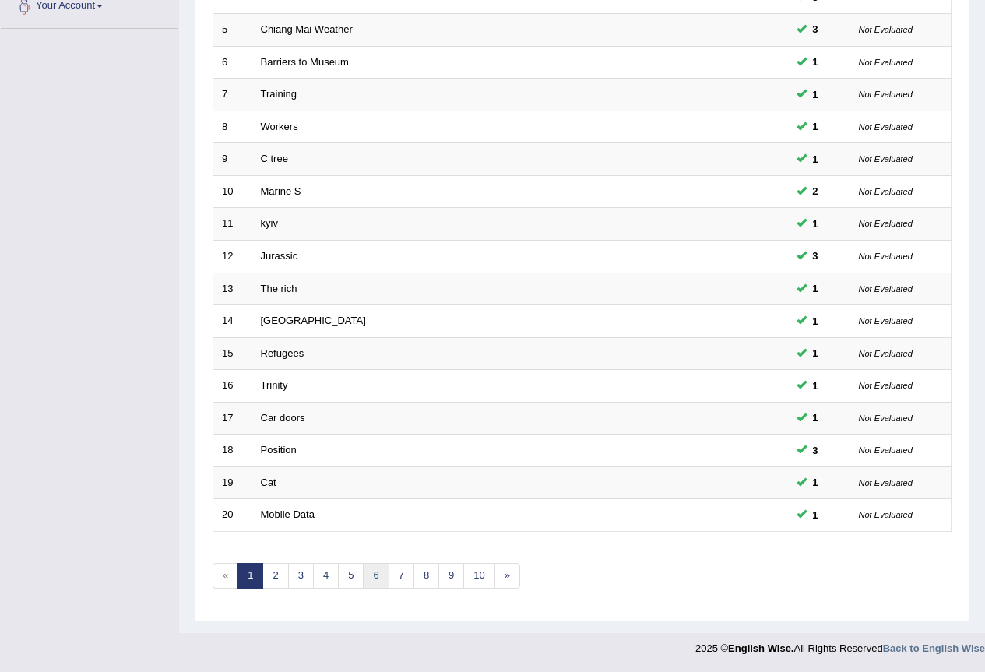
click at [381, 582] on link "6" at bounding box center [376, 576] width 26 height 26
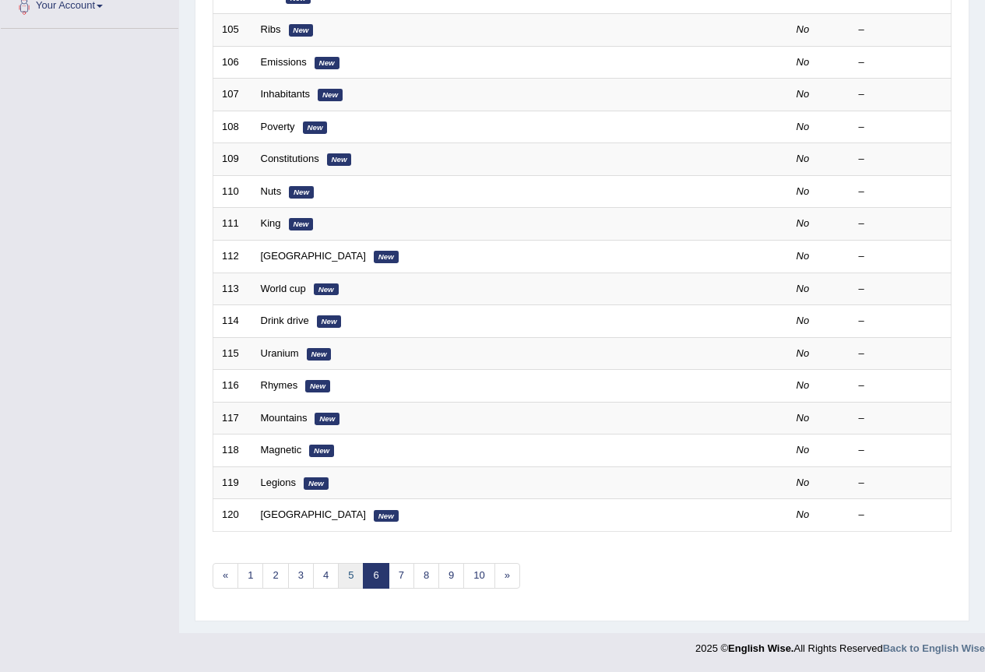
click at [350, 577] on link "5" at bounding box center [351, 576] width 26 height 26
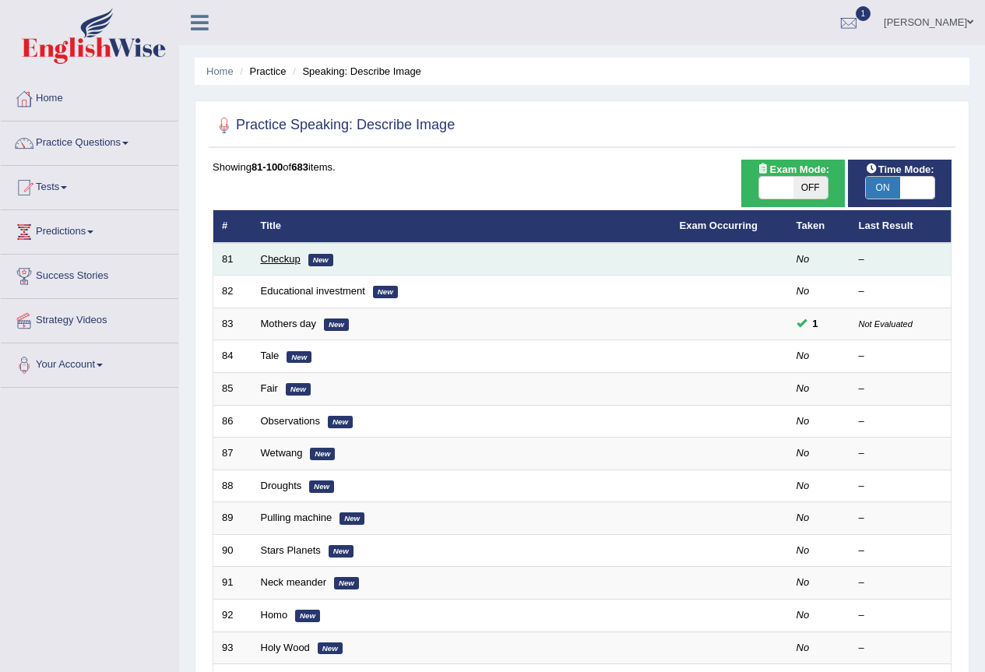
click at [269, 263] on link "Checkup" at bounding box center [281, 259] width 40 height 12
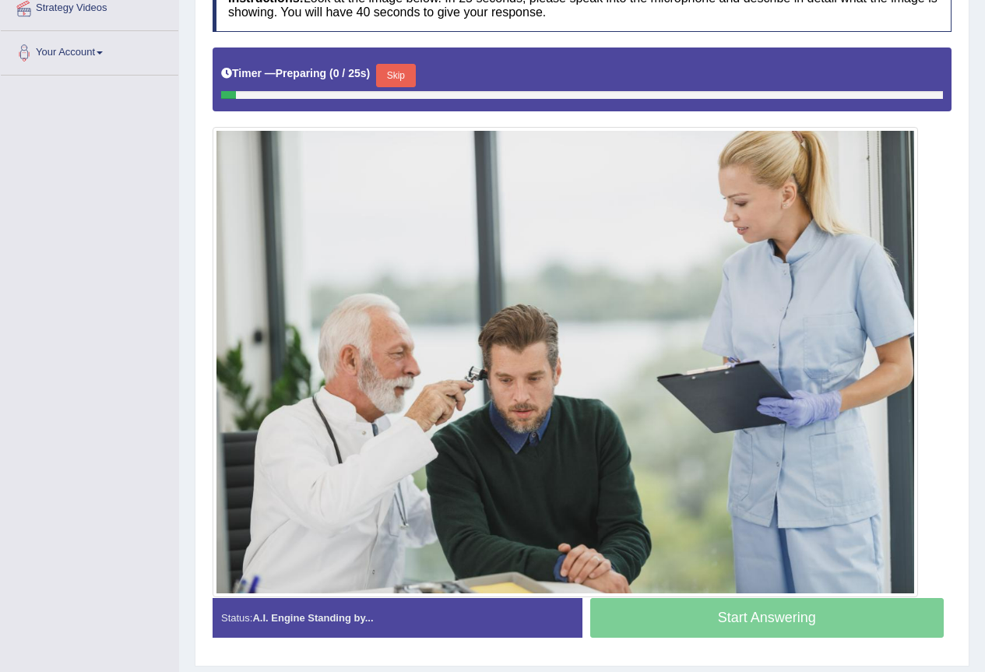
scroll to position [357, 0]
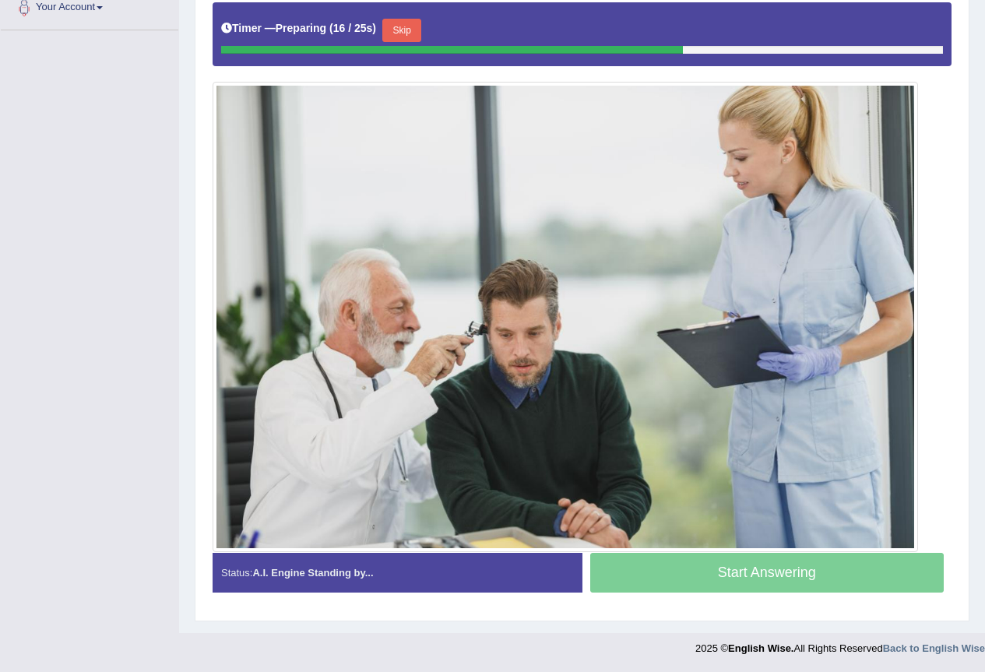
click at [409, 33] on button "Skip" at bounding box center [401, 30] width 39 height 23
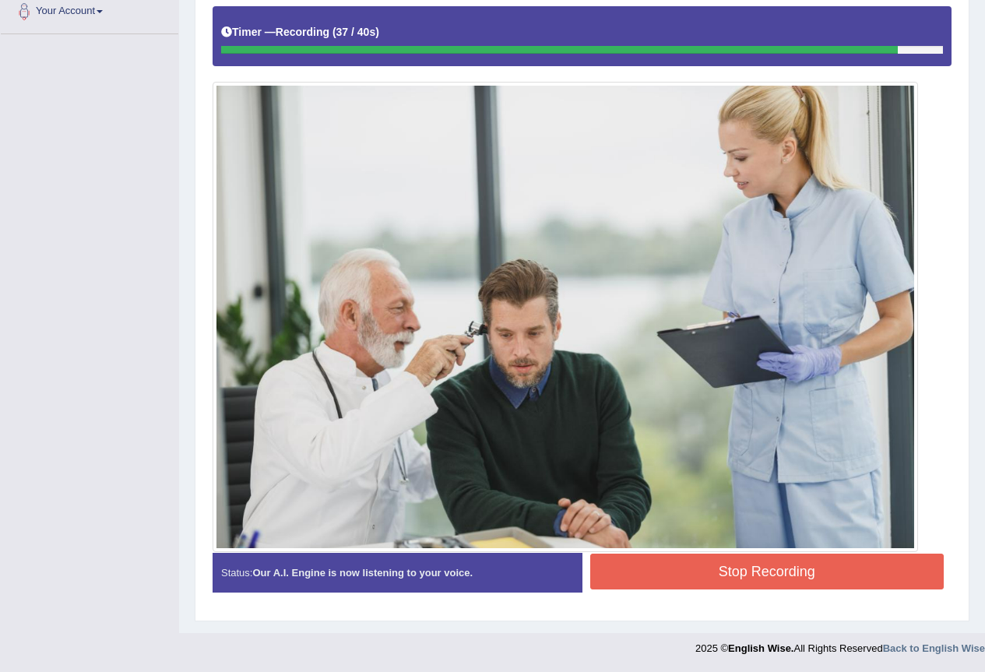
click at [723, 573] on button "Stop Recording" at bounding box center [767, 572] width 354 height 36
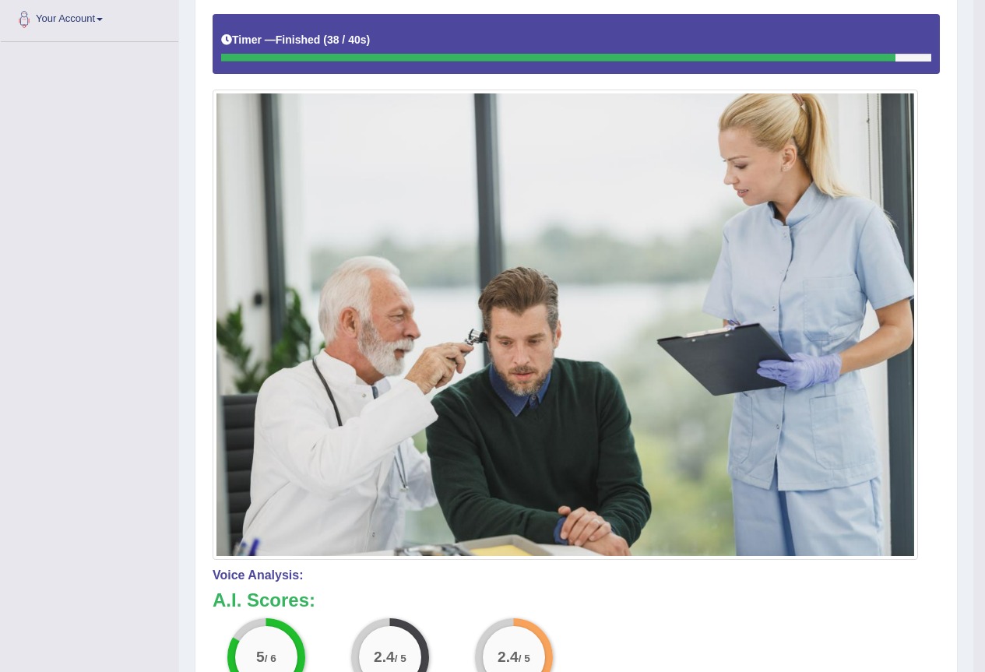
scroll to position [46, 0]
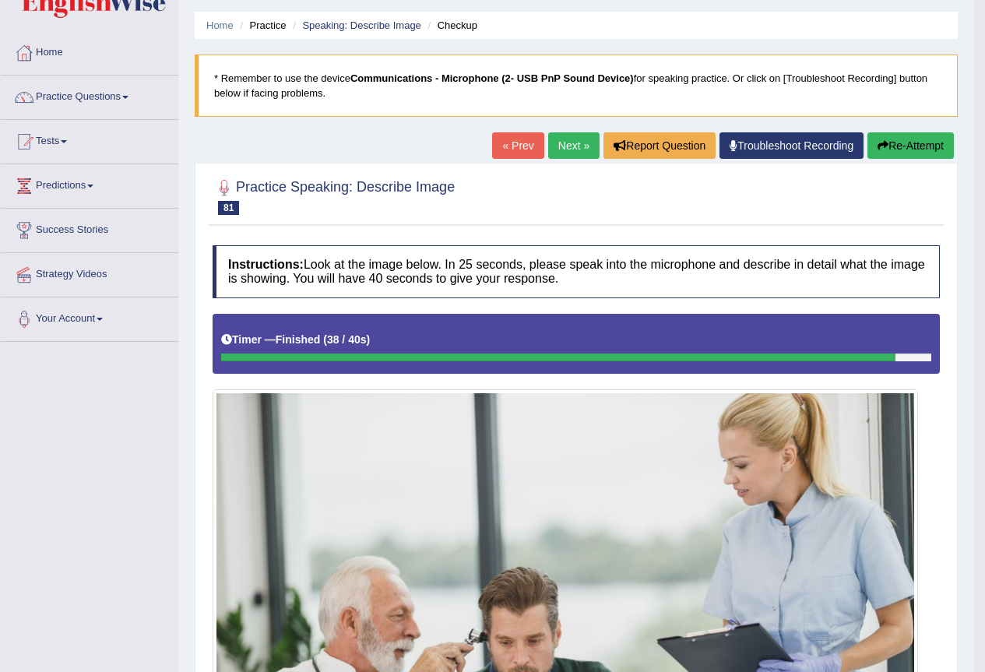
click at [559, 142] on link "Next »" at bounding box center [573, 145] width 51 height 26
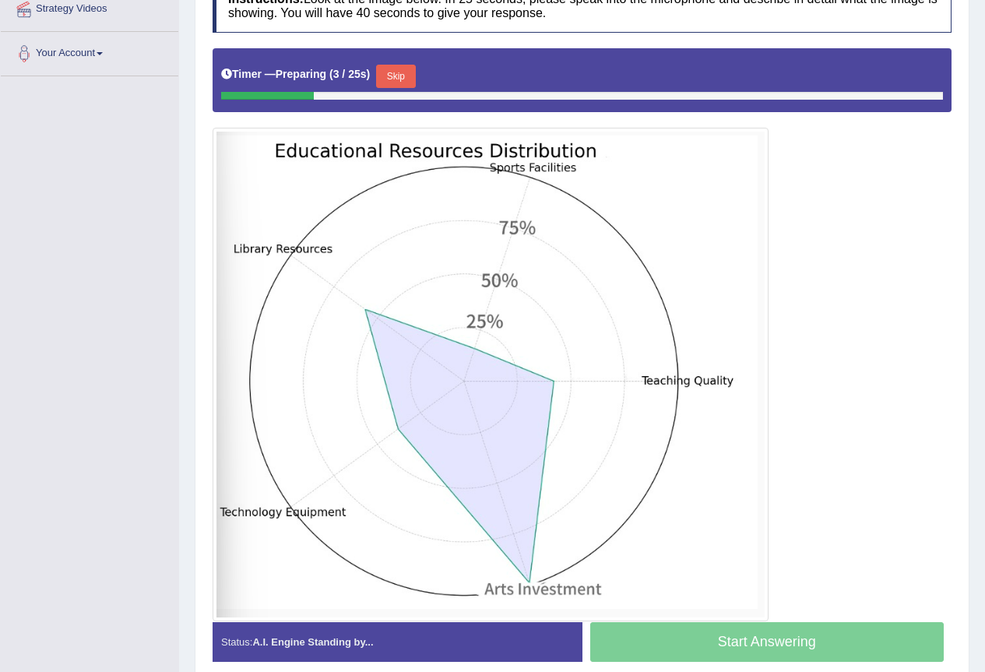
click at [408, 65] on button "Skip" at bounding box center [395, 76] width 39 height 23
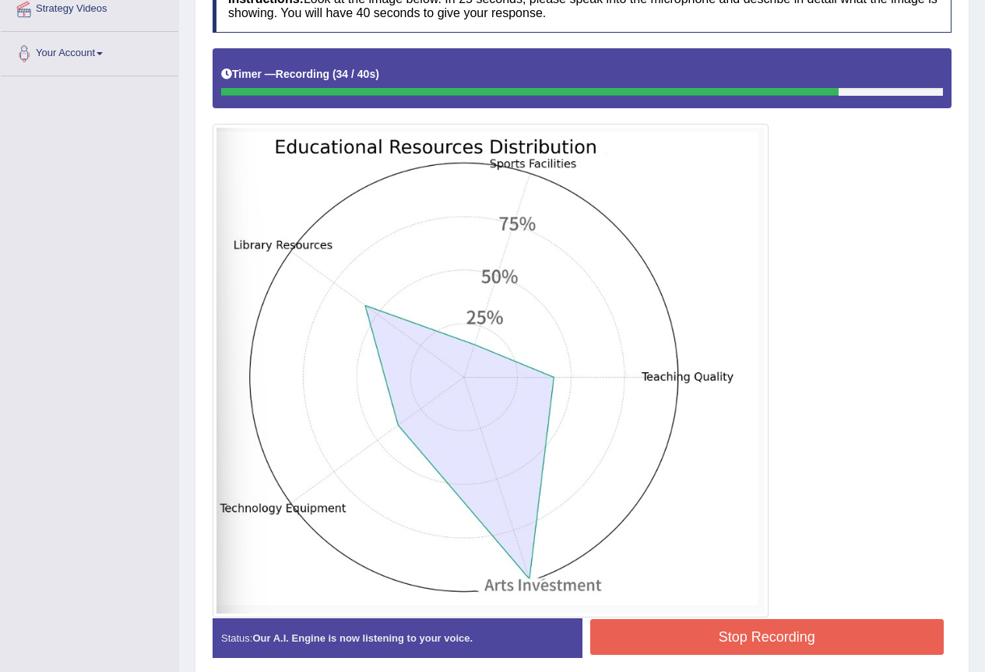
click at [770, 650] on button "Stop Recording" at bounding box center [767, 637] width 354 height 36
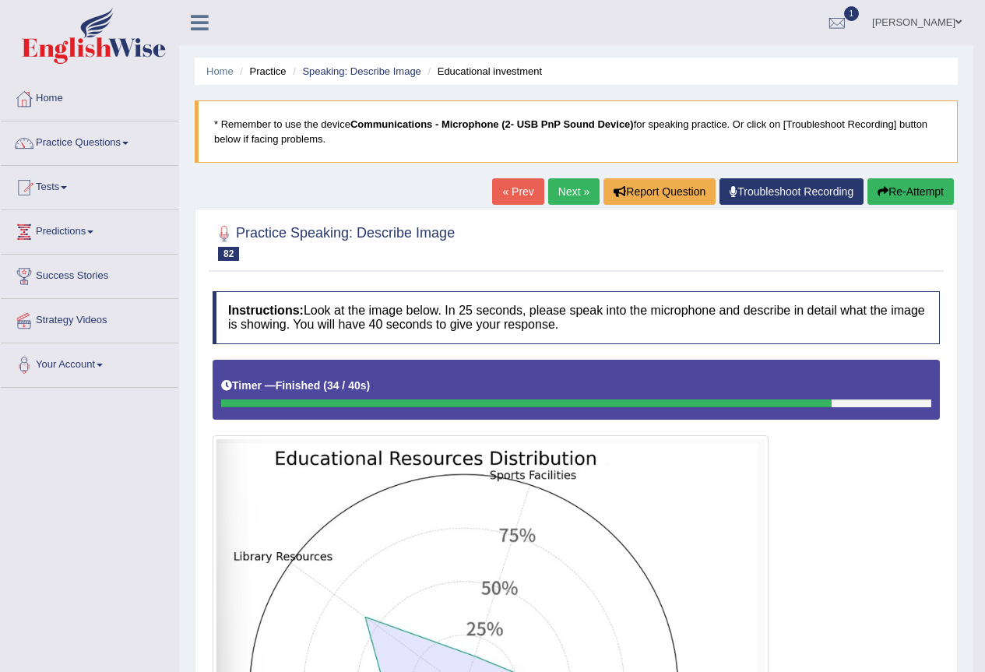
click at [571, 194] on link "Next »" at bounding box center [573, 191] width 51 height 26
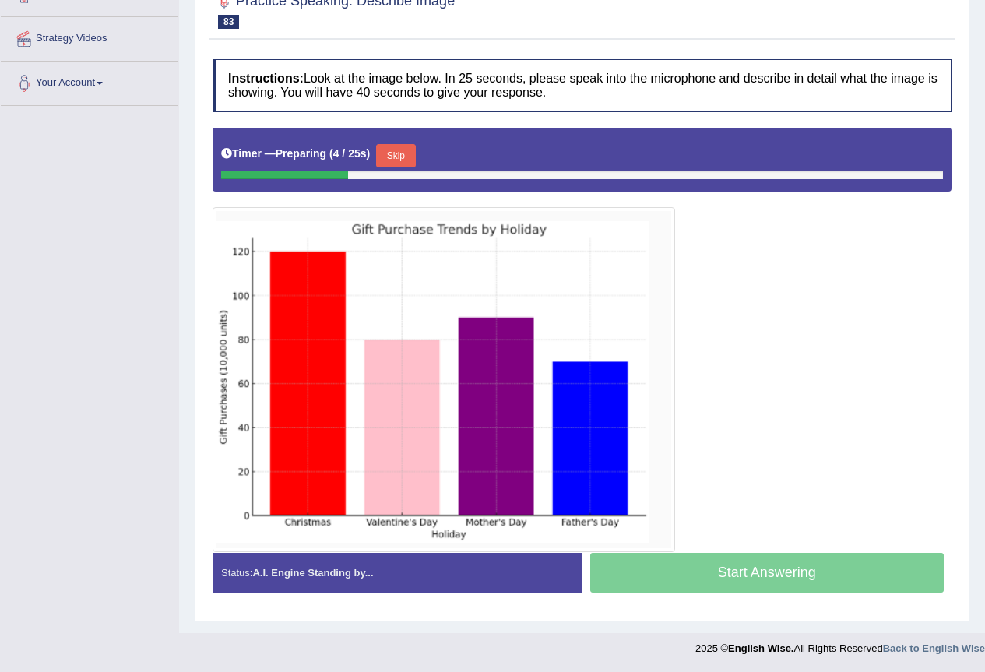
click at [410, 153] on button "Skip" at bounding box center [395, 155] width 39 height 23
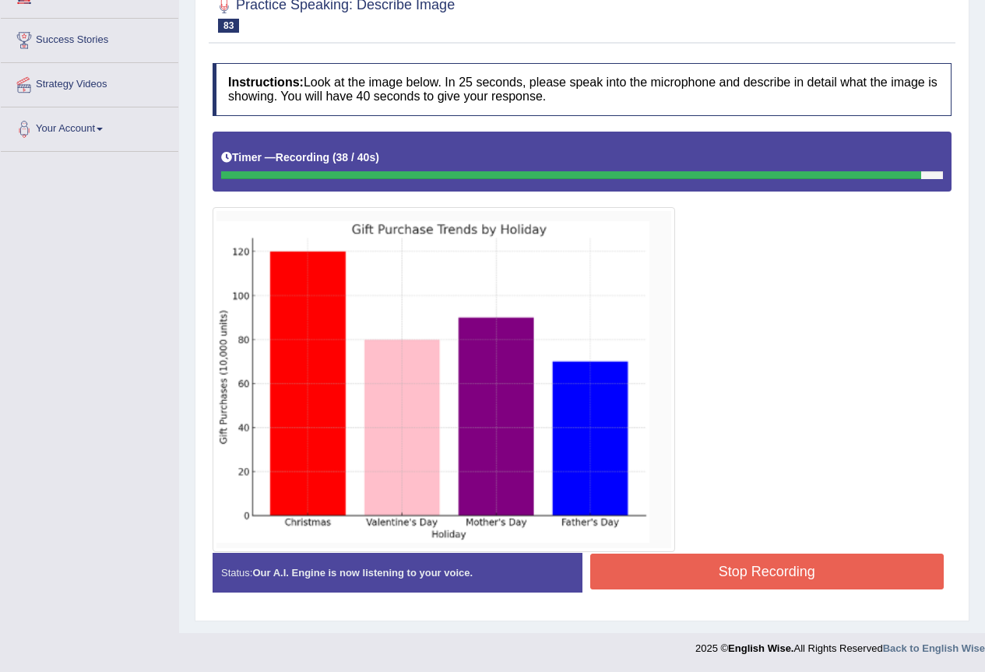
click at [750, 582] on button "Stop Recording" at bounding box center [767, 572] width 354 height 36
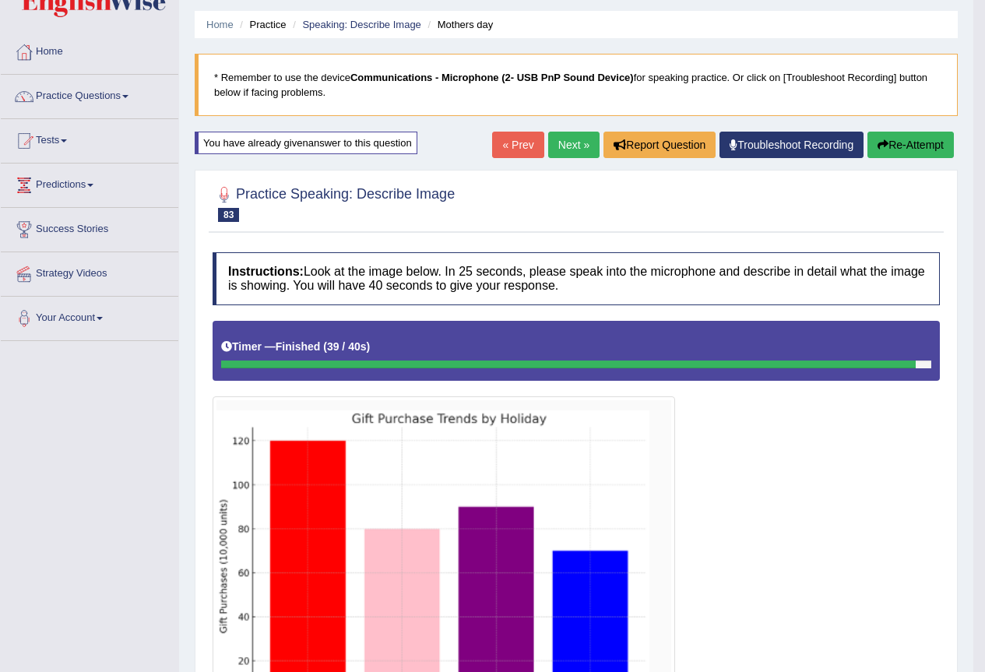
scroll to position [0, 0]
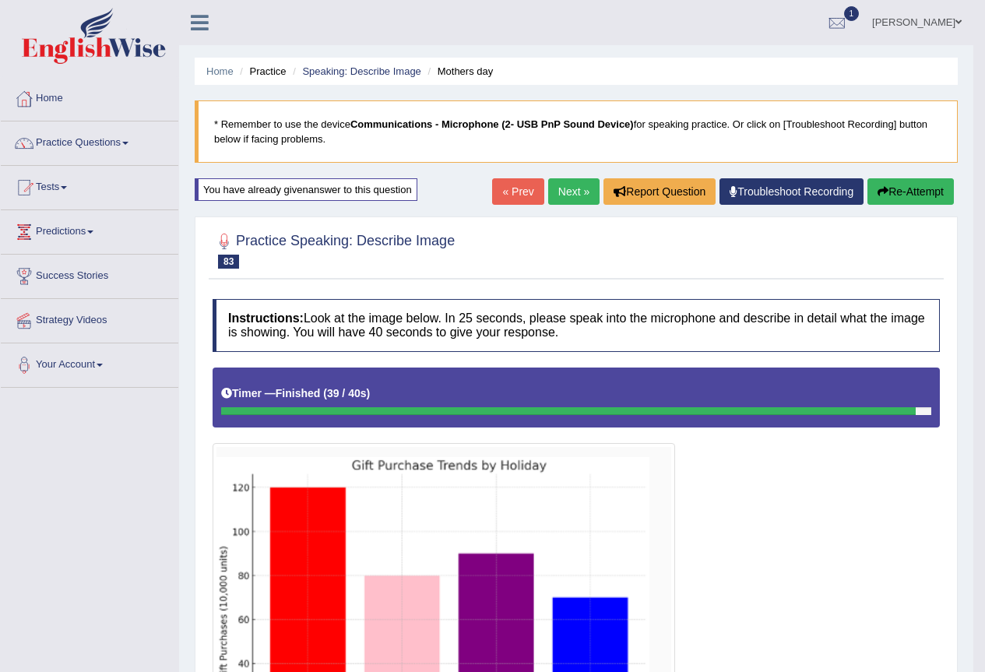
click at [562, 182] on link "Next »" at bounding box center [573, 191] width 51 height 26
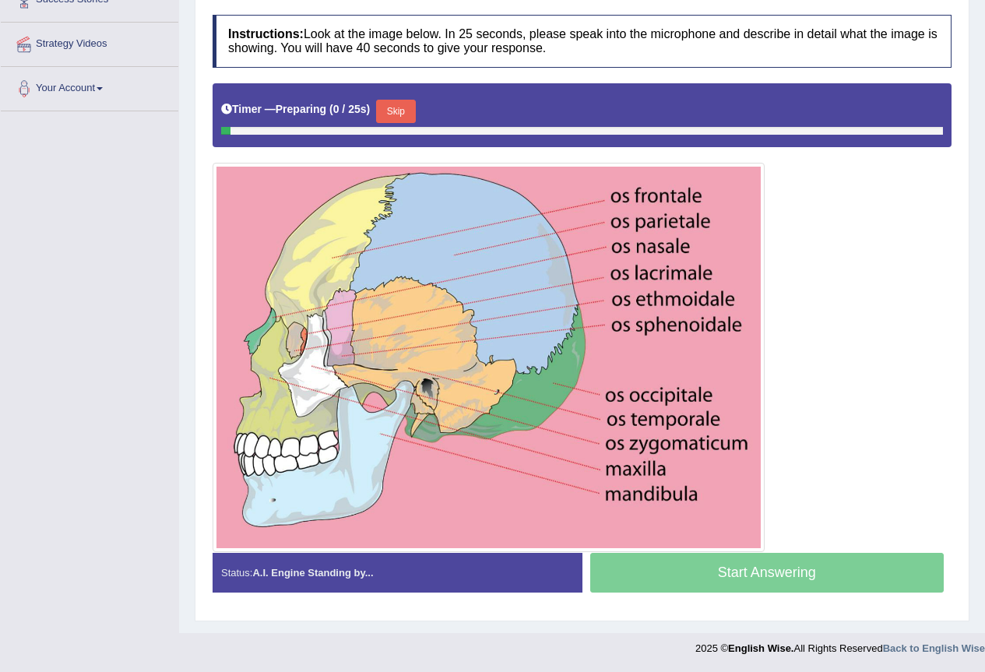
scroll to position [276, 0]
click at [414, 107] on button "Skip" at bounding box center [401, 111] width 39 height 23
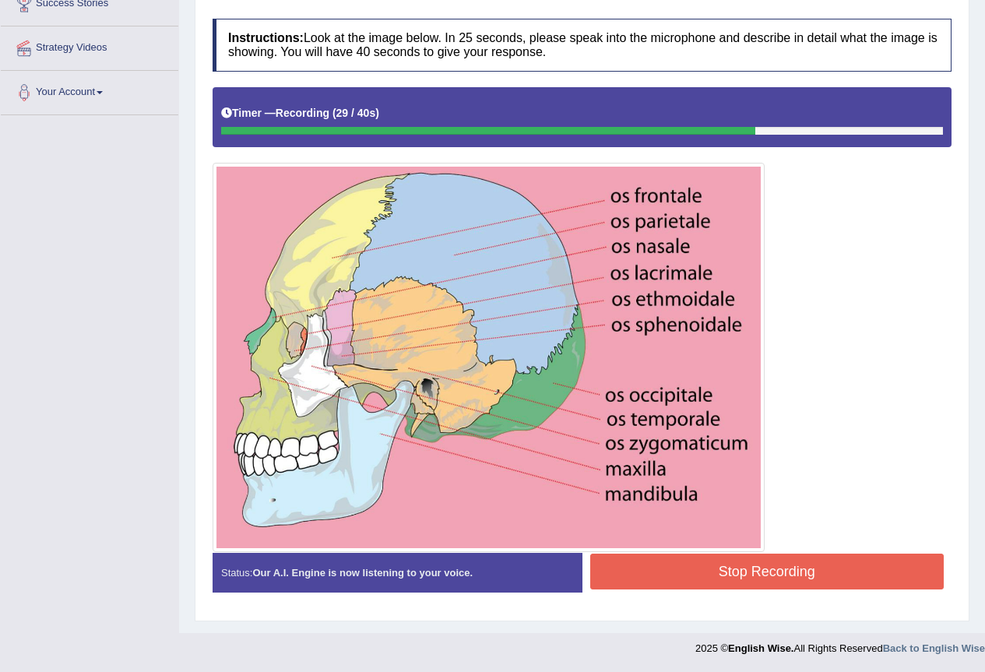
click at [746, 556] on button "Stop Recording" at bounding box center [767, 572] width 354 height 36
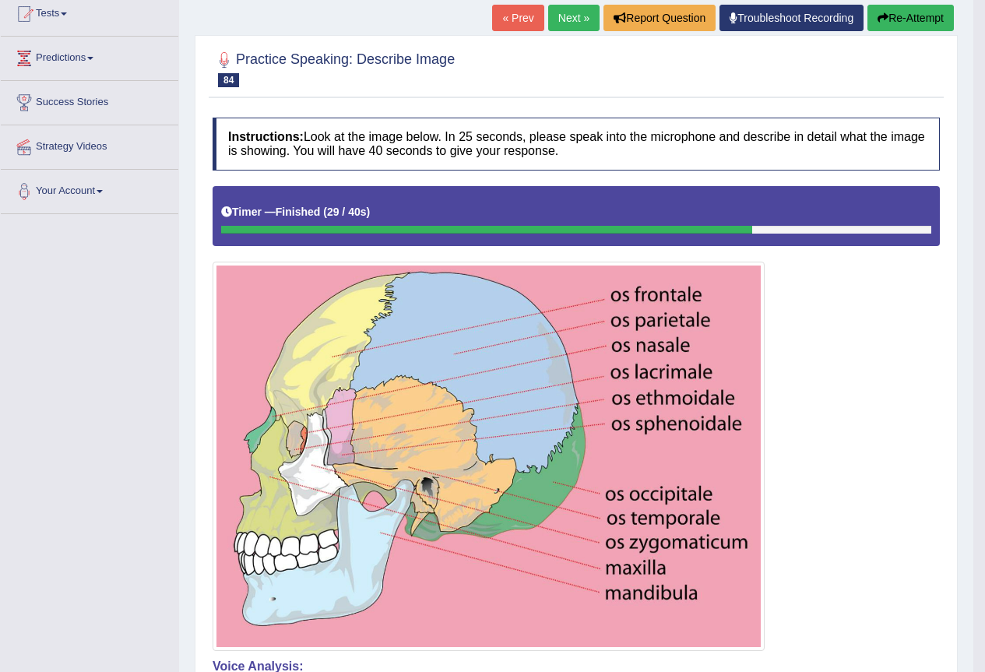
scroll to position [0, 0]
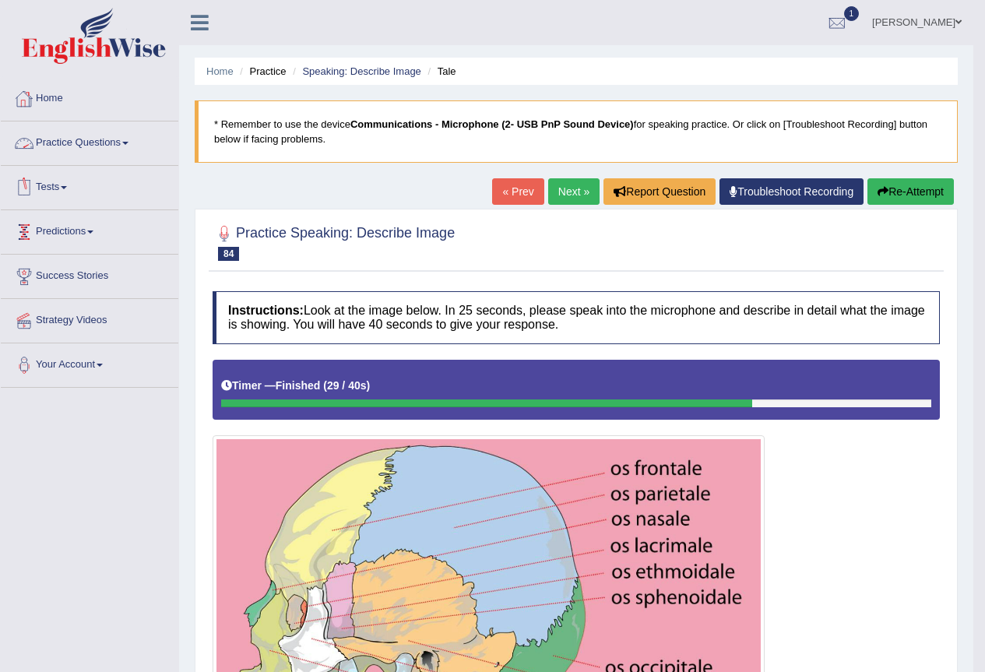
click at [46, 102] on link "Home" at bounding box center [90, 96] width 178 height 39
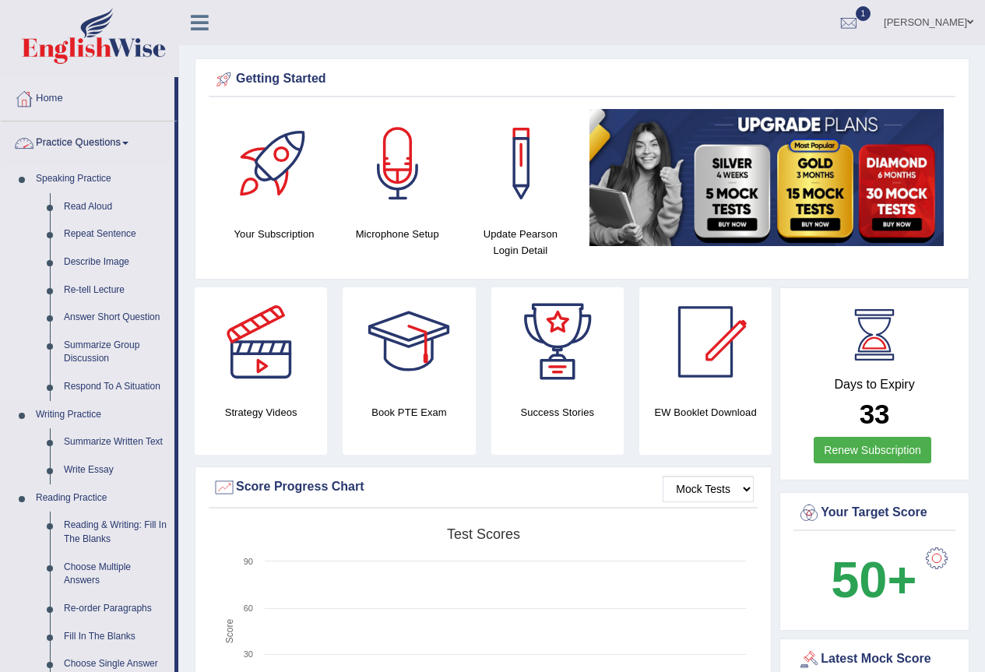
click at [93, 173] on link "Speaking Practice" at bounding box center [102, 179] width 146 height 28
click at [117, 266] on link "Describe Image" at bounding box center [116, 262] width 118 height 28
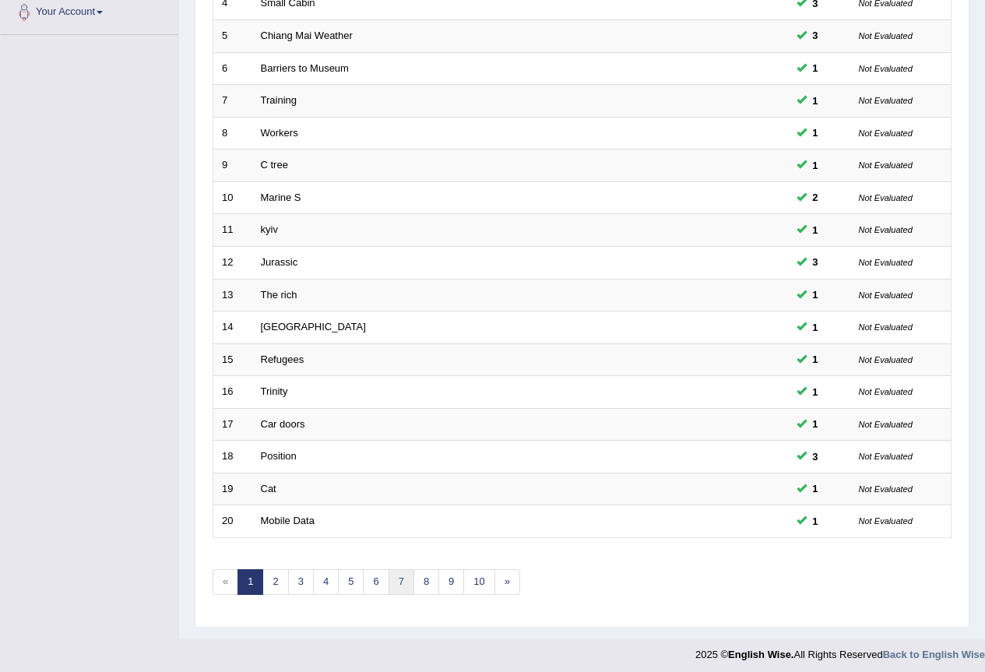
click at [410, 578] on link "7" at bounding box center [402, 582] width 26 height 26
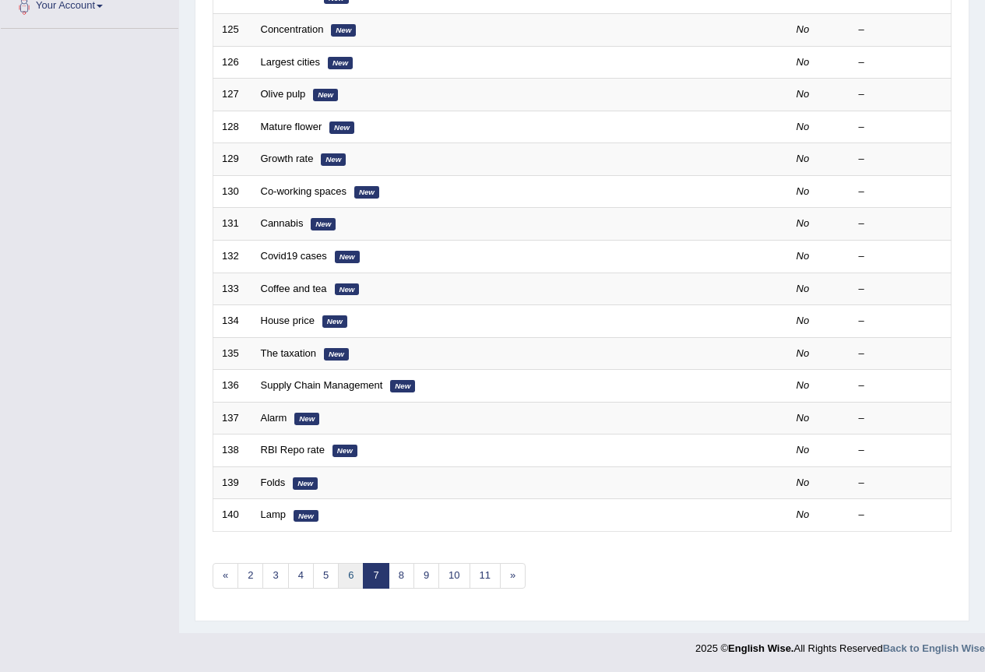
click at [357, 579] on link "6" at bounding box center [351, 576] width 26 height 26
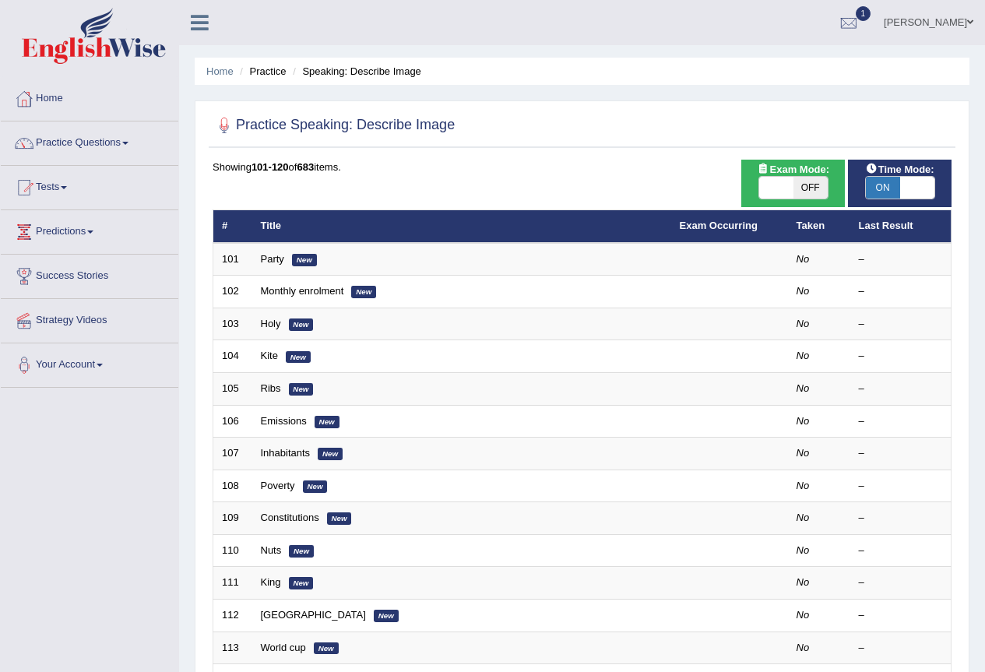
scroll to position [359, 0]
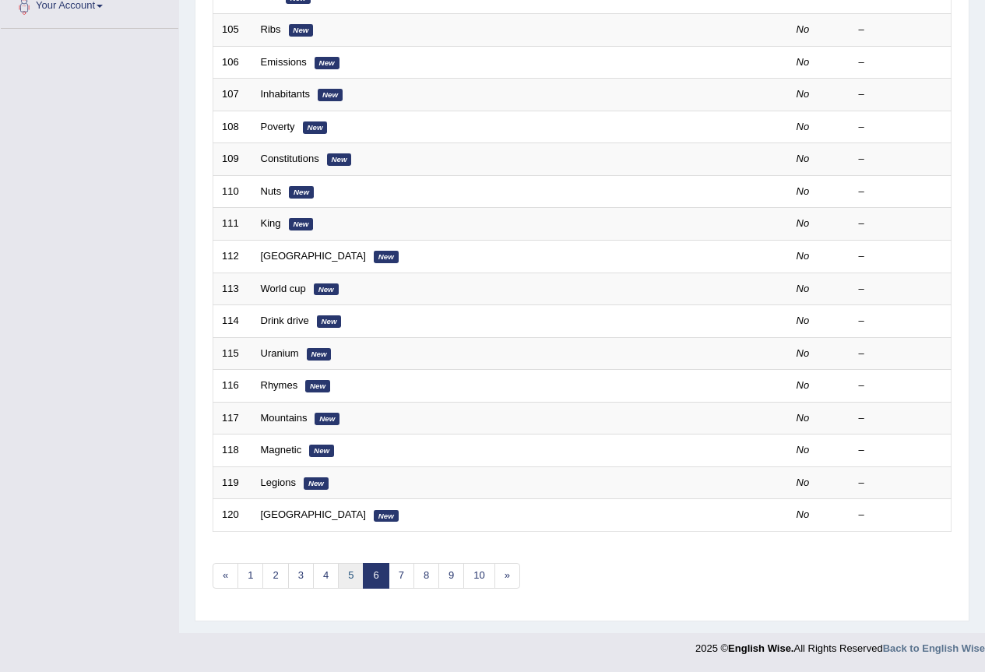
click at [356, 580] on link "5" at bounding box center [351, 576] width 26 height 26
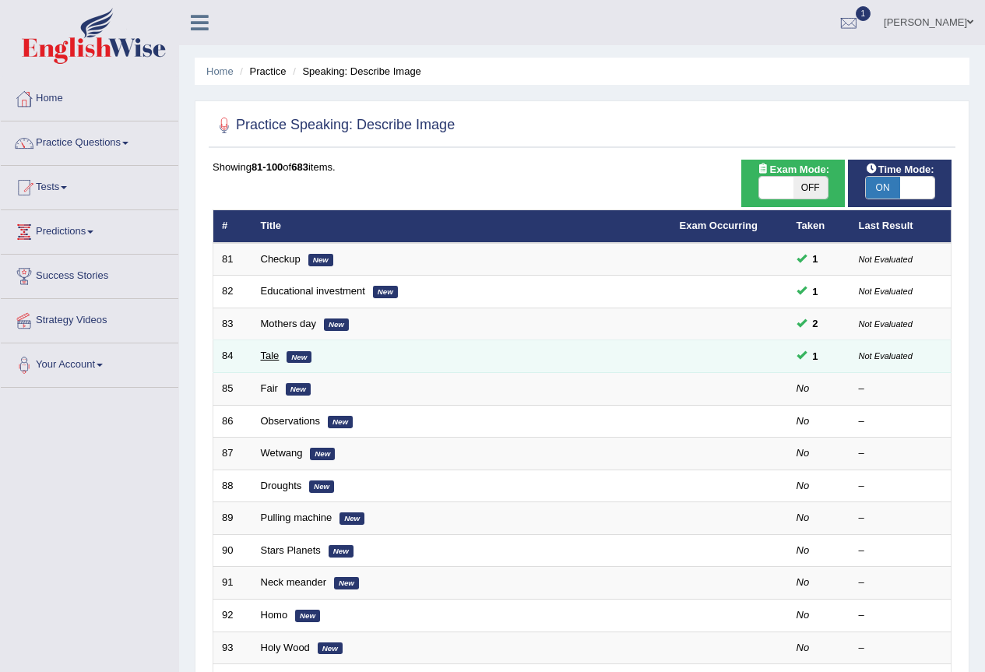
click at [272, 357] on link "Tale" at bounding box center [270, 356] width 19 height 12
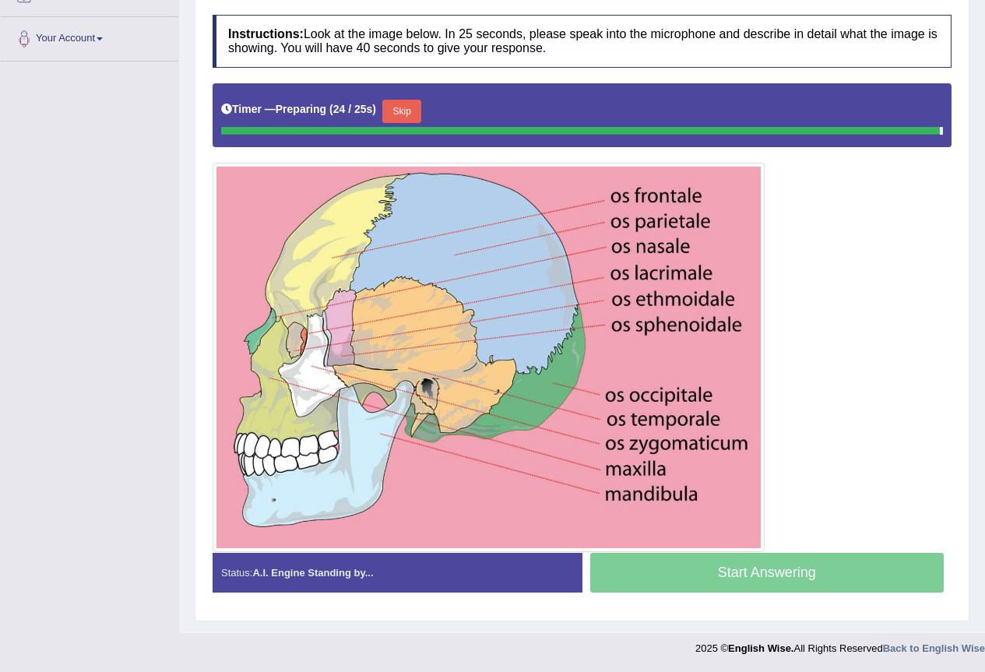
scroll to position [280, 0]
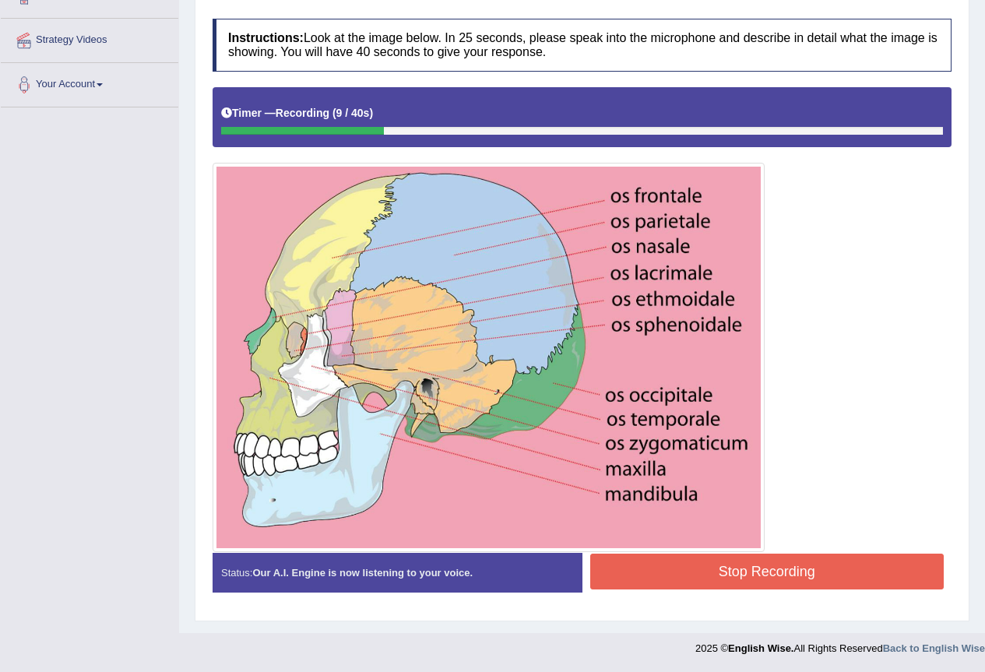
click at [712, 568] on button "Stop Recording" at bounding box center [767, 572] width 354 height 36
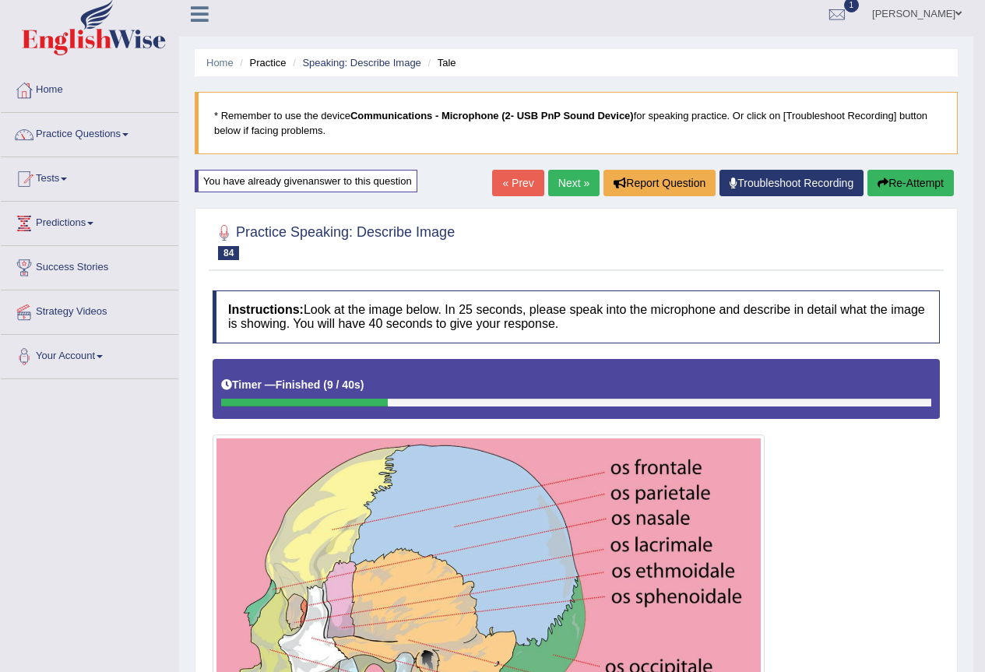
scroll to position [0, 0]
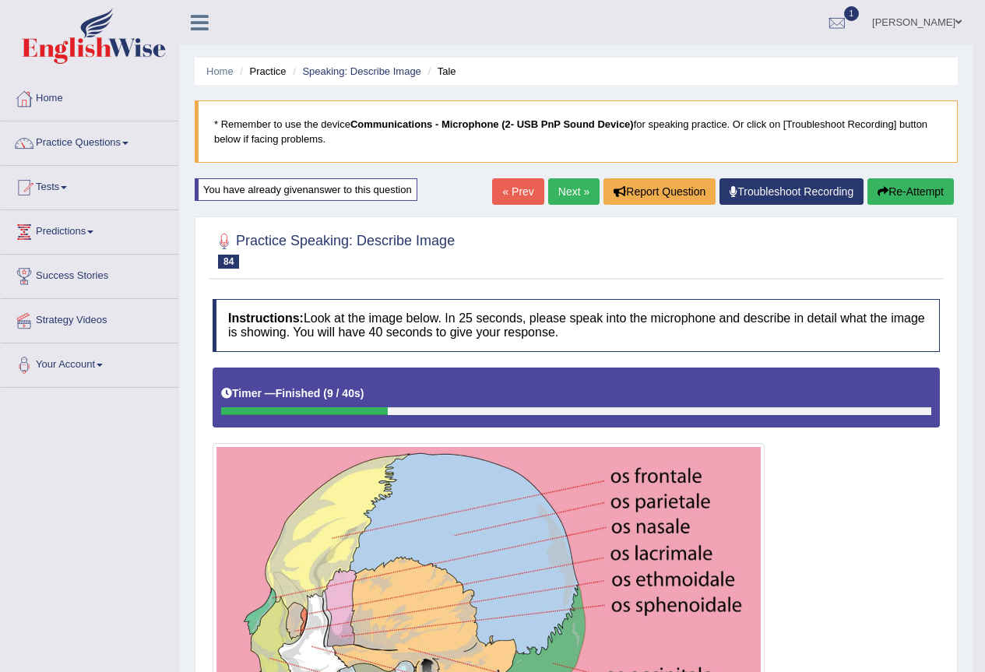
click at [893, 199] on button "Re-Attempt" at bounding box center [910, 191] width 86 height 26
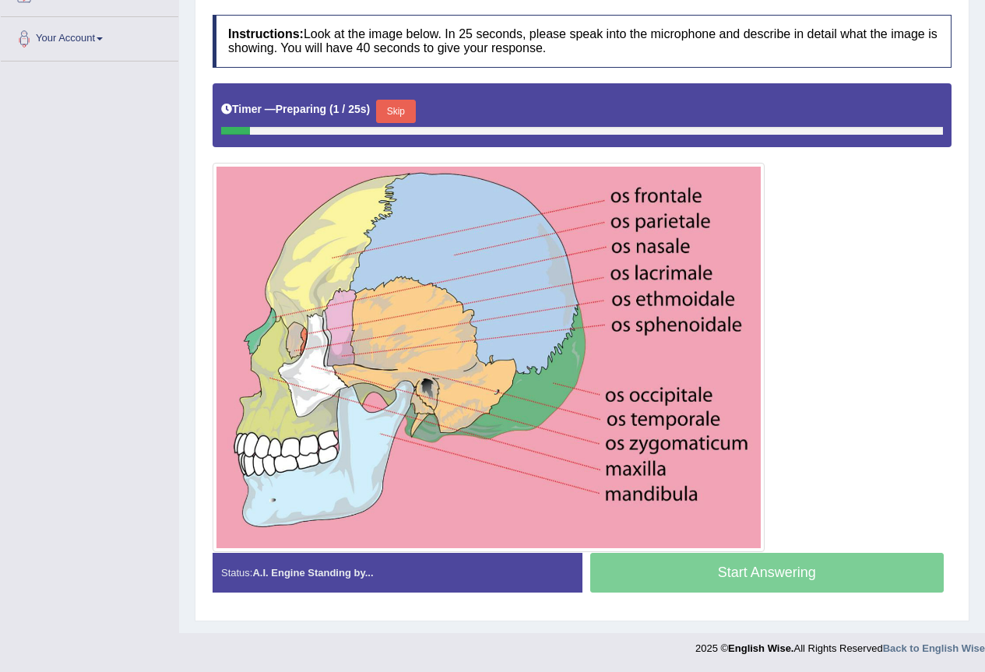
click at [424, 112] on div "Timer — Preparing ( 1 / 25s ) Skip" at bounding box center [582, 111] width 722 height 31
click at [414, 111] on button "Skip" at bounding box center [395, 111] width 39 height 23
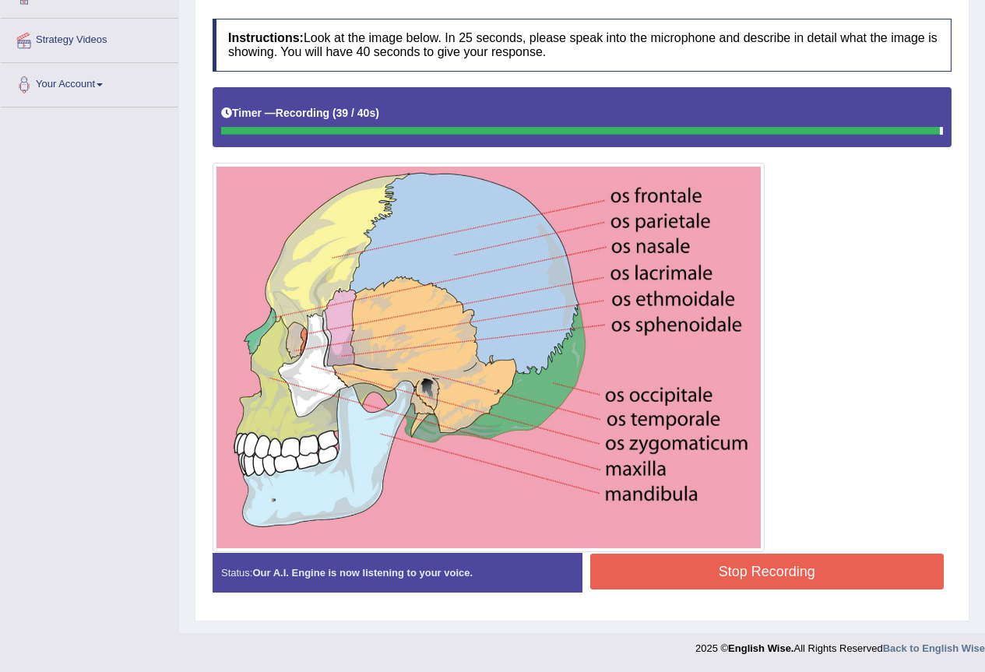
click at [797, 570] on button "Stop Recording" at bounding box center [767, 572] width 354 height 36
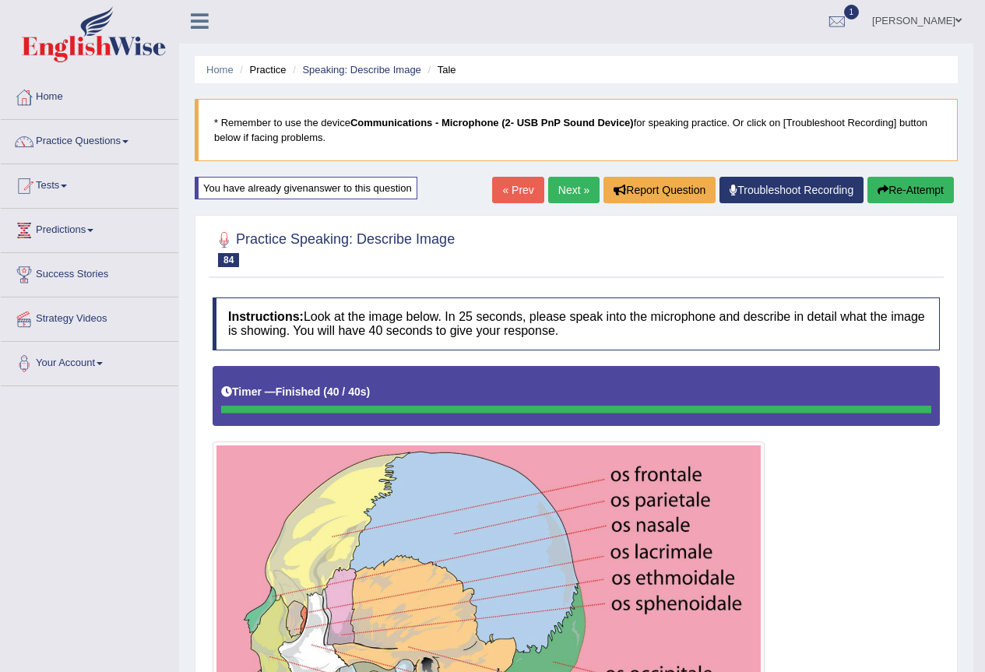
scroll to position [0, 0]
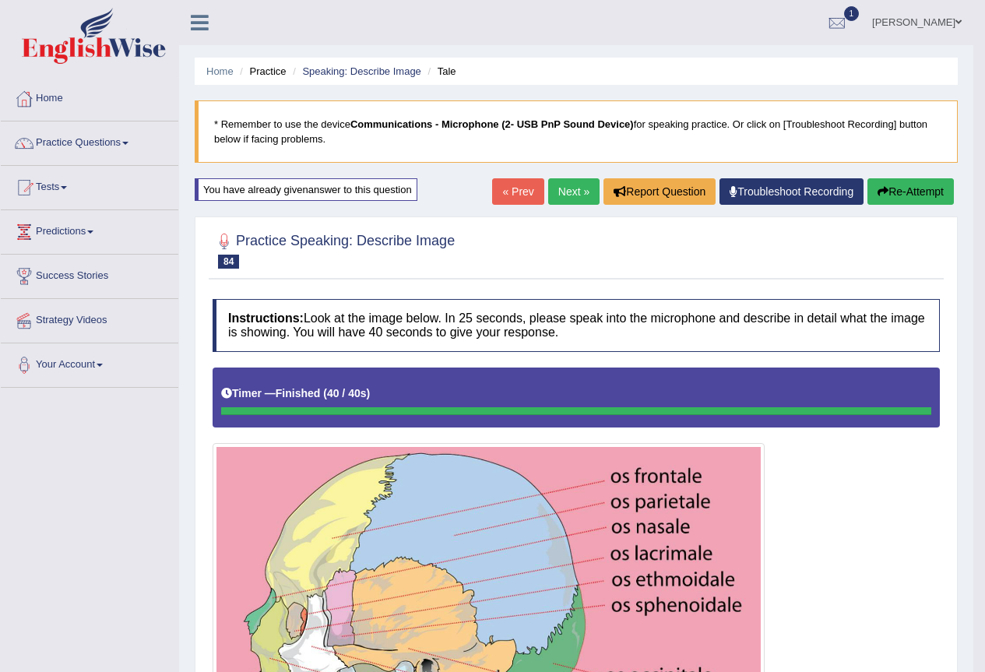
click at [570, 193] on link "Next »" at bounding box center [573, 191] width 51 height 26
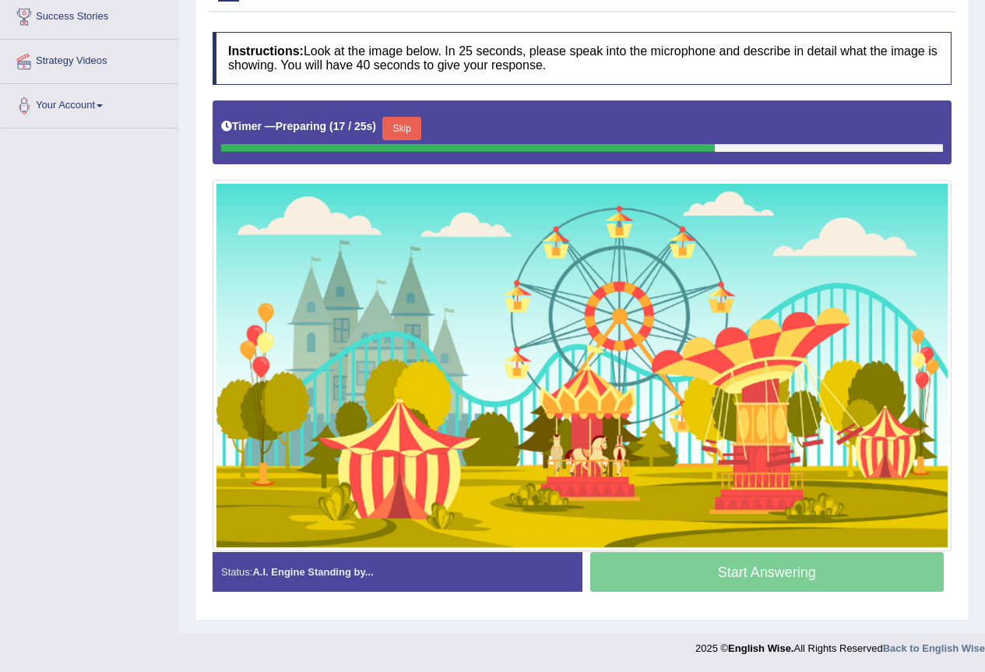
click at [418, 124] on button "Skip" at bounding box center [401, 128] width 39 height 23
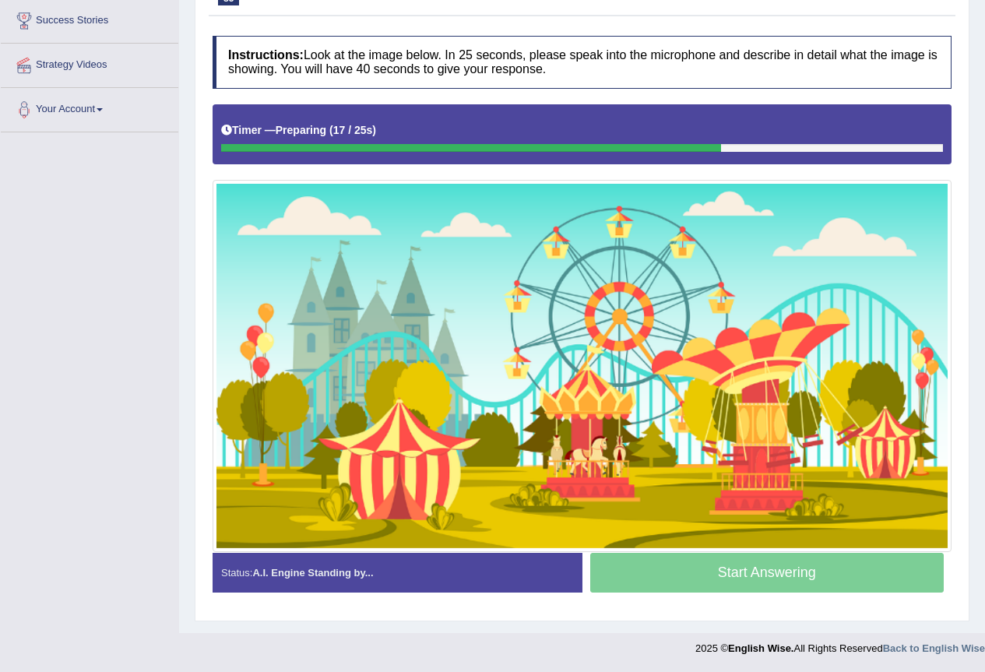
scroll to position [255, 0]
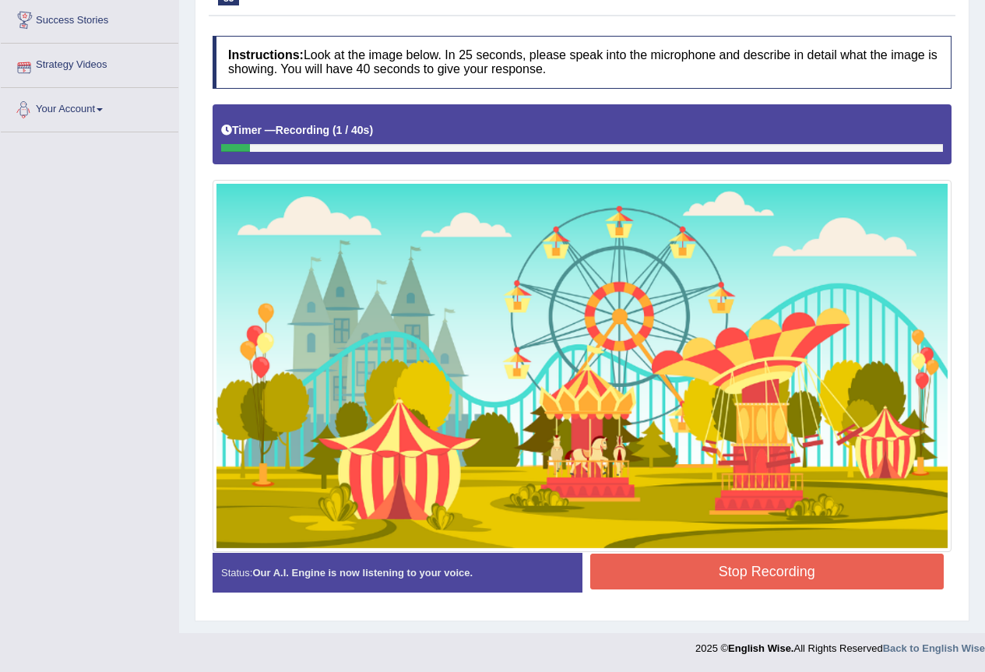
click at [721, 578] on button "Stop Recording" at bounding box center [767, 572] width 354 height 36
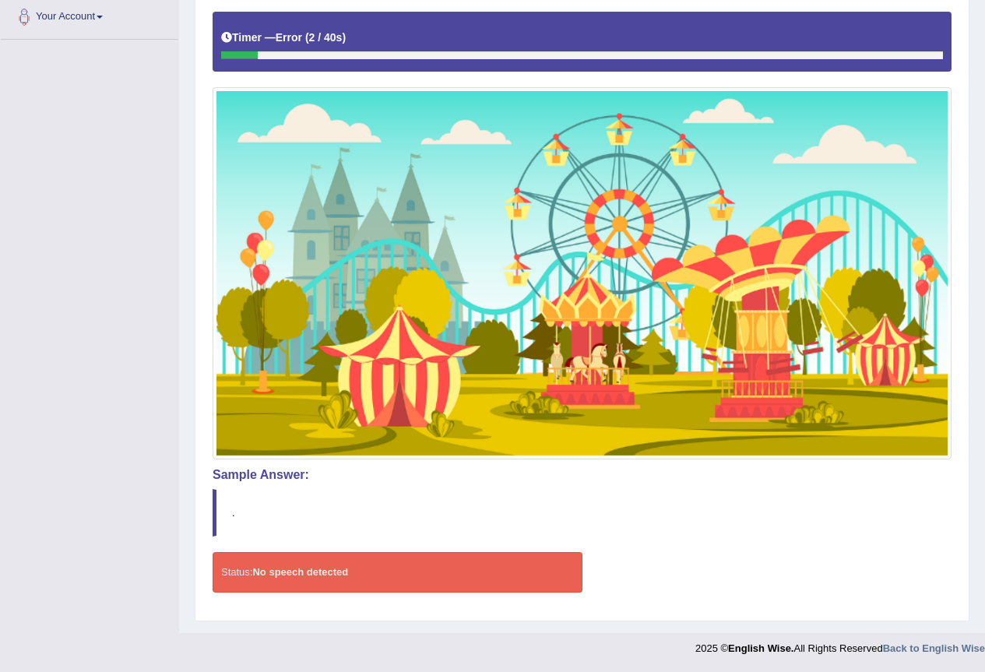
scroll to position [37, 0]
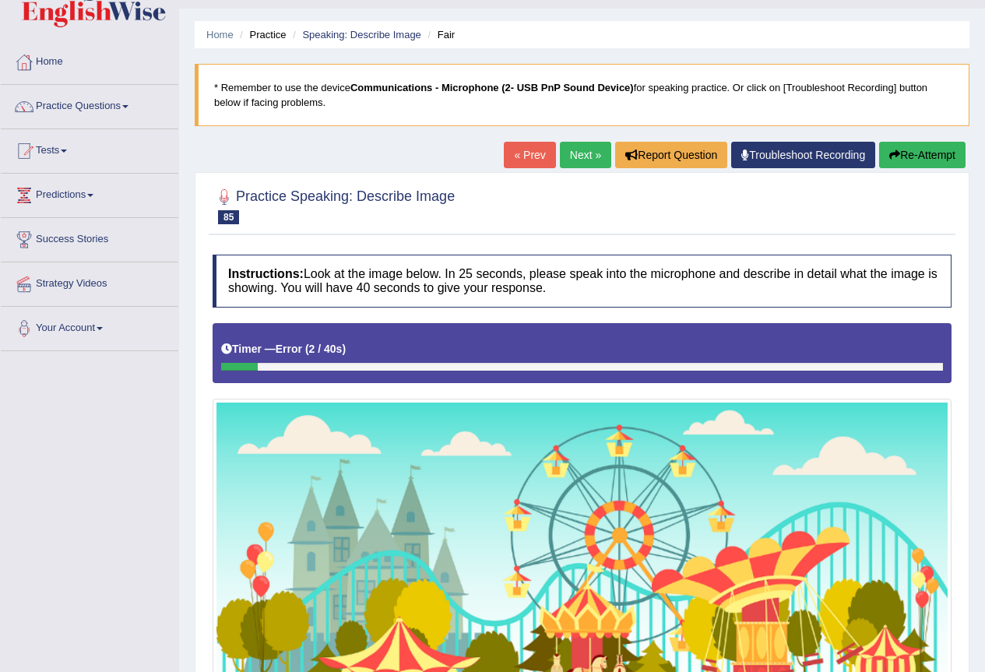
click at [909, 155] on button "Re-Attempt" at bounding box center [922, 155] width 86 height 26
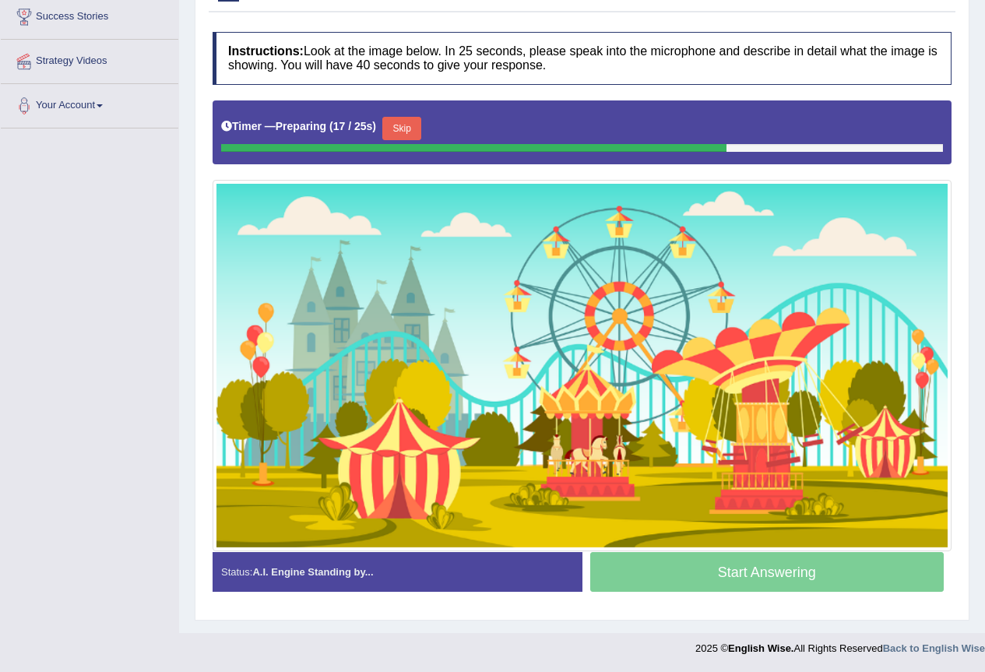
click at [410, 135] on button "Skip" at bounding box center [401, 128] width 39 height 23
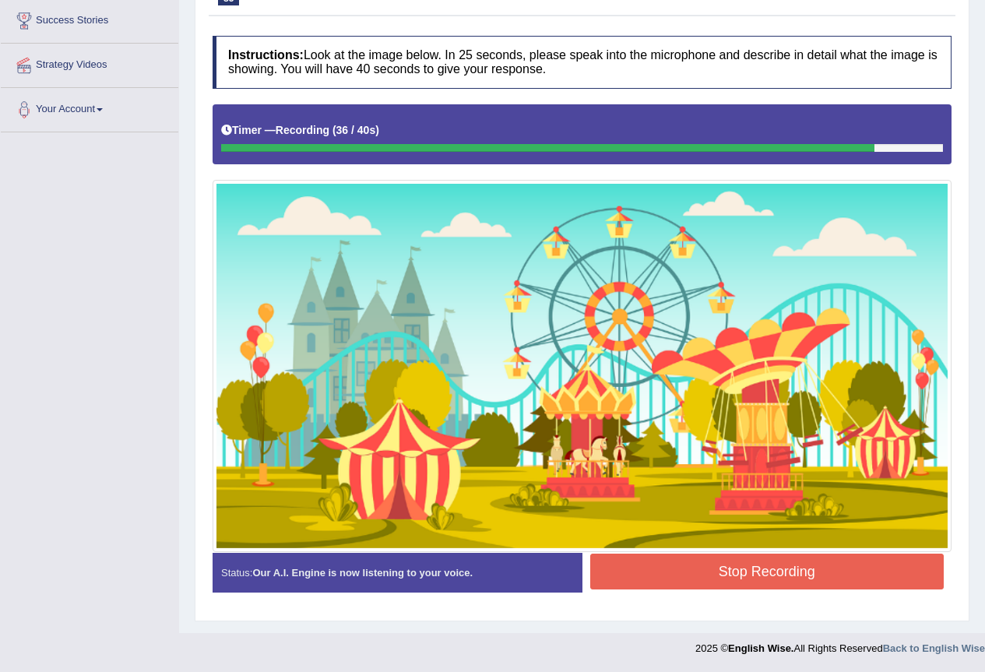
click at [791, 583] on button "Stop Recording" at bounding box center [767, 572] width 354 height 36
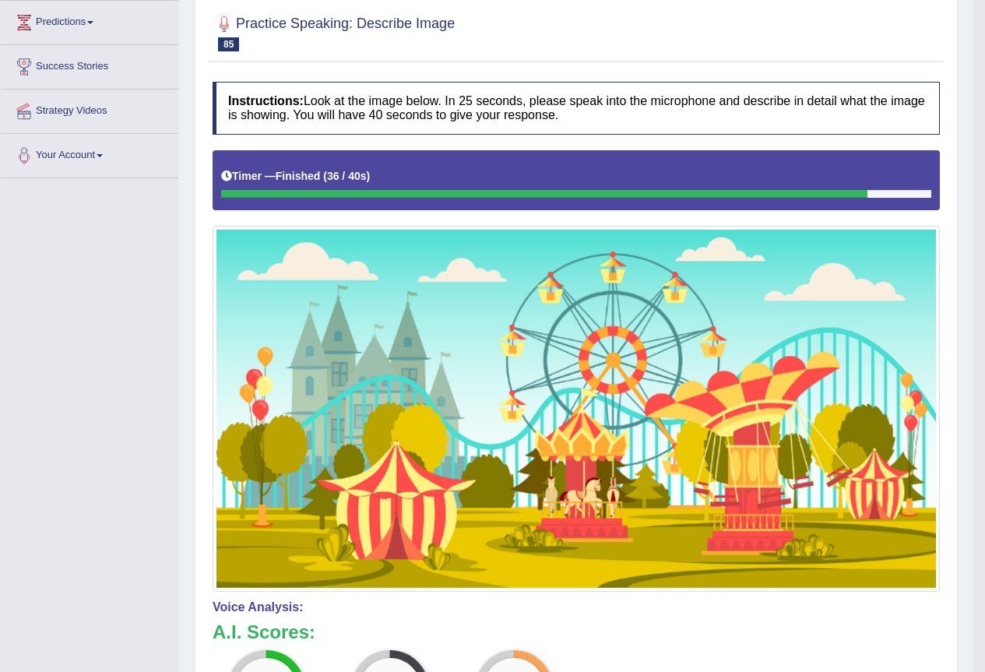
scroll to position [0, 0]
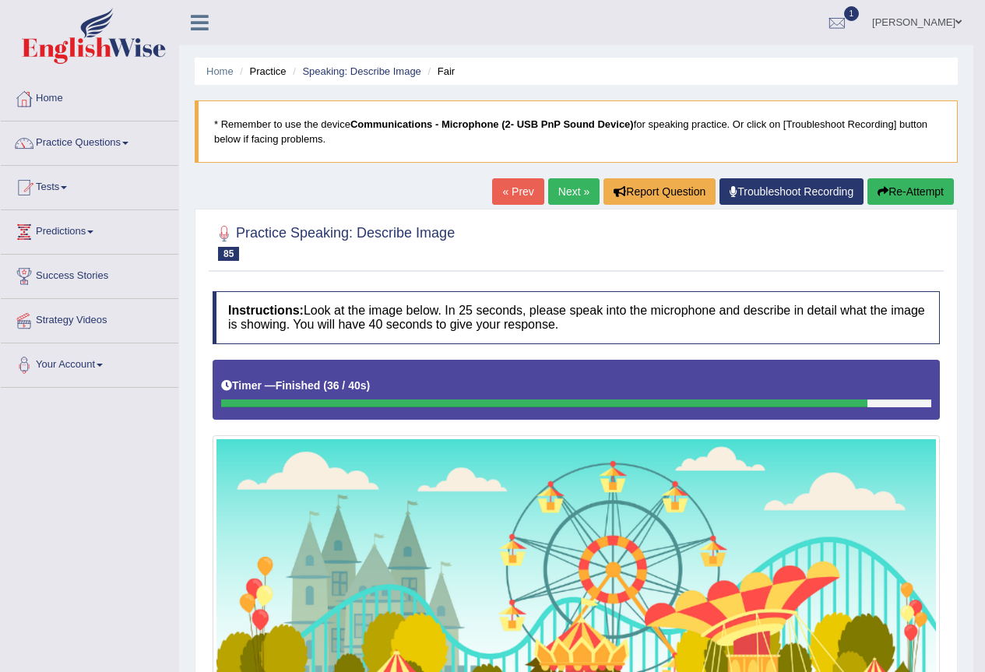
click at [565, 193] on link "Next »" at bounding box center [573, 191] width 51 height 26
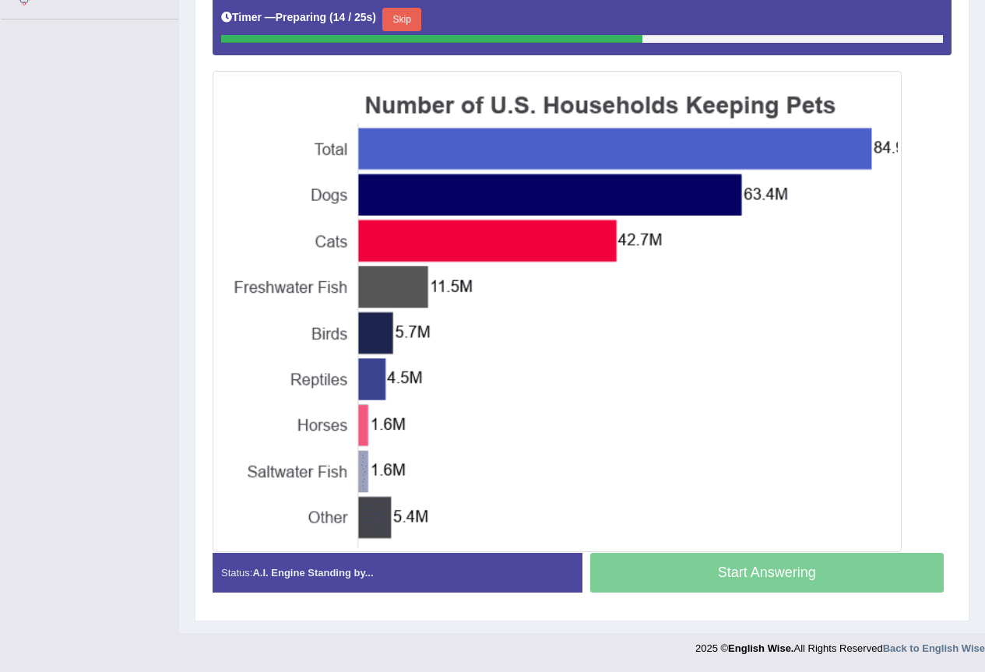
click at [416, 15] on button "Skip" at bounding box center [401, 19] width 39 height 23
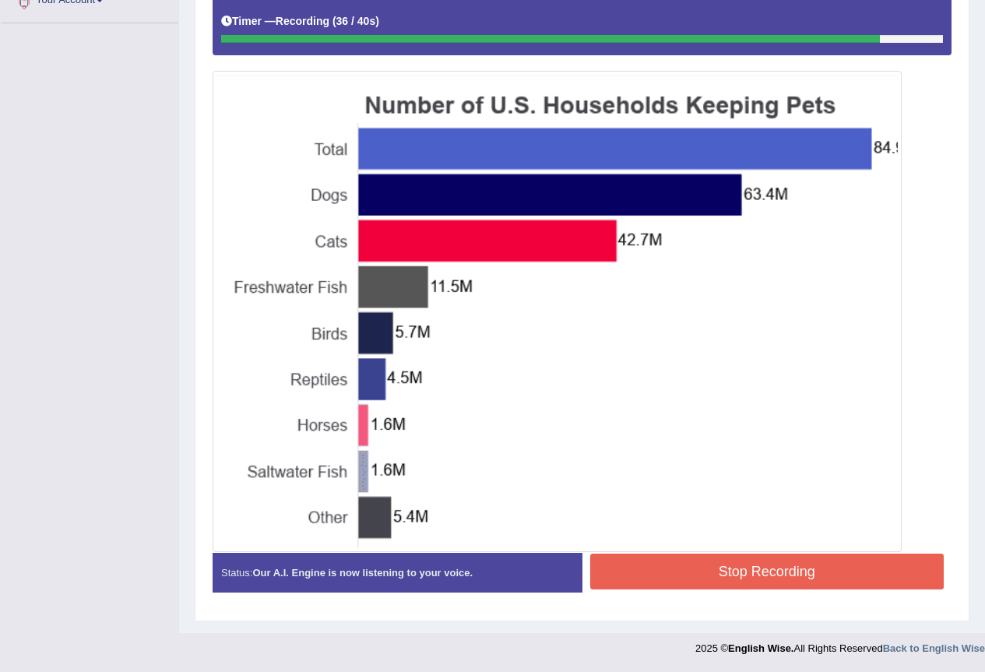
click at [747, 562] on button "Stop Recording" at bounding box center [767, 572] width 354 height 36
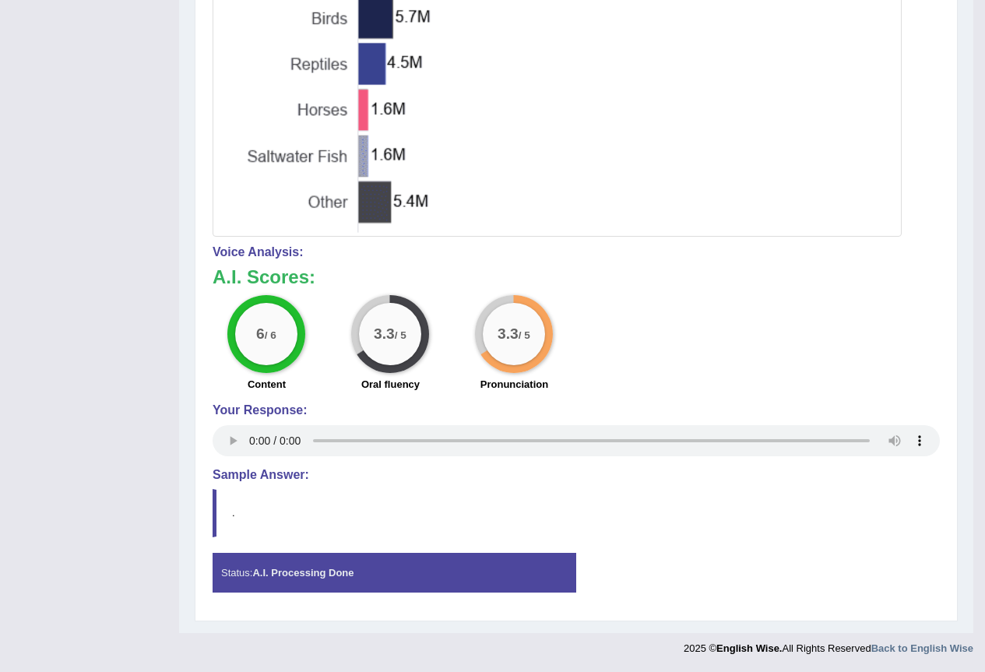
scroll to position [0, 0]
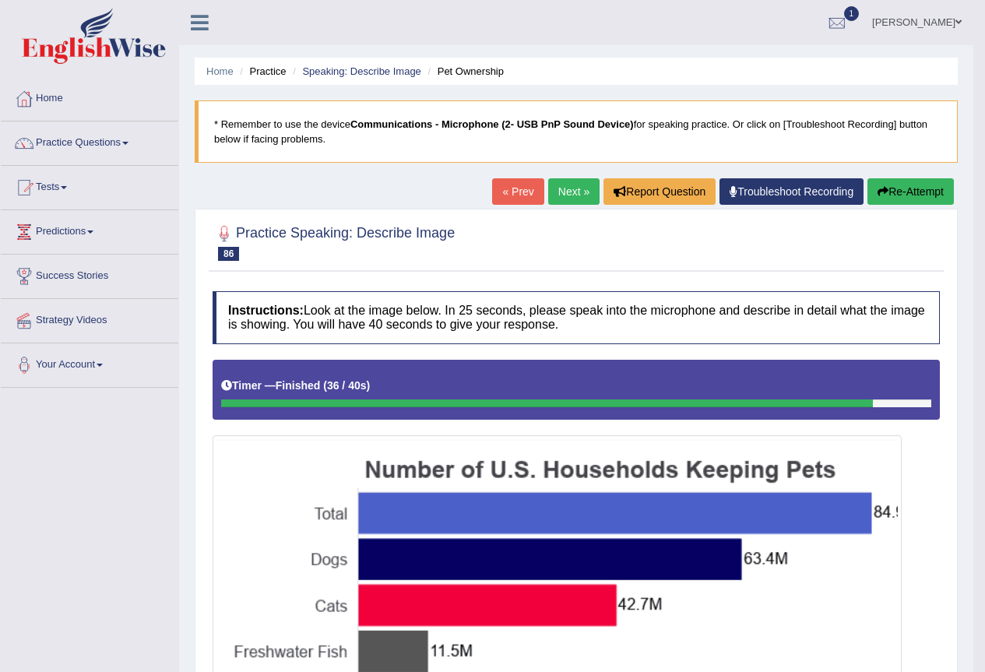
click at [565, 189] on link "Next »" at bounding box center [573, 191] width 51 height 26
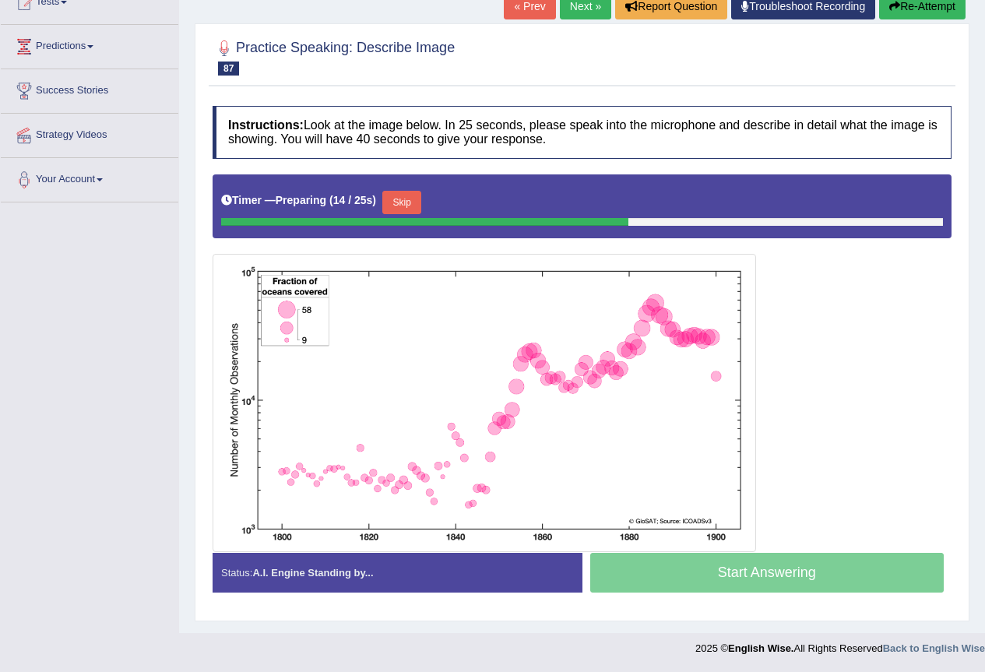
click at [389, 203] on button "Skip" at bounding box center [401, 202] width 39 height 23
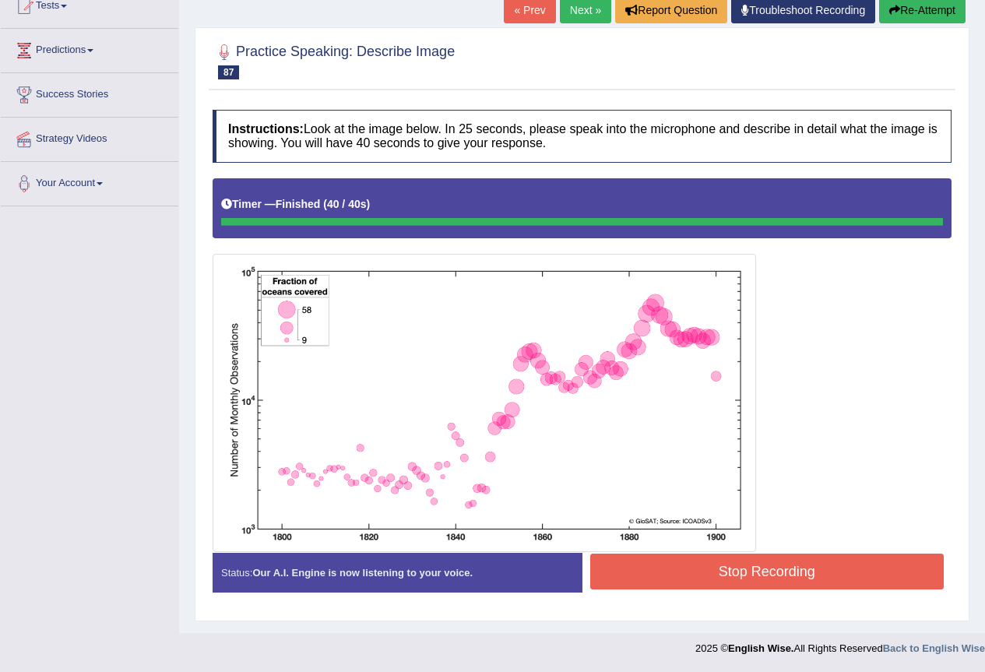
scroll to position [185, 0]
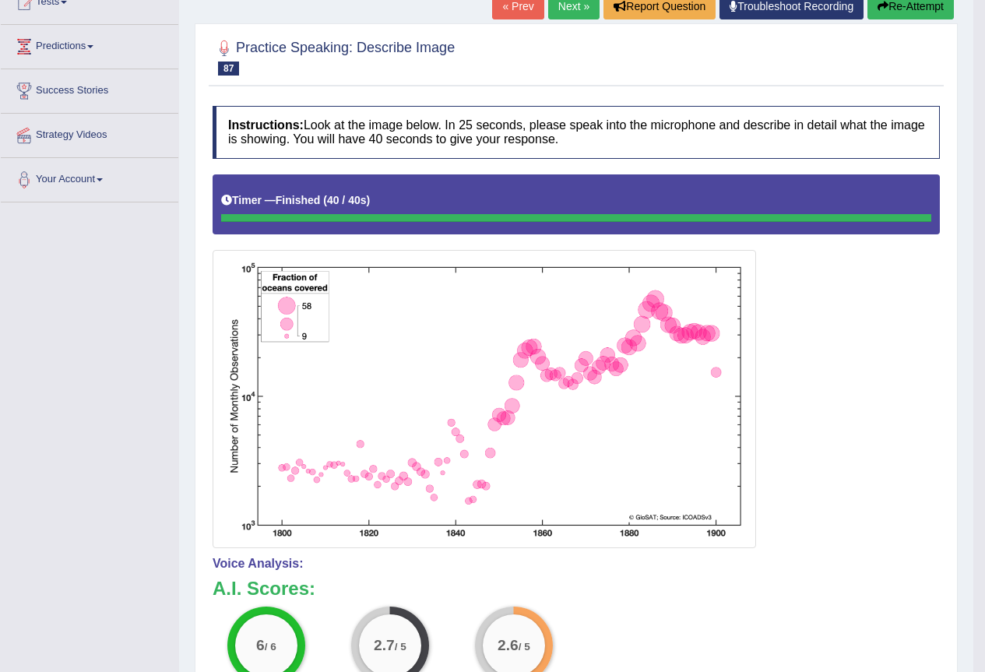
click at [563, 5] on link "Next »" at bounding box center [573, 6] width 51 height 26
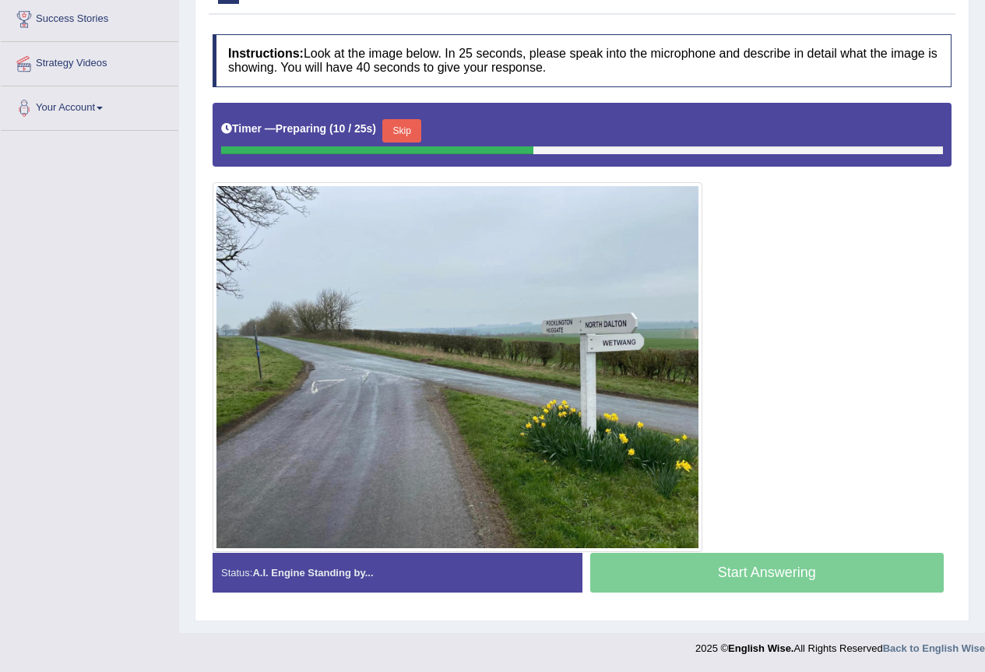
click at [406, 121] on button "Skip" at bounding box center [401, 130] width 39 height 23
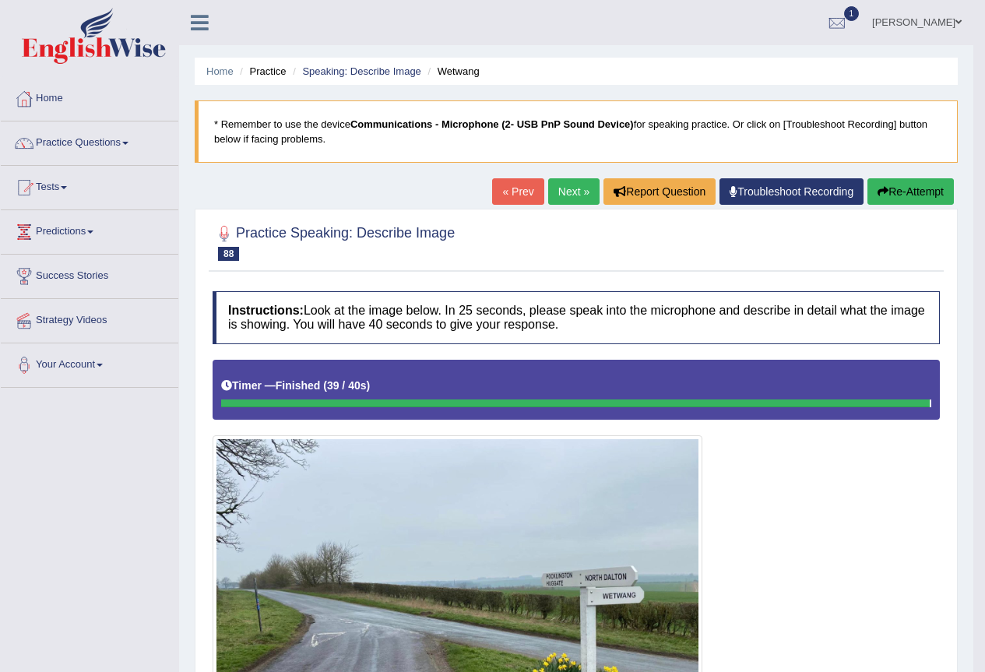
click at [568, 182] on link "Next »" at bounding box center [573, 191] width 51 height 26
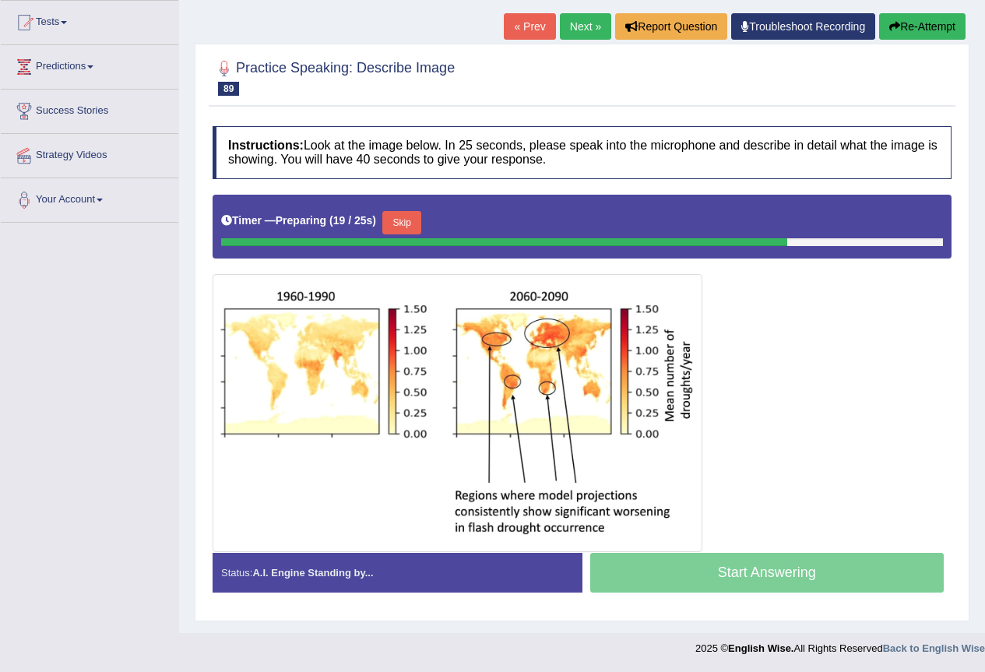
click at [404, 223] on button "Skip" at bounding box center [401, 222] width 39 height 23
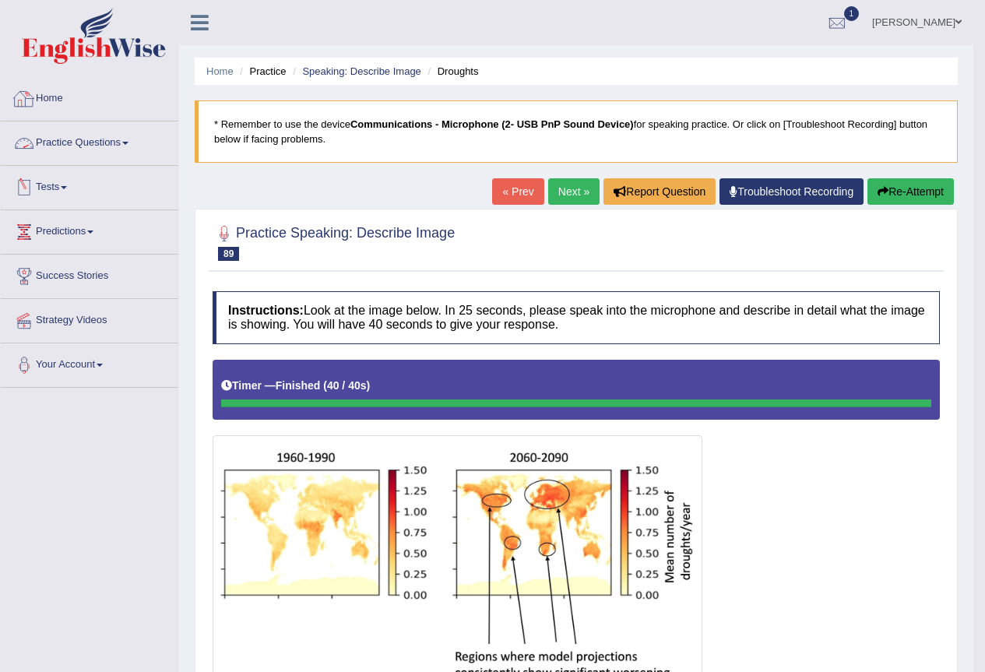
click at [105, 149] on link "Practice Questions" at bounding box center [90, 140] width 178 height 39
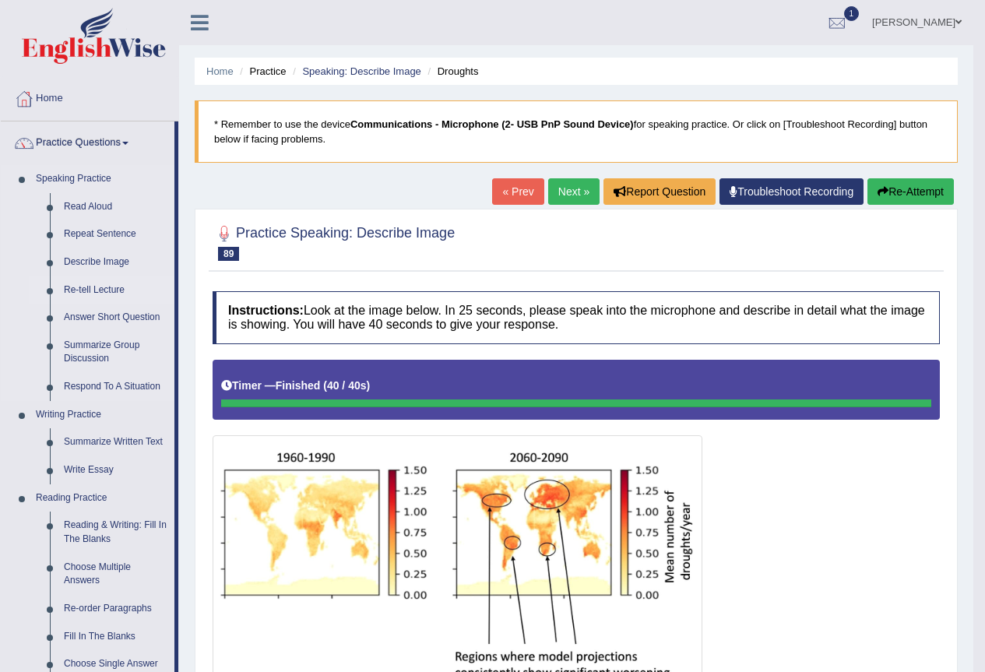
click at [104, 291] on link "Re-tell Lecture" at bounding box center [116, 290] width 118 height 28
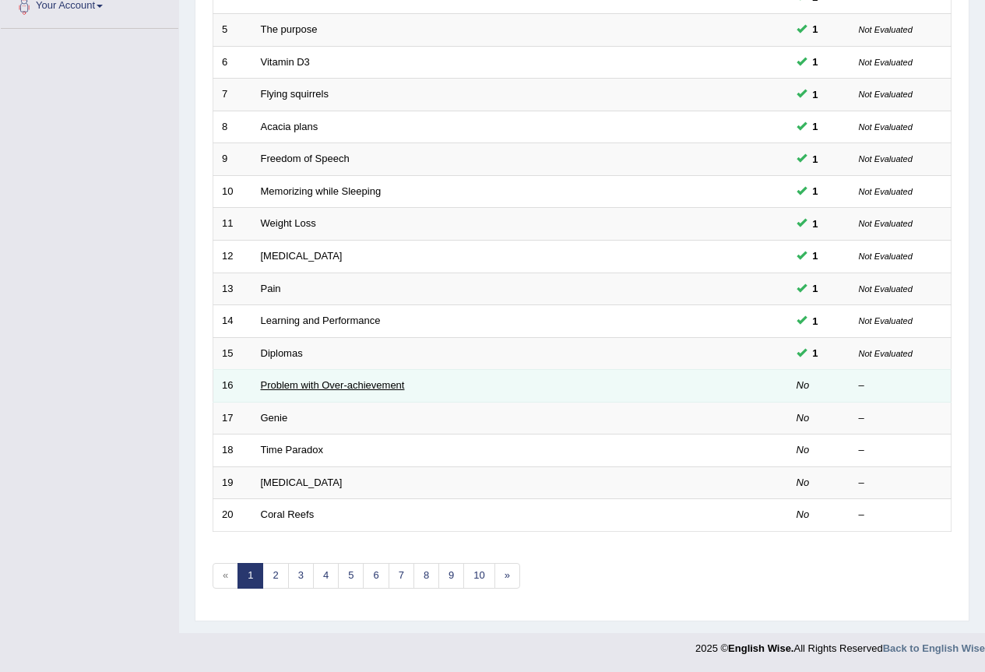
click at [319, 388] on link "Problem with Over-achievement" at bounding box center [333, 385] width 144 height 12
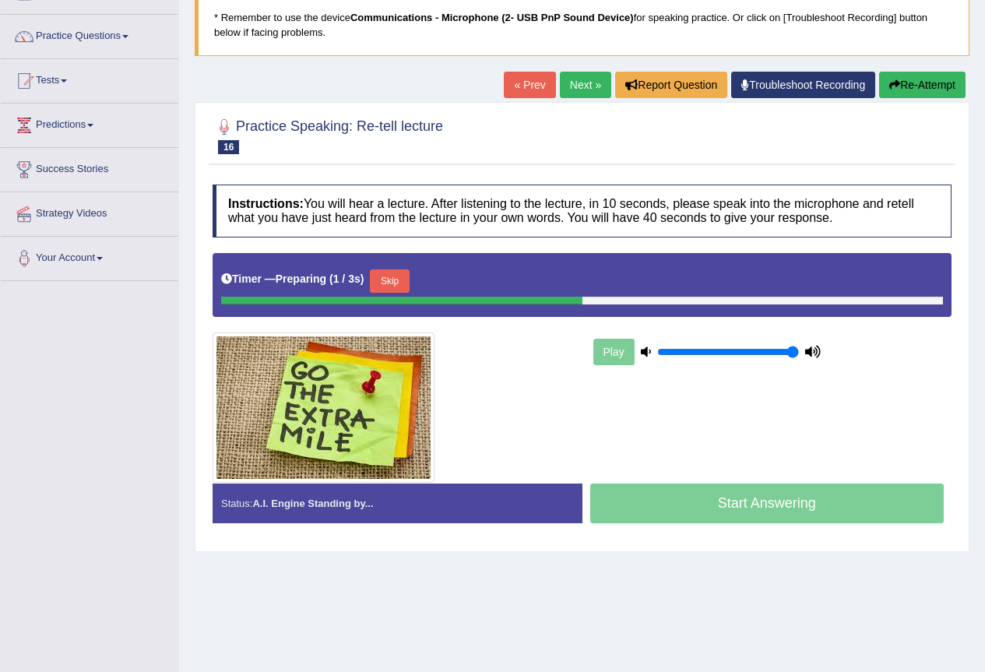
scroll to position [146, 0]
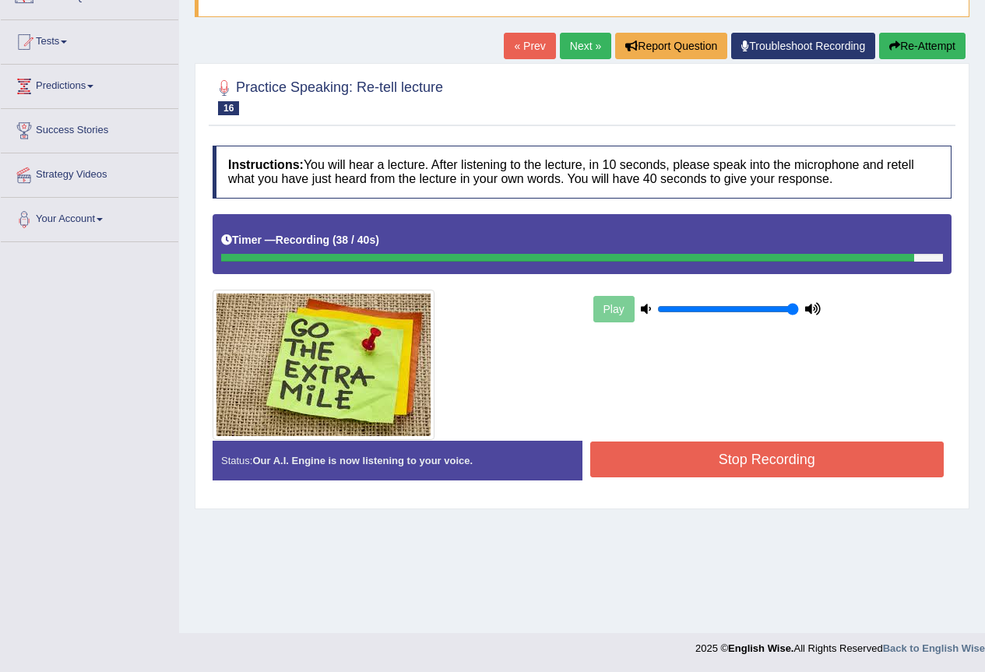
click at [807, 452] on button "Stop Recording" at bounding box center [767, 459] width 354 height 36
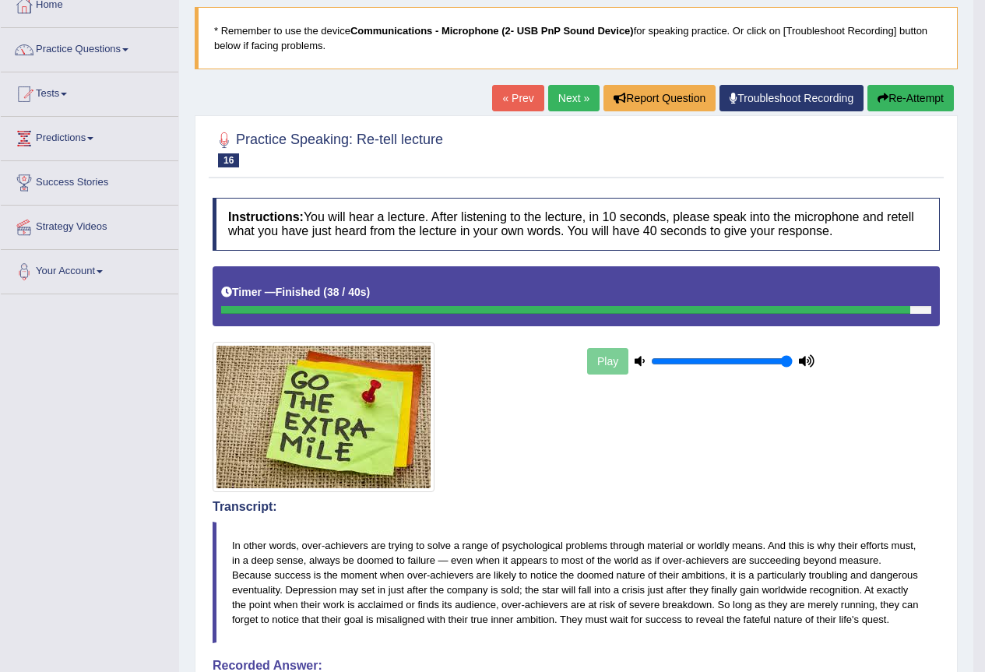
scroll to position [0, 0]
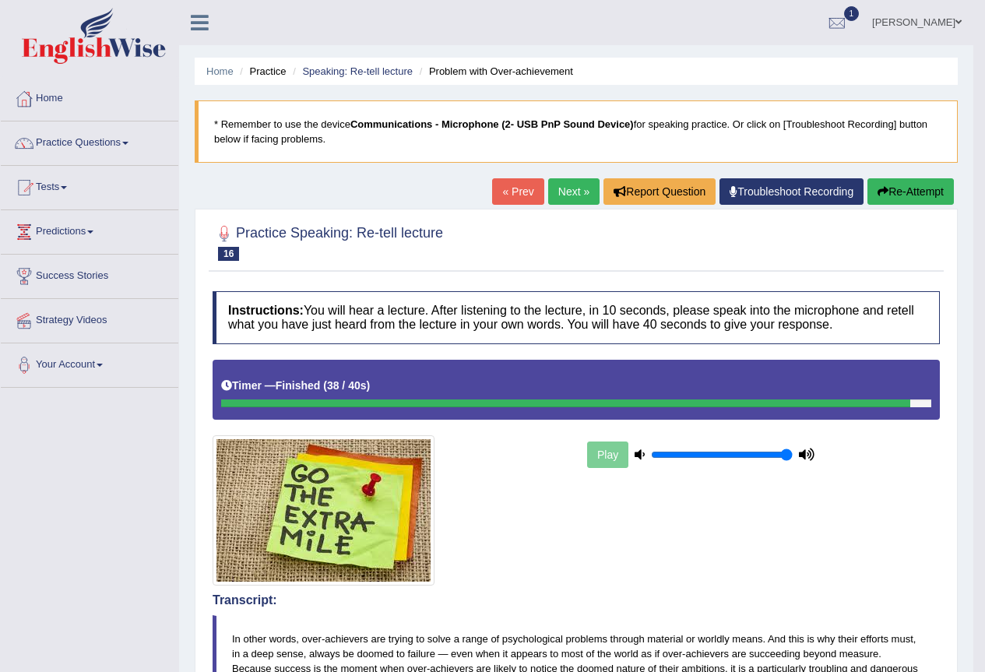
click at [570, 189] on link "Next »" at bounding box center [573, 191] width 51 height 26
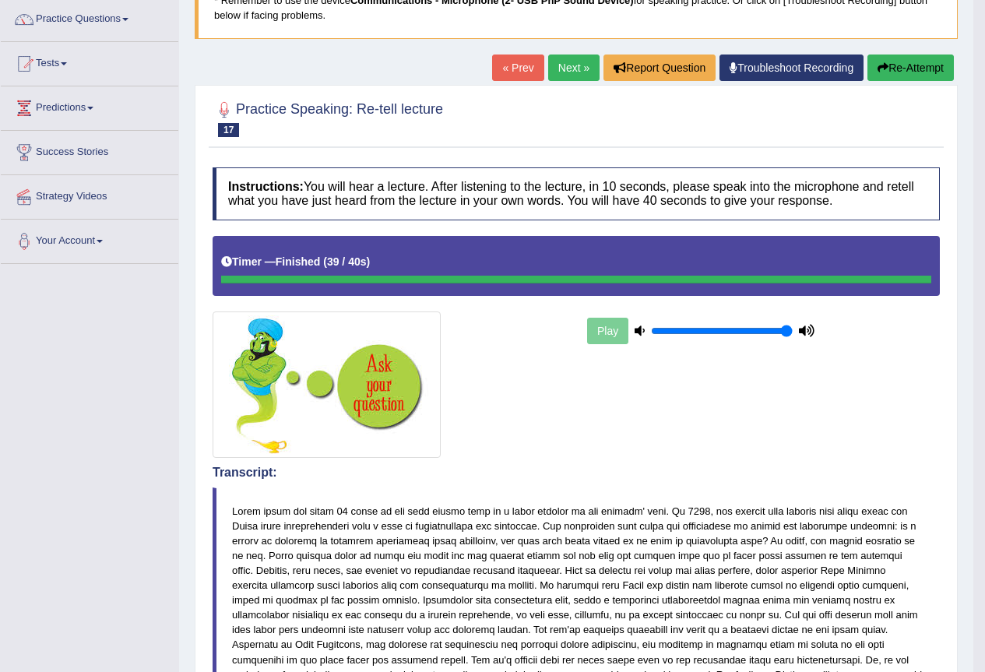
scroll to position [122, 0]
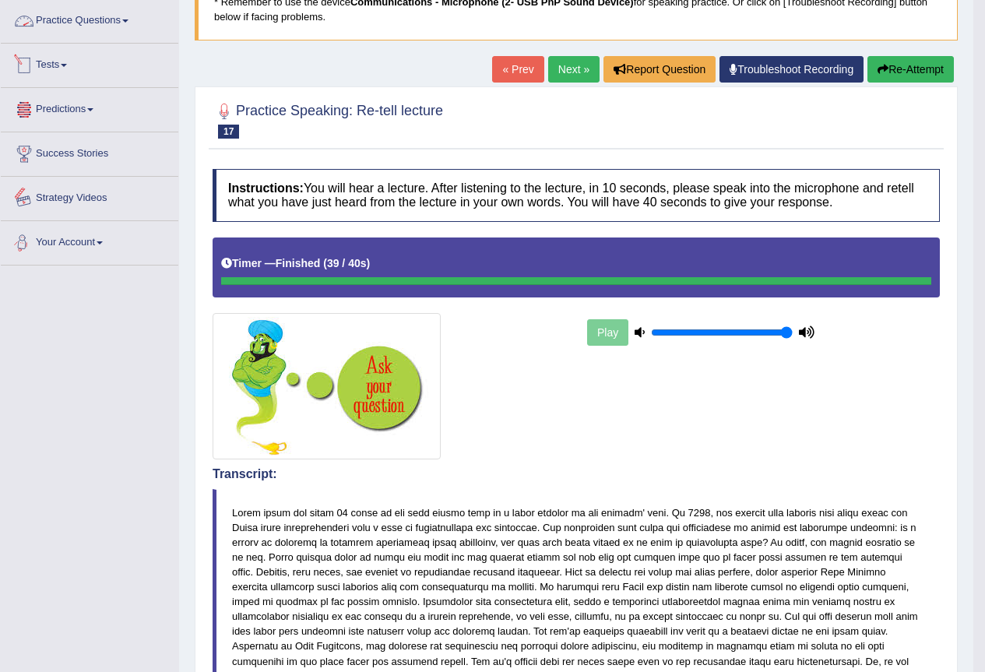
click at [43, 19] on link "Practice Questions" at bounding box center [90, 18] width 178 height 39
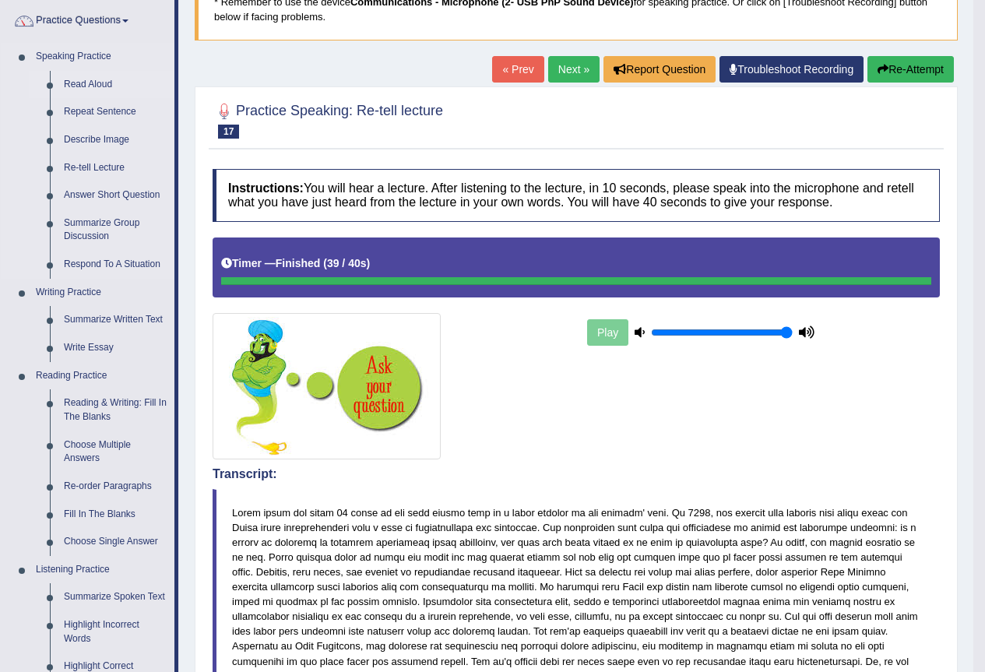
click at [97, 90] on link "Read Aloud" at bounding box center [116, 85] width 118 height 28
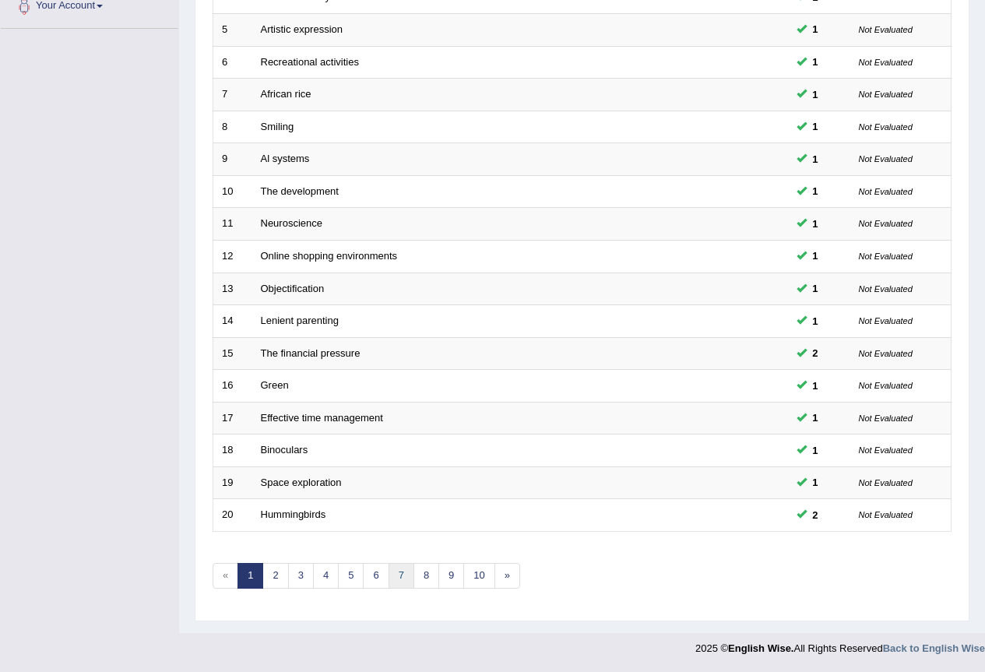
click at [394, 576] on link "7" at bounding box center [402, 576] width 26 height 26
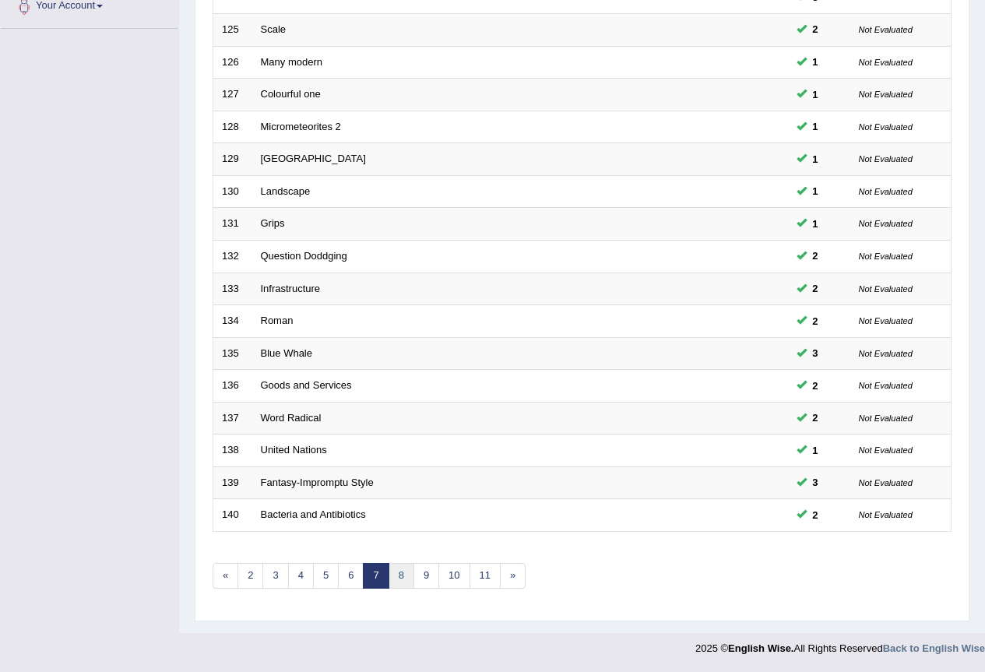
click at [406, 576] on link "8" at bounding box center [402, 576] width 26 height 26
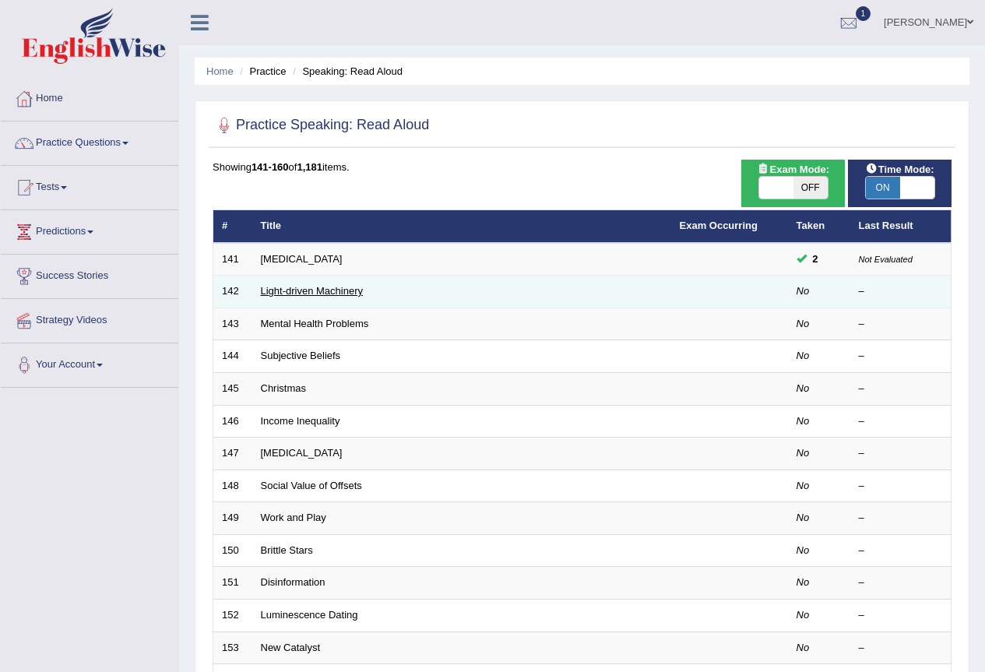
click at [286, 287] on link "Light-driven Machinery" at bounding box center [312, 291] width 103 height 12
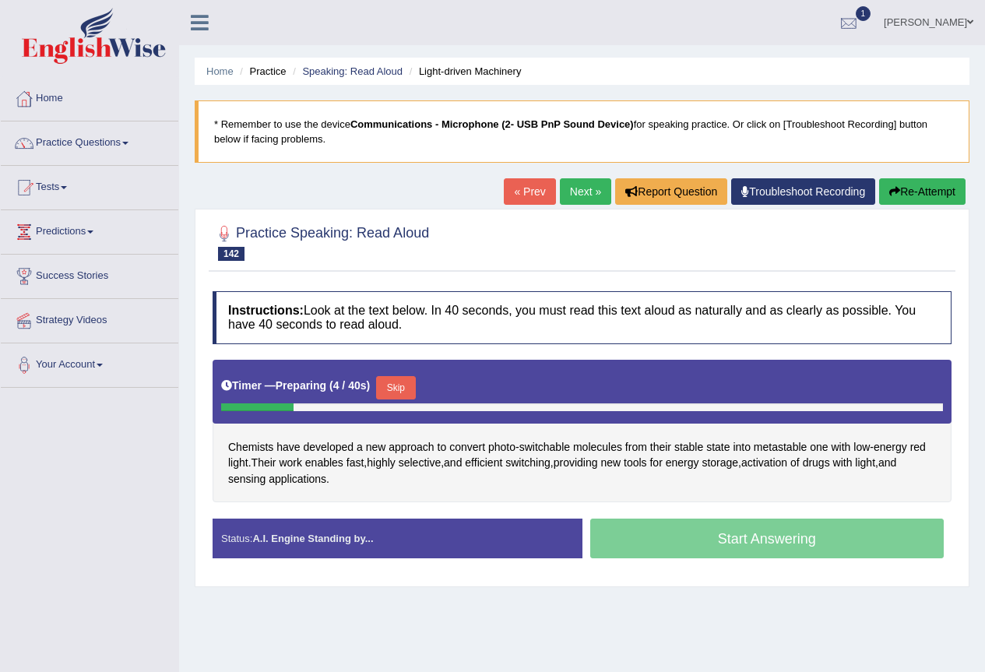
click at [856, 29] on div at bounding box center [848, 23] width 23 height 23
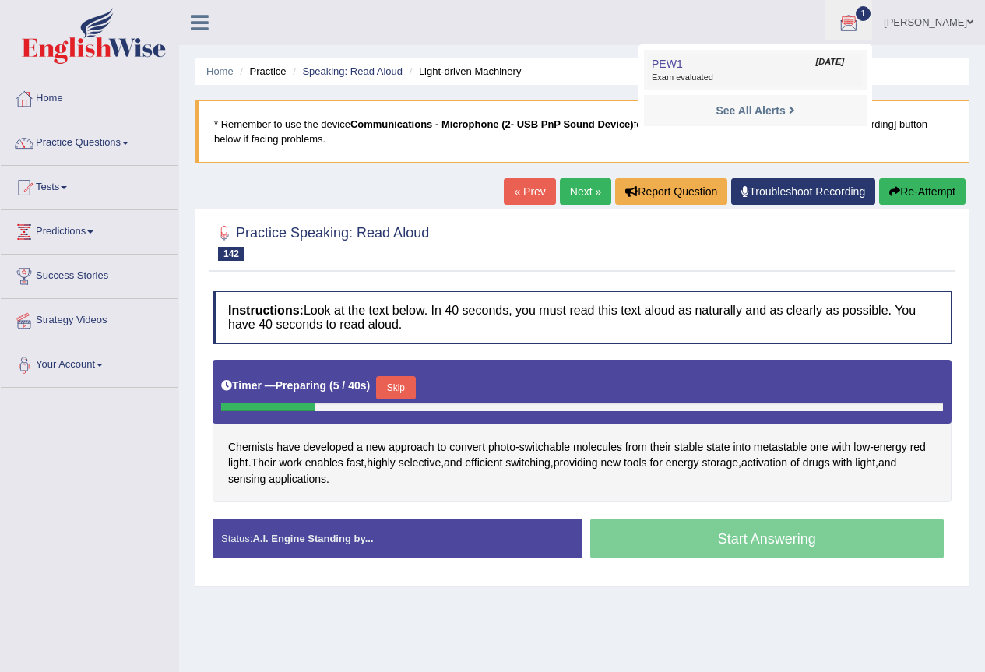
click at [816, 62] on span "[DATE]" at bounding box center [830, 62] width 28 height 12
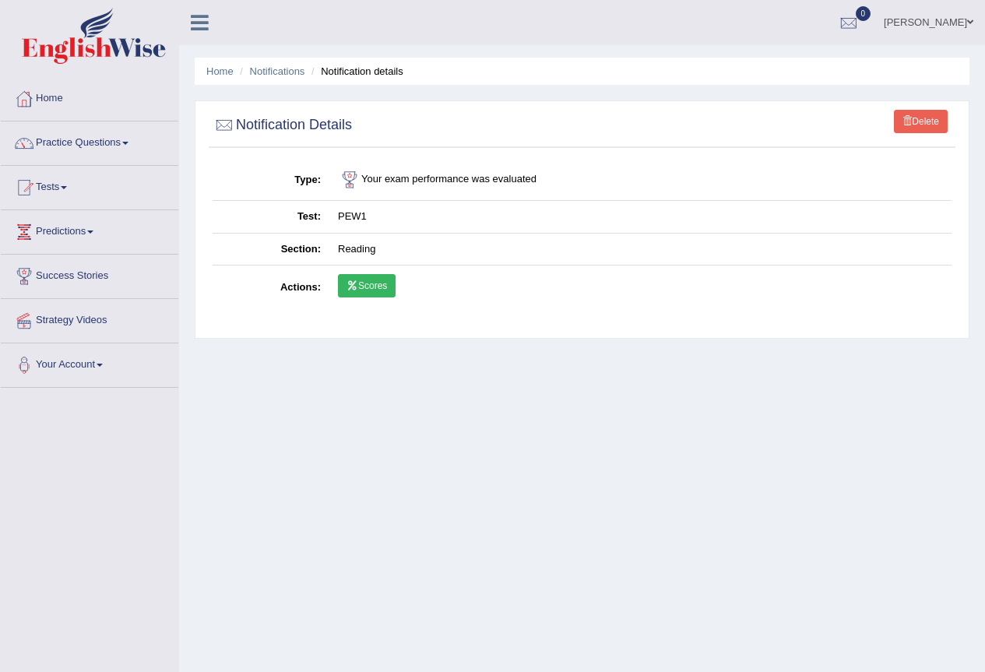
click at [366, 289] on link "Scores" at bounding box center [367, 285] width 58 height 23
click at [97, 224] on link "Predictions" at bounding box center [90, 229] width 178 height 39
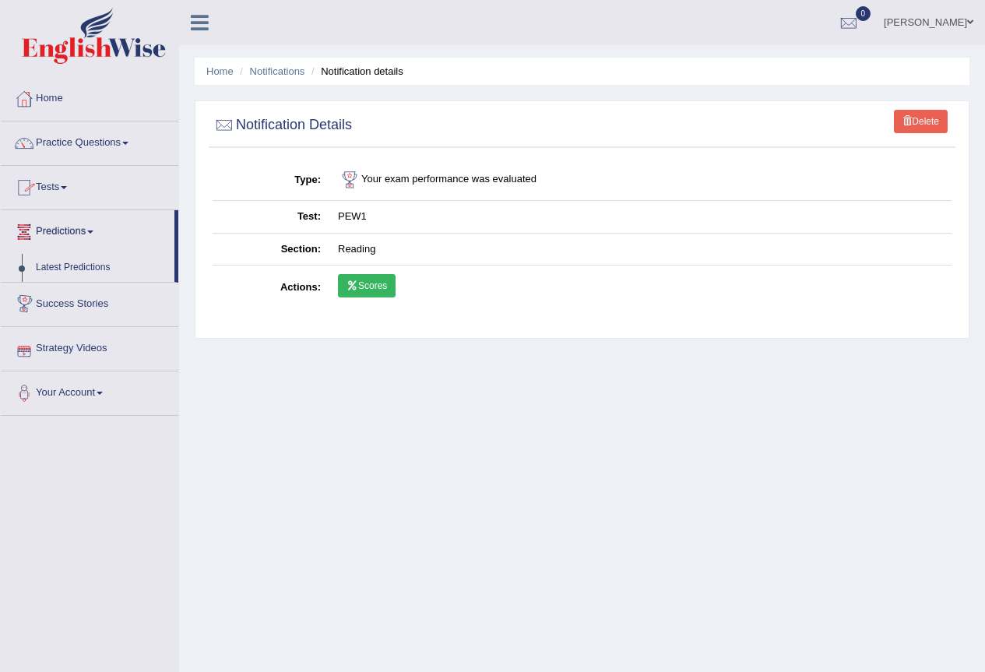
click at [106, 146] on link "Practice Questions" at bounding box center [90, 140] width 178 height 39
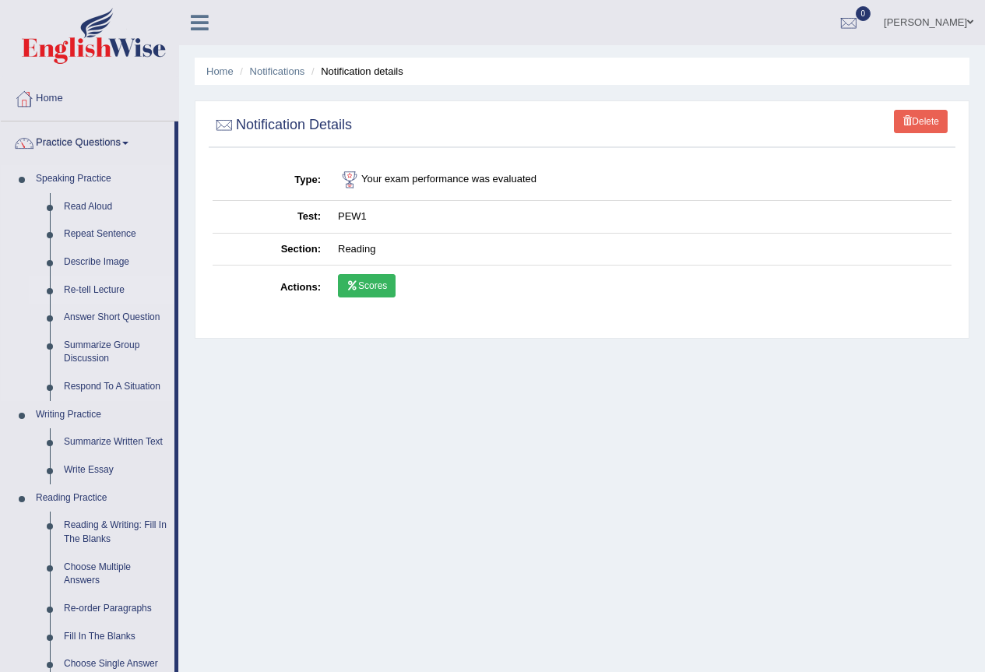
click at [111, 287] on link "Re-tell Lecture" at bounding box center [116, 290] width 118 height 28
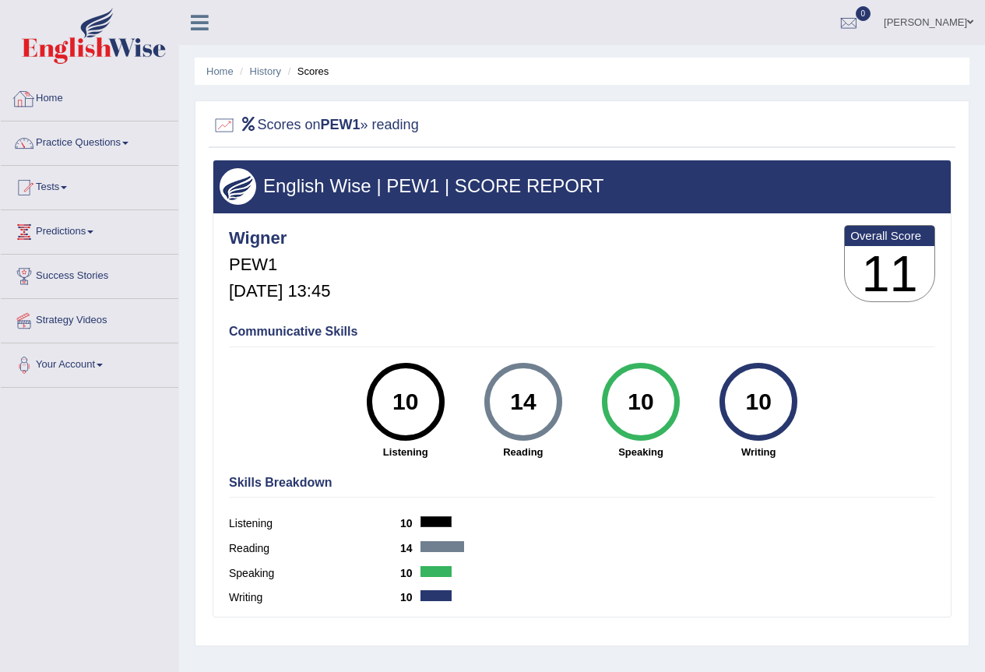
click at [55, 84] on link "Home" at bounding box center [90, 96] width 178 height 39
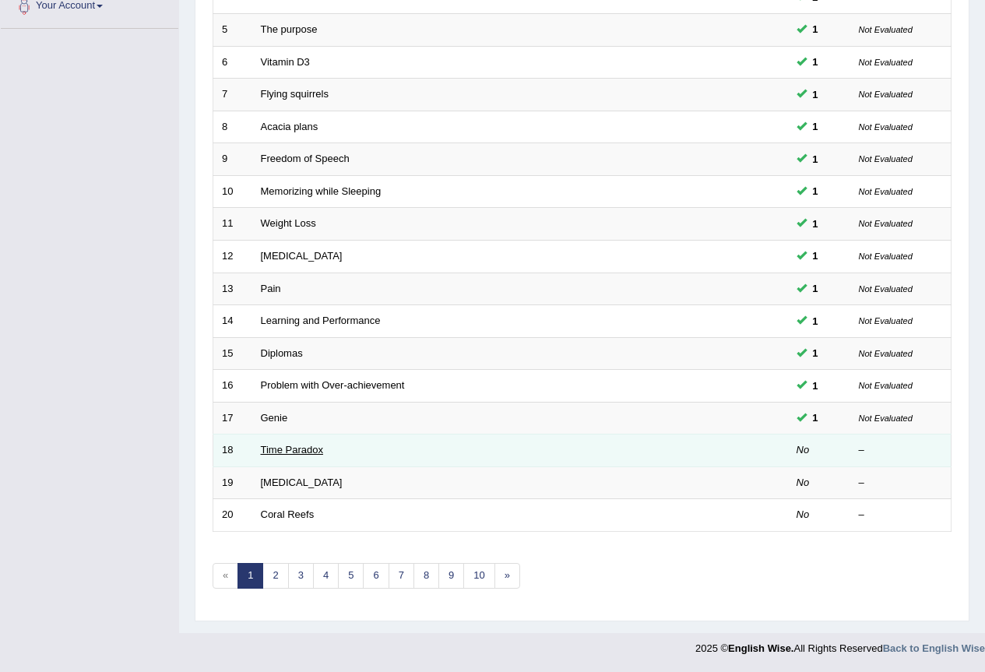
click at [311, 455] on link "Time Paradox" at bounding box center [292, 450] width 62 height 12
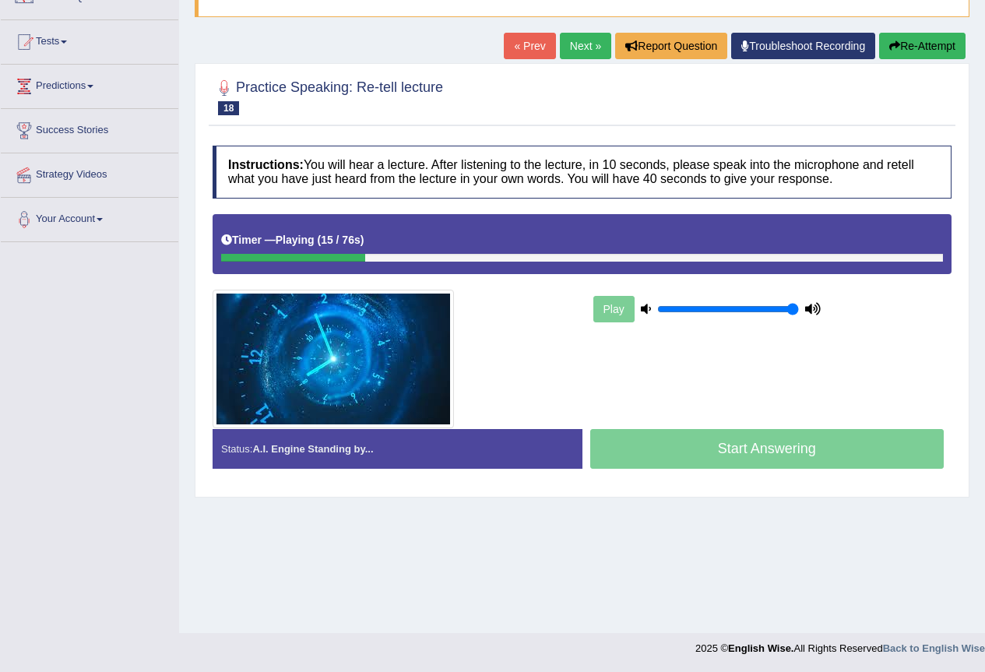
click at [653, 617] on div "Home Practice Speaking: Re-tell lecture Time Paradox * Remember to use the devi…" at bounding box center [582, 243] width 806 height 779
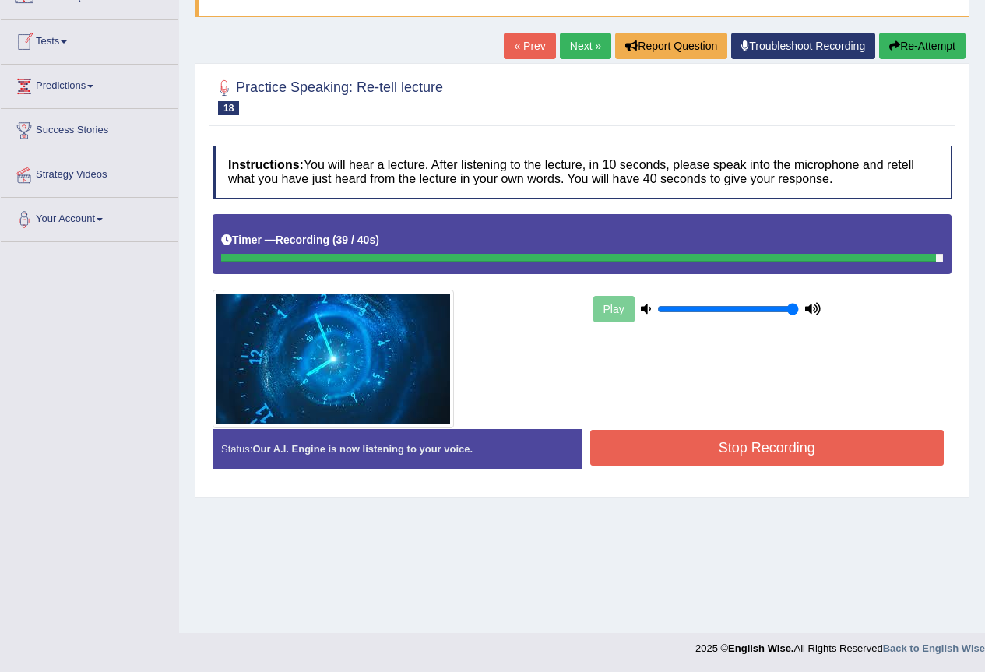
click at [793, 431] on button "Stop Recording" at bounding box center [767, 448] width 354 height 36
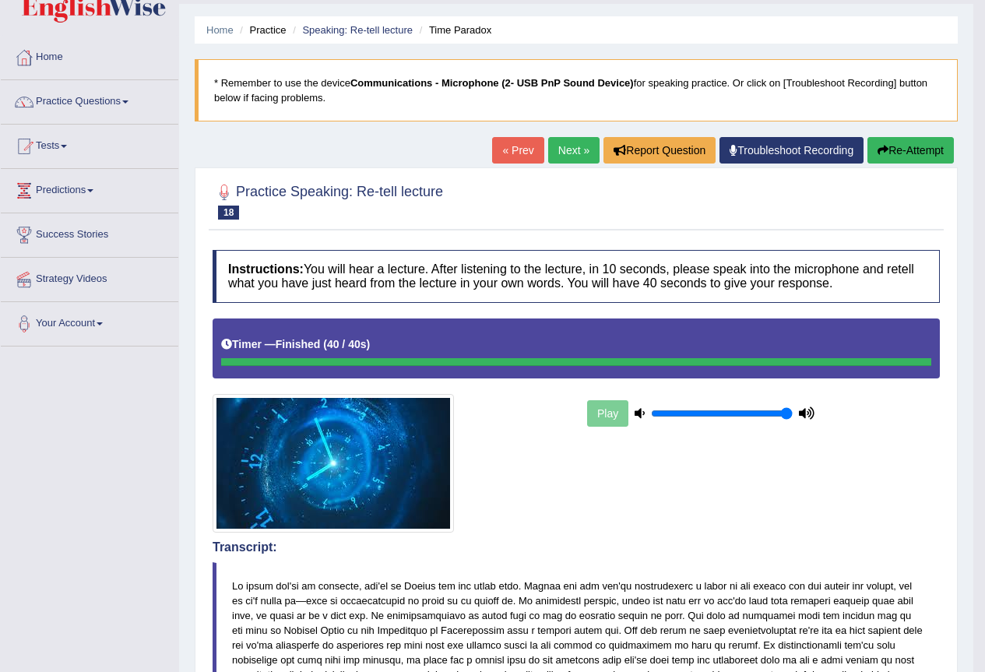
scroll to position [40, 0]
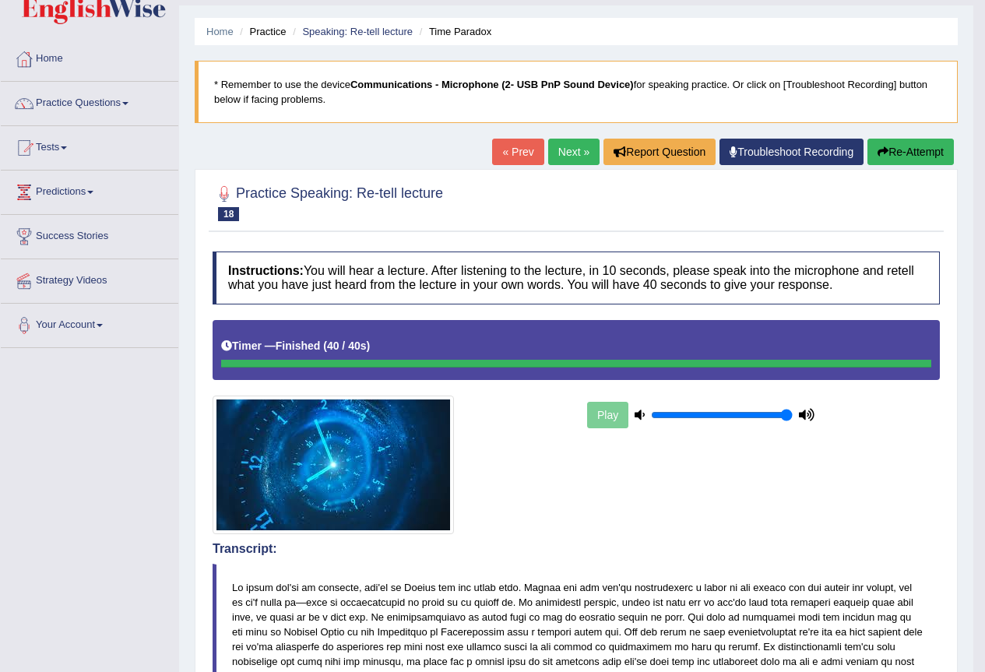
click at [576, 147] on link "Next »" at bounding box center [573, 152] width 51 height 26
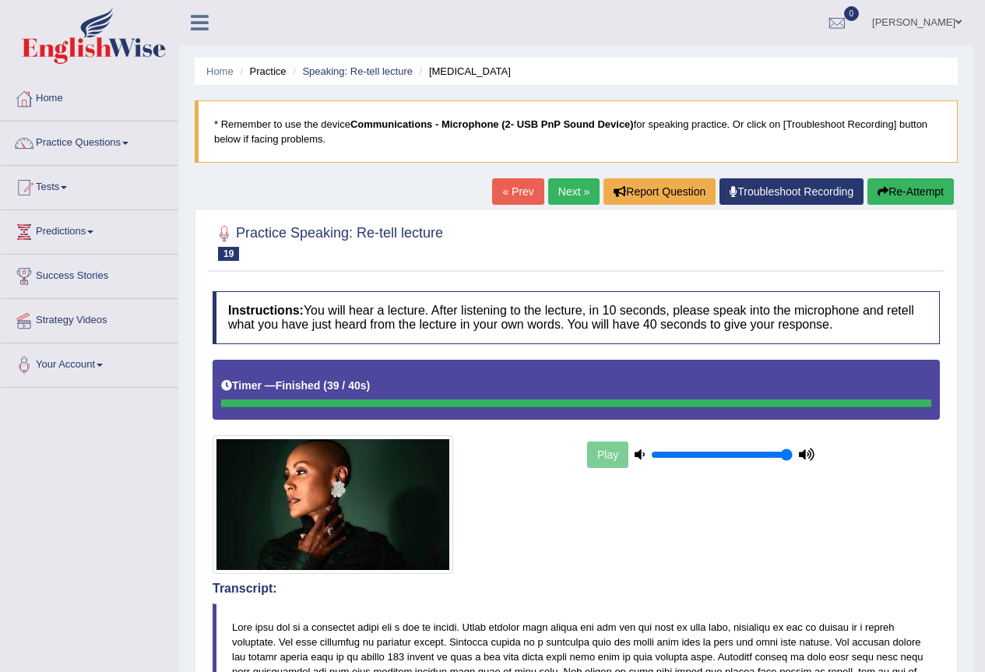
click at [548, 195] on link "Next »" at bounding box center [573, 191] width 51 height 26
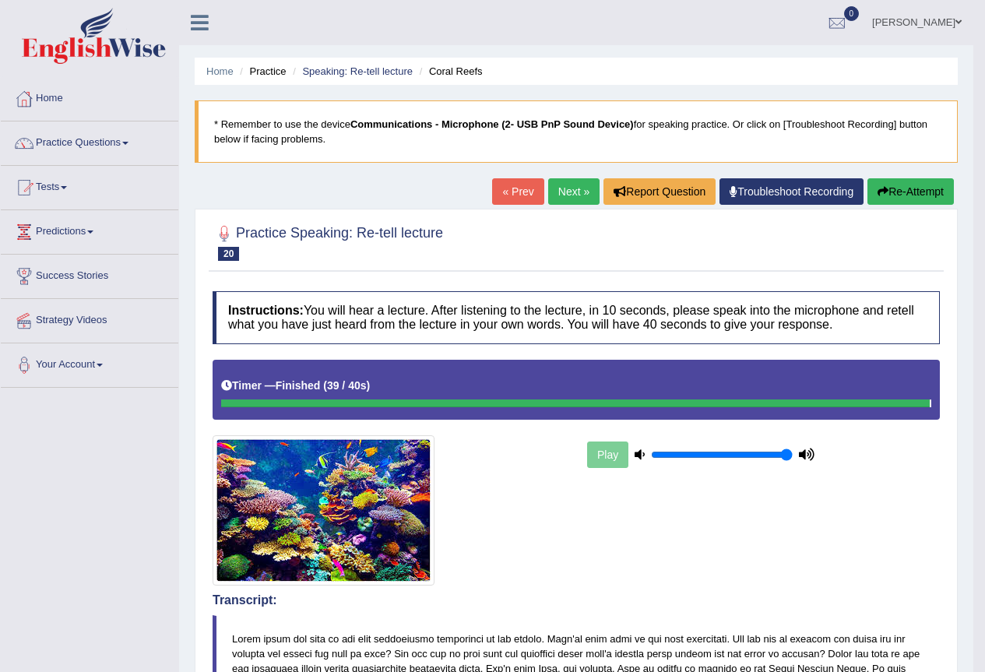
click at [557, 187] on link "Next »" at bounding box center [573, 191] width 51 height 26
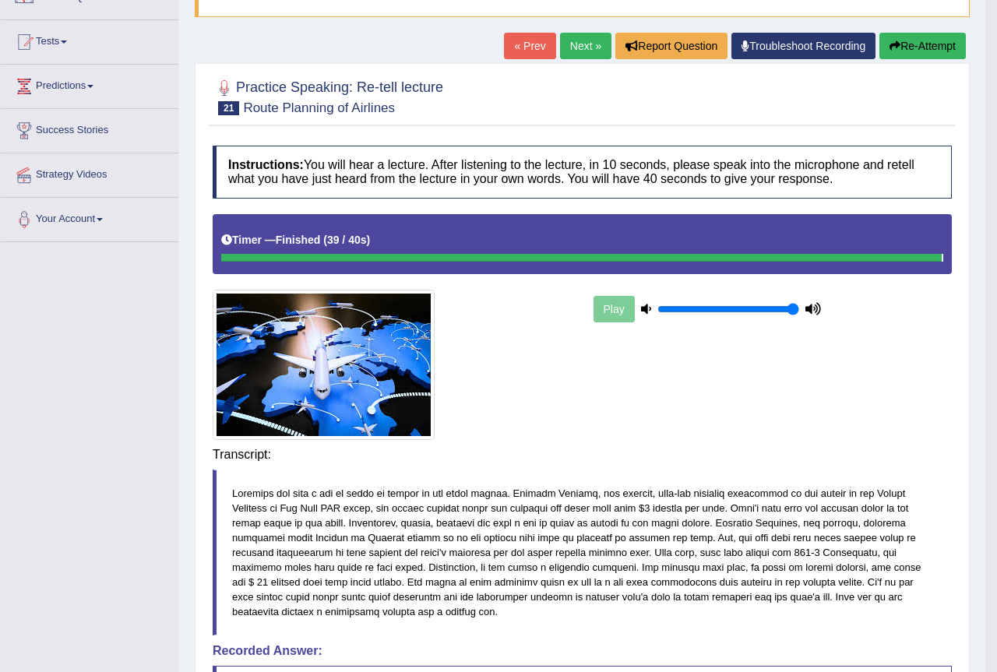
click at [821, 432] on body "Toggle navigation Home Practice Questions Speaking Practice Read Aloud Repeat S…" at bounding box center [498, 190] width 997 height 672
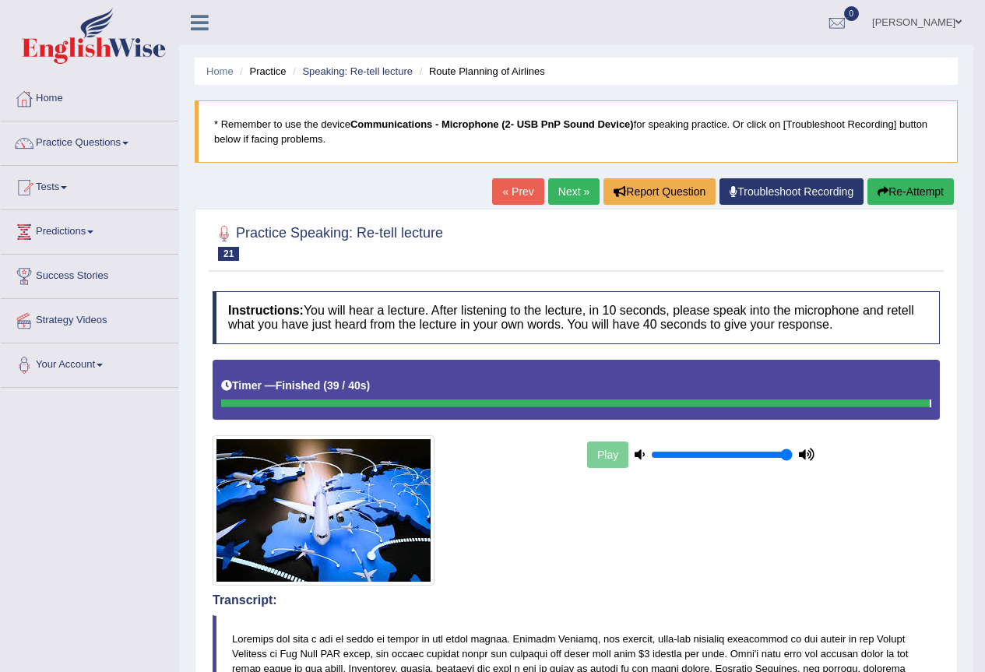
click at [551, 181] on link "Next »" at bounding box center [573, 191] width 51 height 26
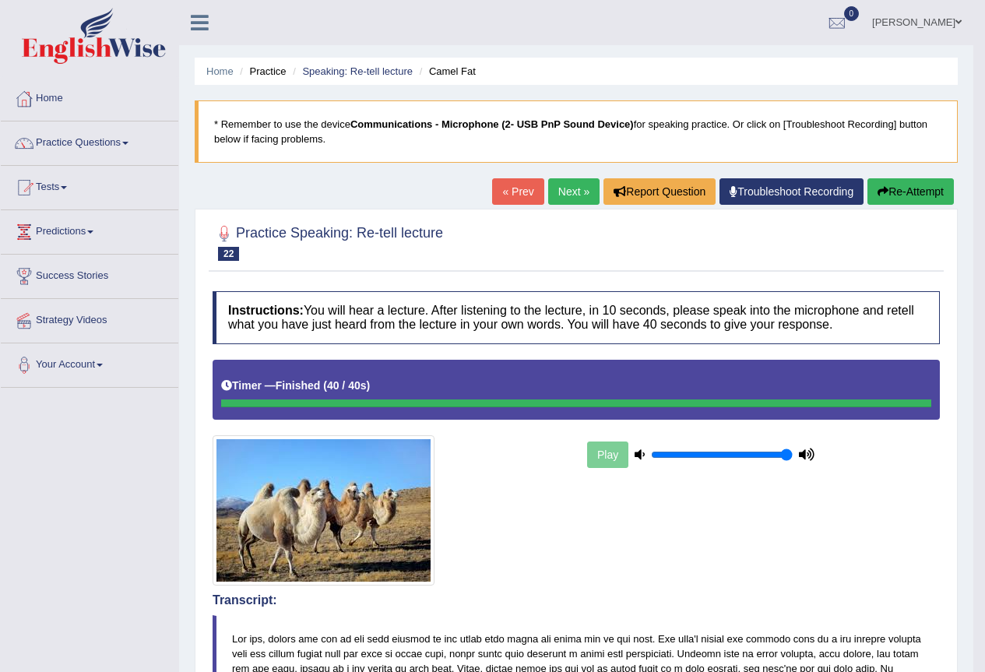
click at [563, 186] on link "Next »" at bounding box center [573, 191] width 51 height 26
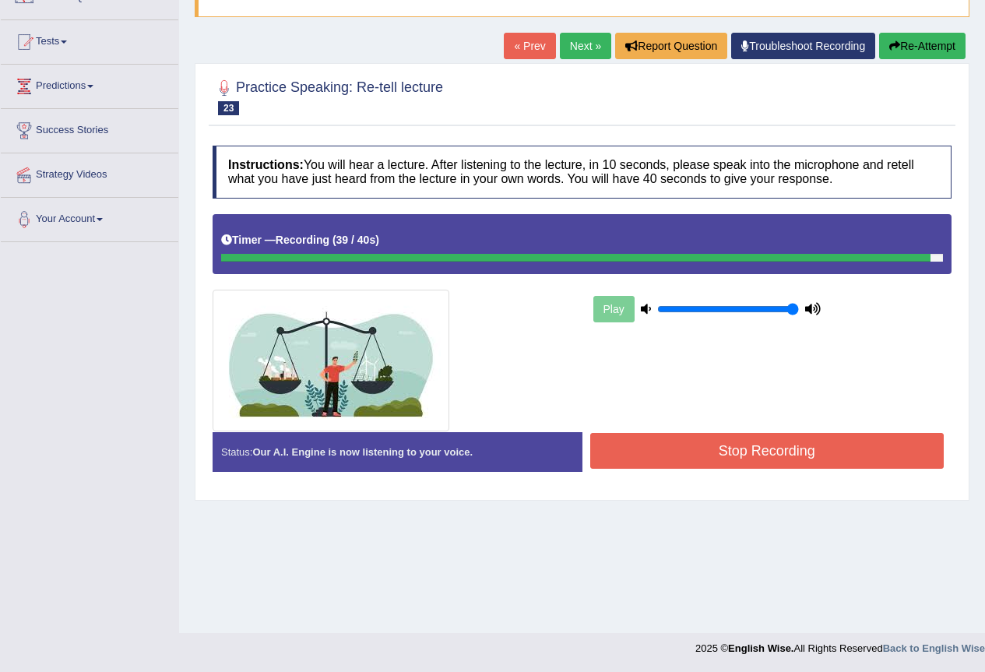
click at [861, 462] on button "Stop Recording" at bounding box center [767, 451] width 354 height 36
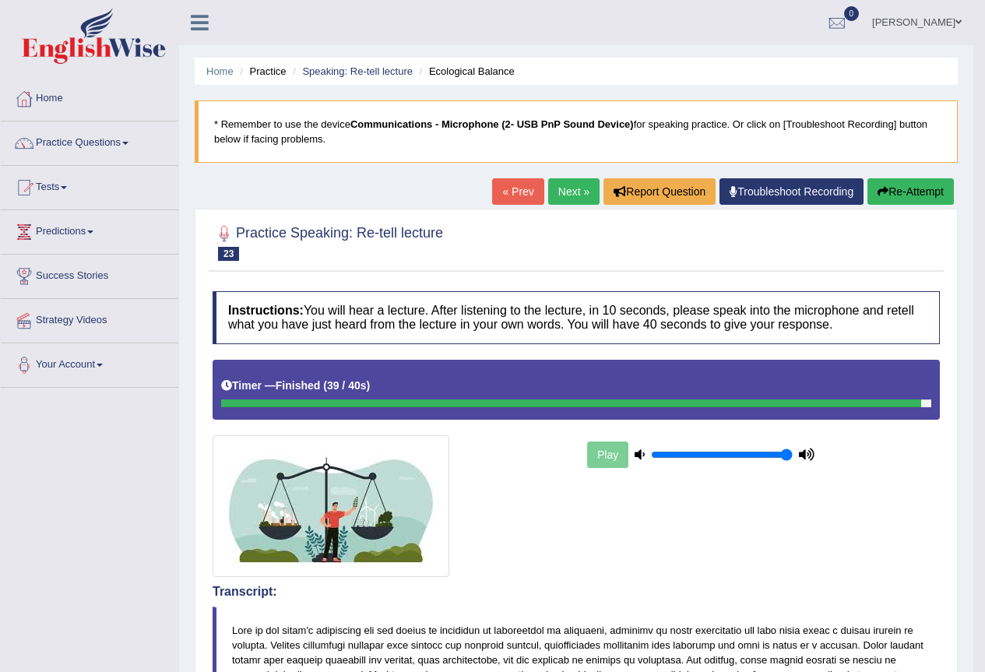
click at [568, 192] on link "Next »" at bounding box center [573, 191] width 51 height 26
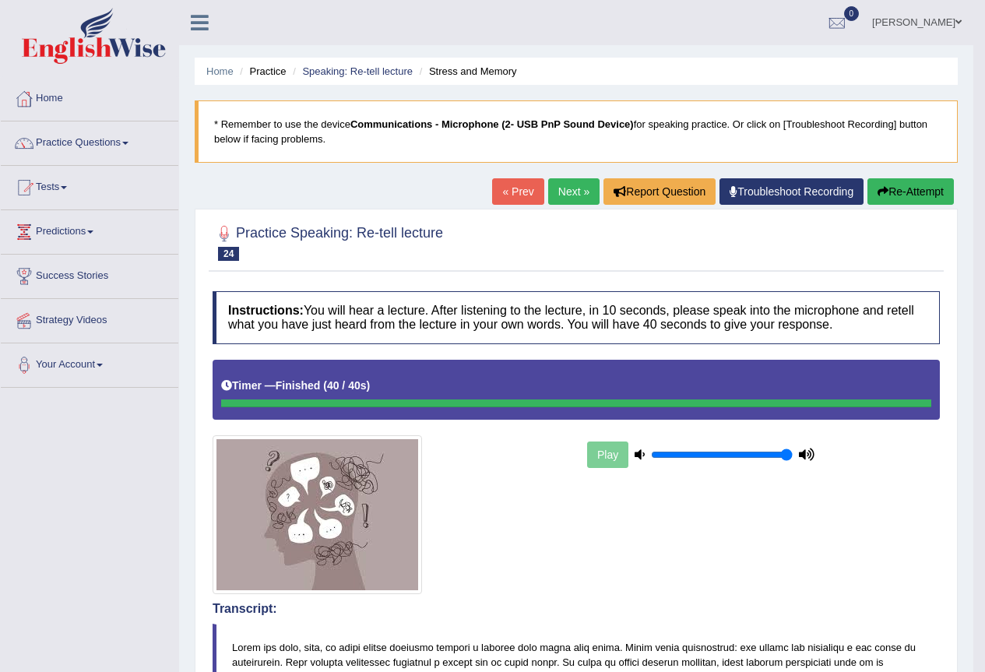
click at [557, 181] on link "Next »" at bounding box center [573, 191] width 51 height 26
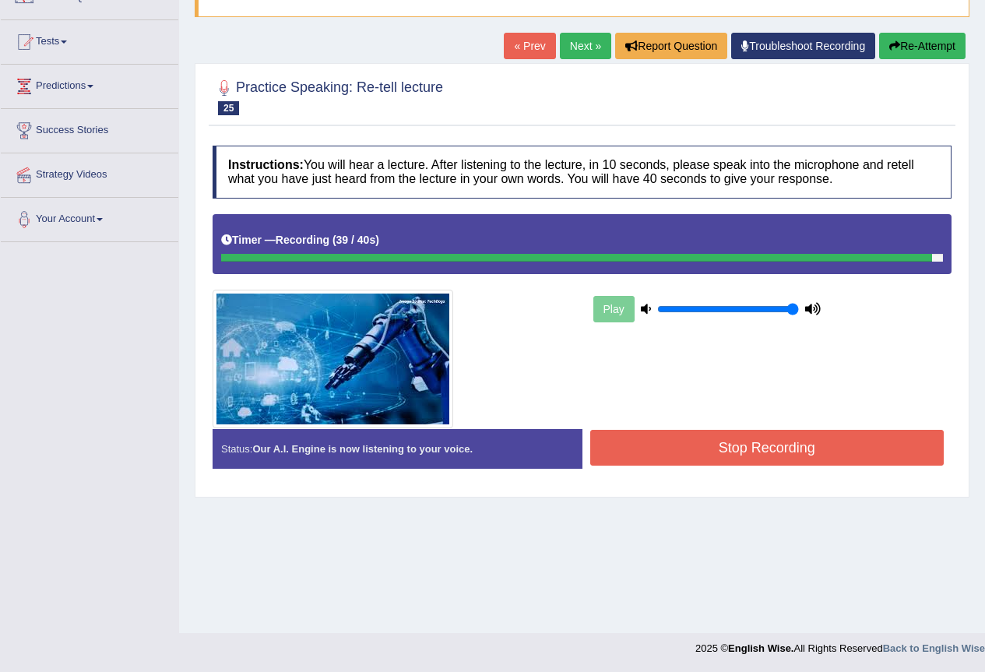
click at [740, 452] on button "Stop Recording" at bounding box center [767, 448] width 354 height 36
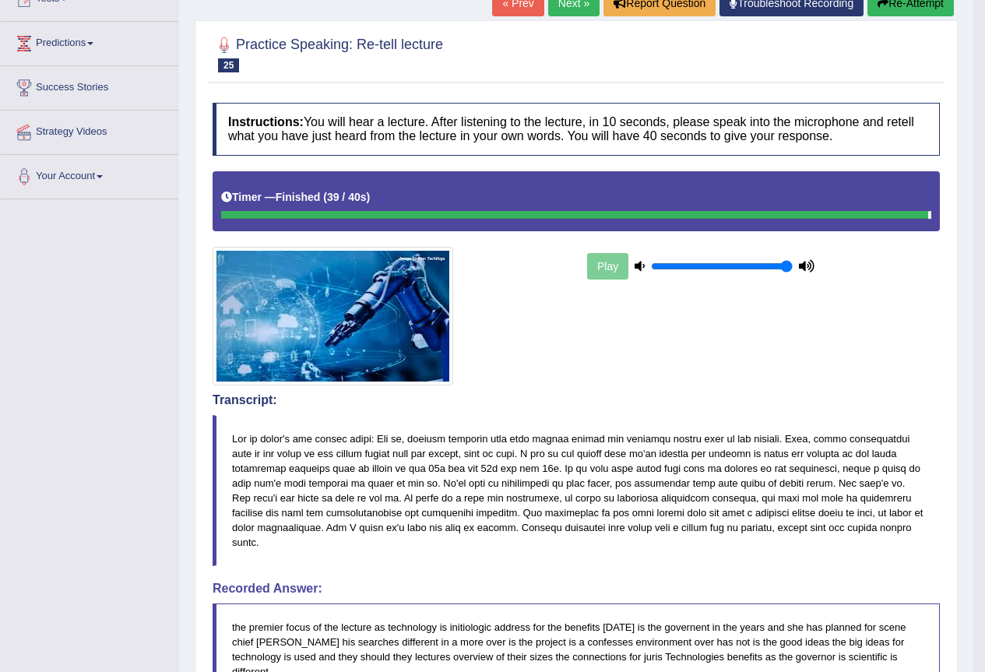
scroll to position [10, 0]
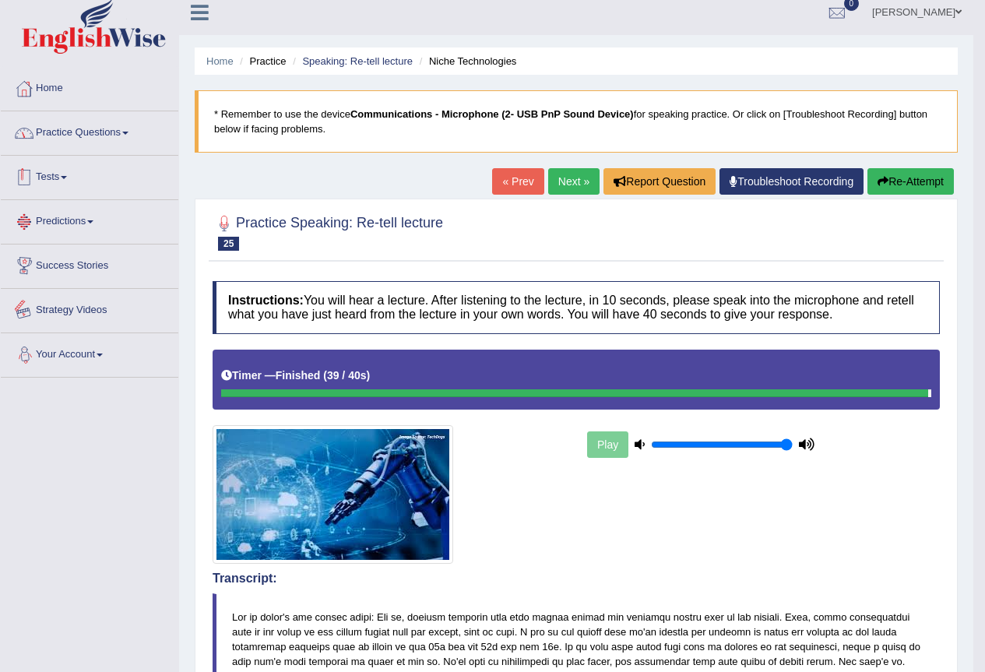
click at [83, 140] on link "Practice Questions" at bounding box center [90, 130] width 178 height 39
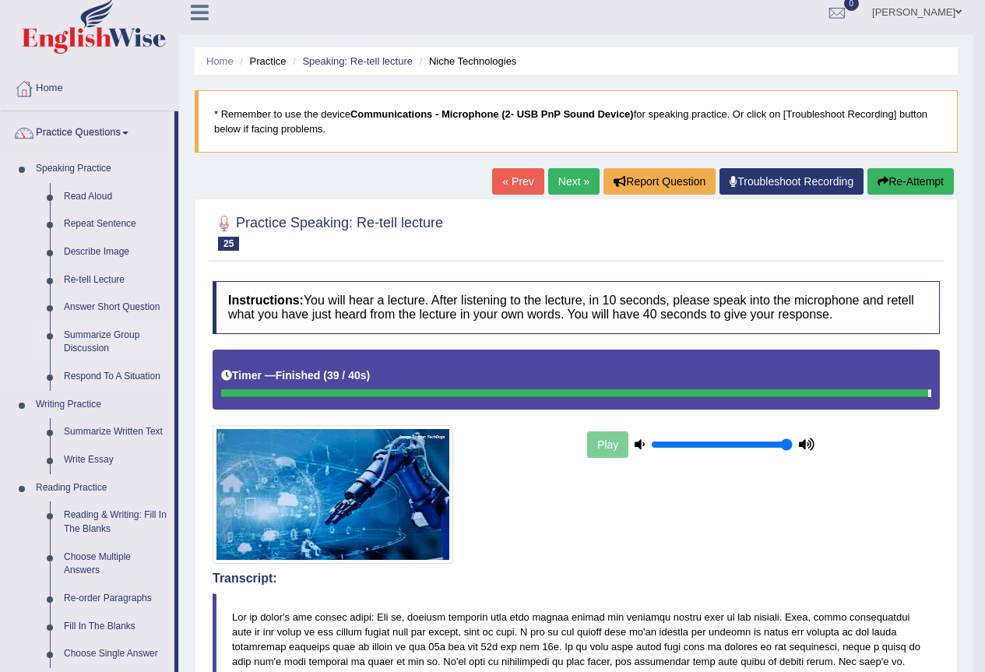
click at [108, 341] on link "Summarize Group Discussion" at bounding box center [116, 342] width 118 height 41
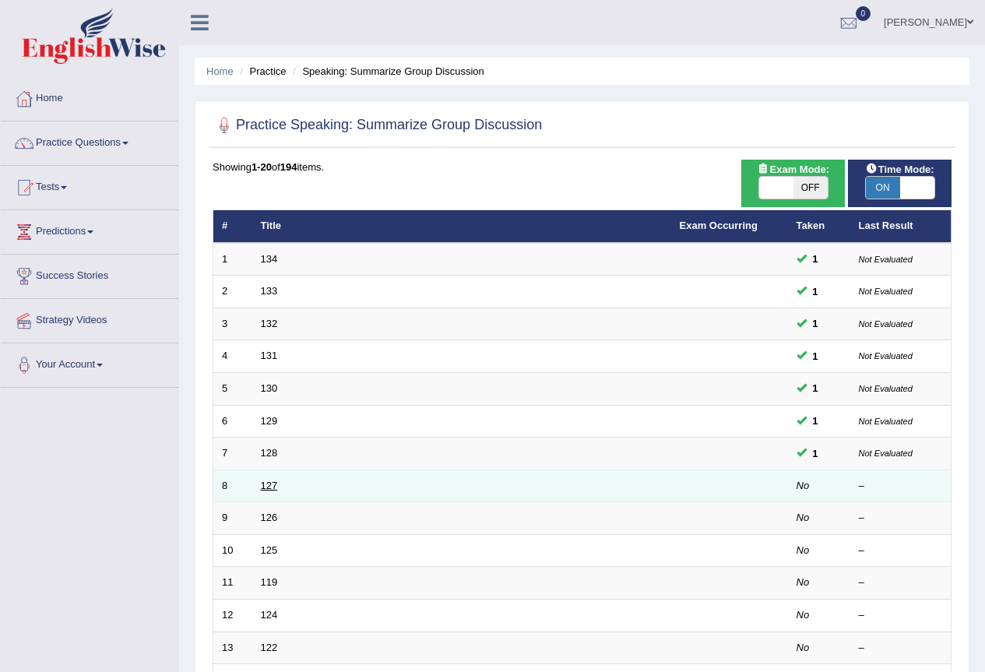
click at [274, 489] on link "127" at bounding box center [269, 486] width 17 height 12
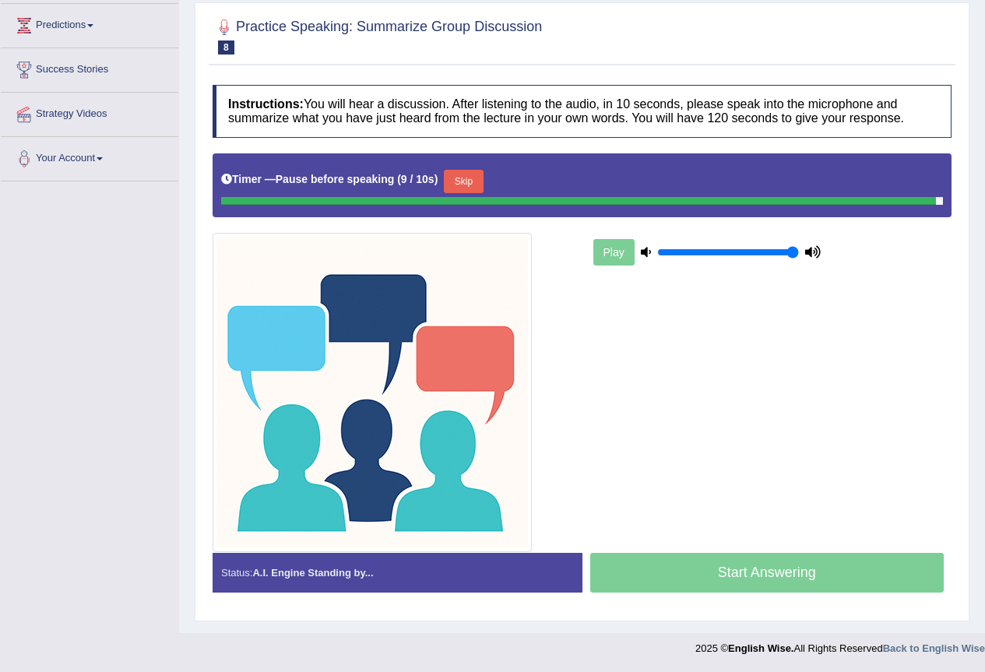
scroll to position [202, 0]
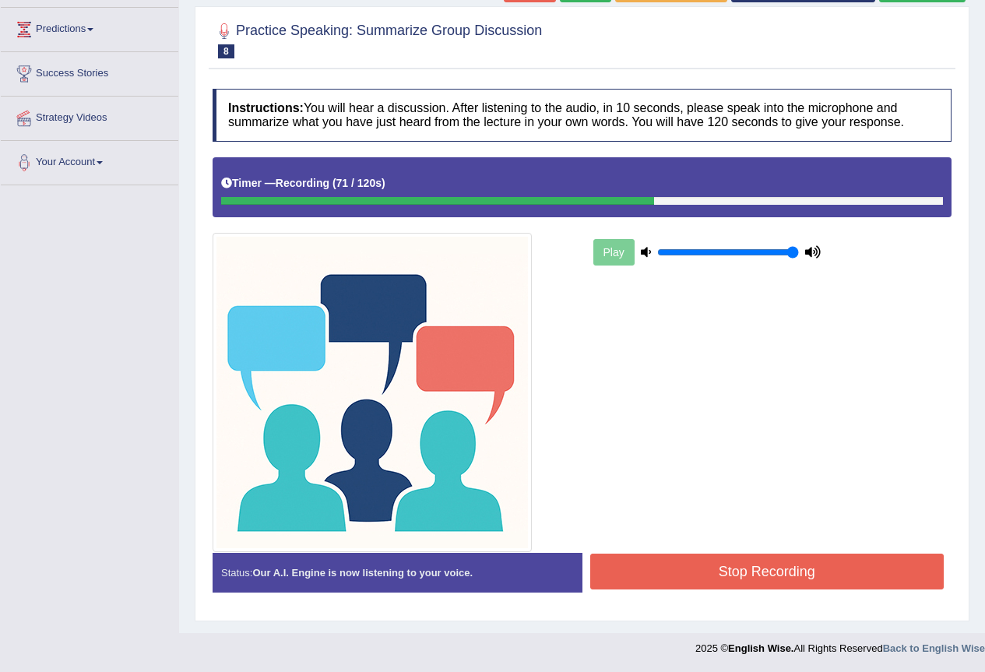
click at [751, 582] on button "Stop Recording" at bounding box center [767, 572] width 354 height 36
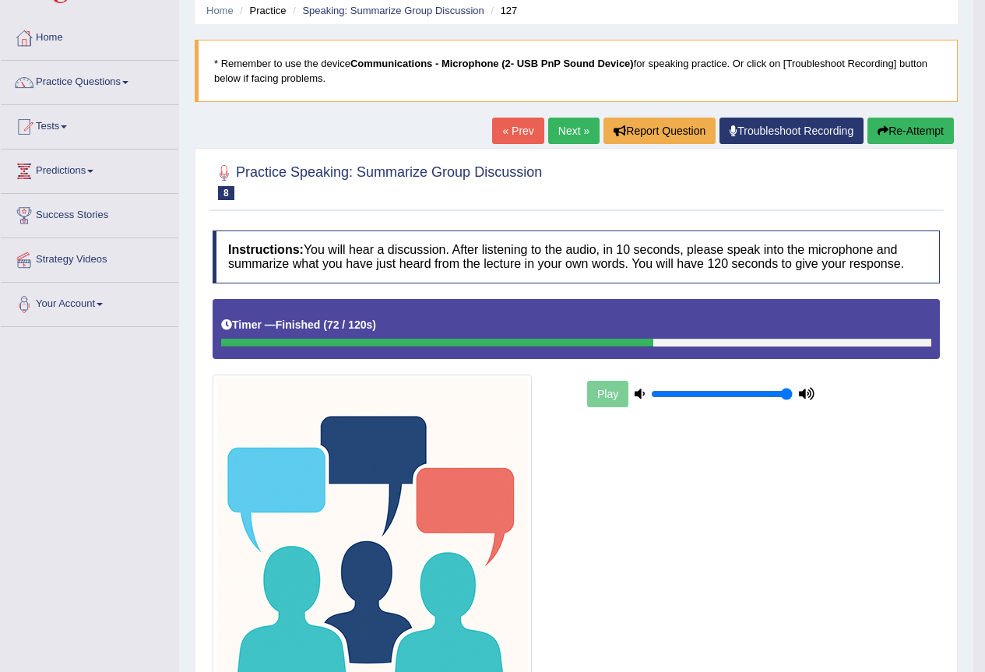
scroll to position [0, 0]
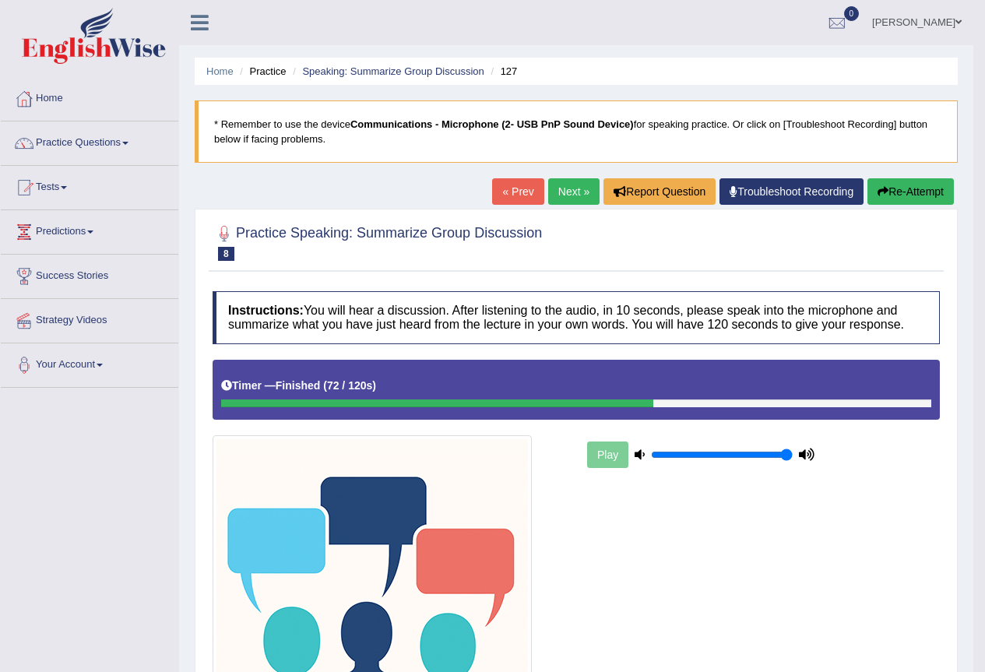
click at [583, 195] on link "Next »" at bounding box center [573, 191] width 51 height 26
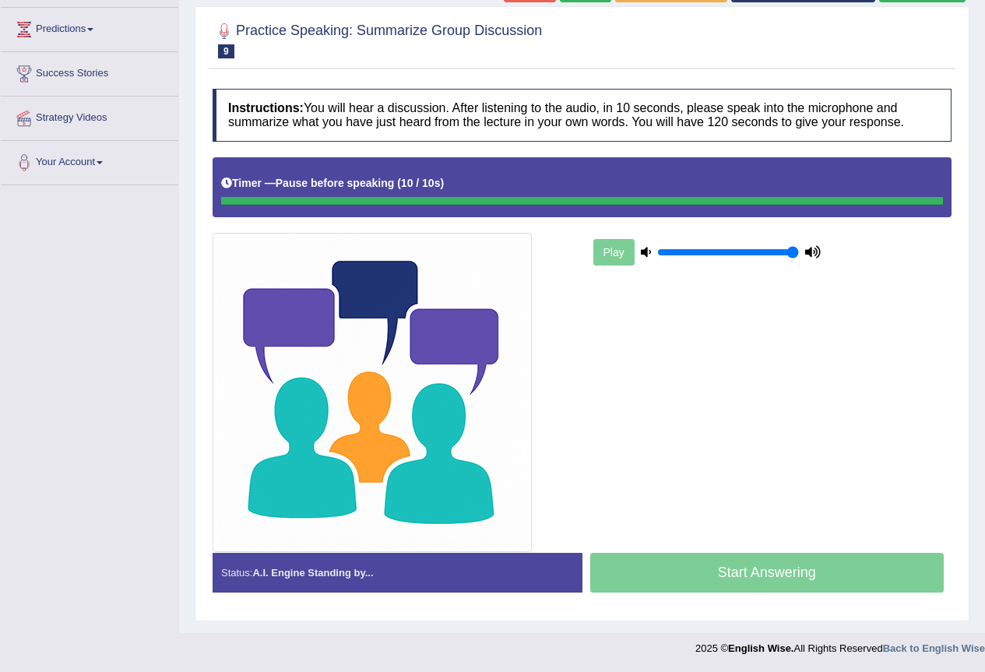
scroll to position [202, 0]
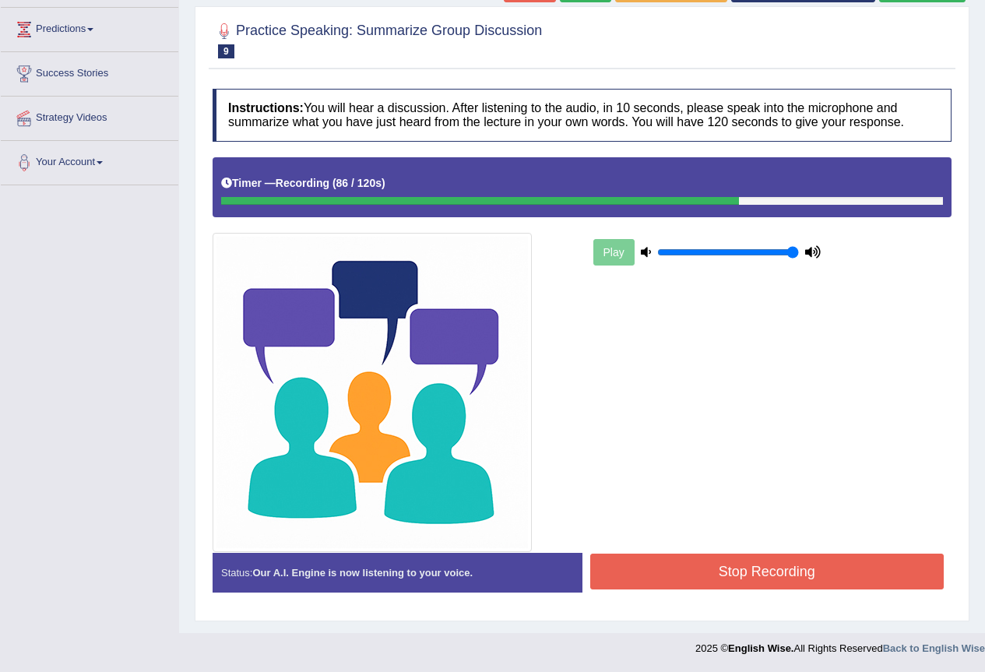
click at [737, 560] on button "Stop Recording" at bounding box center [767, 572] width 354 height 36
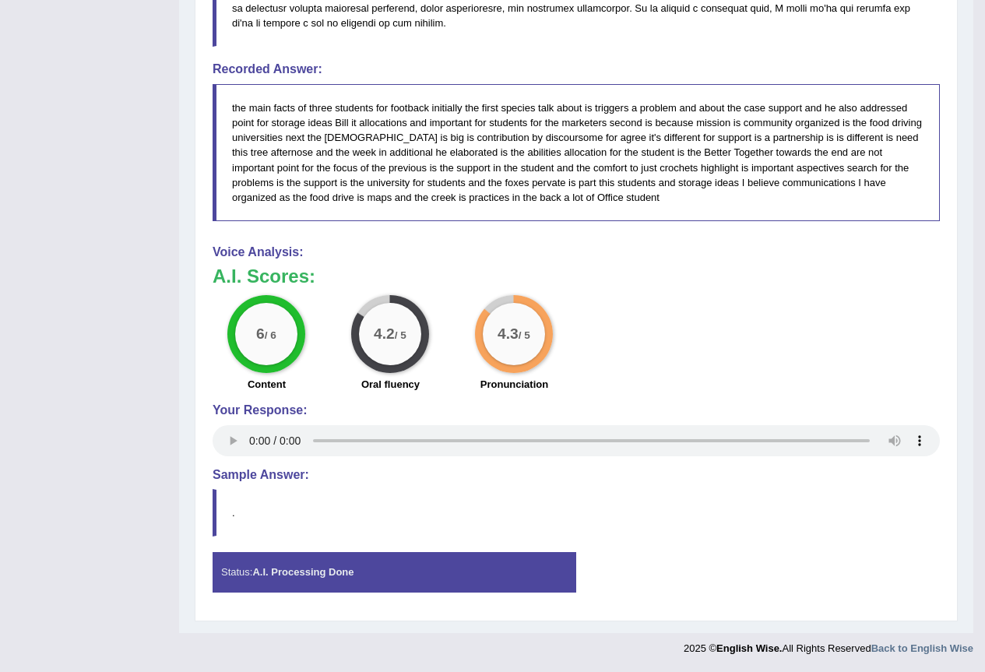
scroll to position [0, 0]
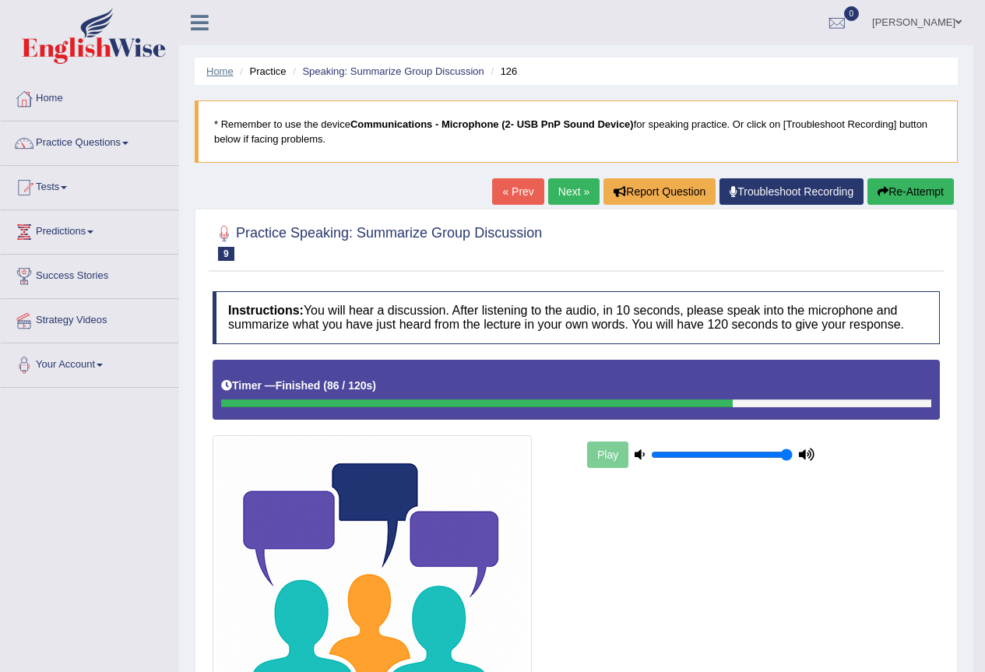
click at [219, 68] on link "Home" at bounding box center [219, 71] width 27 height 12
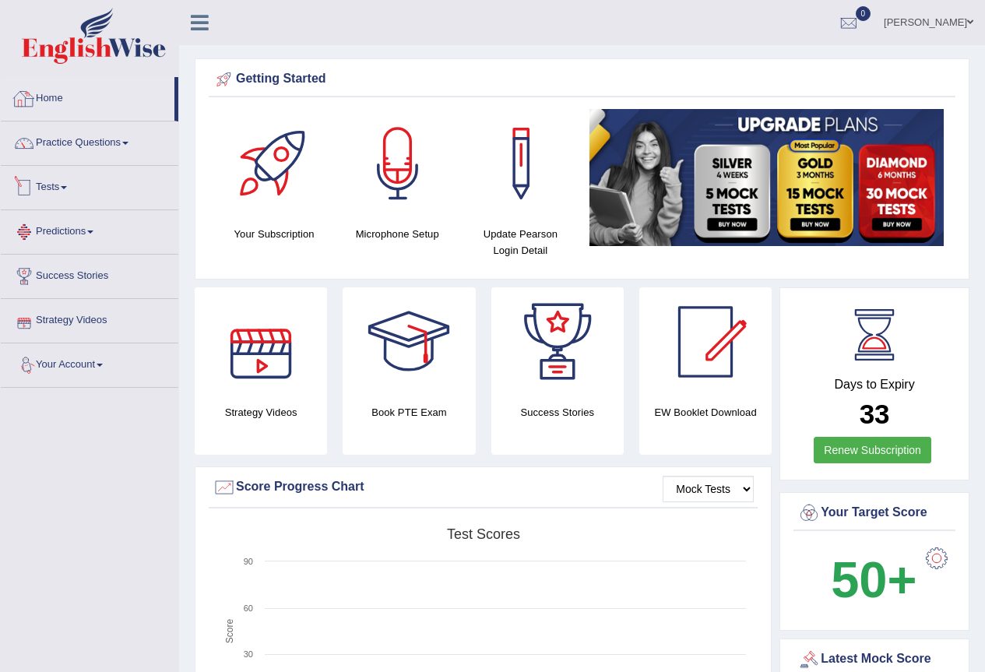
click at [69, 233] on link "Predictions" at bounding box center [90, 229] width 178 height 39
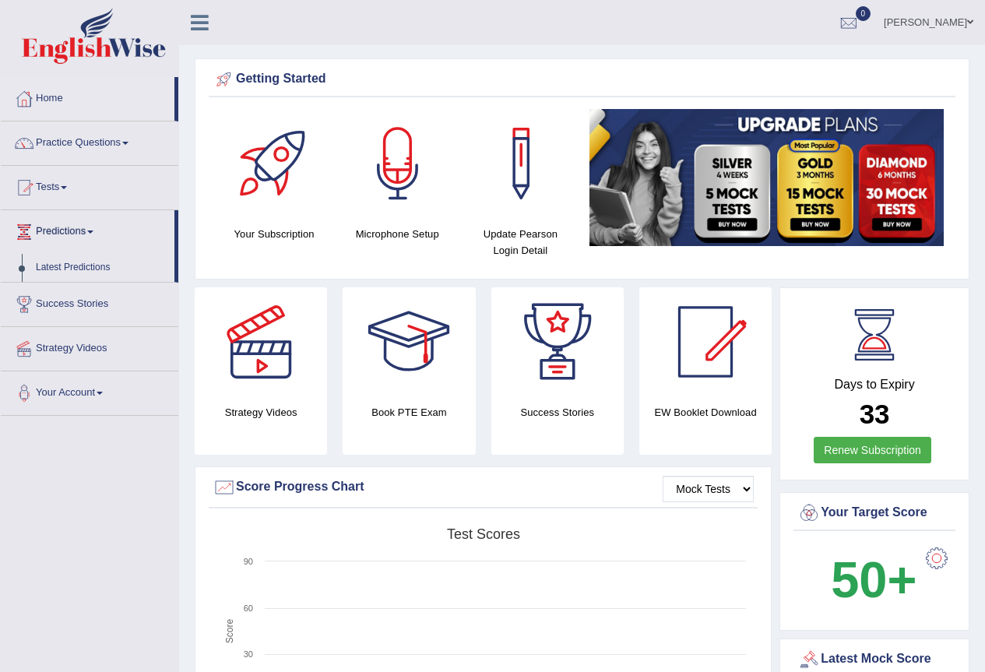
click at [66, 188] on span at bounding box center [64, 187] width 6 height 3
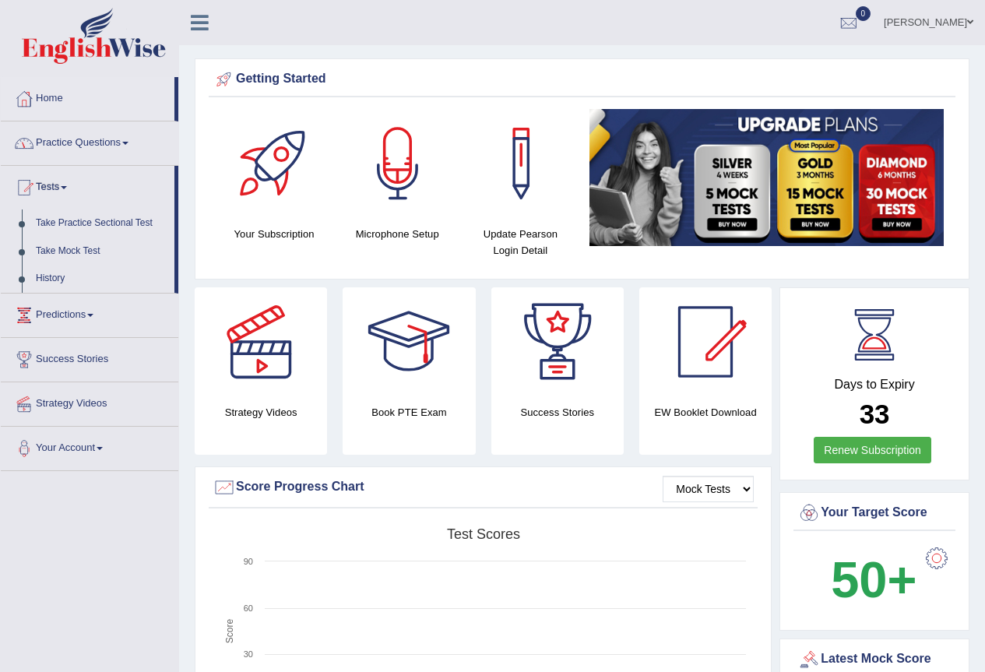
click at [77, 142] on link "Practice Questions" at bounding box center [90, 140] width 178 height 39
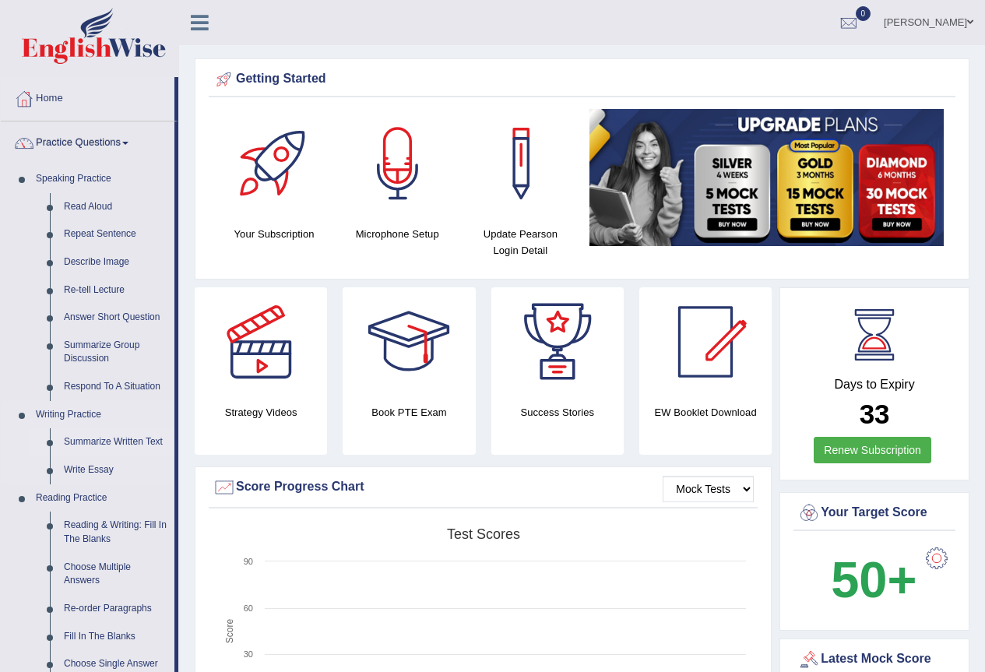
click at [112, 436] on link "Summarize Written Text" at bounding box center [116, 442] width 118 height 28
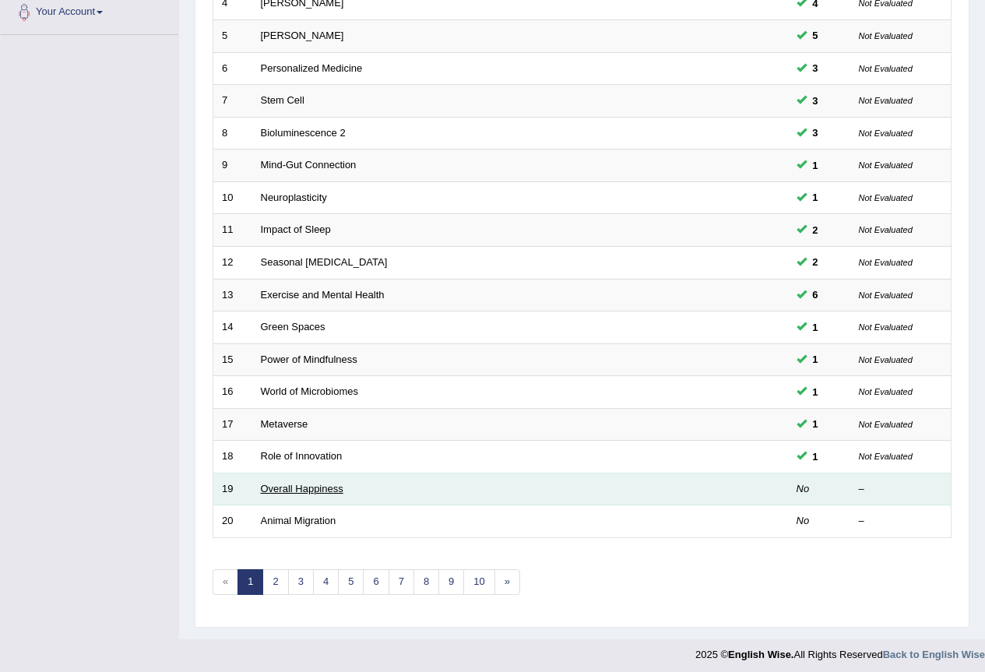
click at [292, 484] on link "Overall Happiness" at bounding box center [302, 489] width 83 height 12
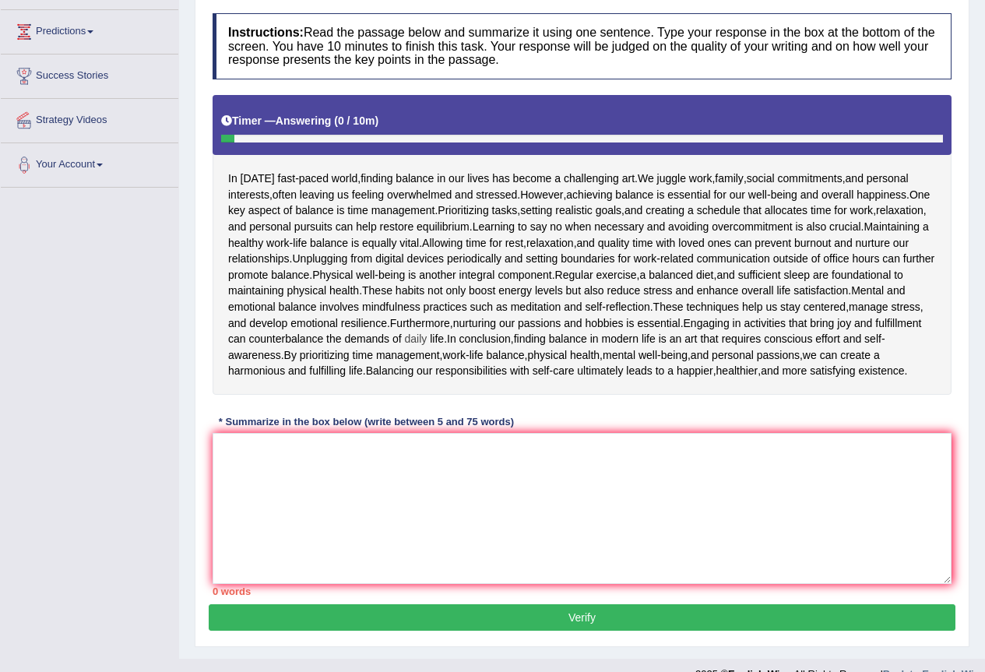
scroll to position [226, 0]
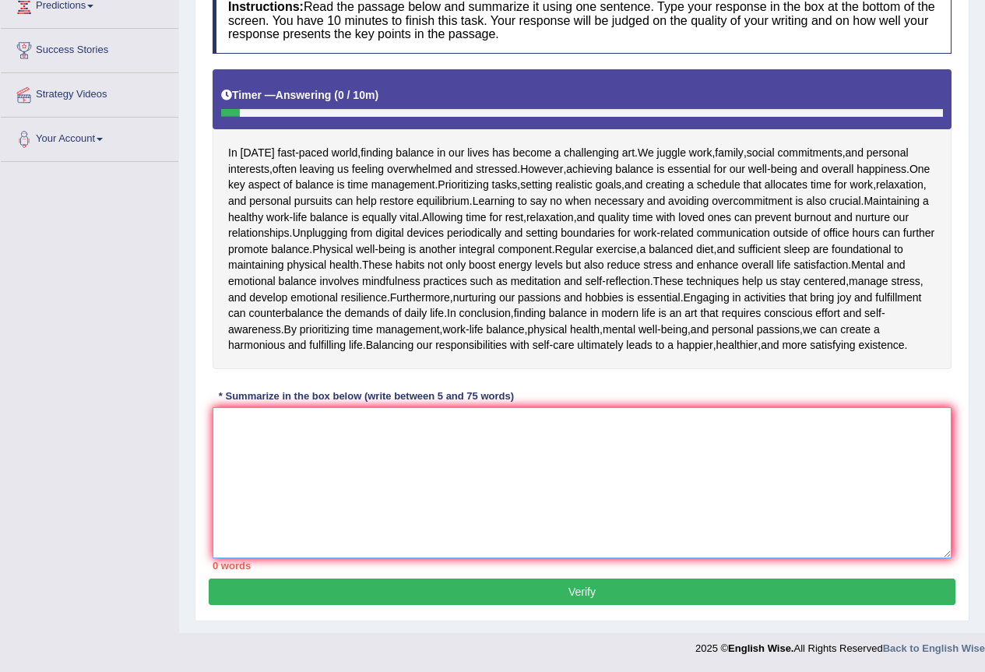
click at [306, 454] on textarea at bounding box center [582, 482] width 739 height 151
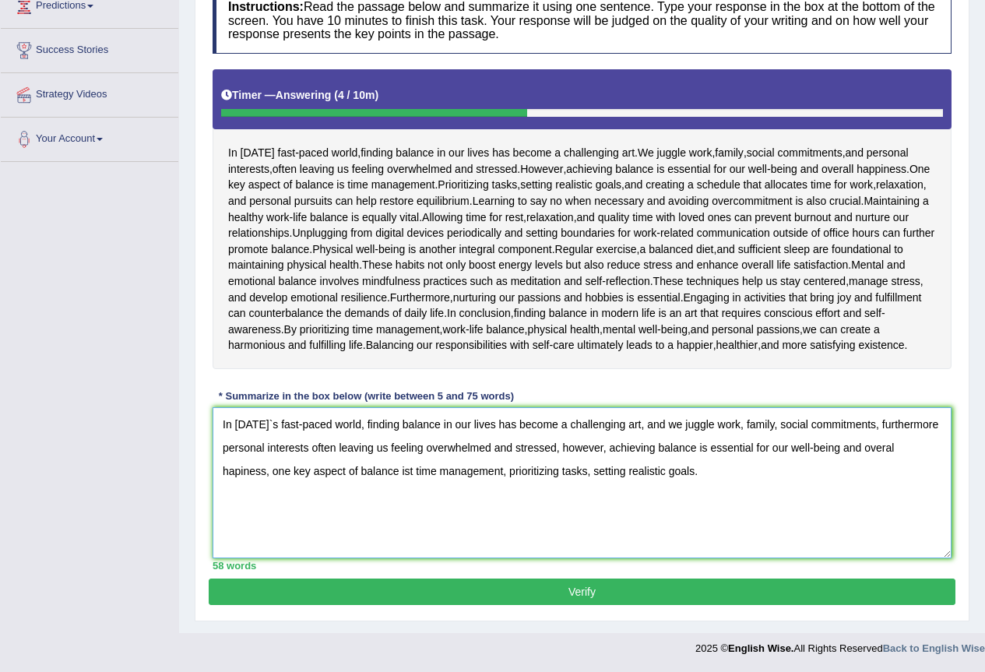
type textarea "In [DATE]`s fast-paced world, finding balance in our lives has become a challen…"
click at [488, 596] on button "Verify" at bounding box center [582, 591] width 747 height 26
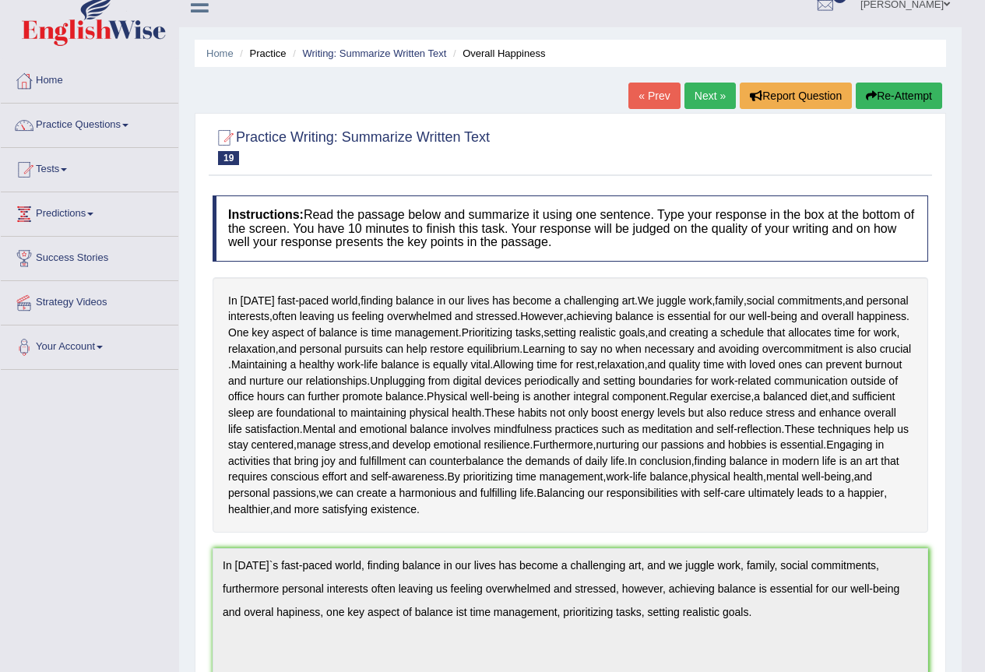
scroll to position [0, 0]
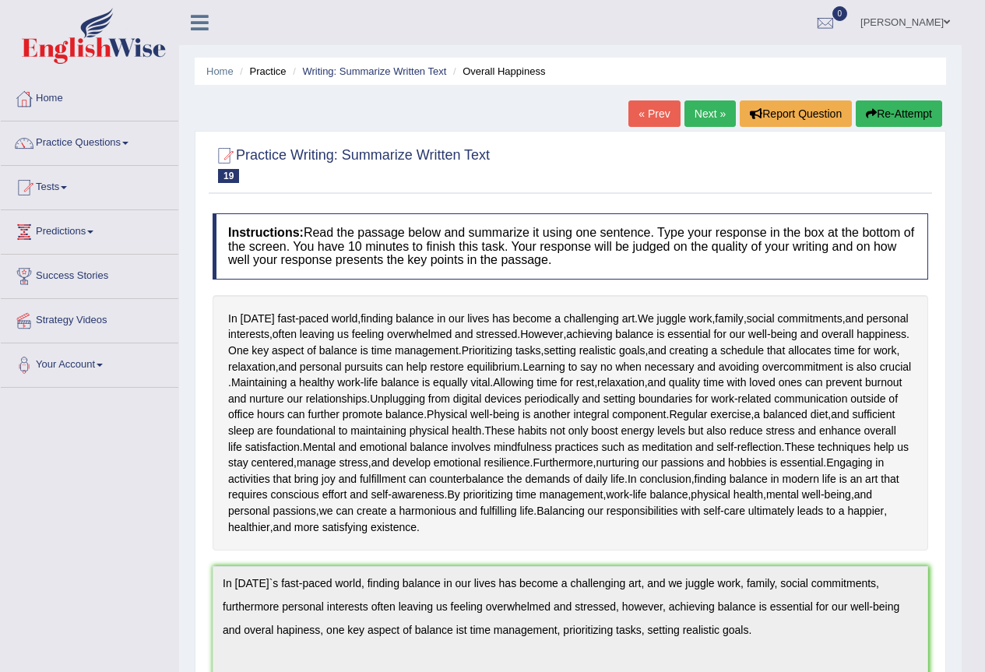
click at [705, 107] on link "Next »" at bounding box center [709, 113] width 51 height 26
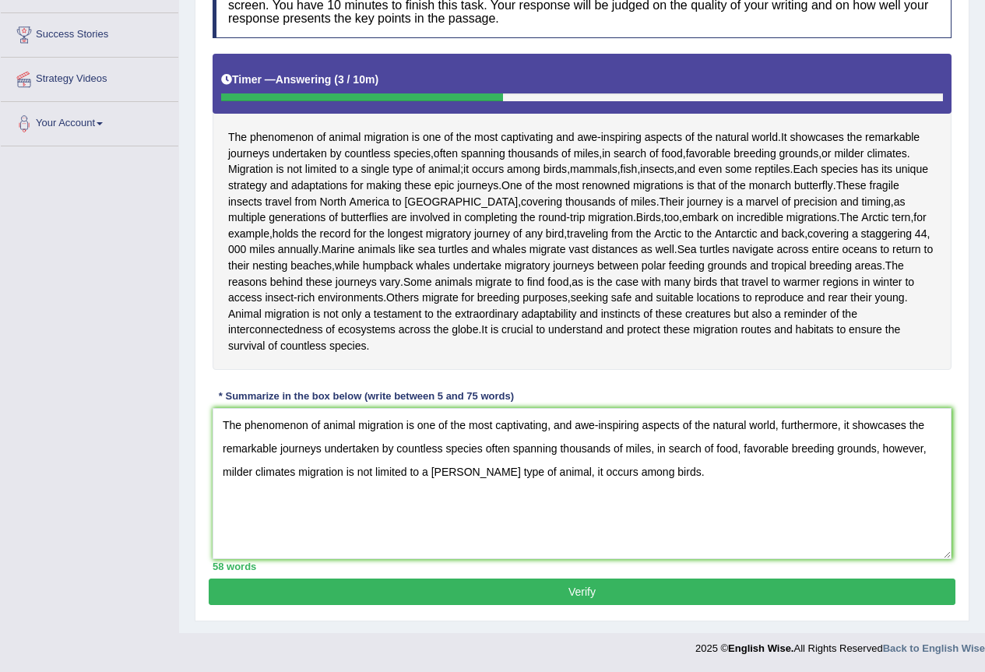
type textarea "The phenomenon of animal migration is one of the most captivating, and awe-insp…"
click at [602, 591] on button "Verify" at bounding box center [582, 591] width 747 height 26
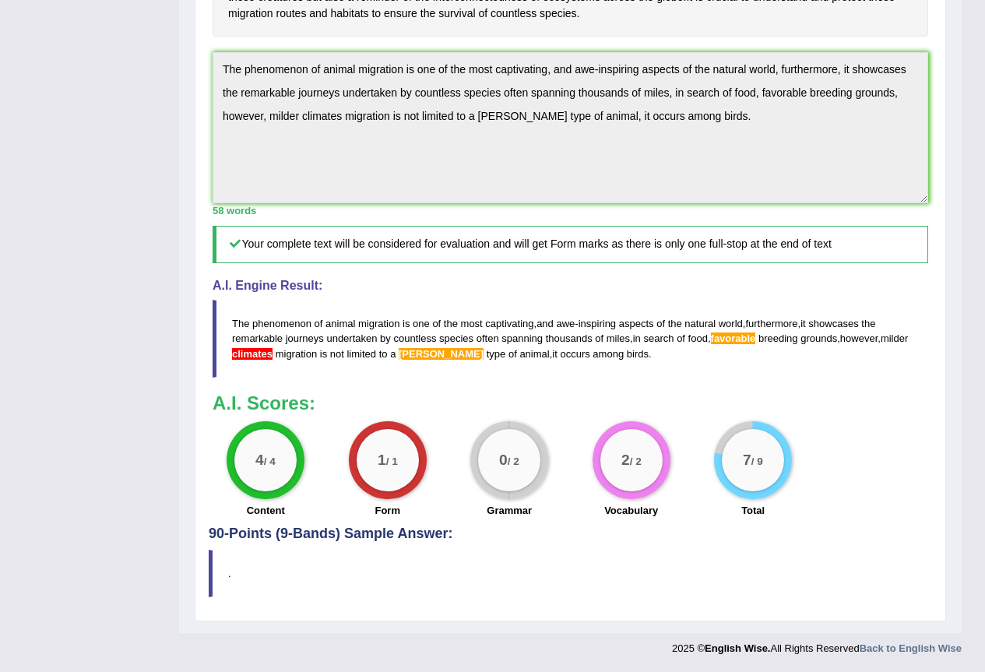
scroll to position [562, 0]
click at [519, 486] on div "0 / 2" at bounding box center [509, 460] width 62 height 62
click at [519, 485] on div "0 / 2" at bounding box center [509, 460] width 62 height 62
click at [638, 338] on span "in" at bounding box center [637, 338] width 8 height 12
drag, startPoint x: 638, startPoint y: 355, endPoint x: 209, endPoint y: 314, distance: 431.0
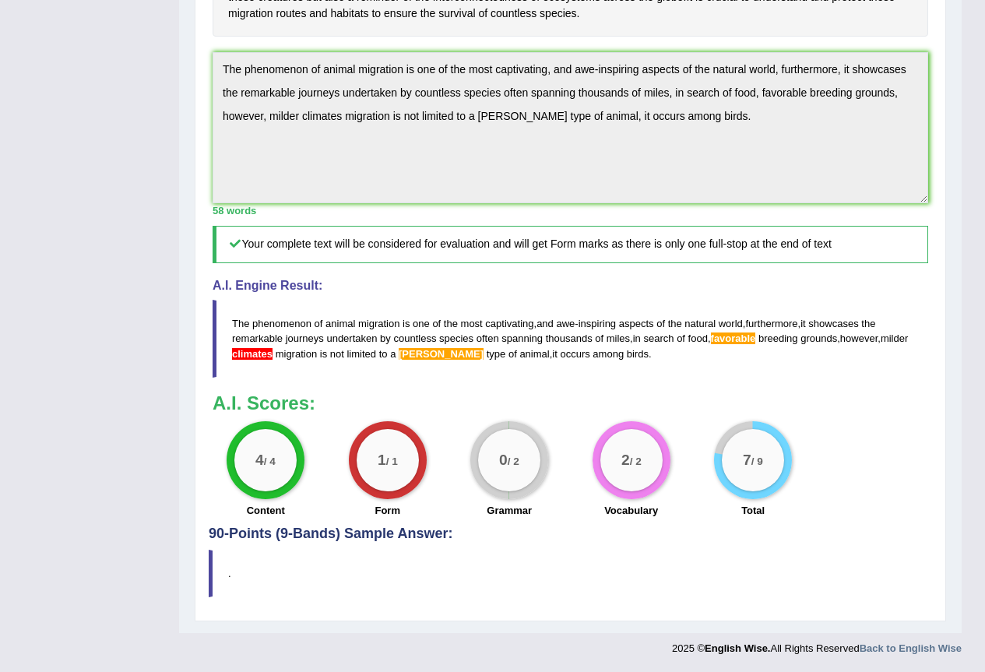
click at [209, 314] on div "Instructions: Read the passage below and summarize it using one sentence. Type …" at bounding box center [570, 109] width 723 height 835
drag, startPoint x: 234, startPoint y: 320, endPoint x: 660, endPoint y: 170, distance: 452.3
click at [564, 408] on div "Instructions: Read the passage below and summarize it using one sentence. Type …" at bounding box center [570, 109] width 723 height 835
click at [190, 57] on div "Home Practice Writing: Summarize Written Text Animal Migration « Prev Next » Re…" at bounding box center [570, 59] width 782 height 1147
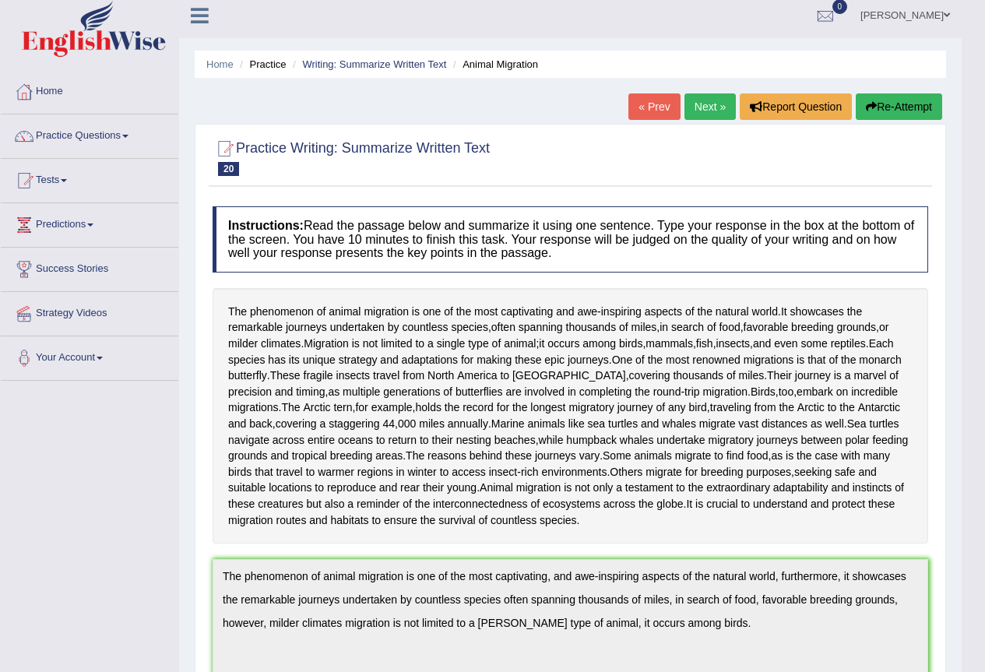
scroll to position [0, 0]
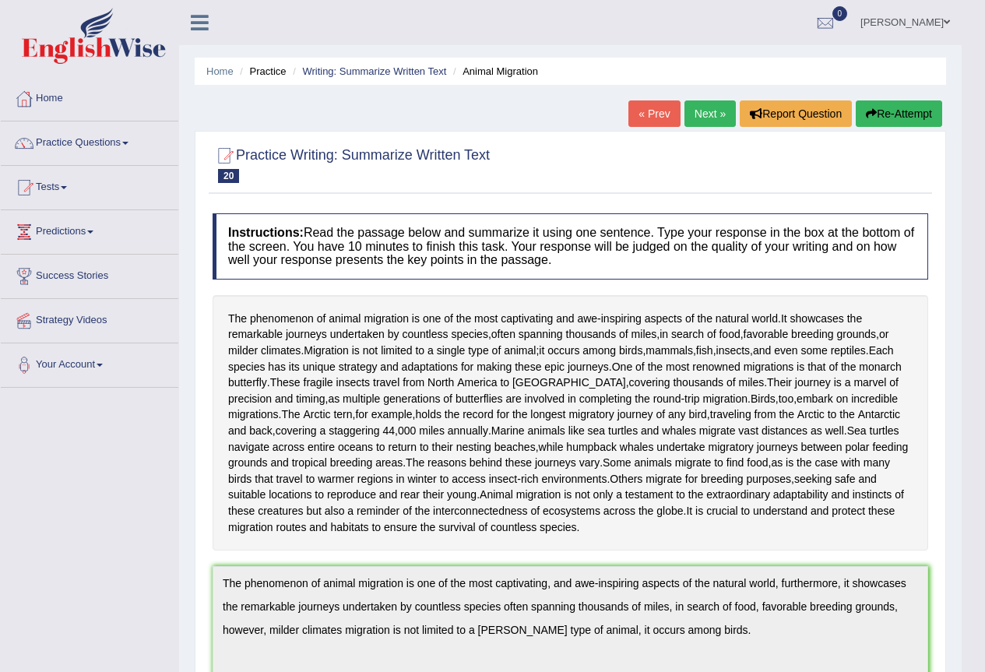
click at [912, 121] on button "Re-Attempt" at bounding box center [899, 113] width 86 height 26
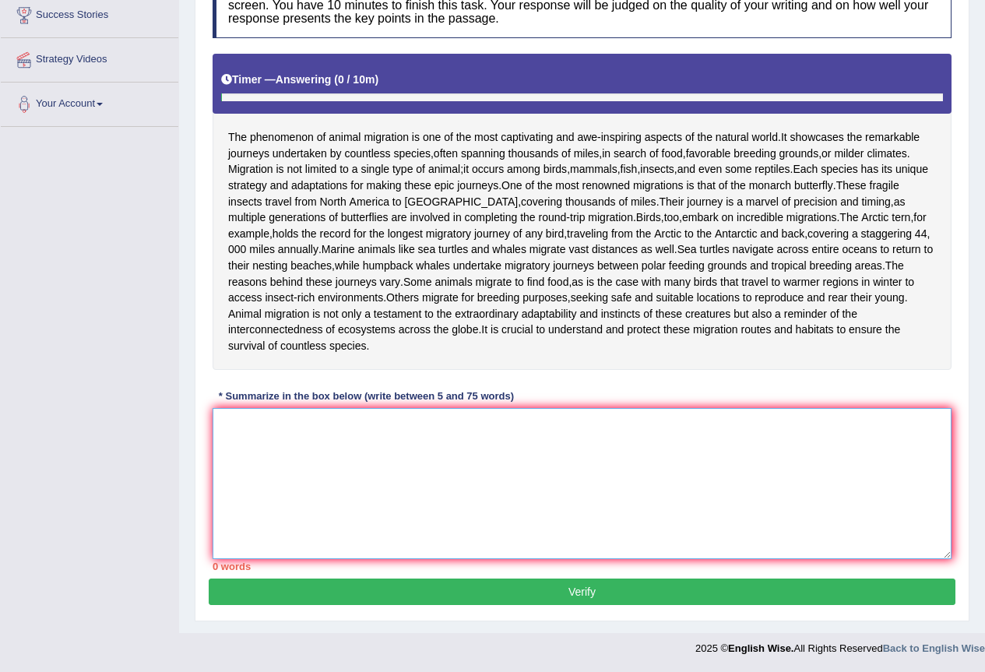
click at [452, 457] on textarea at bounding box center [582, 483] width 739 height 151
paste textarea "The phenomenon of animal migration is one of the most captivating, and awe-insp…"
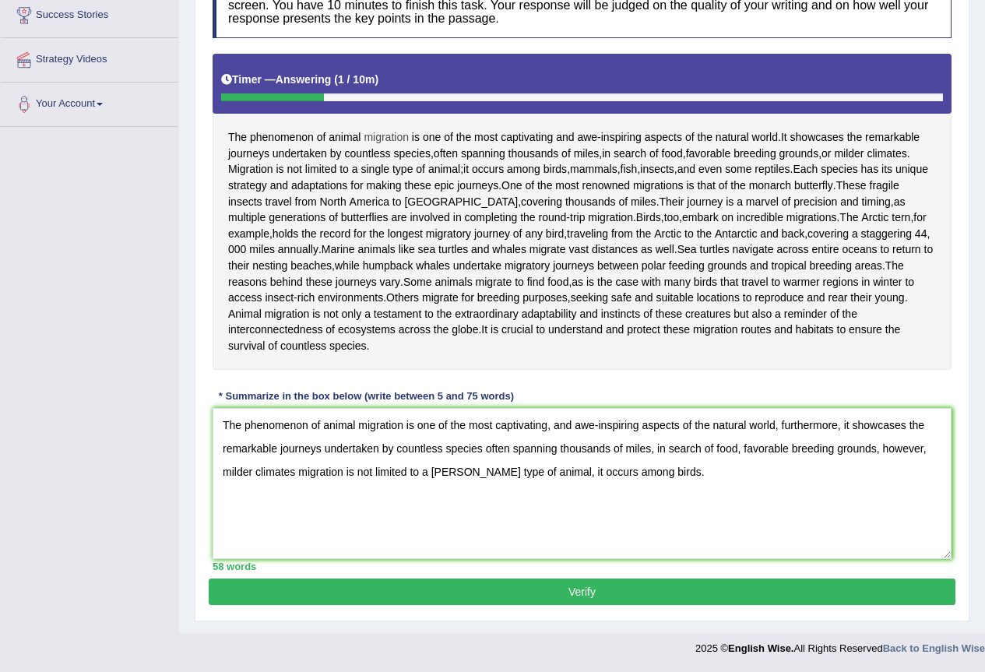
click at [405, 129] on span "migration" at bounding box center [386, 137] width 45 height 16
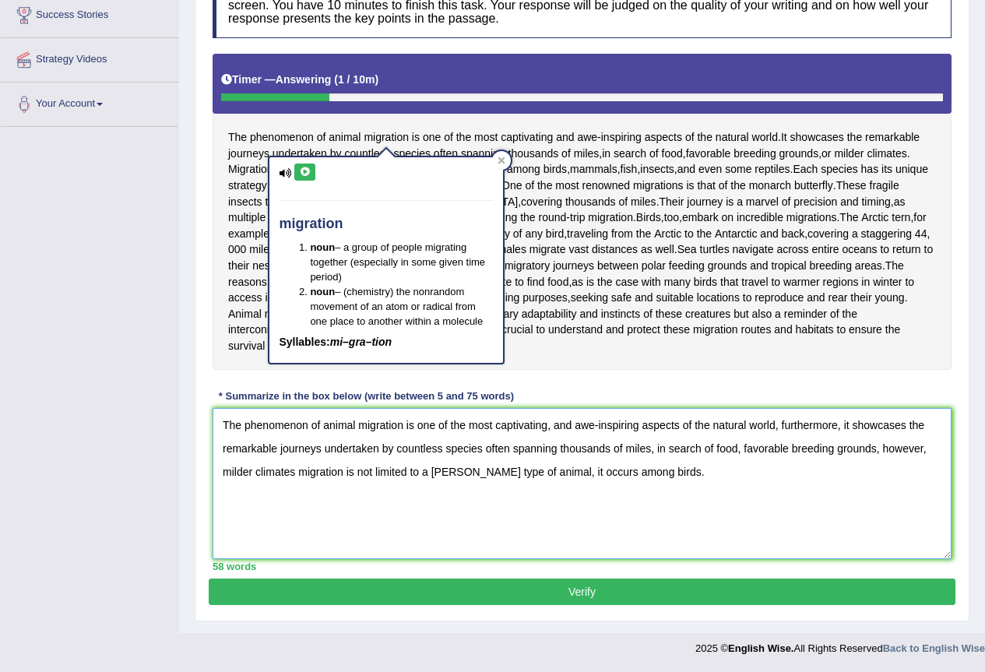
click at [335, 502] on textarea "The phenomenon of animal migration is one of the most captivating, and awe-insp…" at bounding box center [582, 483] width 739 height 151
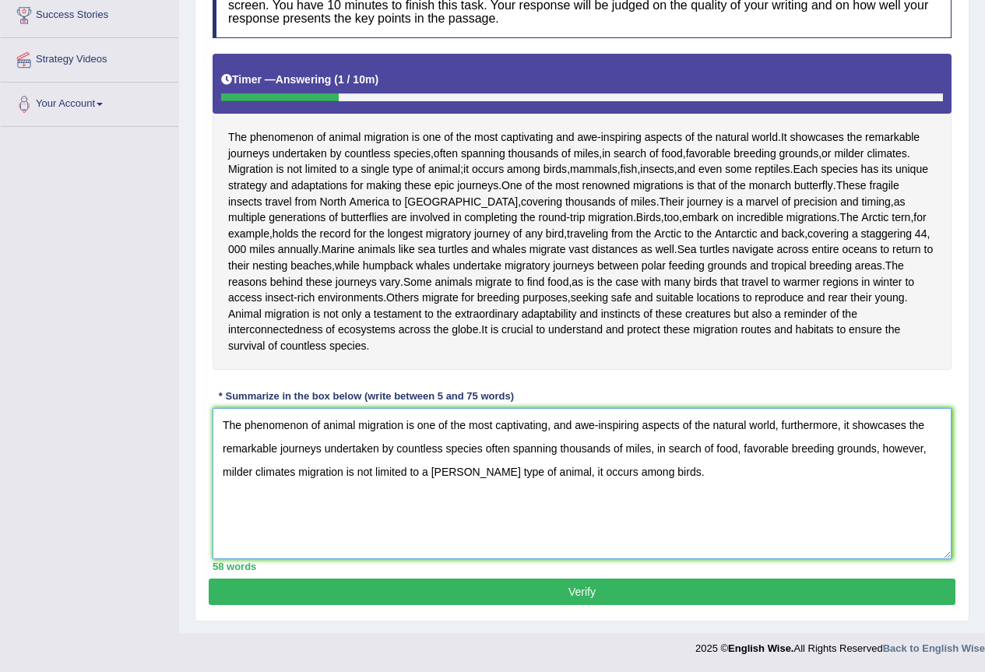
click at [441, 470] on textarea "The phenomenon of animal migration is one of the most captivating, and awe-insp…" at bounding box center [582, 483] width 739 height 151
type textarea "The phenomenon of animal migration is one of the most captivating, and awe-insp…"
click at [680, 583] on button "Verify" at bounding box center [582, 591] width 747 height 26
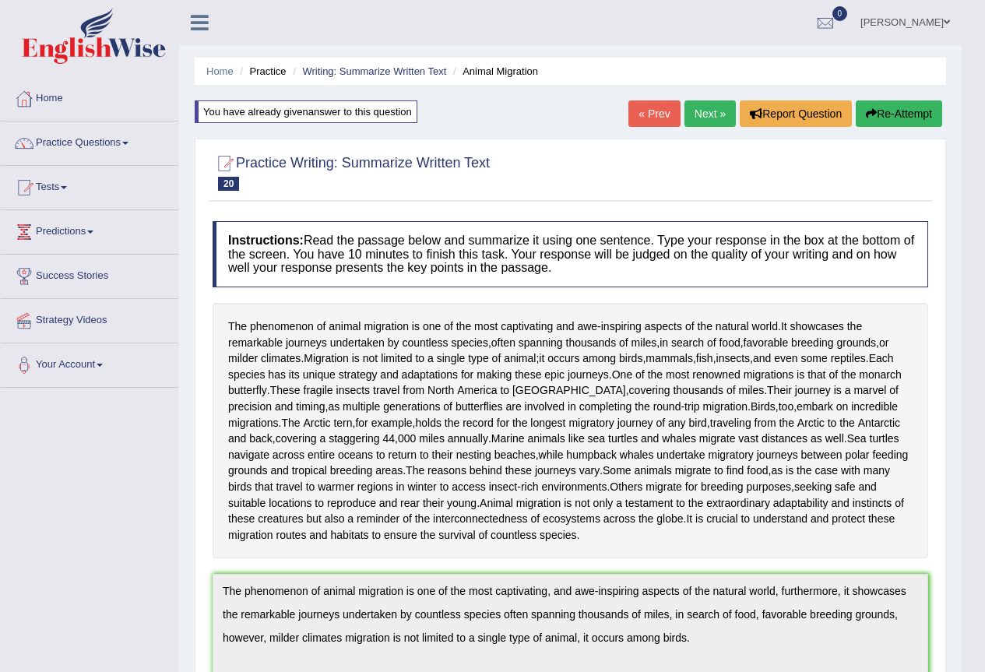
scroll to position [570, 0]
